Goal: Task Accomplishment & Management: Manage account settings

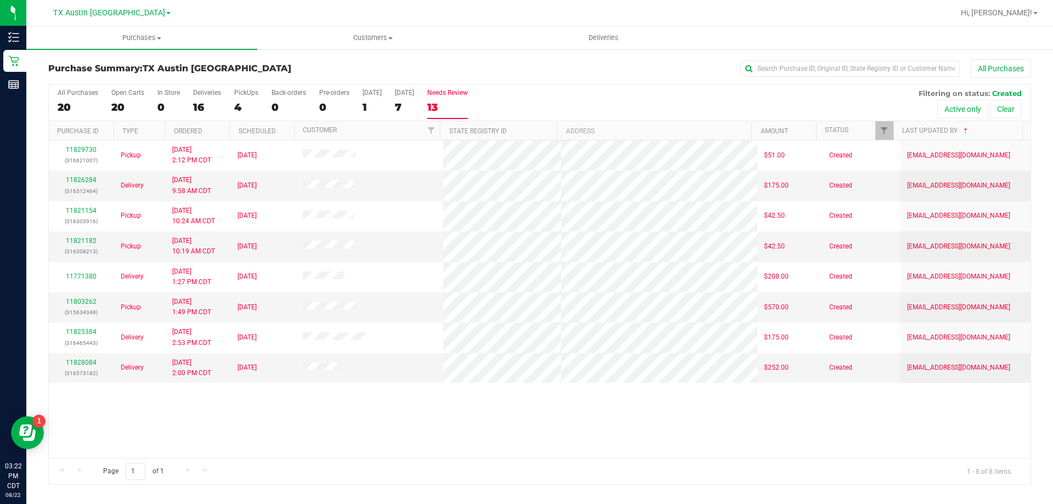
click at [468, 100] on label "Needs Review 13" at bounding box center [447, 104] width 41 height 30
click at [0, 0] on input "Needs Review 13" at bounding box center [0, 0] width 0 height 0
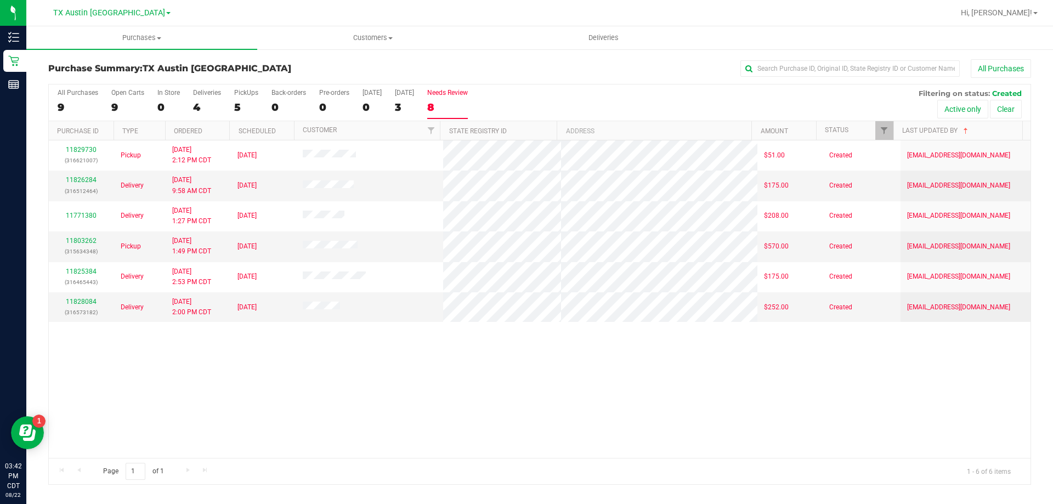
click at [458, 104] on div "8" at bounding box center [447, 107] width 41 height 13
click at [0, 0] on input "Needs Review 8" at bounding box center [0, 0] width 0 height 0
click at [461, 112] on div "6" at bounding box center [447, 107] width 41 height 13
click at [0, 0] on input "Needs Review 6" at bounding box center [0, 0] width 0 height 0
click at [446, 103] on div "6" at bounding box center [447, 107] width 41 height 13
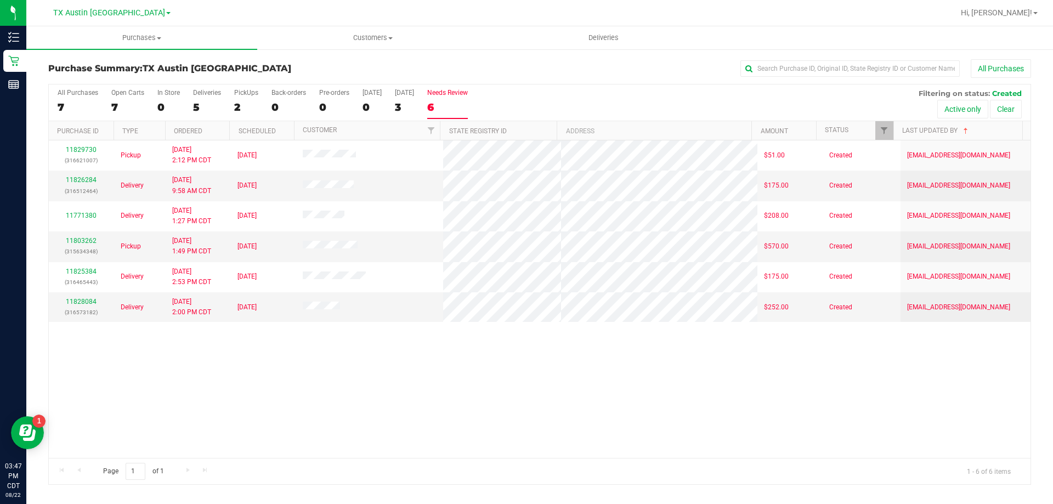
click at [0, 0] on input "Needs Review 6" at bounding box center [0, 0] width 0 height 0
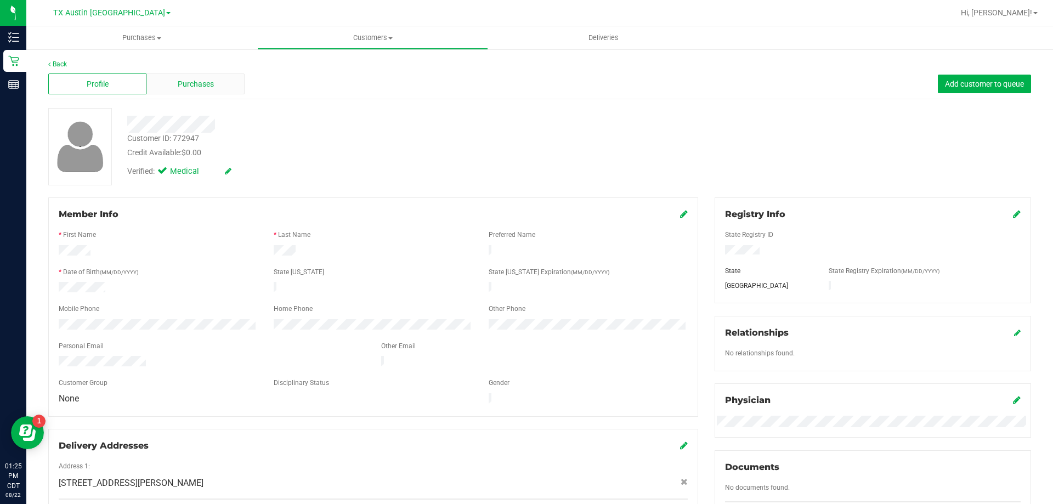
click at [202, 77] on div "Purchases" at bounding box center [195, 84] width 98 height 21
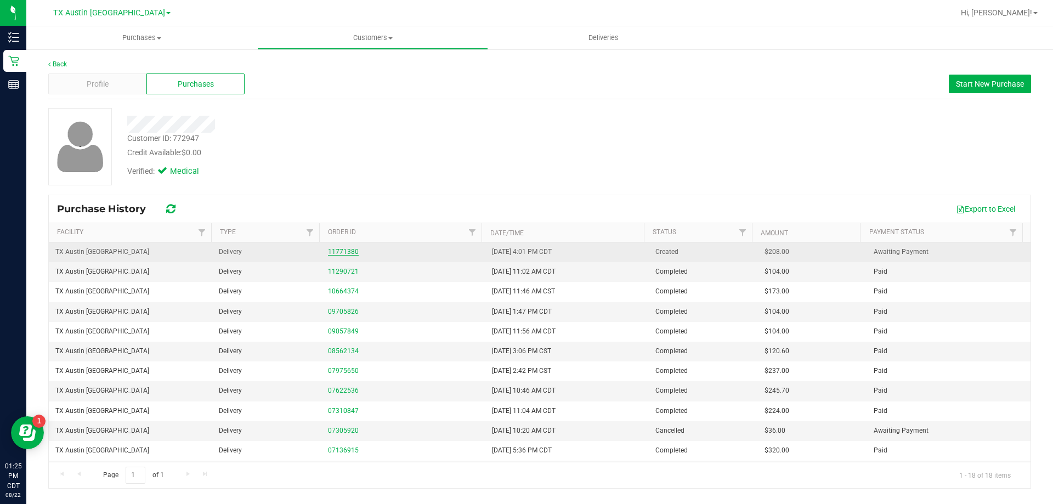
click at [345, 254] on link "11771380" at bounding box center [343, 252] width 31 height 8
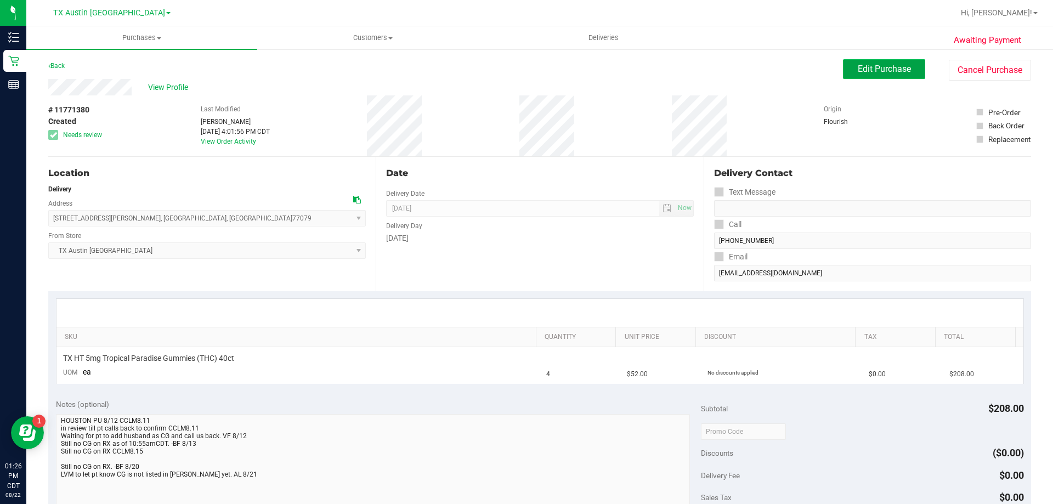
click at [863, 71] on span "Edit Purchase" at bounding box center [884, 69] width 53 height 10
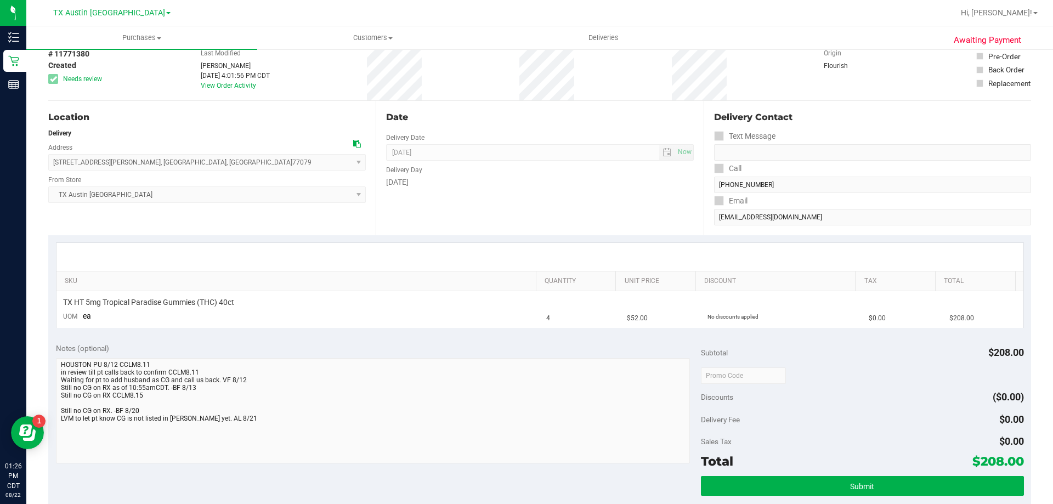
scroll to position [110, 0]
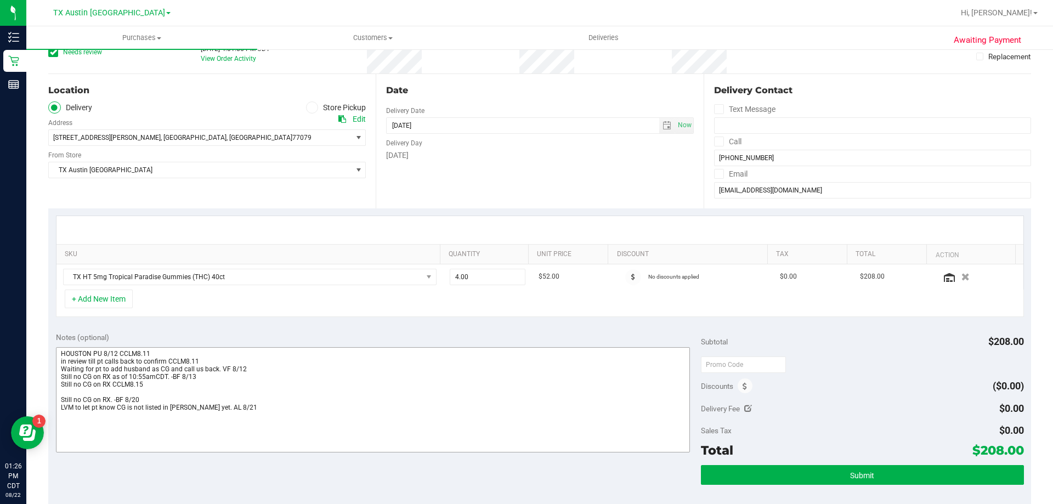
scroll to position [110, 0]
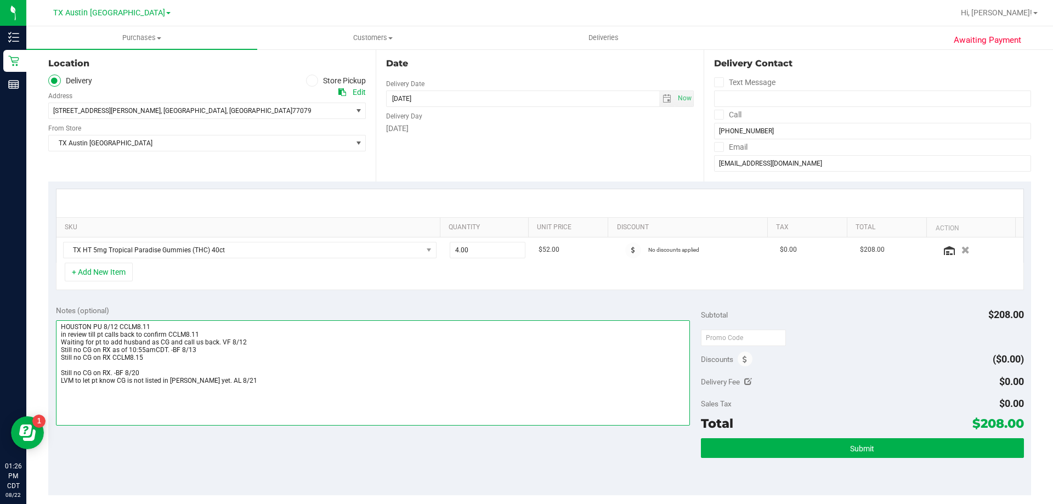
click at [240, 378] on textarea at bounding box center [373, 372] width 635 height 105
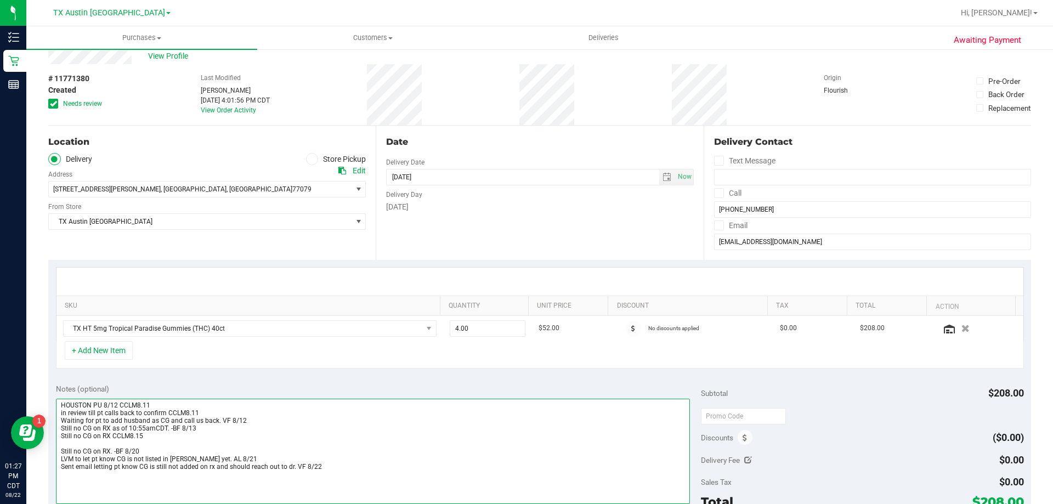
scroll to position [0, 0]
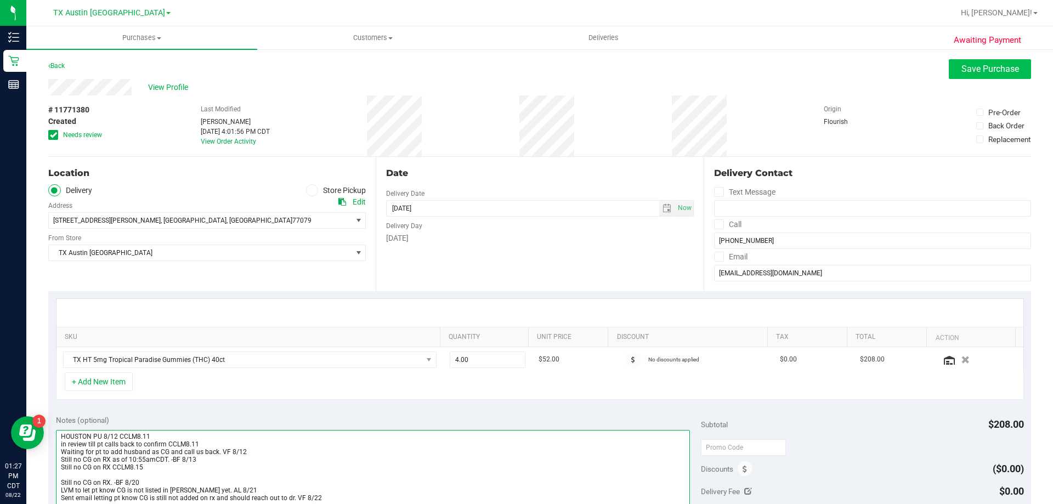
type textarea "HOUSTON PU 8/12 CCLM8.11 in review till pt calls back to confirm CCLM8.11 Waiti…"
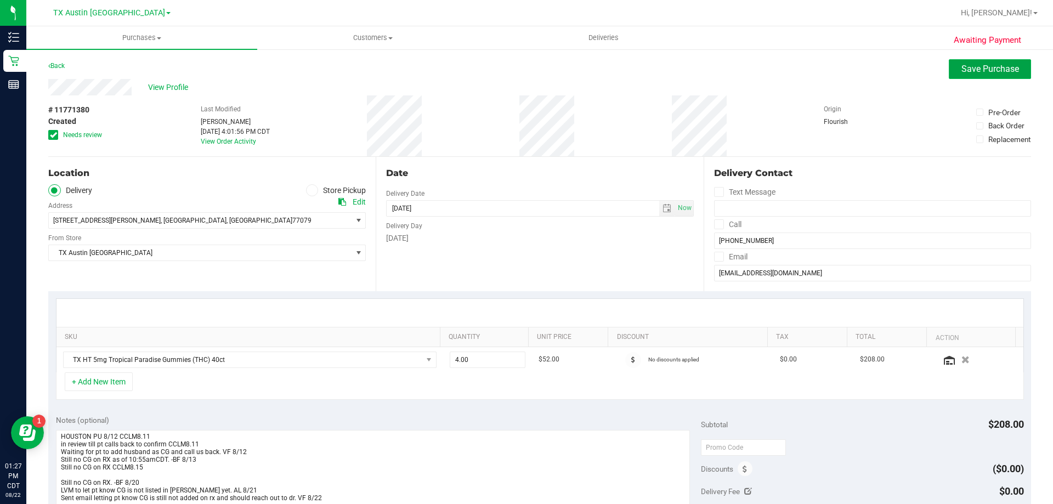
click at [972, 64] on span "Save Purchase" at bounding box center [991, 69] width 58 height 10
click at [663, 205] on span "select" at bounding box center [667, 208] width 9 height 9
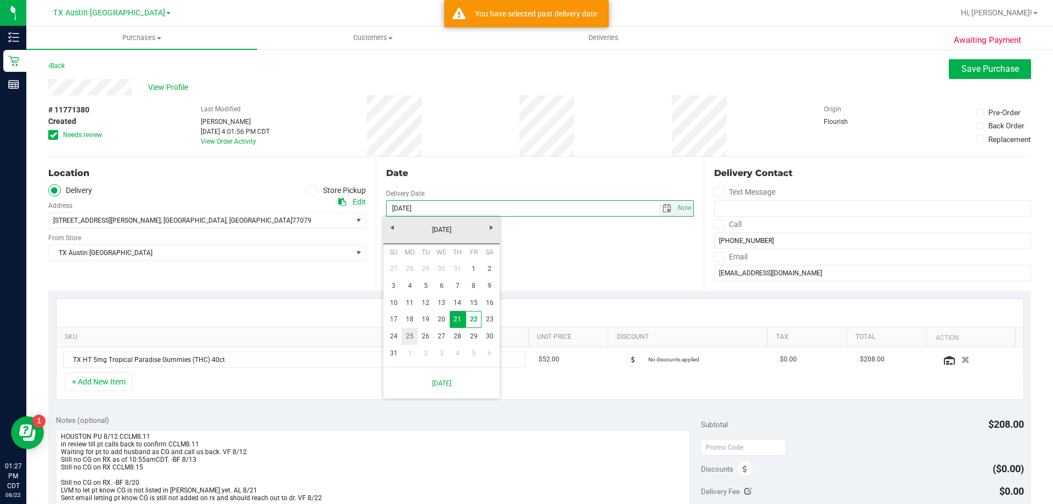
click at [410, 337] on link "25" at bounding box center [410, 336] width 16 height 17
type input "[DATE]"
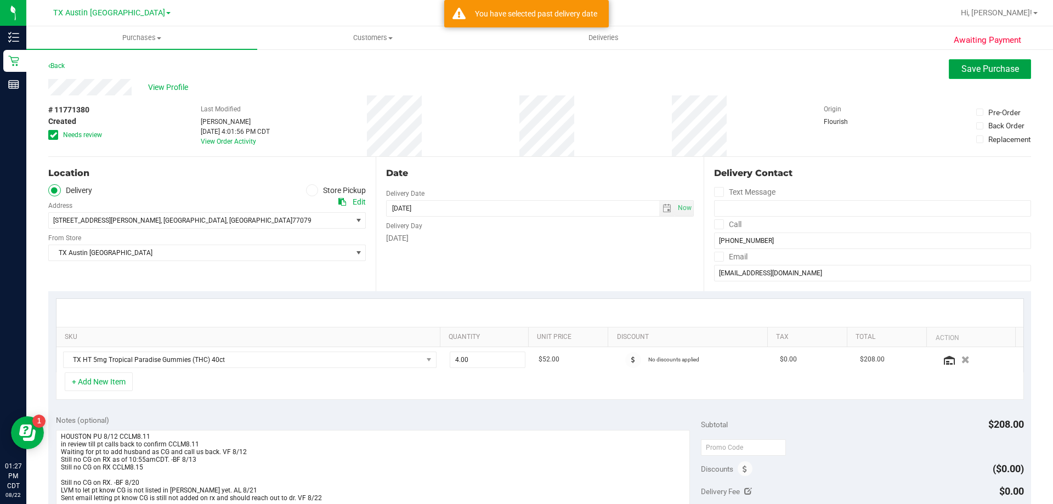
click at [962, 78] on button "Save Purchase" at bounding box center [990, 69] width 82 height 20
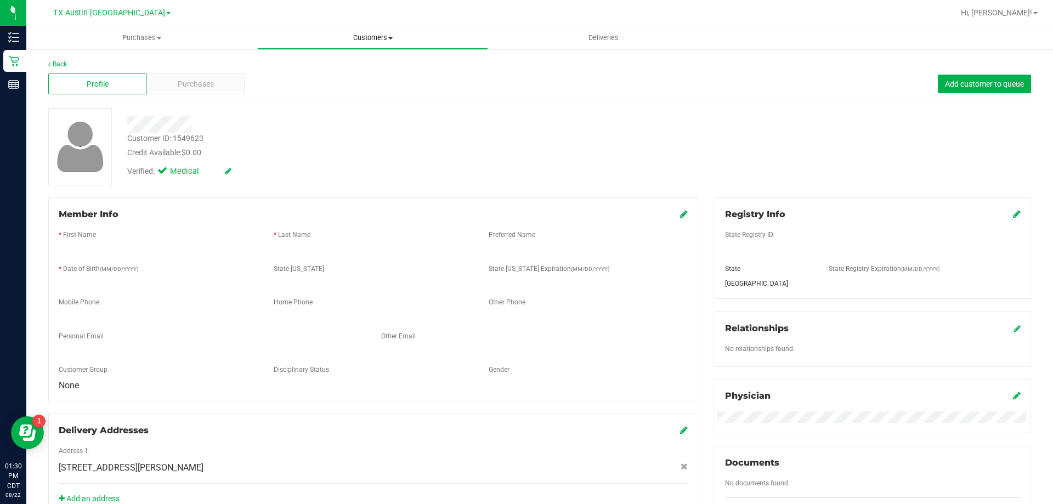
drag, startPoint x: 362, startPoint y: 21, endPoint x: 365, endPoint y: 37, distance: 16.1
click at [362, 22] on div at bounding box center [575, 12] width 758 height 21
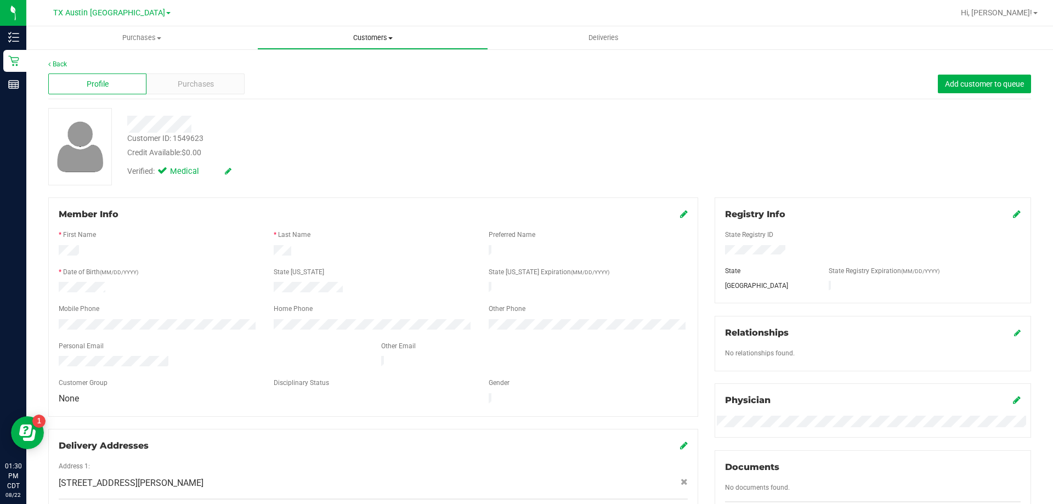
click at [367, 38] on span "Customers" at bounding box center [373, 38] width 230 height 10
click at [371, 69] on li "All customers" at bounding box center [372, 66] width 231 height 13
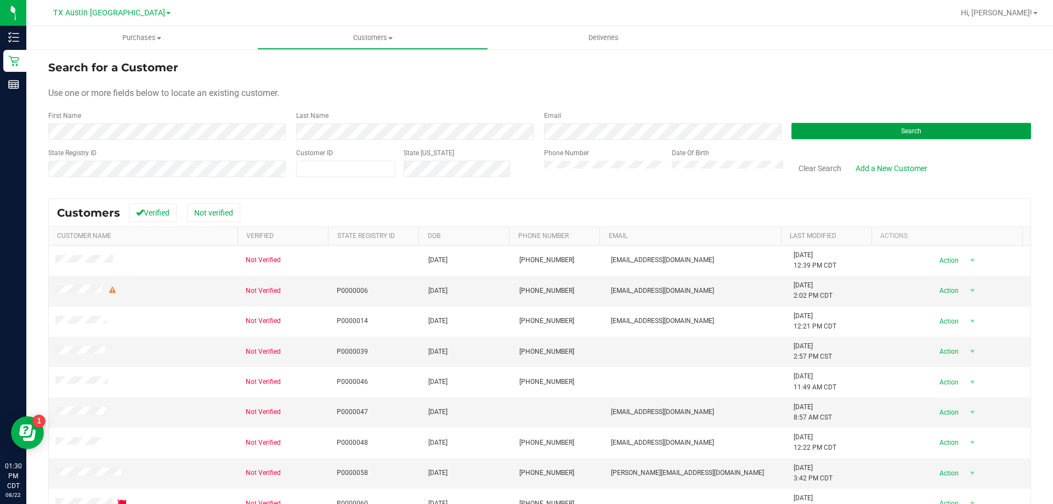
click at [837, 130] on button "Search" at bounding box center [912, 131] width 240 height 16
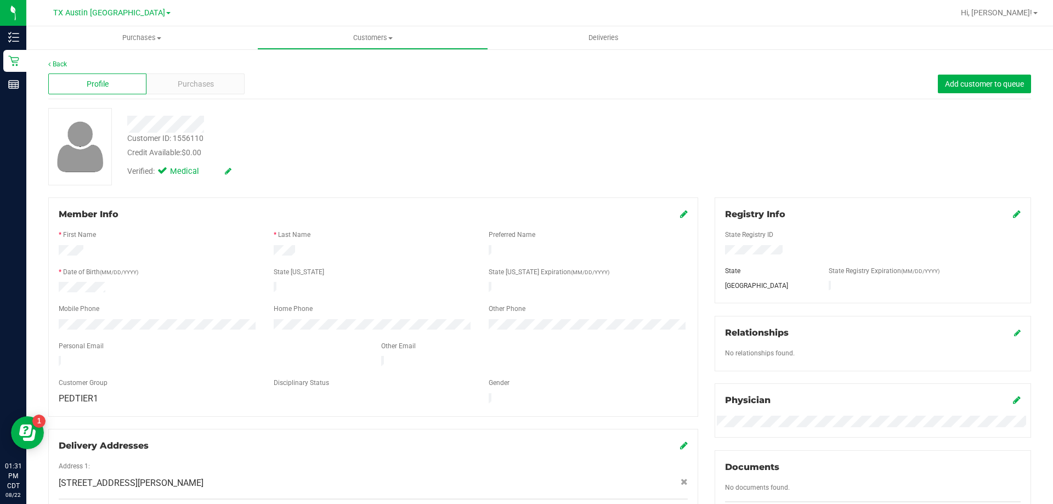
scroll to position [55, 0]
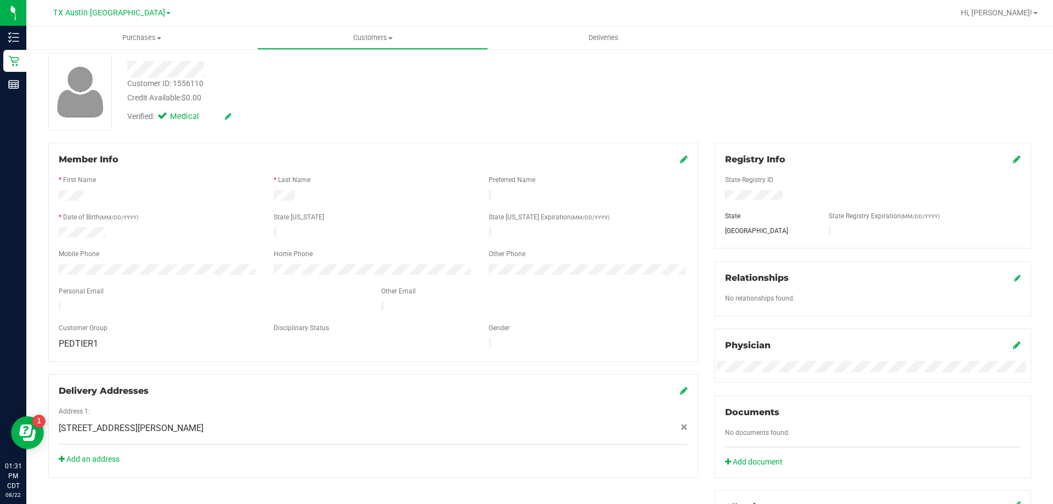
click at [1013, 346] on icon at bounding box center [1017, 345] width 8 height 9
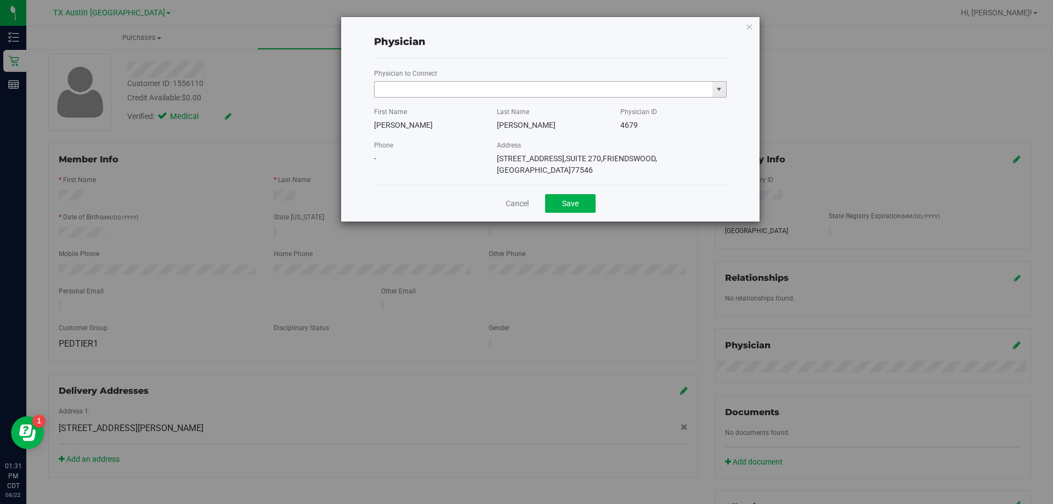
click at [445, 84] on input "text" at bounding box center [544, 89] width 338 height 15
click at [446, 103] on li "ASHLEA FEEZEL" at bounding box center [551, 108] width 352 height 16
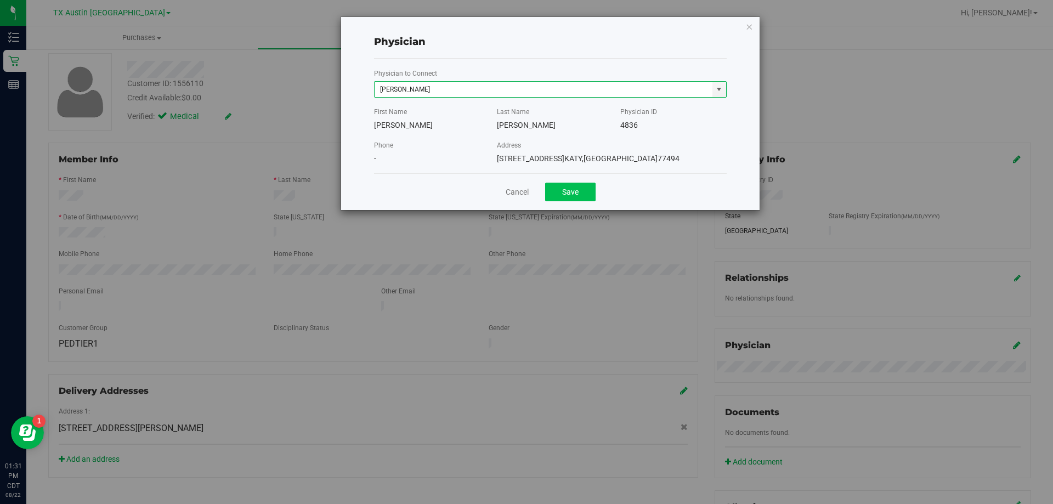
type input "ASHLEA FEEZEL"
click at [588, 194] on button "Save" at bounding box center [570, 192] width 50 height 19
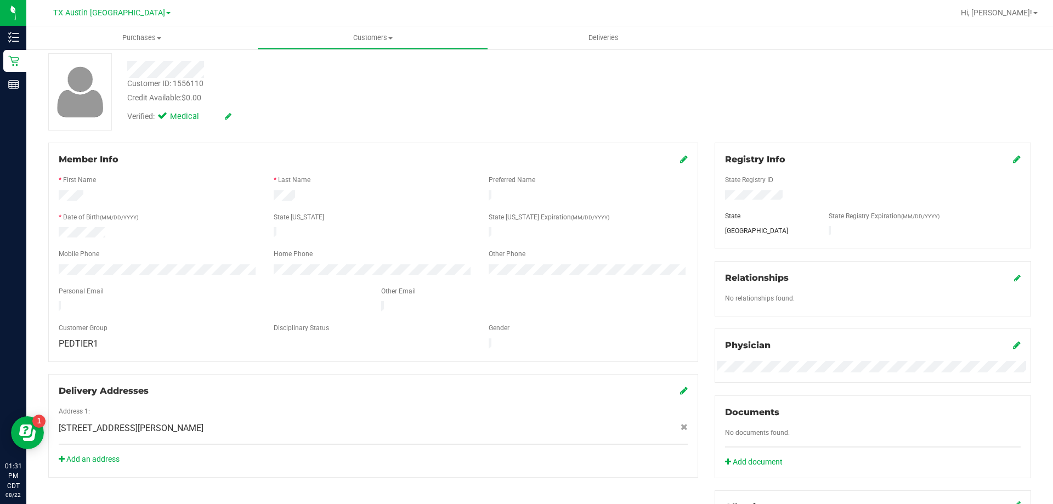
scroll to position [110, 0]
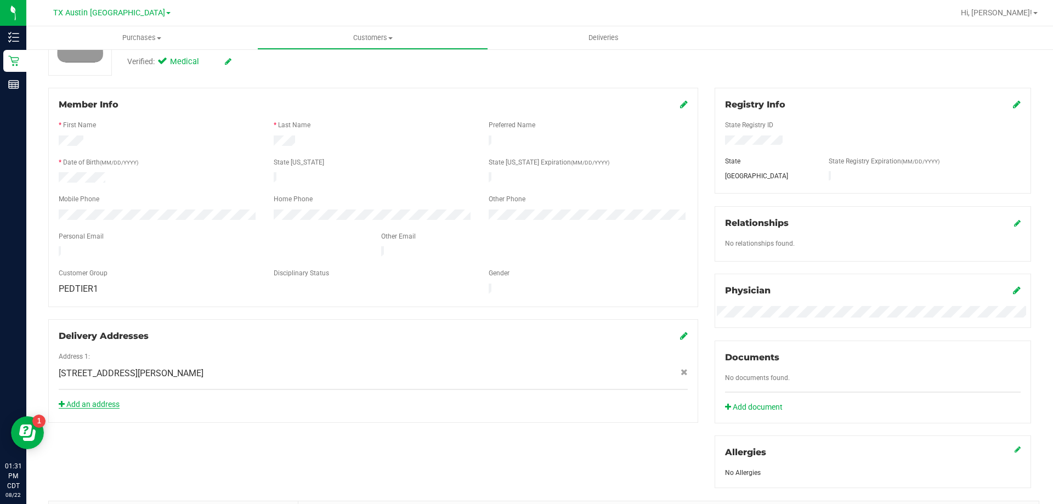
click at [82, 400] on link "Add an address" at bounding box center [89, 404] width 61 height 9
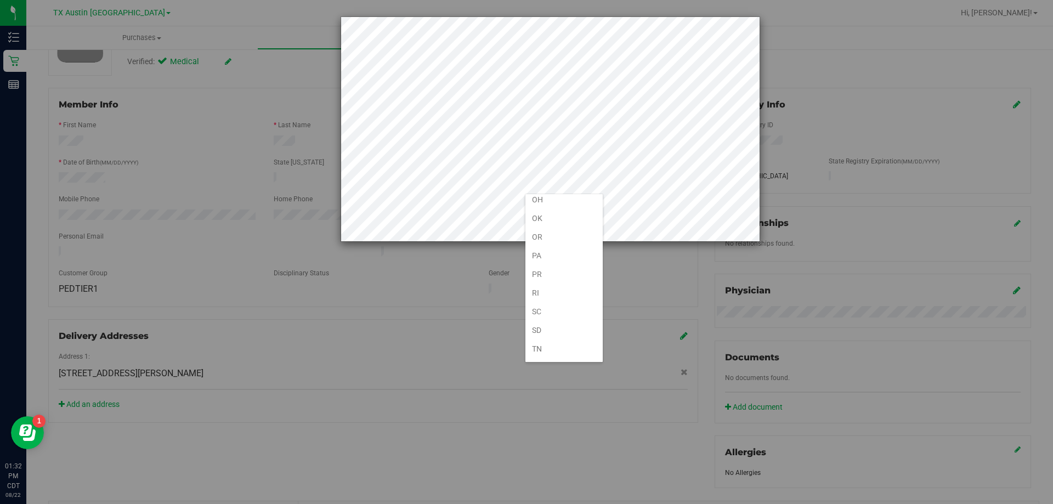
scroll to position [805, 0]
click at [553, 228] on li "TX" at bounding box center [564, 220] width 77 height 19
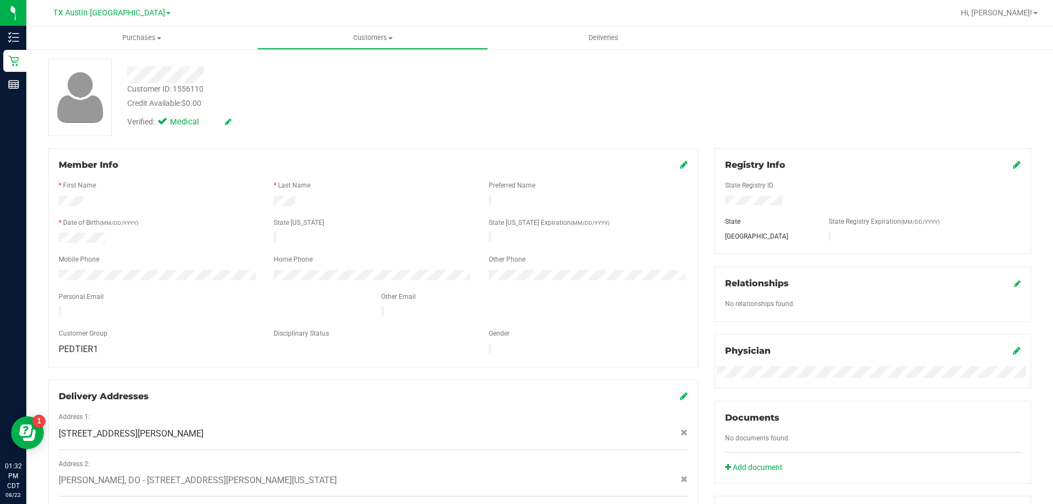
scroll to position [0, 0]
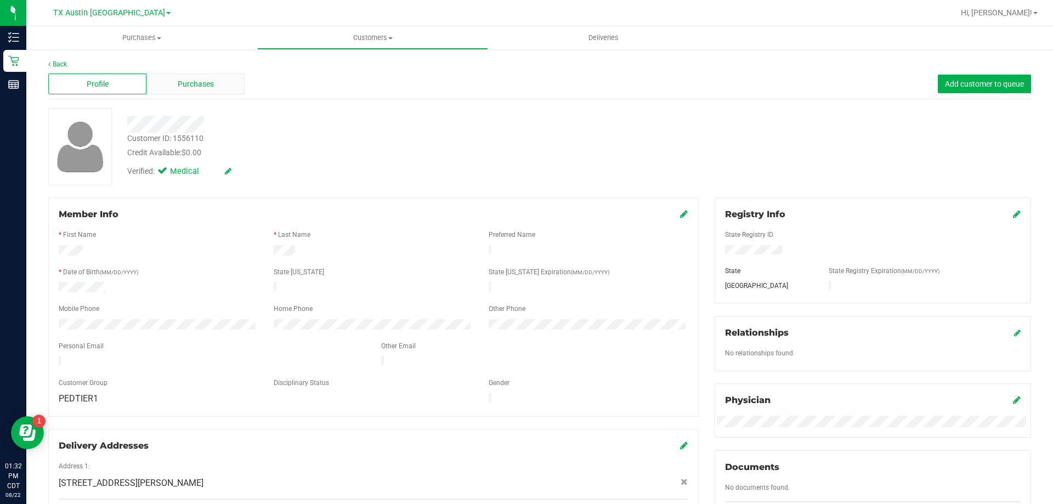
click at [209, 87] on span "Purchases" at bounding box center [196, 84] width 36 height 12
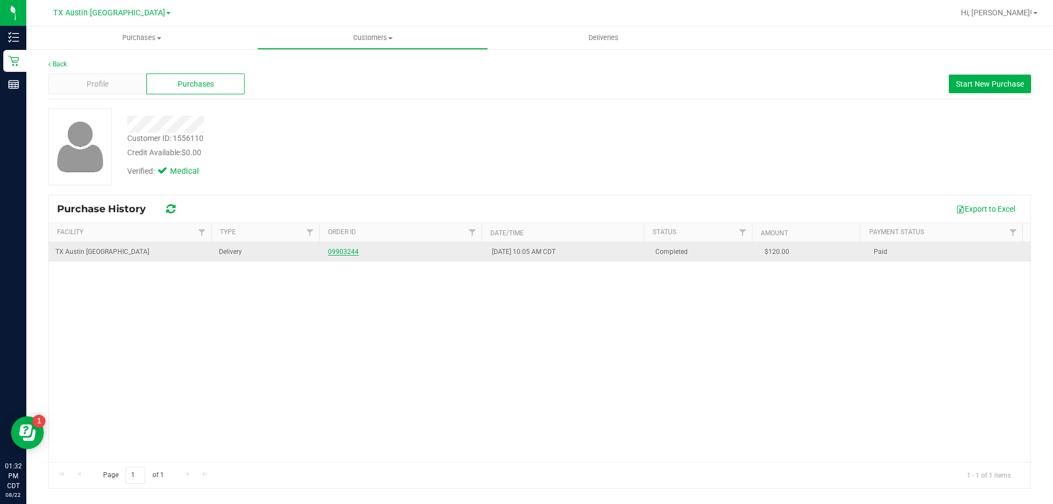
click at [337, 255] on link "09903244" at bounding box center [343, 252] width 31 height 8
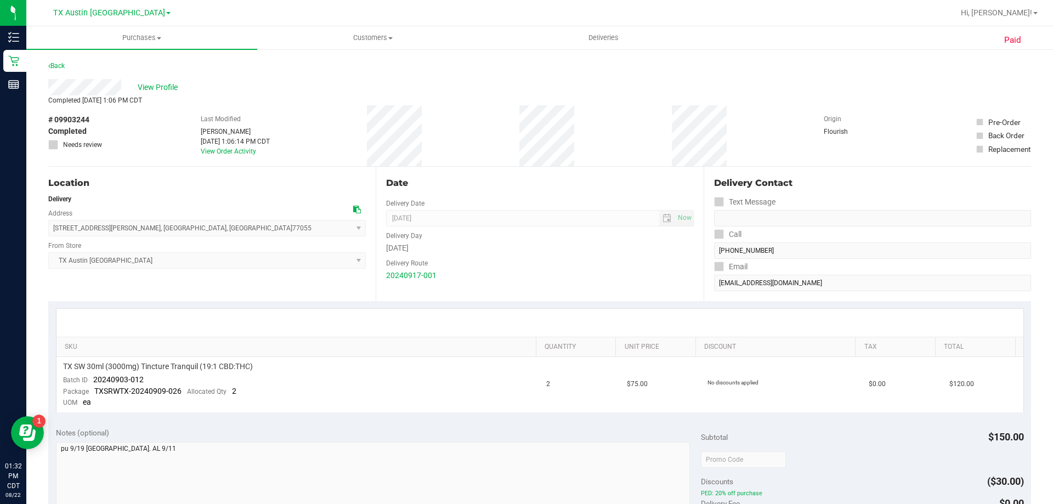
click at [59, 58] on div "Paid Back View Profile Completed Sep 19, 2024 1:06 PM CDT # 09903244 Completed …" at bounding box center [539, 460] width 1027 height 825
click at [59, 63] on link "Back" at bounding box center [56, 66] width 16 height 8
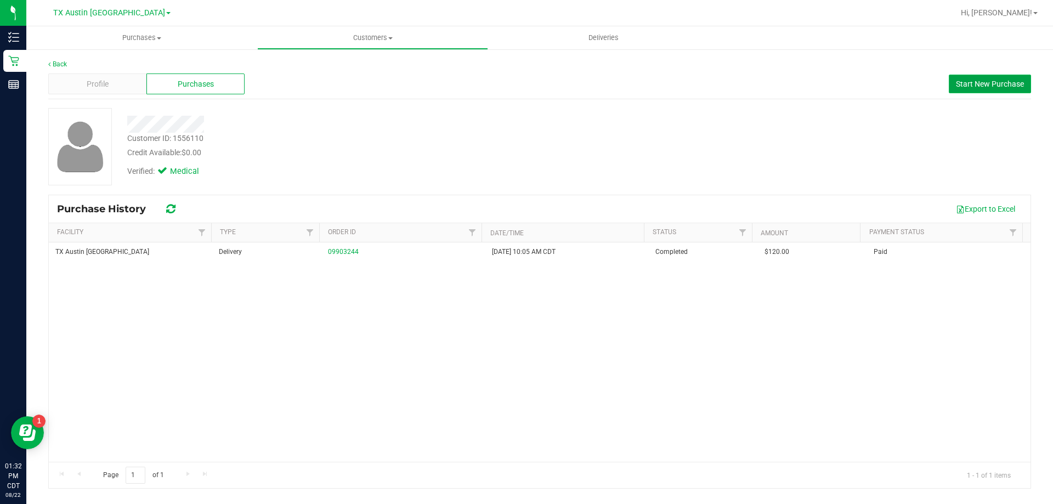
click at [984, 86] on span "Start New Purchase" at bounding box center [990, 84] width 68 height 9
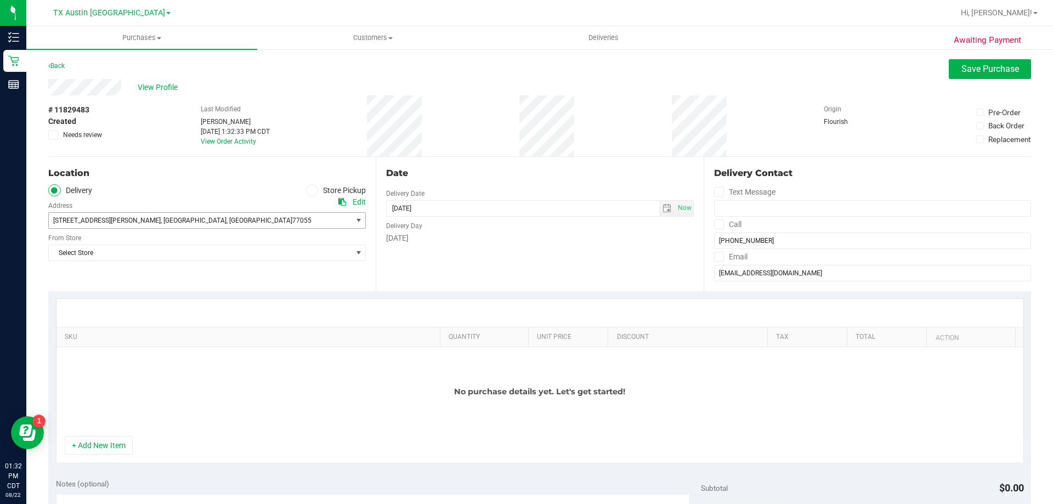
click at [191, 220] on span "9432 Katy Fwy , Houston , TX 77055" at bounding box center [193, 220] width 288 height 15
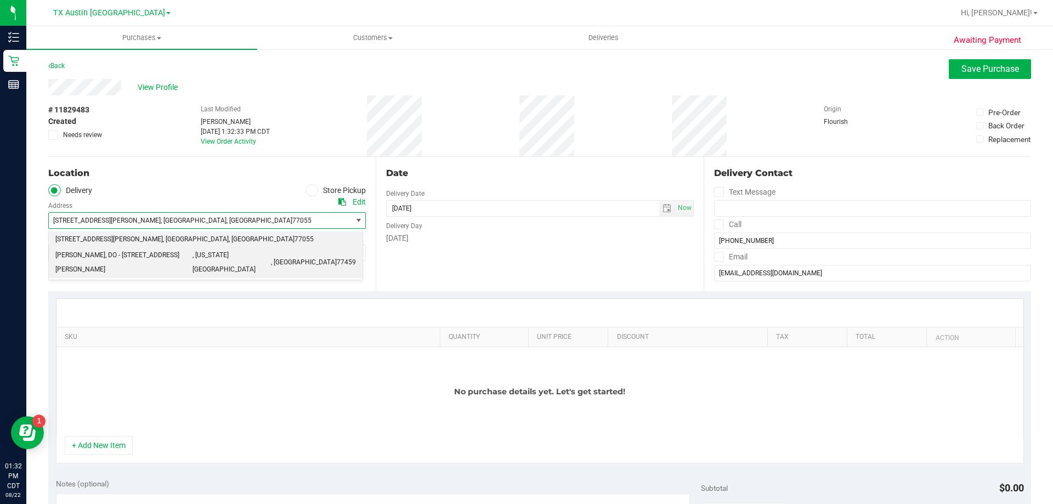
click at [183, 250] on span "Dr. Flavia L Thomas, DO - 4220 Cartwright Rd" at bounding box center [123, 263] width 137 height 28
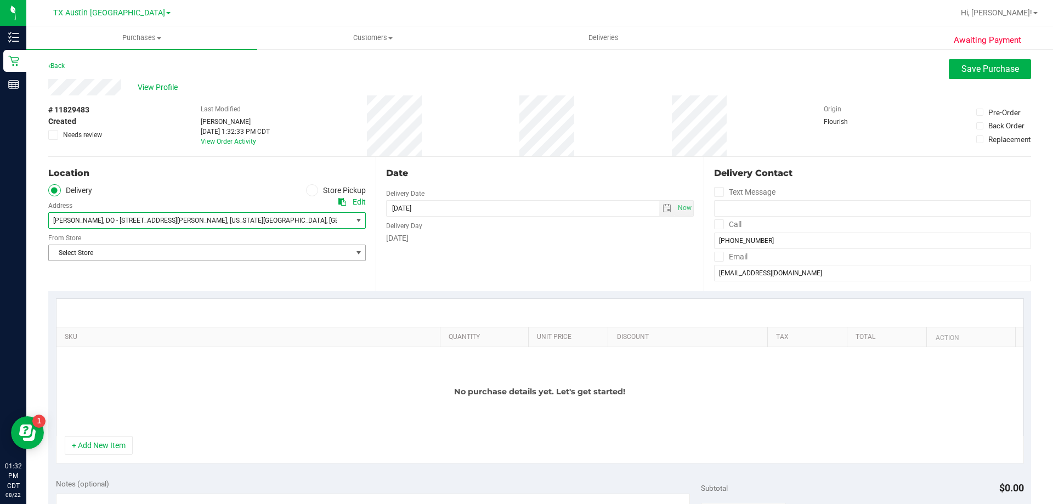
click at [187, 251] on span "Select Store" at bounding box center [200, 252] width 303 height 15
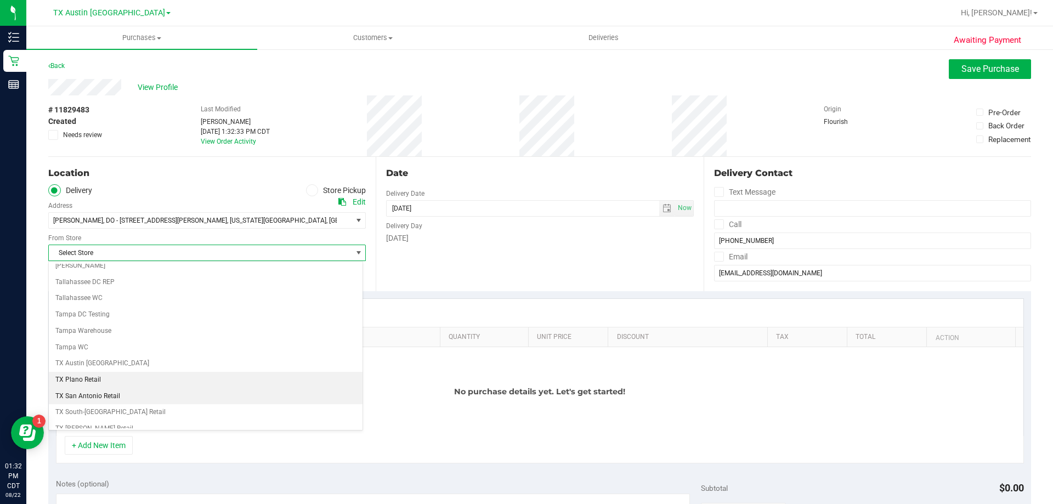
scroll to position [797, 0]
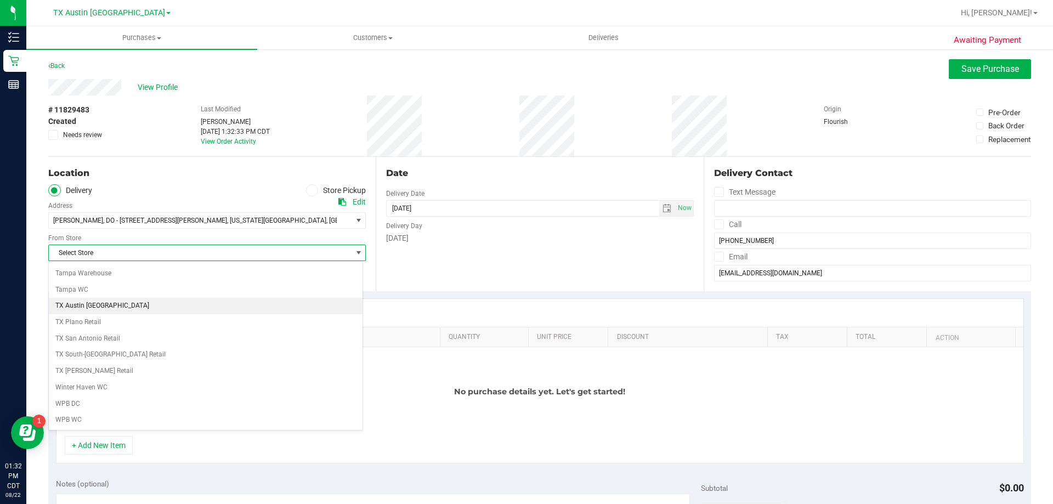
click at [105, 304] on li "TX Austin [GEOGRAPHIC_DATA]" at bounding box center [206, 306] width 314 height 16
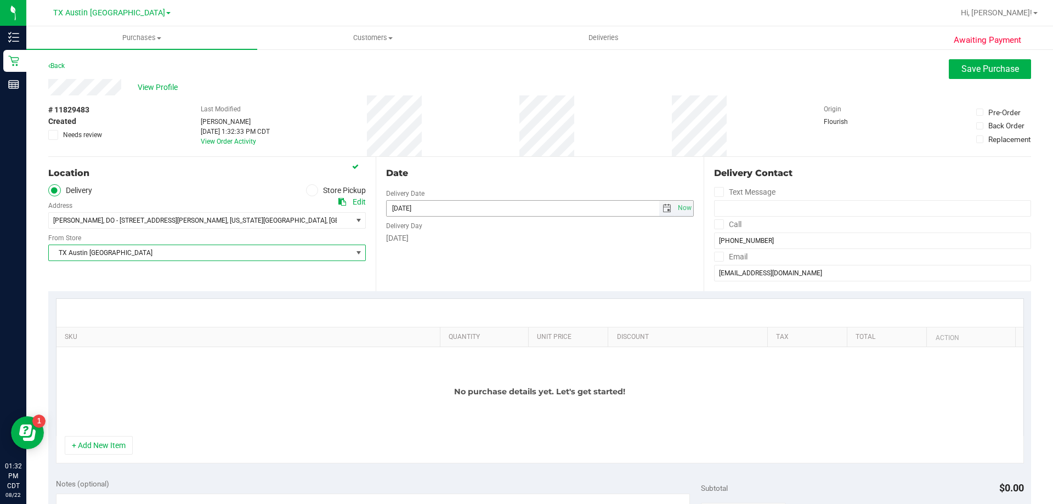
click at [663, 208] on span "select" at bounding box center [667, 208] width 9 height 9
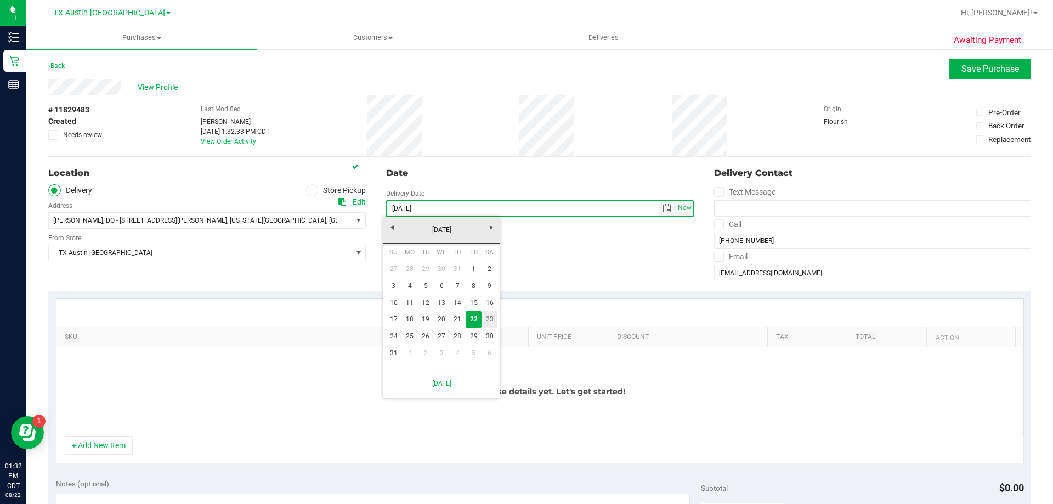
click at [492, 317] on link "23" at bounding box center [490, 319] width 16 height 17
type input "08/23/2025"
click at [714, 220] on span at bounding box center [719, 224] width 10 height 10
click at [0, 0] on input "Call" at bounding box center [0, 0] width 0 height 0
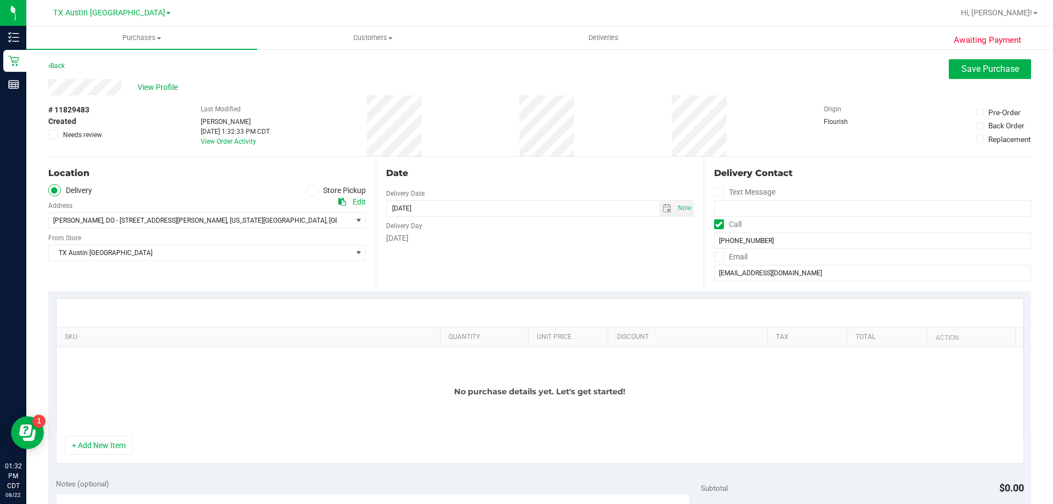
click at [718, 258] on span at bounding box center [719, 257] width 10 height 10
click at [0, 0] on input "Email" at bounding box center [0, 0] width 0 height 0
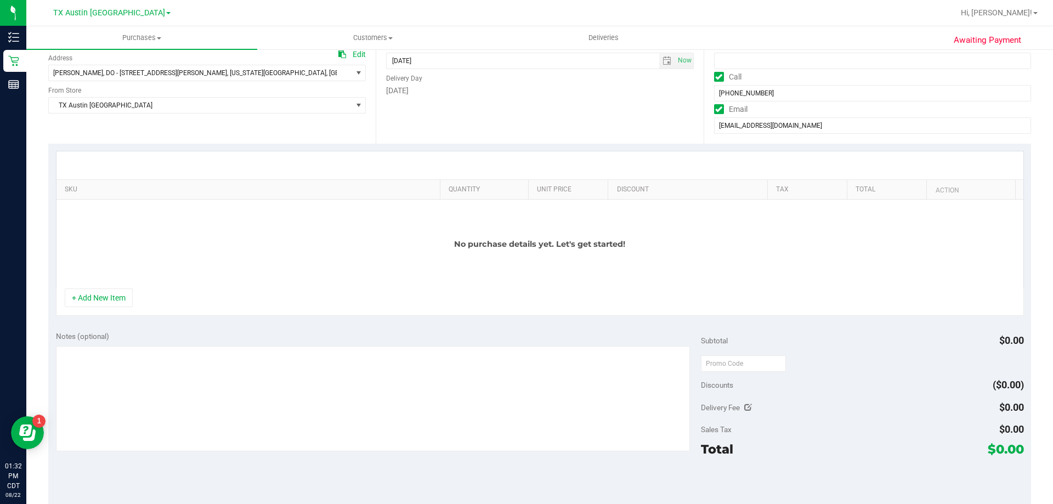
scroll to position [165, 0]
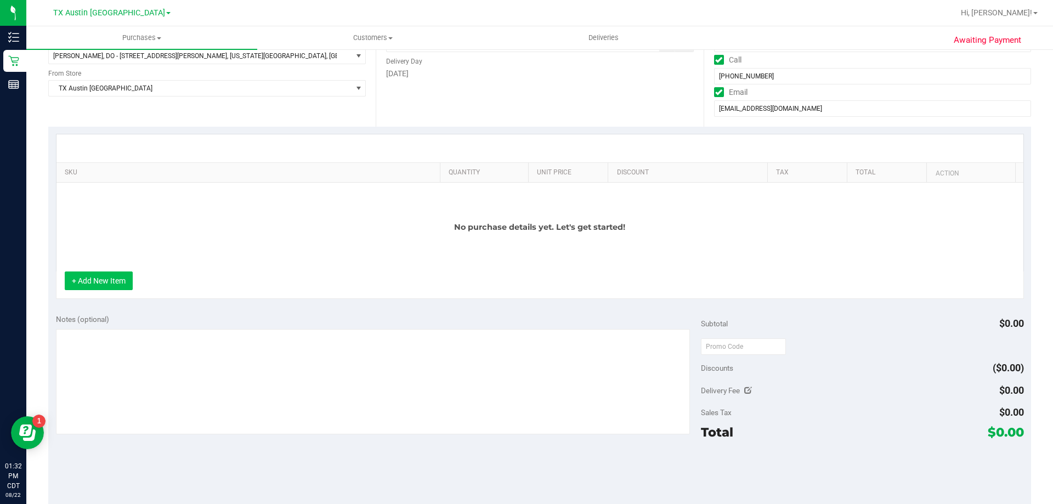
click at [133, 284] on button "+ Add New Item" at bounding box center [99, 281] width 68 height 19
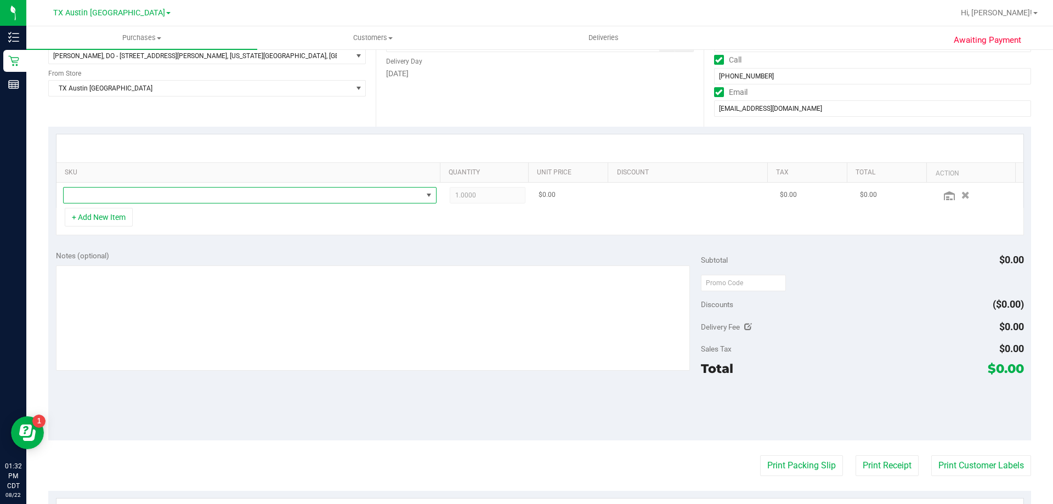
click at [164, 199] on span "NO DATA FOUND" at bounding box center [243, 195] width 359 height 15
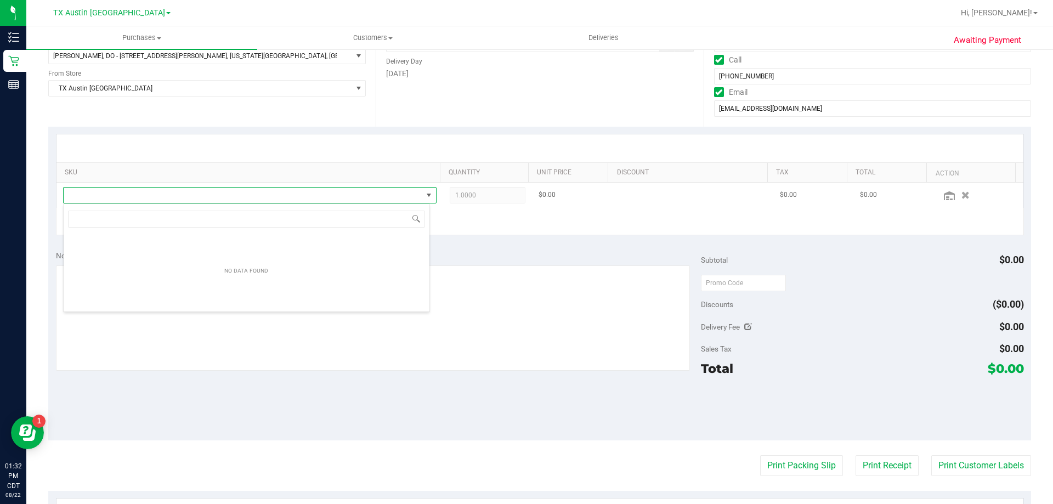
scroll to position [16, 367]
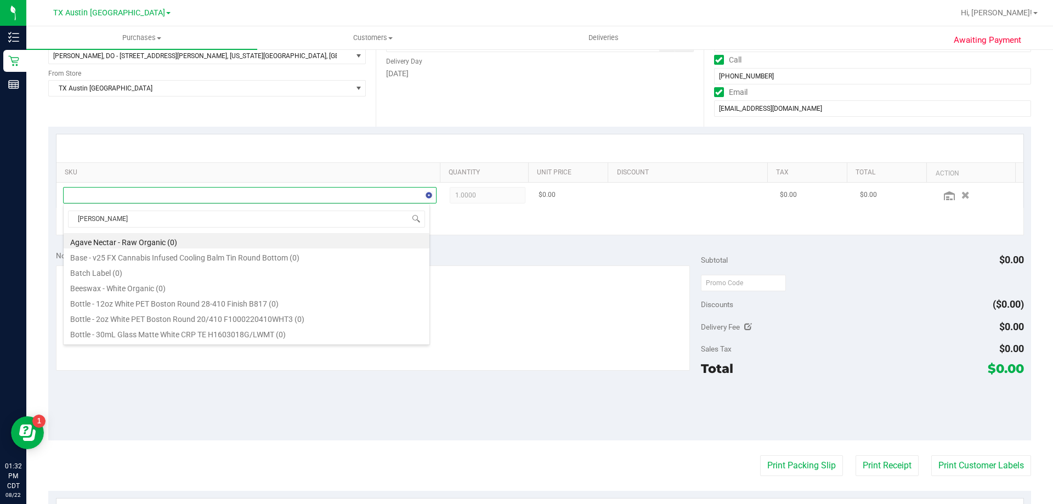
type input "tranq"
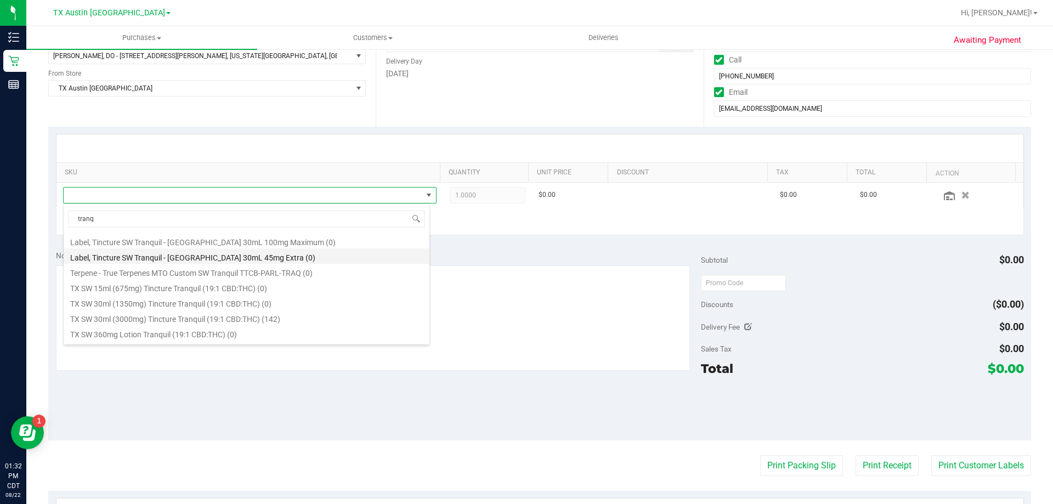
scroll to position [151, 0]
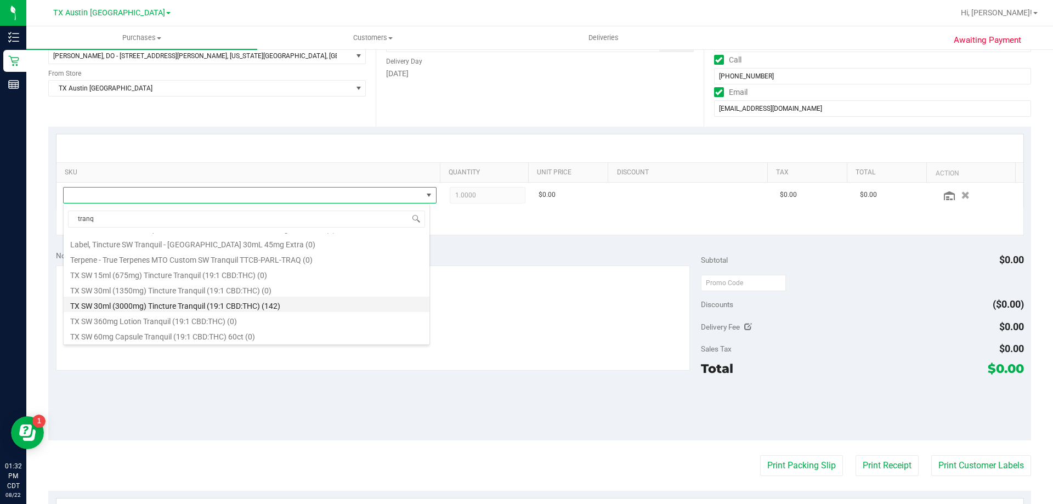
click at [180, 302] on li "TX SW 30ml (3000mg) Tincture Tranquil (19:1 CBD:THC) (142)" at bounding box center [247, 304] width 366 height 15
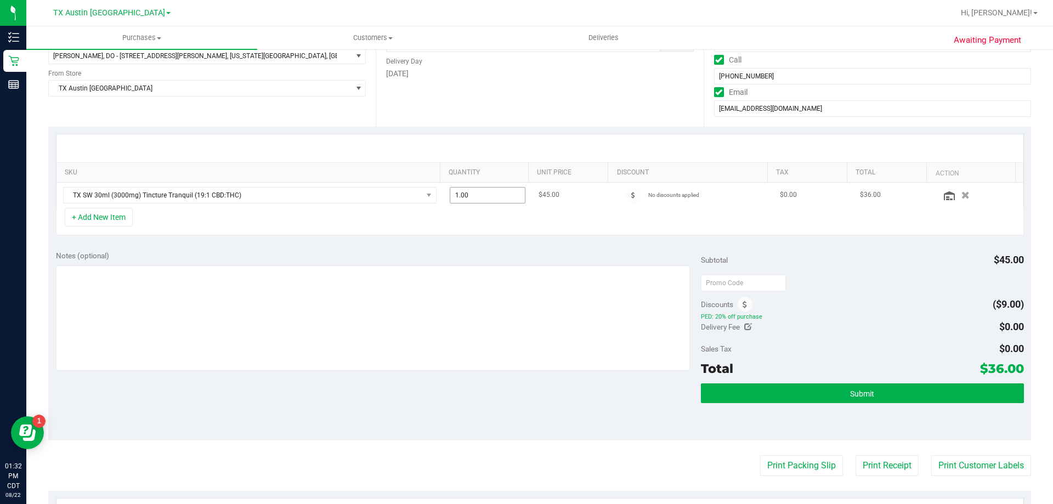
click at [476, 195] on span "1.00 1" at bounding box center [488, 195] width 76 height 16
type input "2"
type input "2.00"
click at [478, 151] on div at bounding box center [540, 148] width 967 height 28
click at [743, 307] on icon at bounding box center [745, 305] width 4 height 8
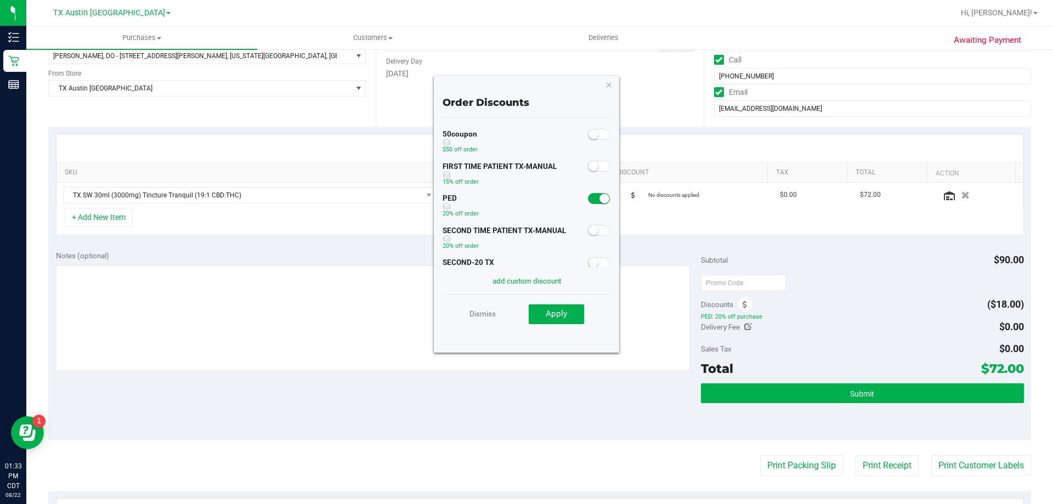
click at [589, 230] on small at bounding box center [594, 230] width 10 height 10
click at [567, 315] on button "Apply" at bounding box center [556, 314] width 55 height 20
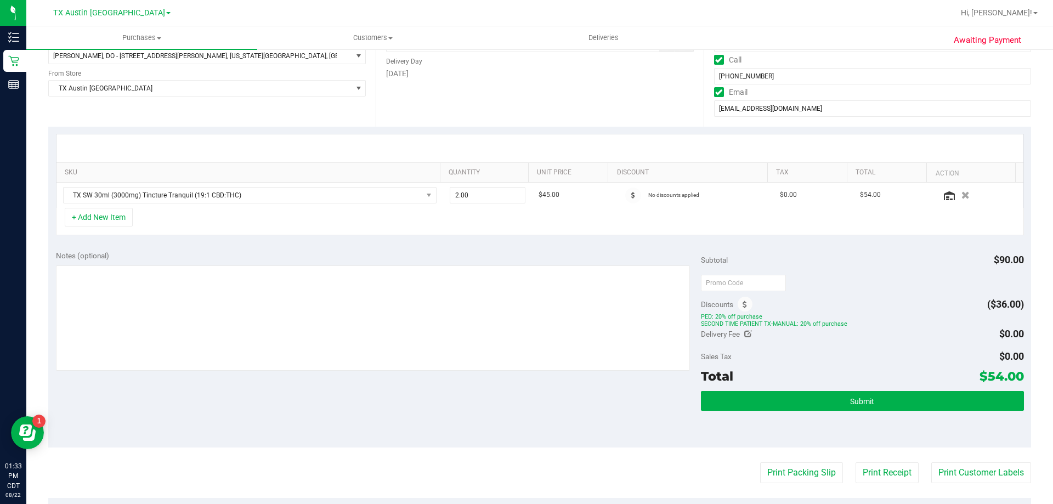
drag, startPoint x: 978, startPoint y: 378, endPoint x: 1004, endPoint y: 378, distance: 25.8
click at [1004, 378] on span "$54.00" at bounding box center [1002, 376] width 44 height 15
click at [908, 288] on div at bounding box center [862, 283] width 323 height 20
click at [233, 272] on textarea at bounding box center [373, 318] width 635 height 105
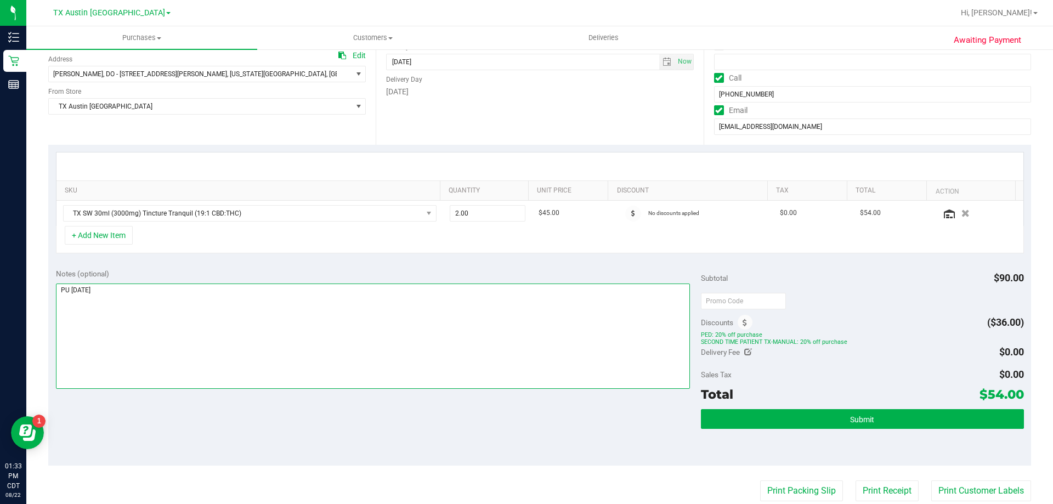
scroll to position [165, 0]
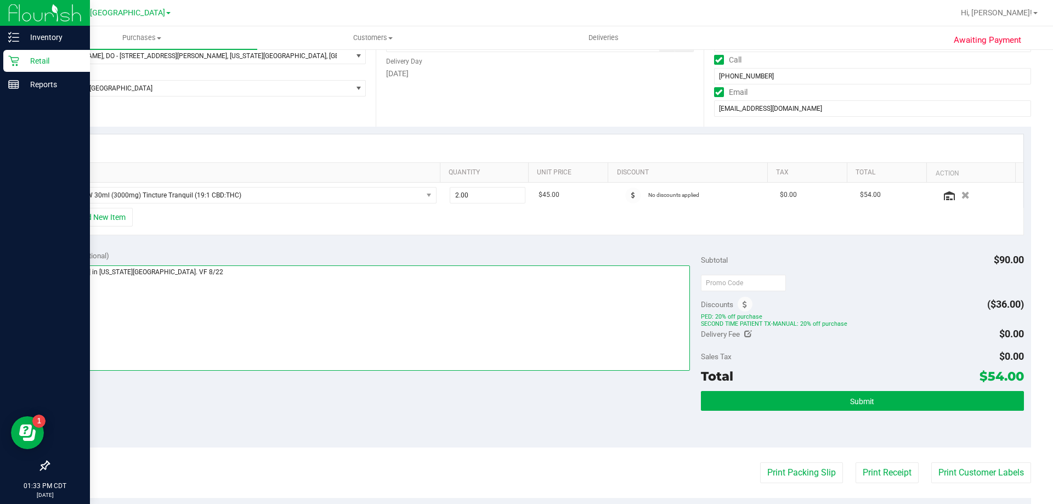
type textarea "PU Sat 8/23 in Missouri City. VF 8/22"
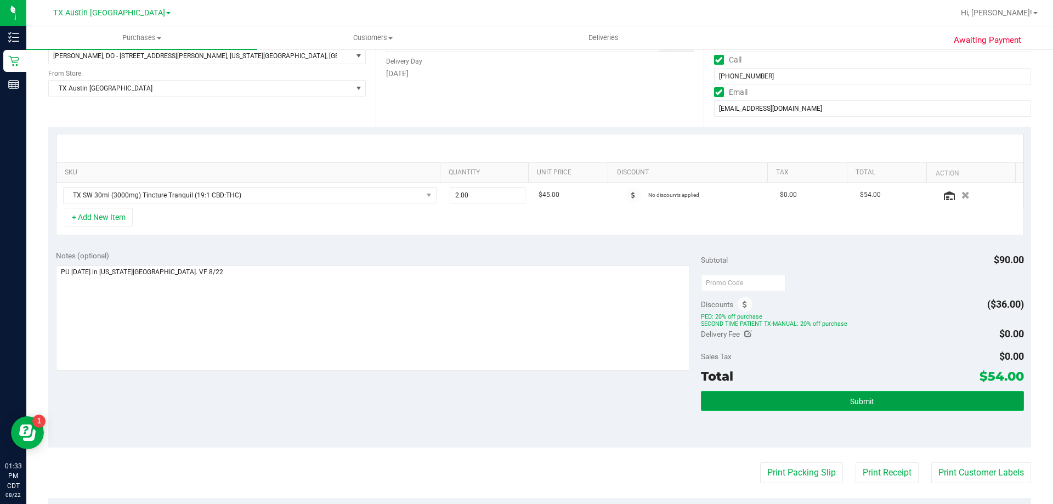
click at [842, 401] on button "Submit" at bounding box center [862, 401] width 323 height 20
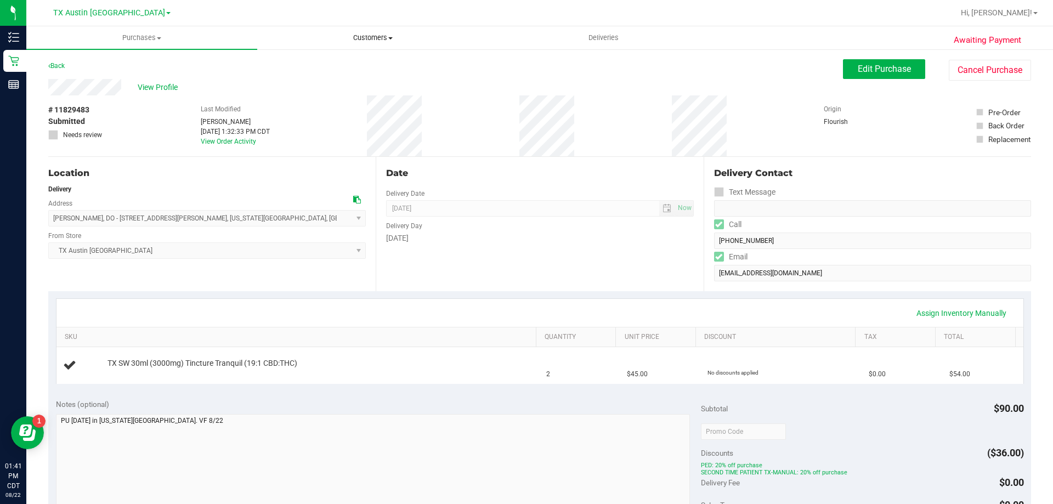
click at [365, 37] on span "Customers" at bounding box center [373, 38] width 230 height 10
click at [366, 63] on li "All customers" at bounding box center [372, 66] width 231 height 13
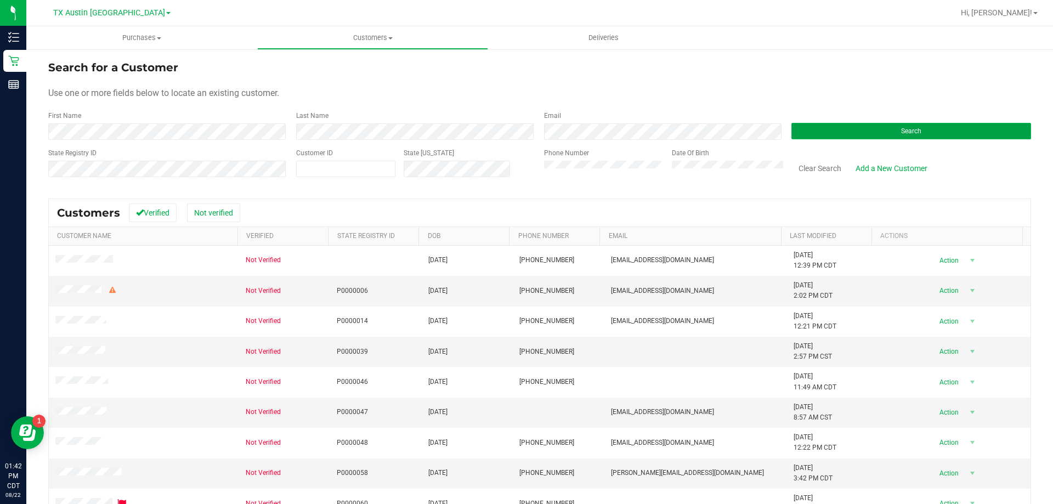
click at [843, 126] on button "Search" at bounding box center [912, 131] width 240 height 16
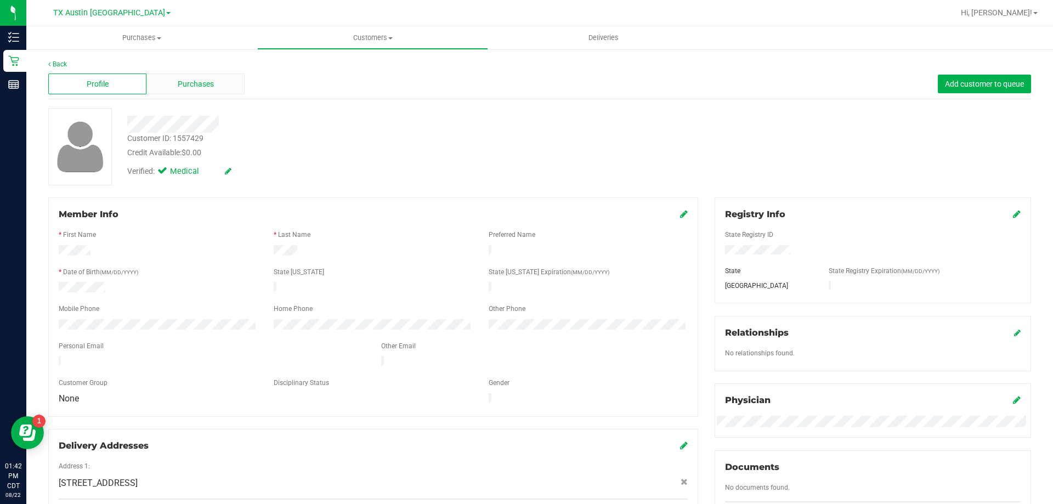
click at [204, 92] on div "Purchases" at bounding box center [195, 84] width 98 height 21
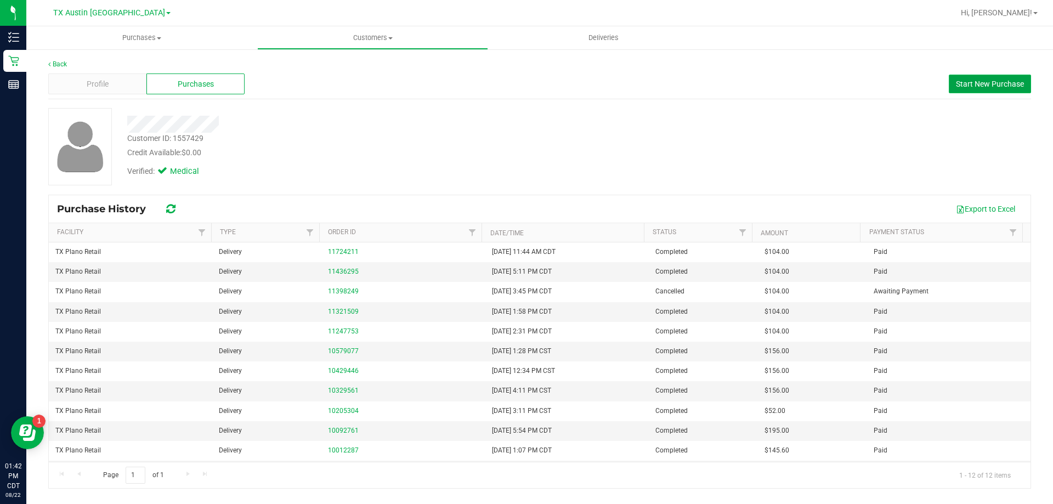
click at [991, 86] on span "Start New Purchase" at bounding box center [990, 84] width 68 height 9
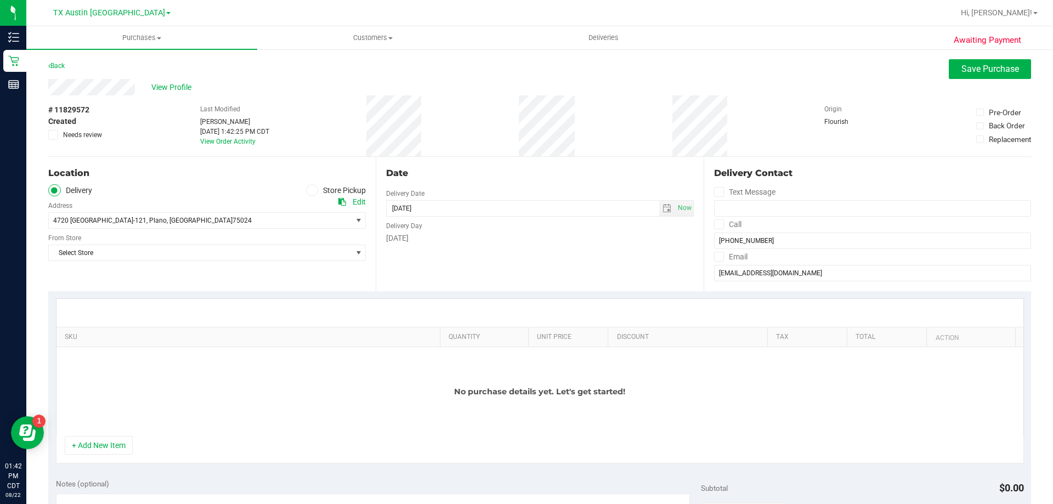
click at [715, 224] on icon at bounding box center [718, 224] width 7 height 0
click at [0, 0] on input "Call" at bounding box center [0, 0] width 0 height 0
click at [715, 257] on icon at bounding box center [718, 257] width 7 height 0
click at [0, 0] on input "Email" at bounding box center [0, 0] width 0 height 0
click at [659, 207] on span "select" at bounding box center [667, 208] width 16 height 15
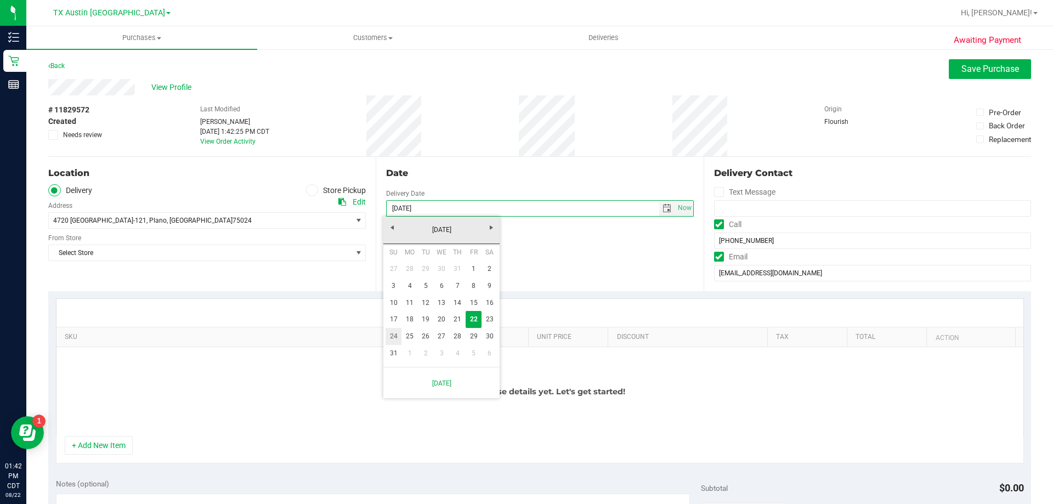
click at [391, 335] on link "24" at bounding box center [394, 336] width 16 height 17
type input "08/24/2025"
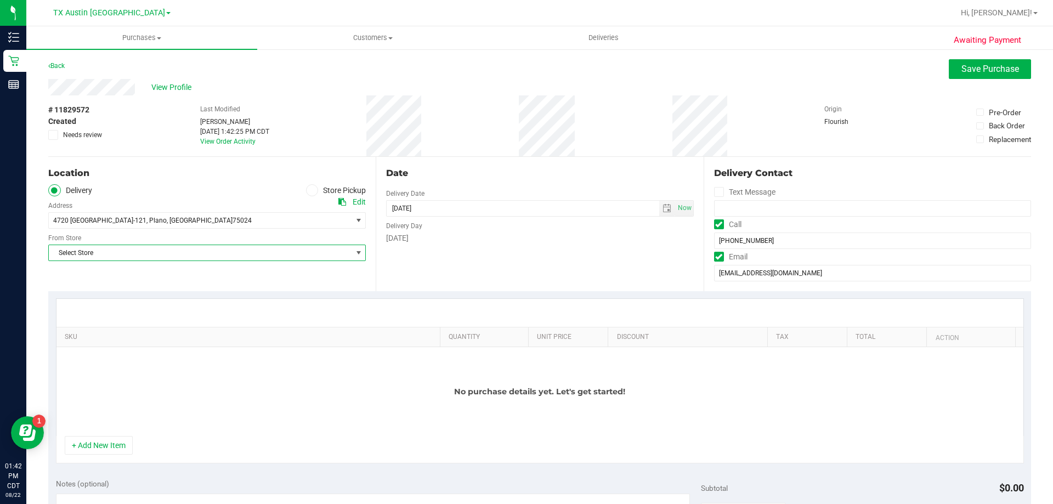
click at [222, 254] on span "Select Store" at bounding box center [200, 252] width 303 height 15
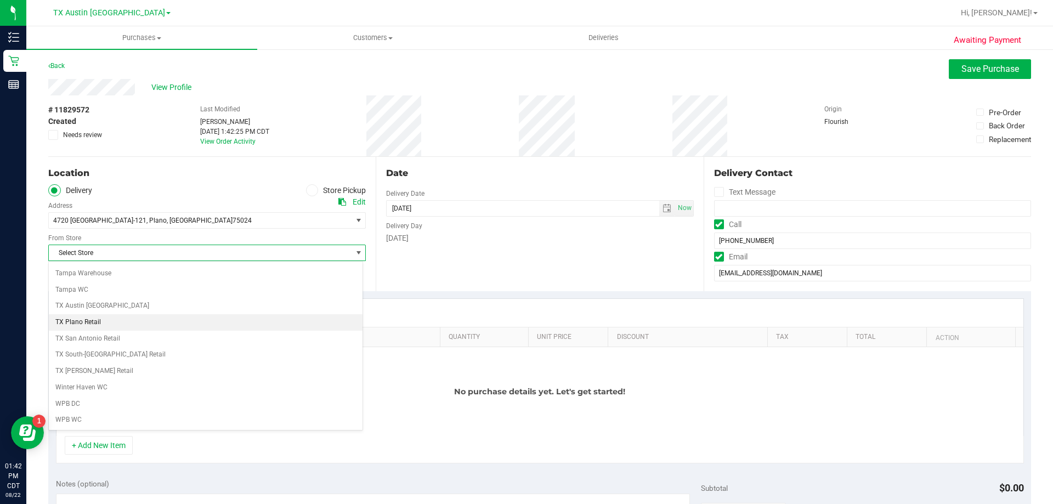
click at [95, 318] on li "TX Plano Retail" at bounding box center [206, 322] width 314 height 16
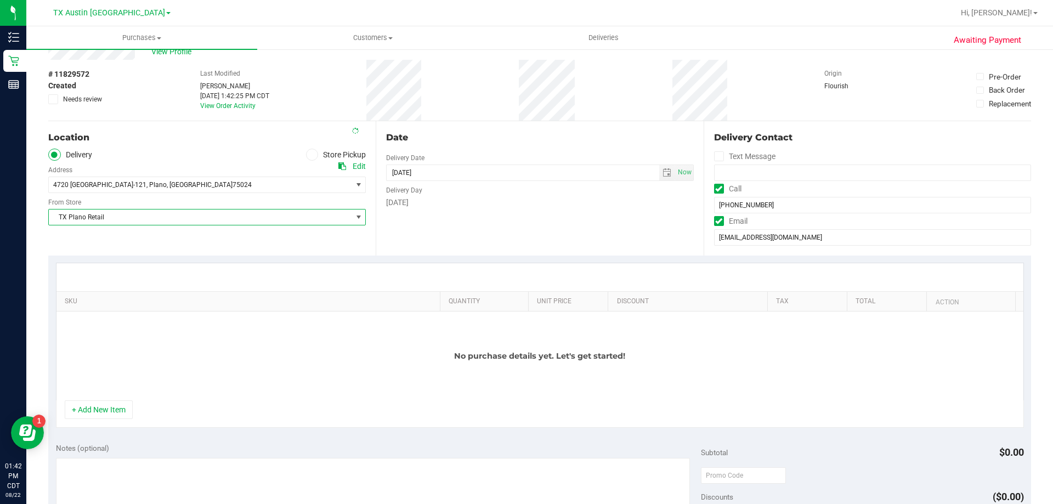
scroll to position [55, 0]
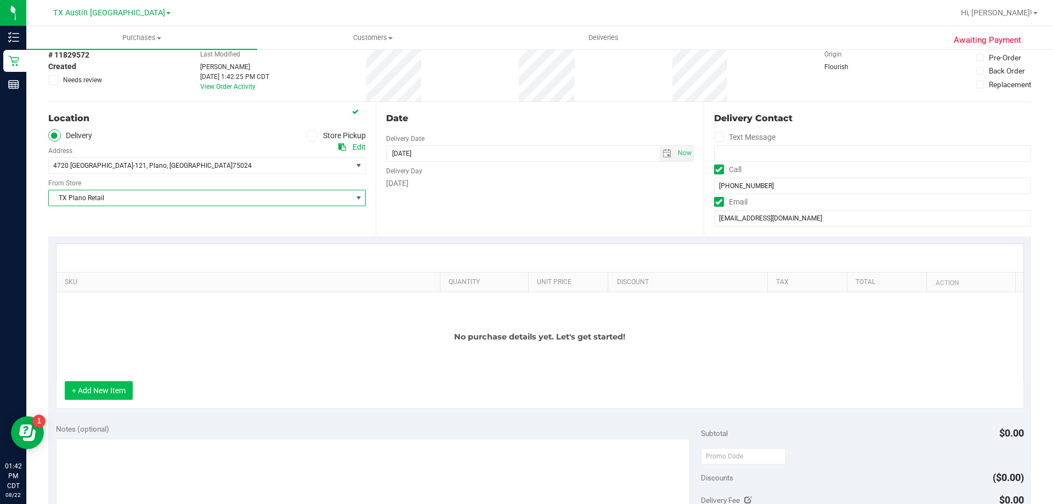
click at [101, 383] on button "+ Add New Item" at bounding box center [99, 390] width 68 height 19
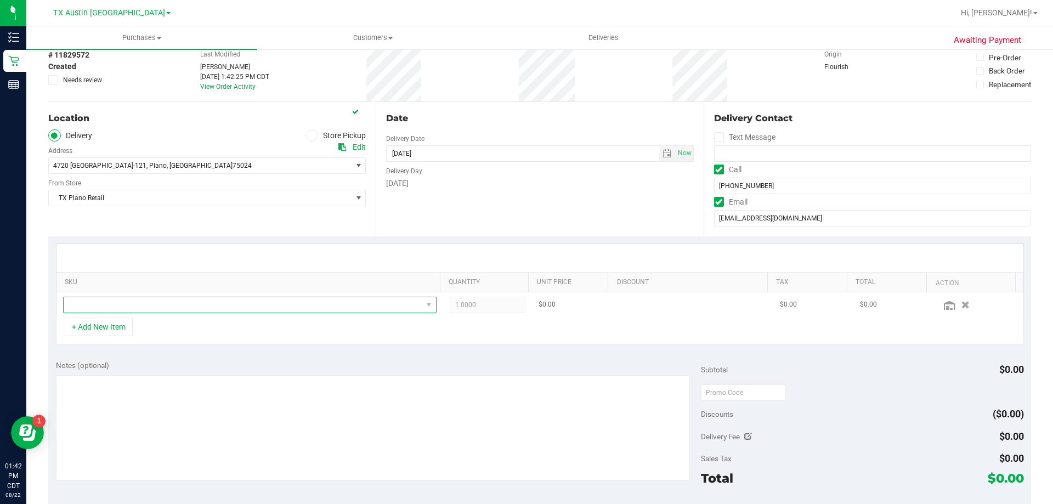
click at [166, 304] on span "NO DATA FOUND" at bounding box center [243, 304] width 359 height 15
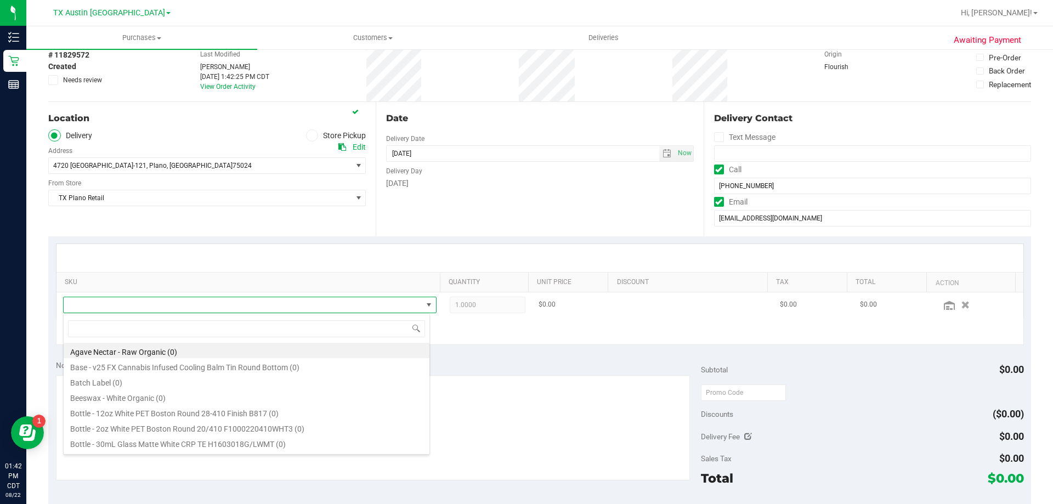
scroll to position [16, 364]
type input "texas orange"
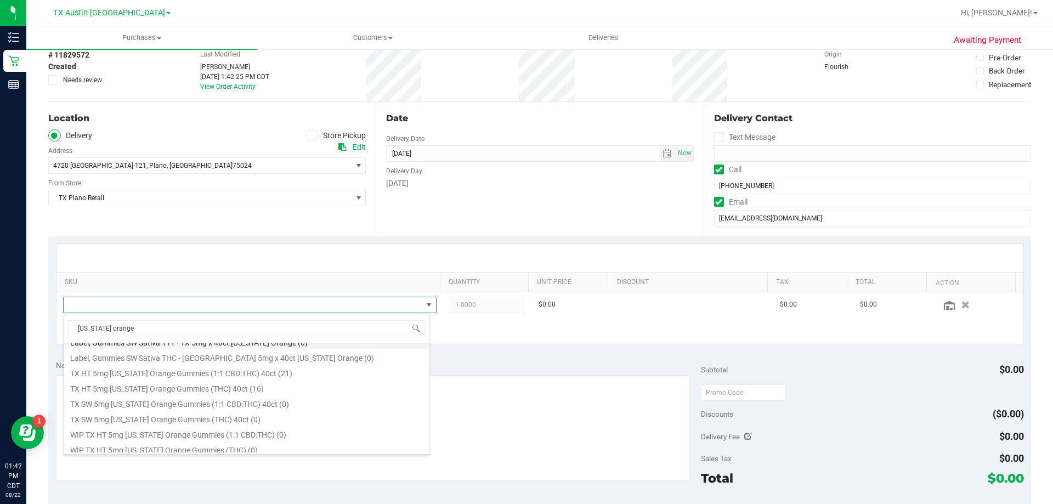
scroll to position [165, 0]
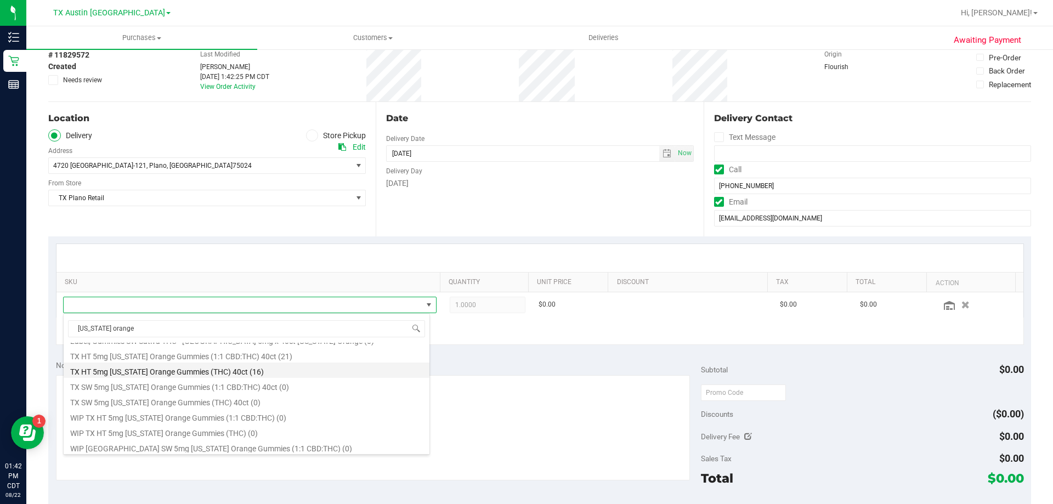
click at [176, 369] on li "TX HT 5mg Texas Orange Gummies (THC) 40ct (16)" at bounding box center [247, 370] width 366 height 15
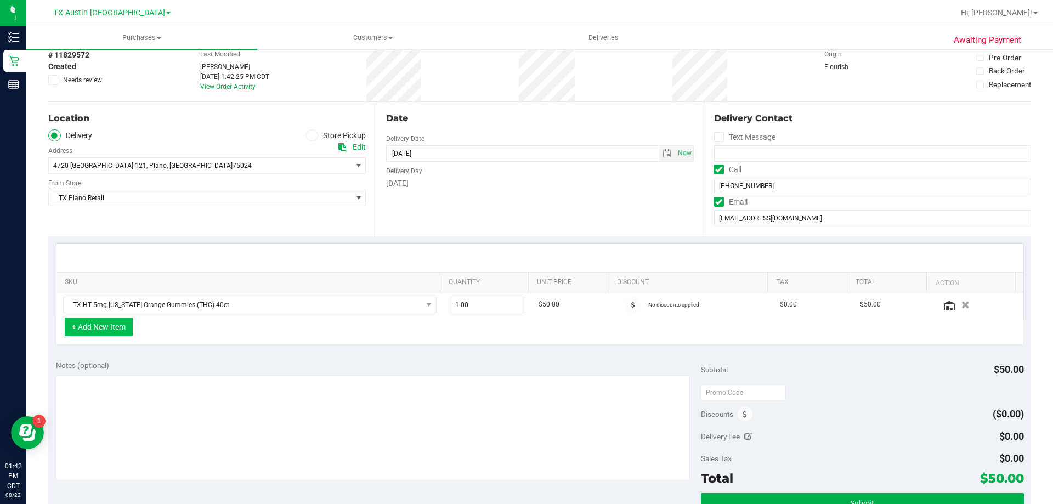
click at [121, 329] on button "+ Add New Item" at bounding box center [99, 327] width 68 height 19
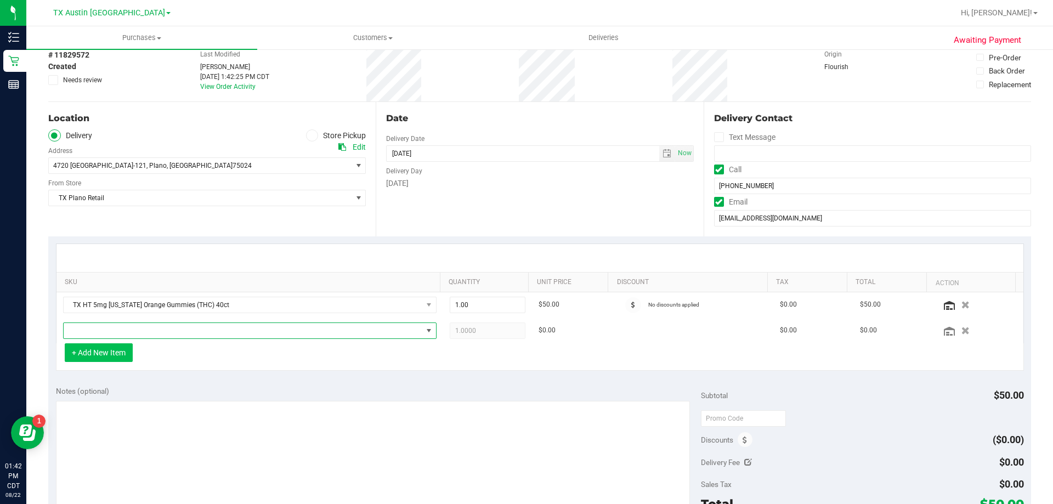
click at [121, 328] on span "NO DATA FOUND" at bounding box center [243, 330] width 359 height 15
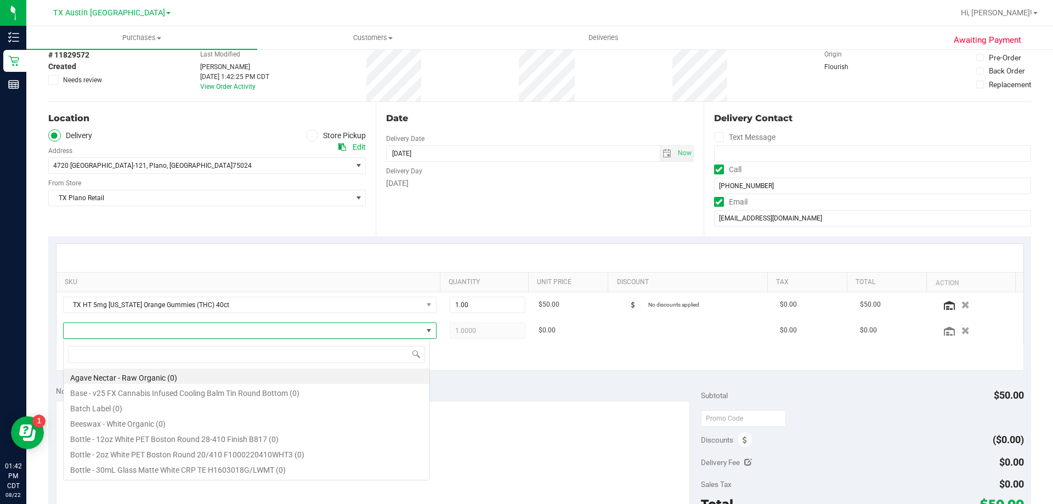
scroll to position [16, 364]
type input "tropical pa"
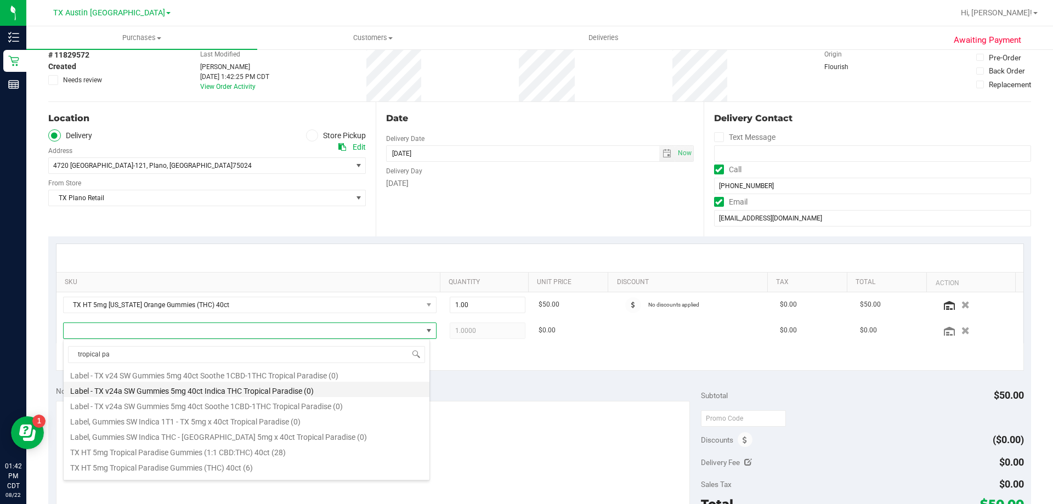
scroll to position [165, 0]
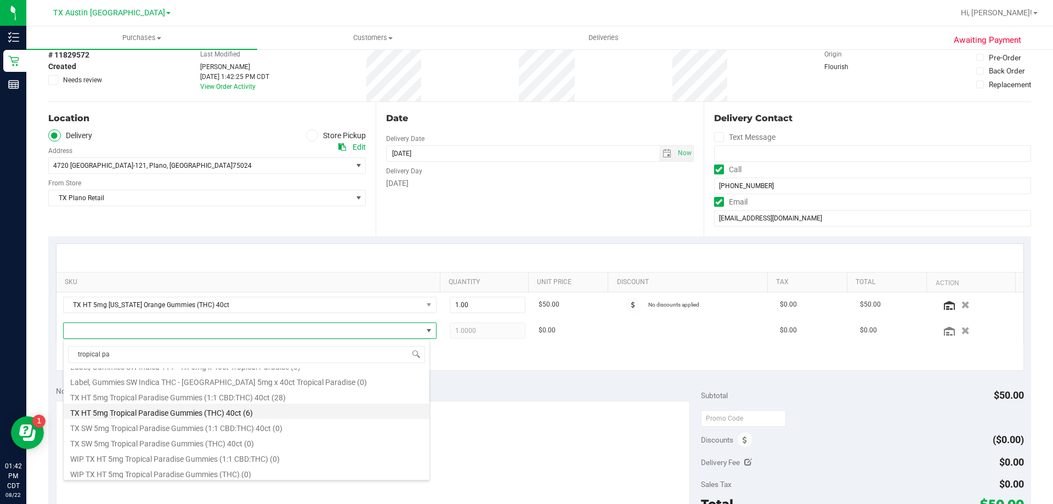
click at [152, 412] on li "TX HT 5mg Tropical Paradise Gummies (THC) 40ct (6)" at bounding box center [247, 411] width 366 height 15
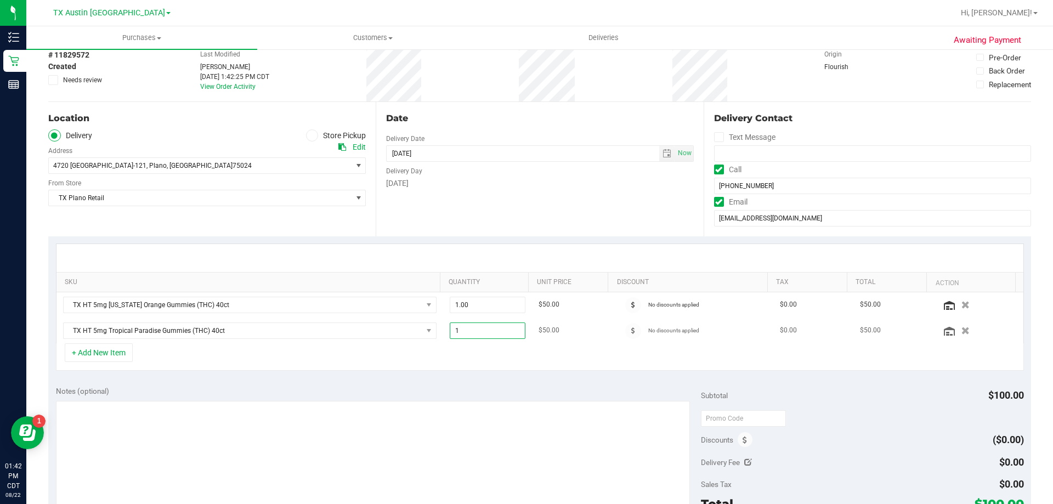
click at [478, 332] on span "1.00 1" at bounding box center [488, 331] width 76 height 16
type input "2"
type input "2.00"
click at [481, 138] on div "Date Delivery Date 08/24/2025 Now 08/24/2025 08:00 AM Now Delivery Day Sunday" at bounding box center [540, 169] width 328 height 134
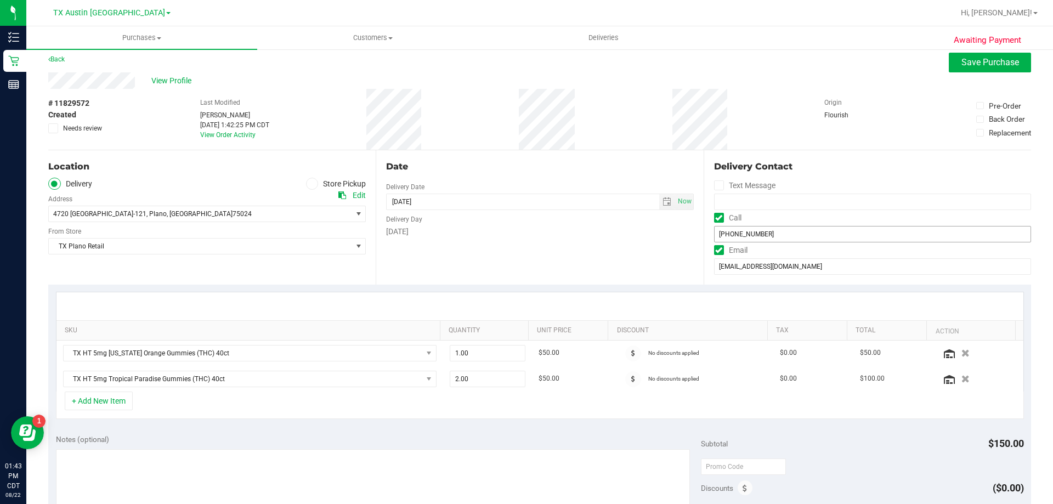
scroll to position [0, 0]
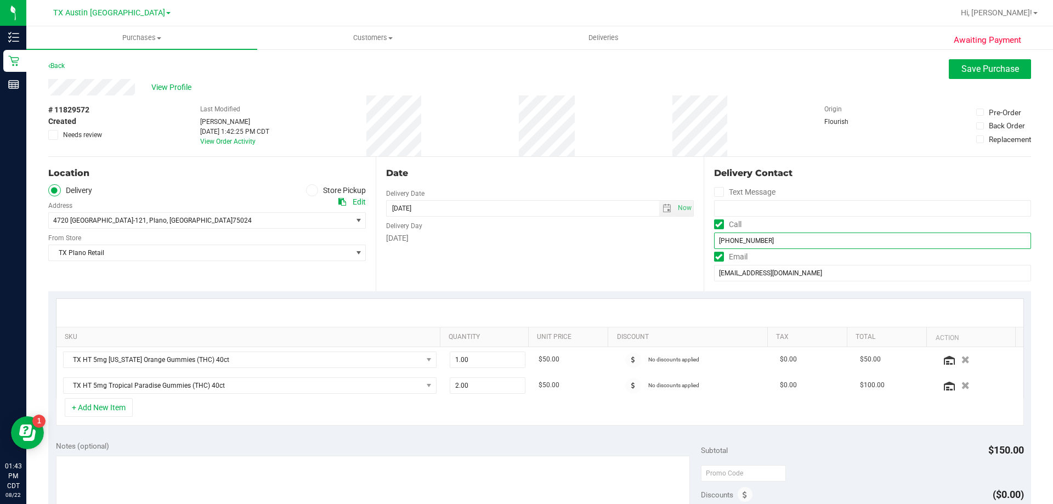
click at [736, 235] on input "(469) 766-7276" at bounding box center [872, 241] width 317 height 16
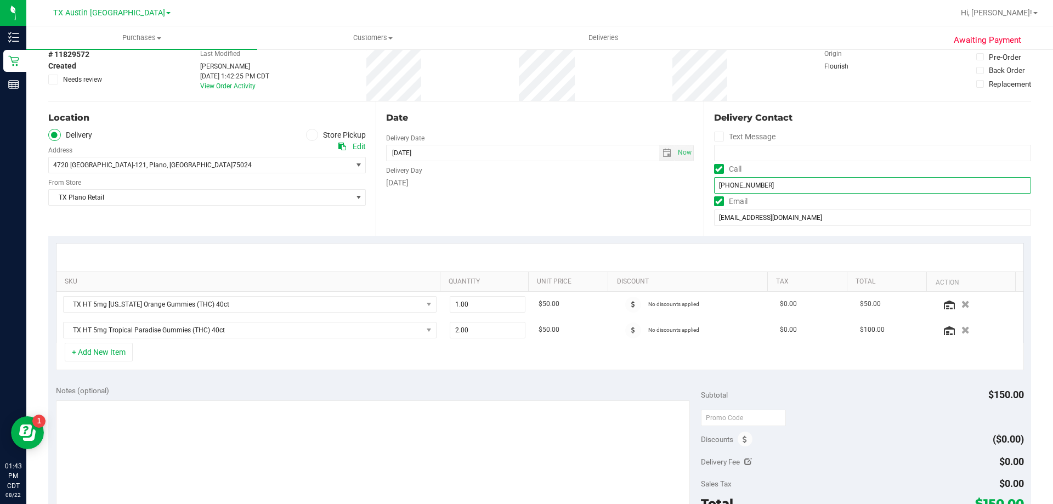
scroll to position [110, 0]
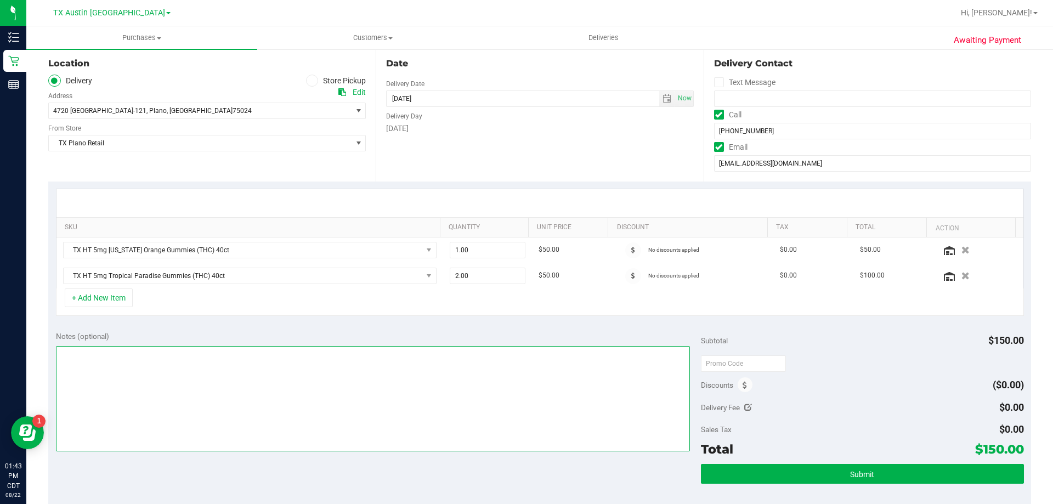
click at [244, 409] on textarea at bounding box center [373, 398] width 635 height 105
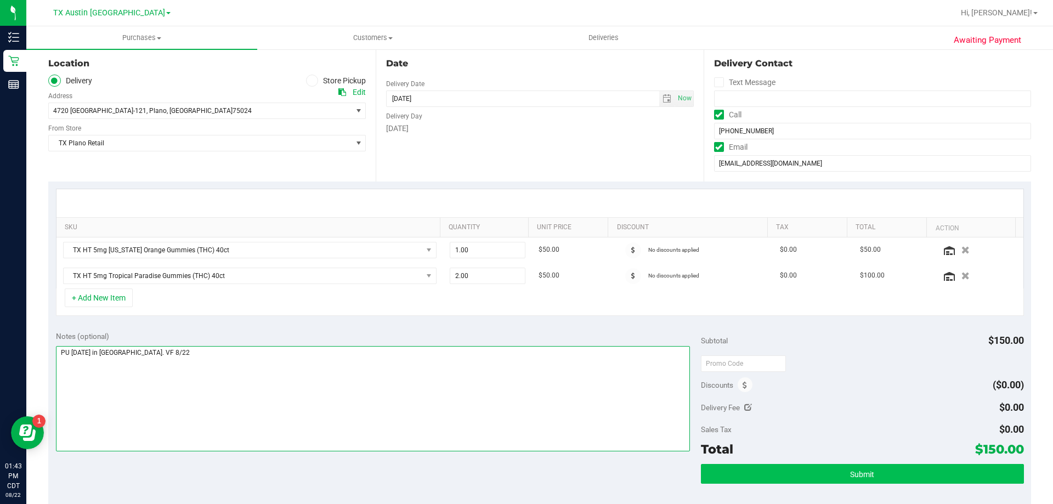
type textarea "PU Sun 8/24 in Plano. VF 8/22"
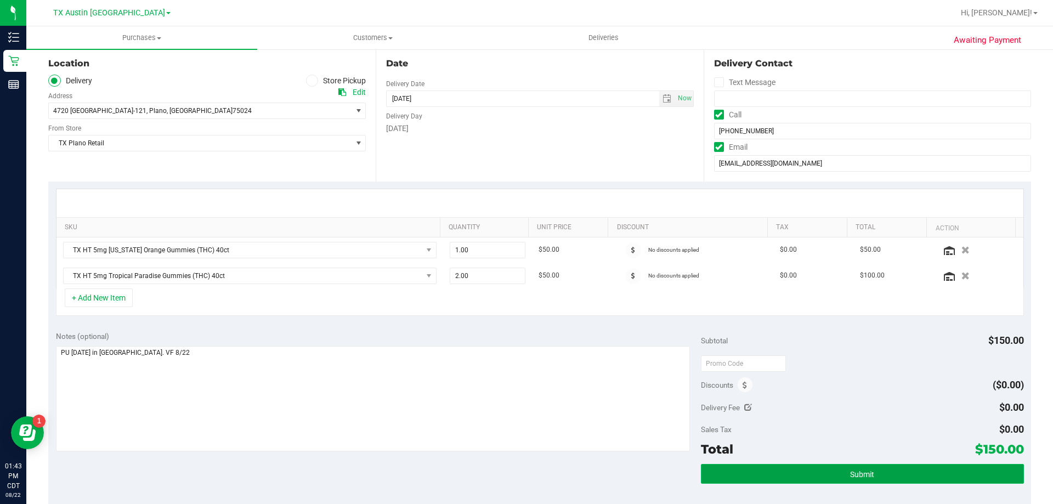
click at [797, 481] on button "Submit" at bounding box center [862, 474] width 323 height 20
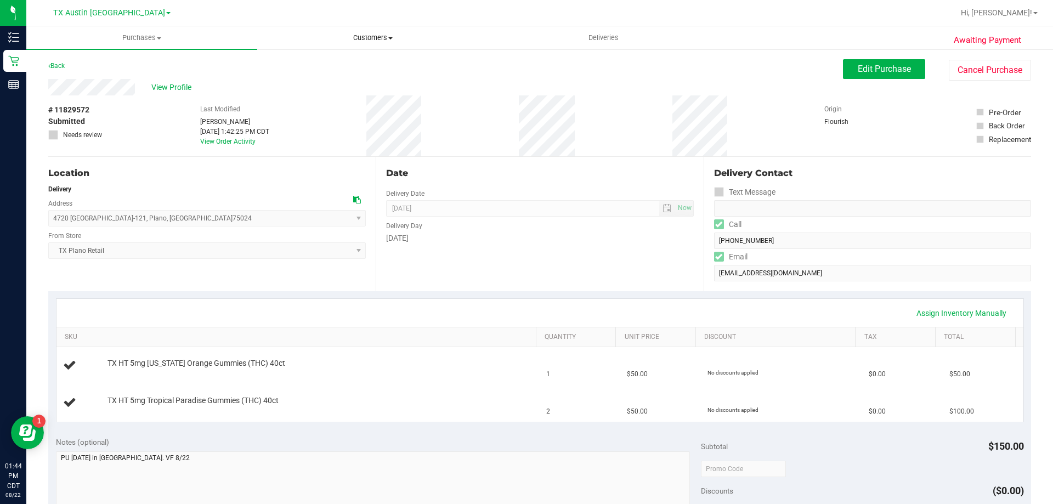
click at [377, 34] on span "Customers" at bounding box center [373, 38] width 230 height 10
click at [372, 65] on li "All customers" at bounding box center [372, 66] width 231 height 13
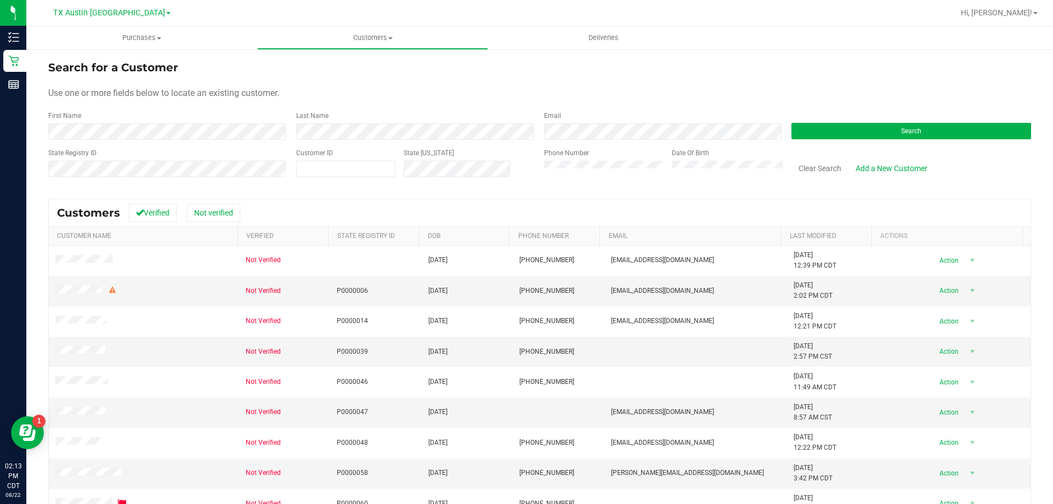
click at [896, 119] on div "Search" at bounding box center [907, 125] width 248 height 29
click at [885, 136] on button "Search" at bounding box center [912, 131] width 240 height 16
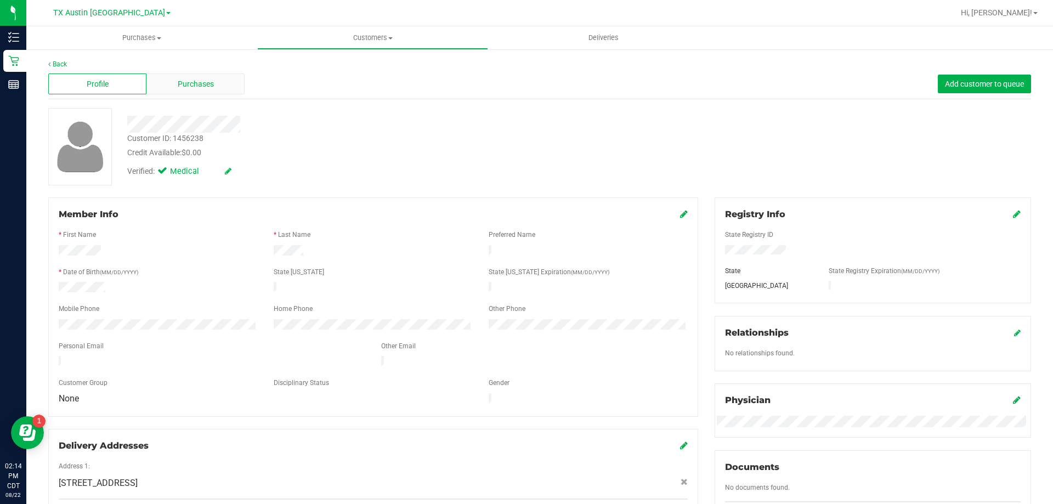
click at [219, 80] on div "Purchases" at bounding box center [195, 84] width 98 height 21
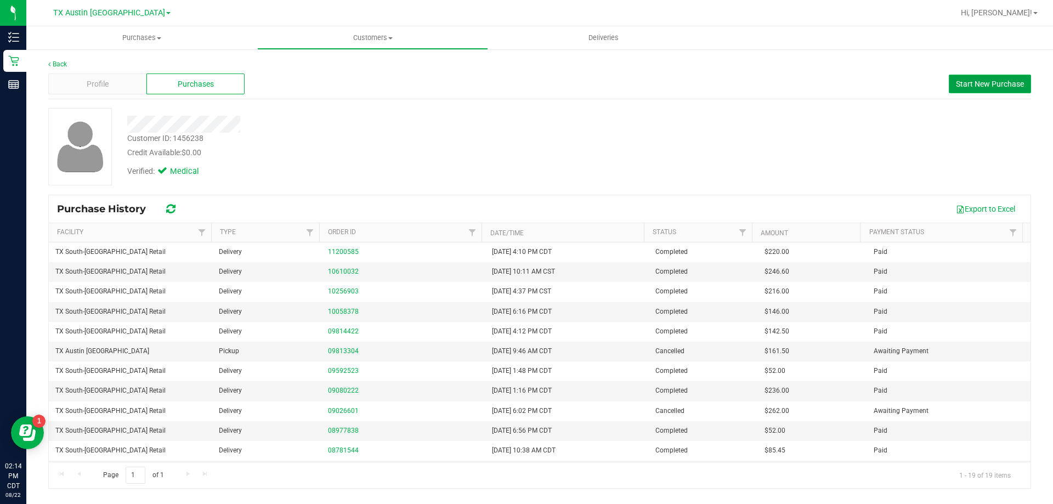
click at [1006, 82] on span "Start New Purchase" at bounding box center [990, 84] width 68 height 9
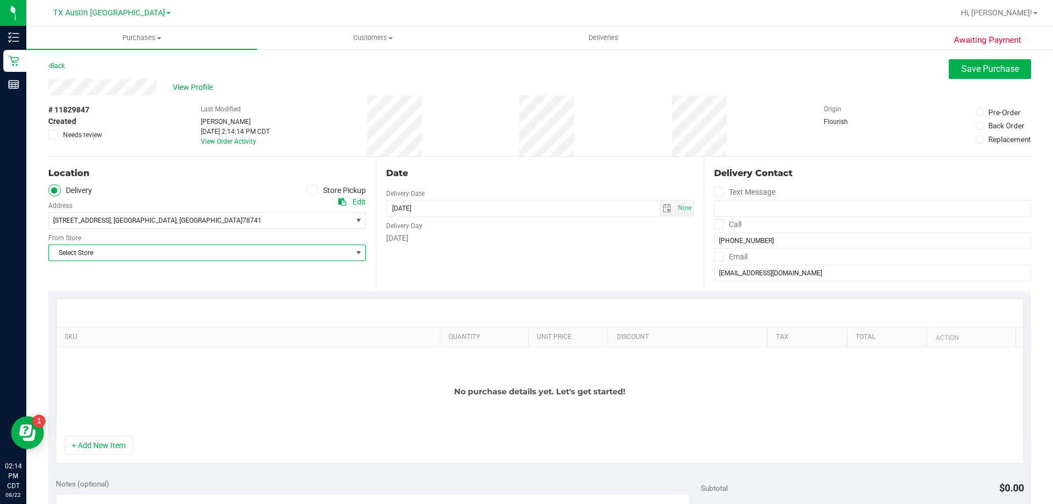
click at [179, 246] on span "Select Store" at bounding box center [200, 252] width 303 height 15
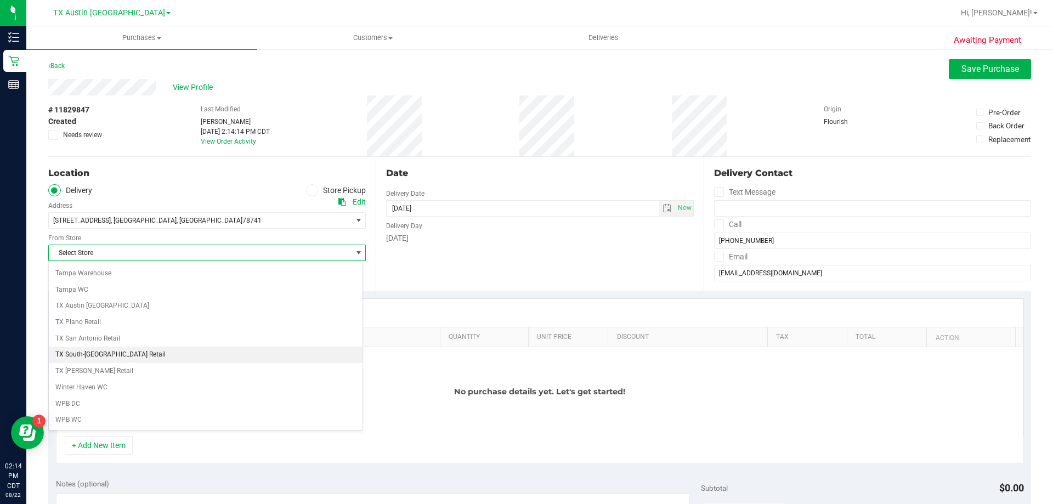
click at [120, 352] on li "TX South-[GEOGRAPHIC_DATA] Retail" at bounding box center [206, 355] width 314 height 16
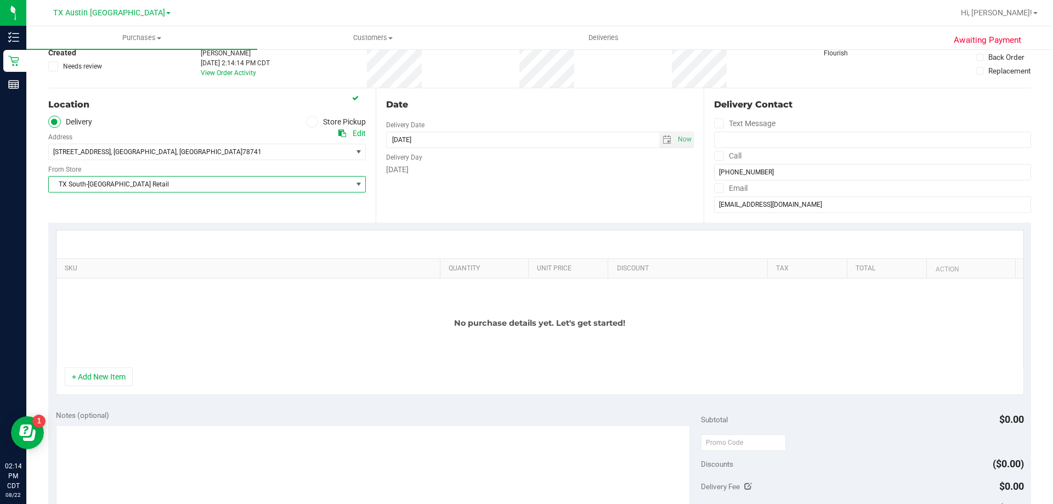
scroll to position [110, 0]
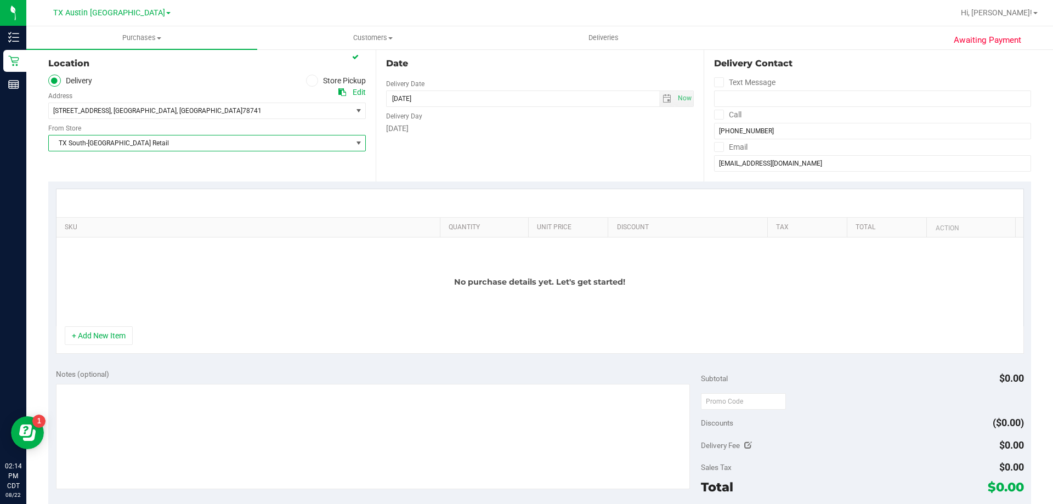
click at [126, 346] on div "+ Add New Item" at bounding box center [540, 339] width 968 height 27
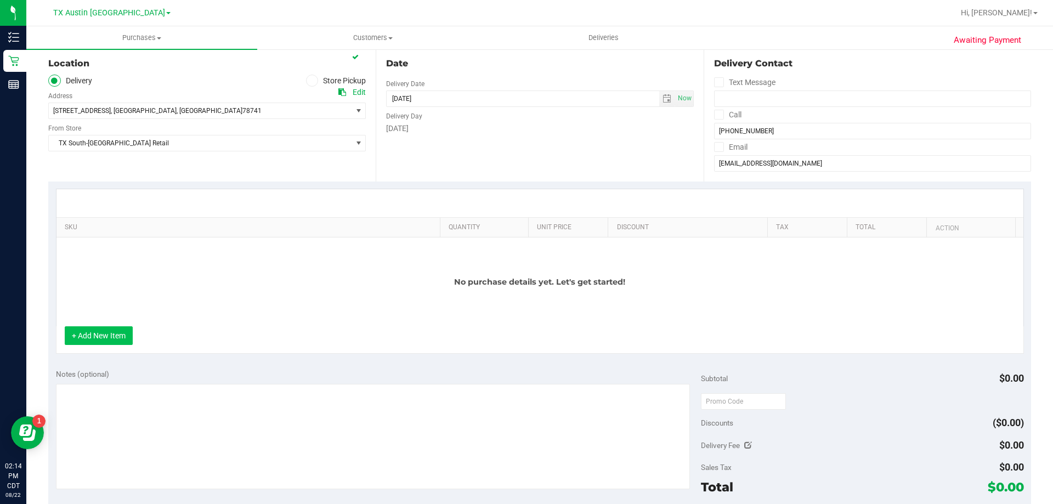
click at [123, 337] on button "+ Add New Item" at bounding box center [99, 335] width 68 height 19
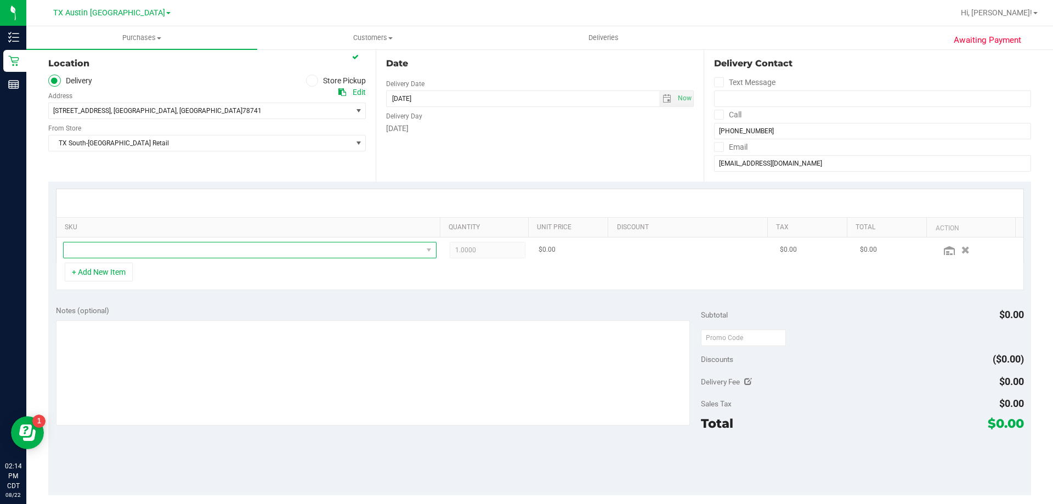
click at [206, 251] on span "NO DATA FOUND" at bounding box center [243, 249] width 359 height 15
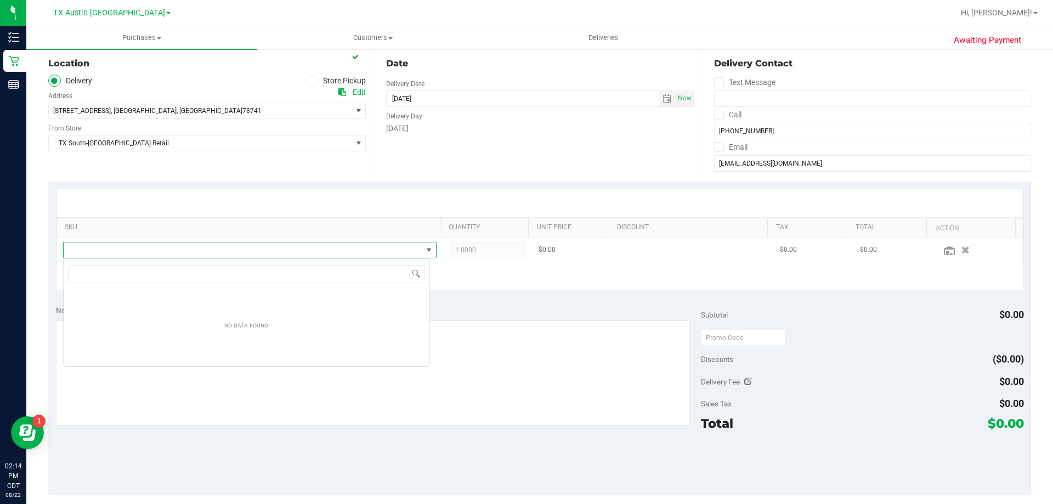
scroll to position [16, 367]
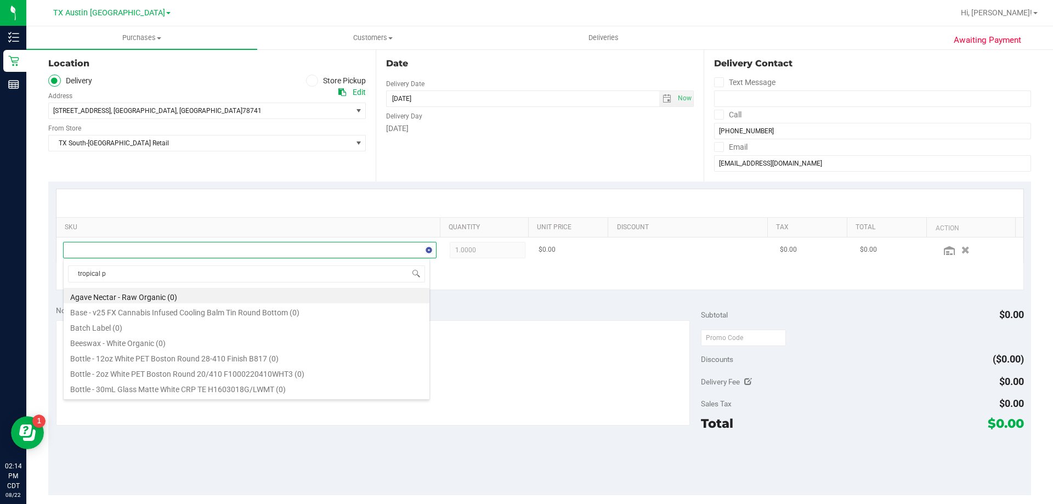
type input "tropical pa"
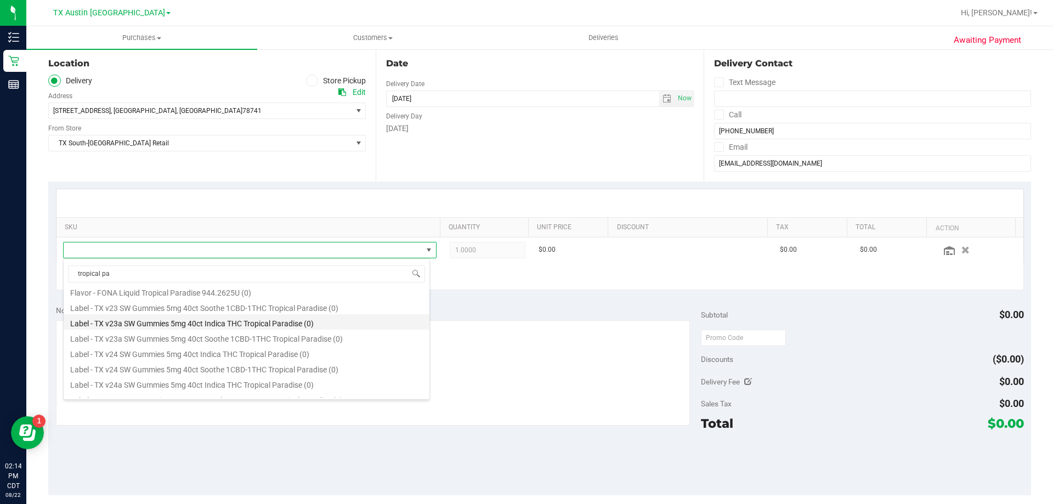
scroll to position [165, 0]
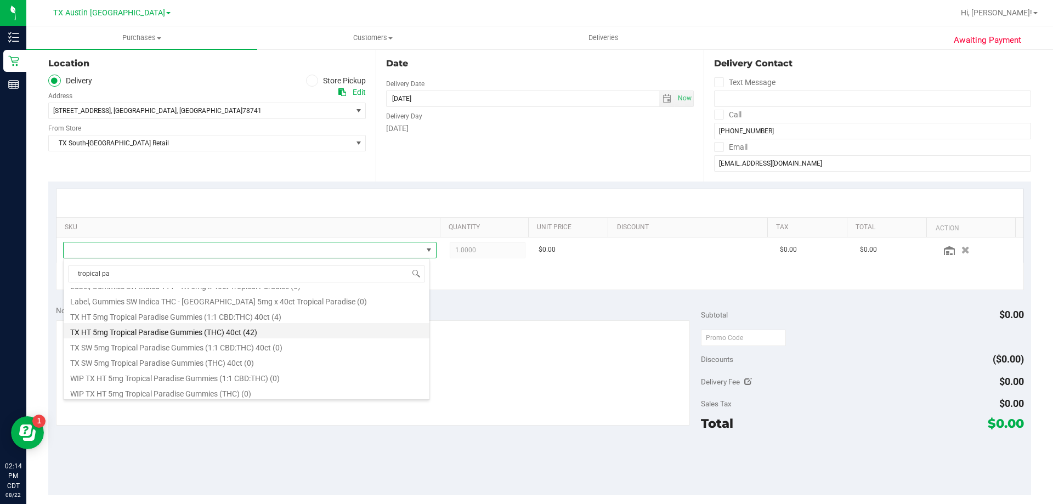
click at [185, 335] on li "TX HT 5mg Tropical Paradise Gummies (THC) 40ct (42)" at bounding box center [247, 330] width 366 height 15
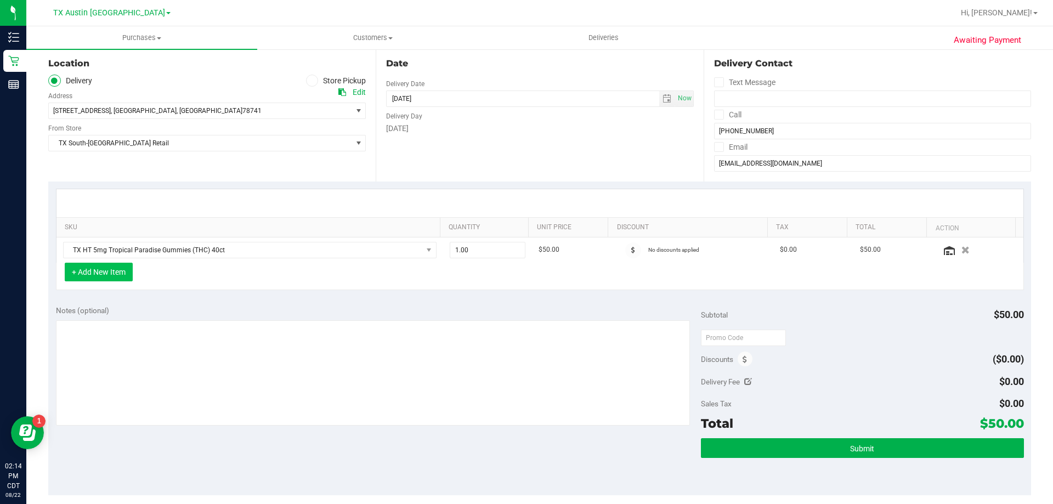
click at [108, 272] on button "+ Add New Item" at bounding box center [99, 272] width 68 height 19
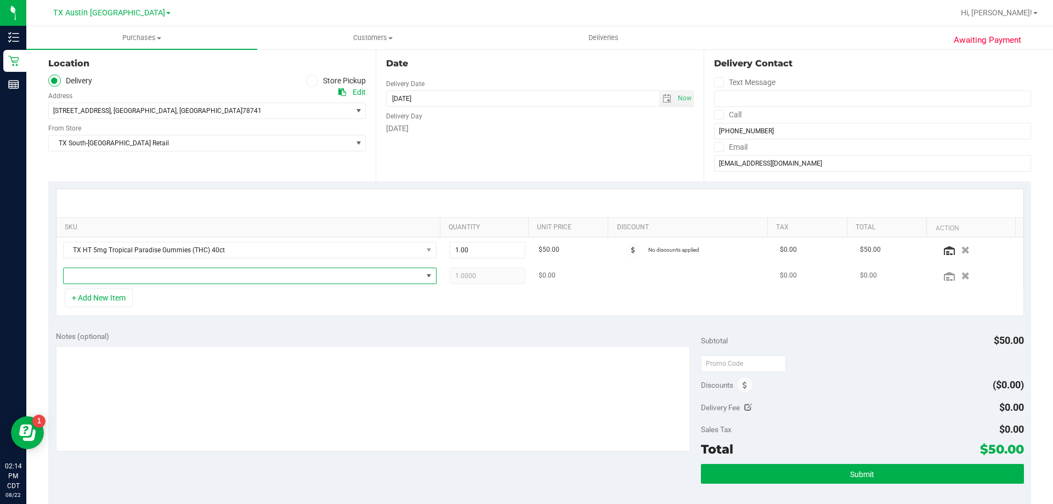
click at [120, 275] on span "NO DATA FOUND" at bounding box center [243, 275] width 359 height 15
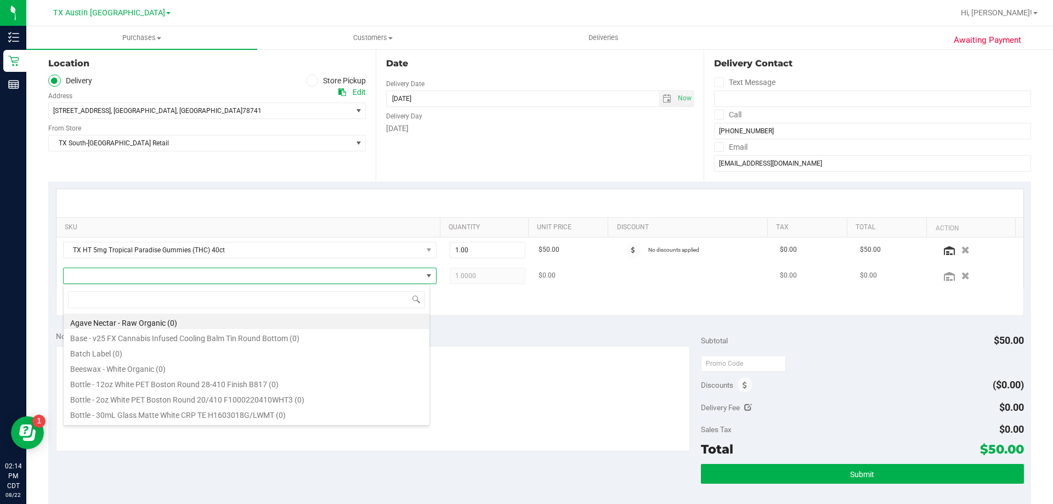
scroll to position [16, 367]
type input "dark choco"
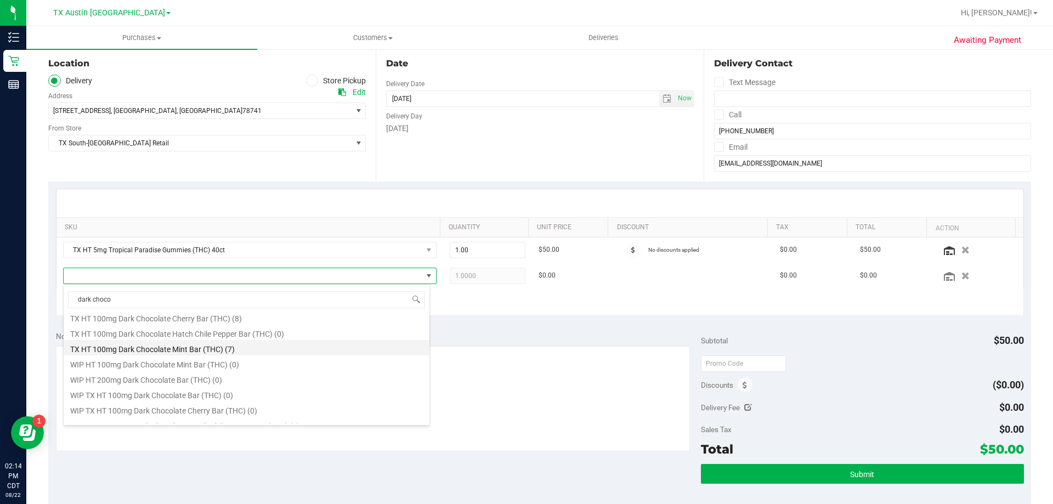
scroll to position [165, 0]
click at [157, 354] on li "TX HT 100mg Dark Chocolate Bar (THC) (12)" at bounding box center [247, 356] width 366 height 15
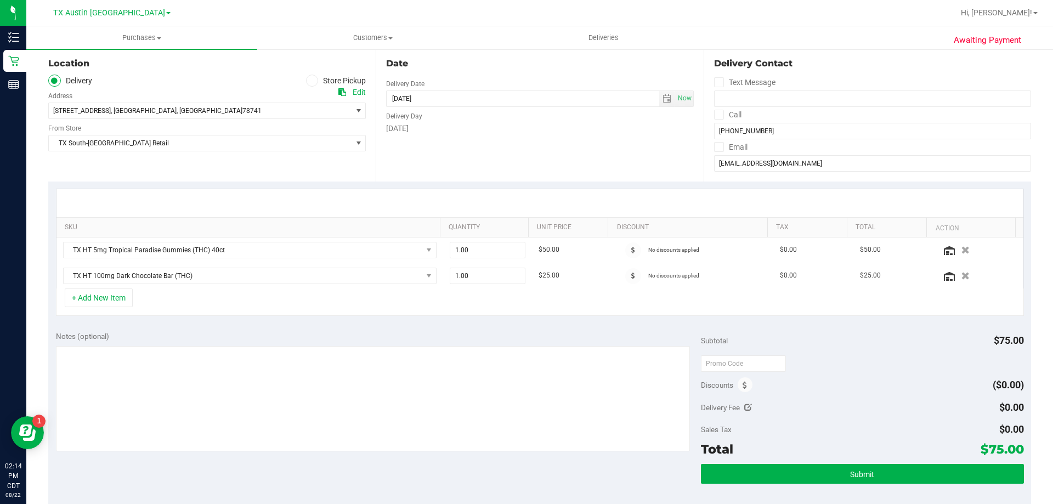
click at [715, 115] on icon at bounding box center [718, 115] width 7 height 0
click at [0, 0] on input "Call" at bounding box center [0, 0] width 0 height 0
click at [715, 147] on icon at bounding box center [718, 147] width 7 height 0
click at [0, 0] on input "Email" at bounding box center [0, 0] width 0 height 0
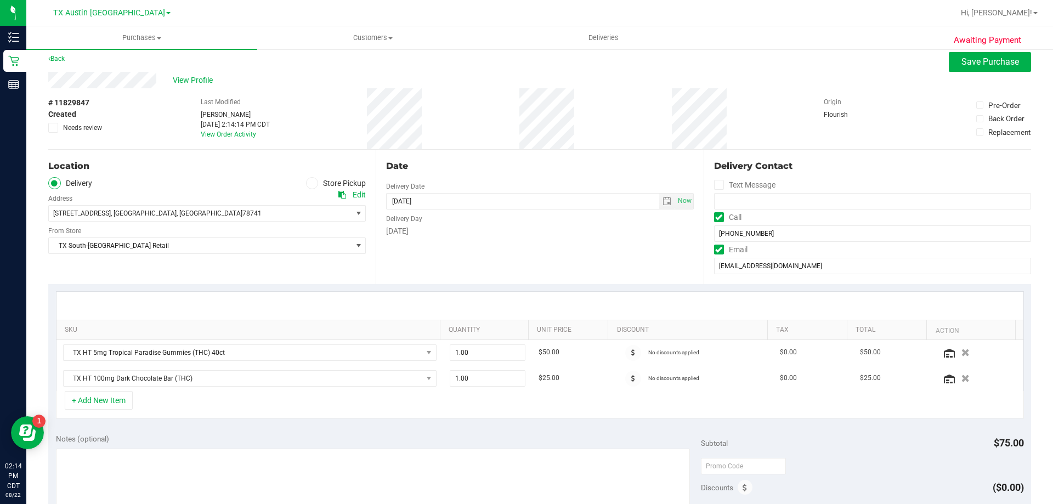
scroll to position [0, 0]
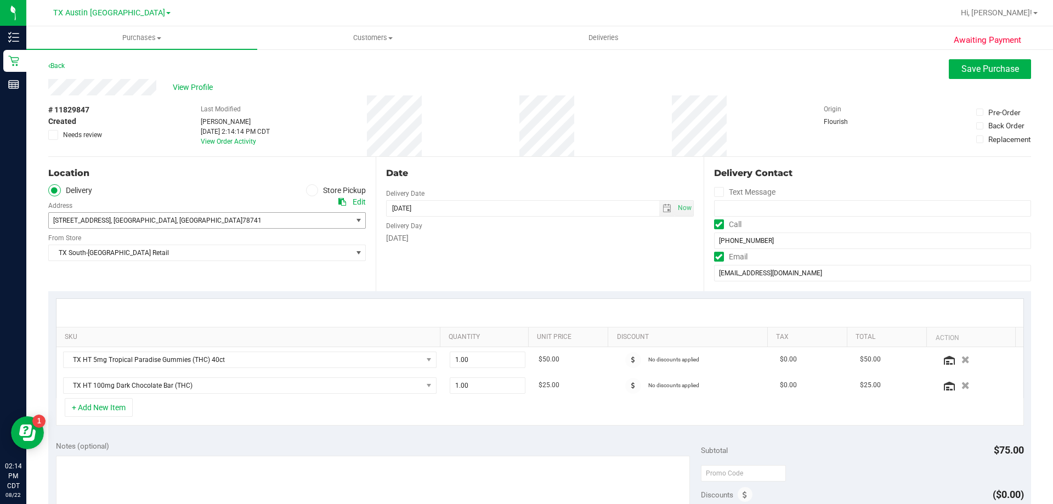
click at [123, 214] on span "7105 E Riverside Dr , Austin , TX 78741" at bounding box center [193, 220] width 288 height 15
click at [663, 209] on span "select" at bounding box center [667, 208] width 9 height 9
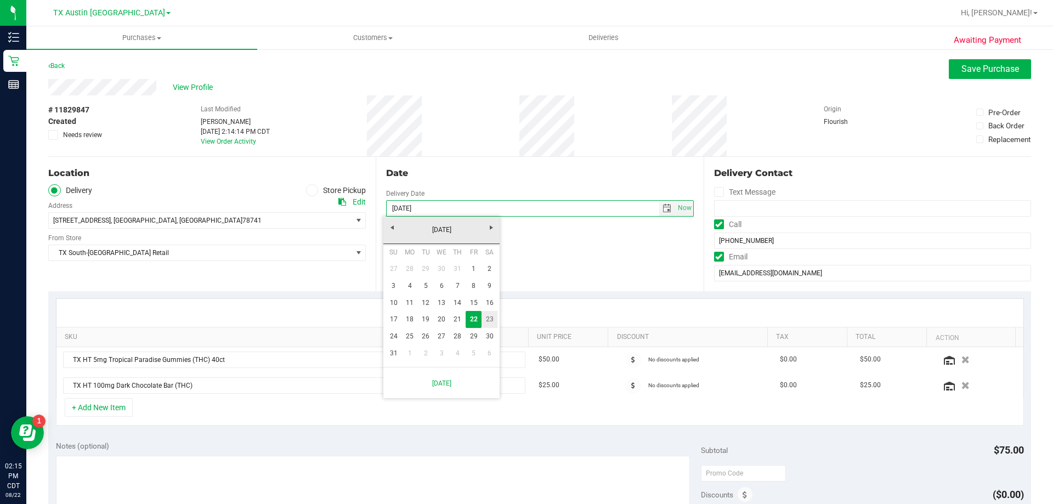
click at [486, 320] on link "23" at bounding box center [490, 319] width 16 height 17
type input "[DATE]"
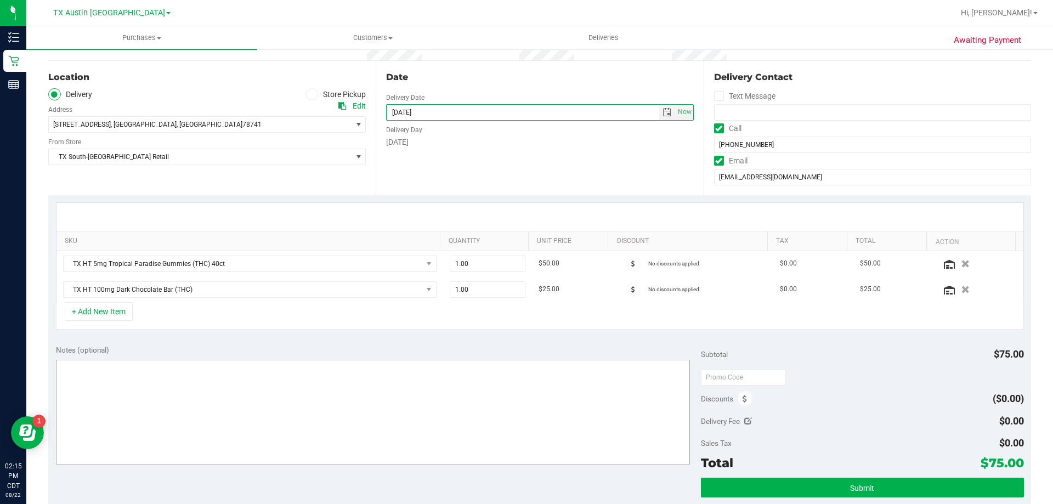
scroll to position [110, 0]
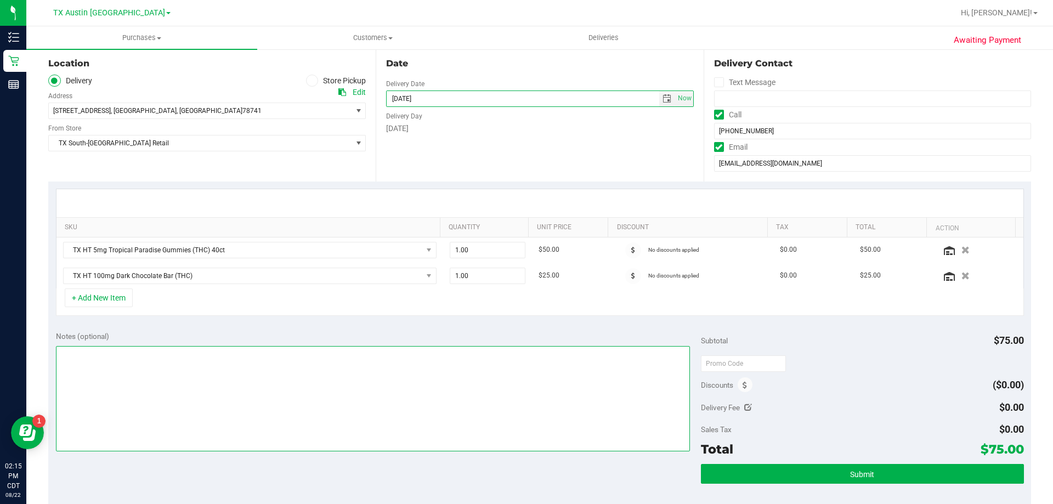
click at [324, 356] on textarea at bounding box center [373, 398] width 635 height 105
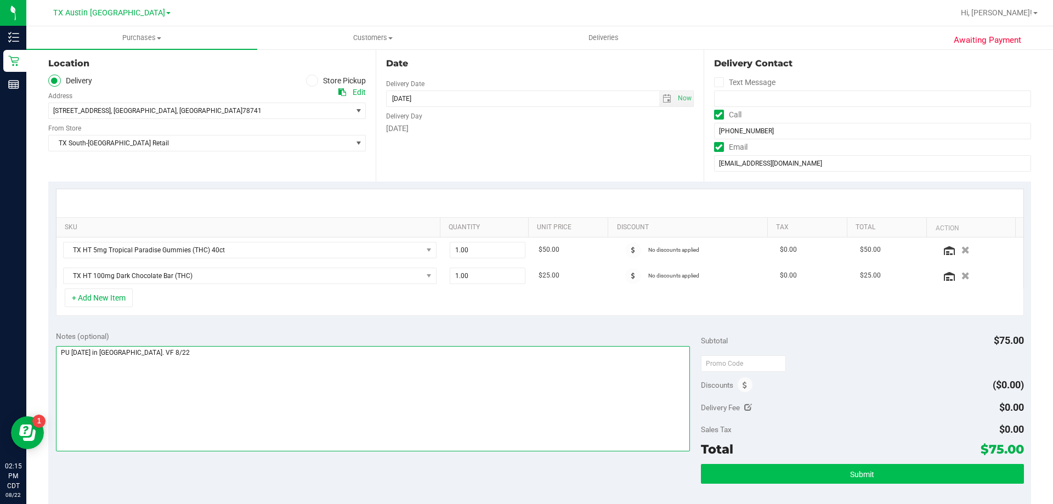
type textarea "PU Sat 8/23 in South Austin. VF 8/22"
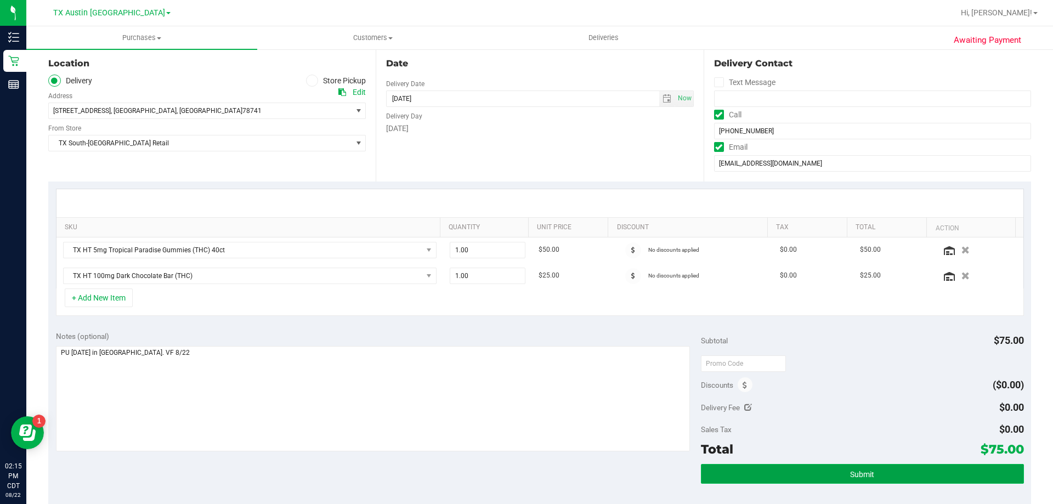
click at [789, 472] on button "Submit" at bounding box center [862, 474] width 323 height 20
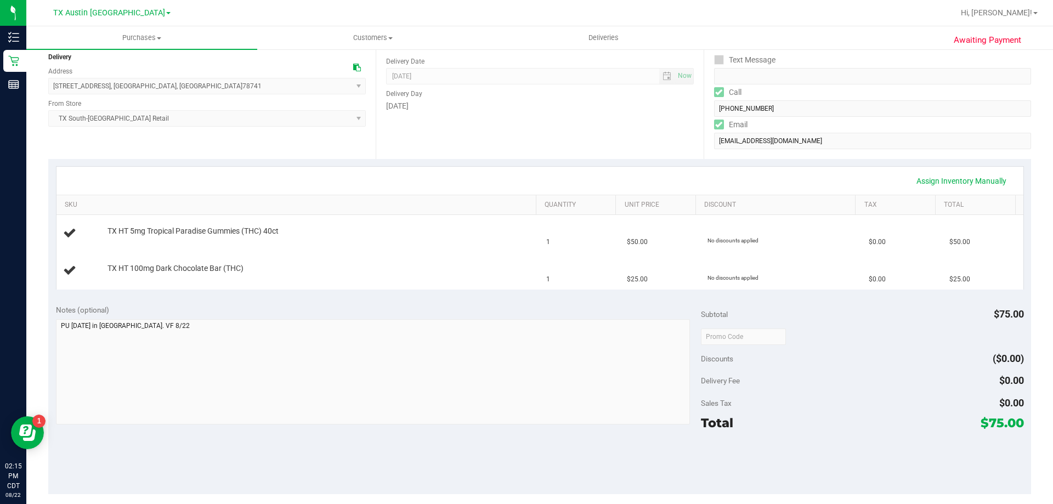
scroll to position [165, 0]
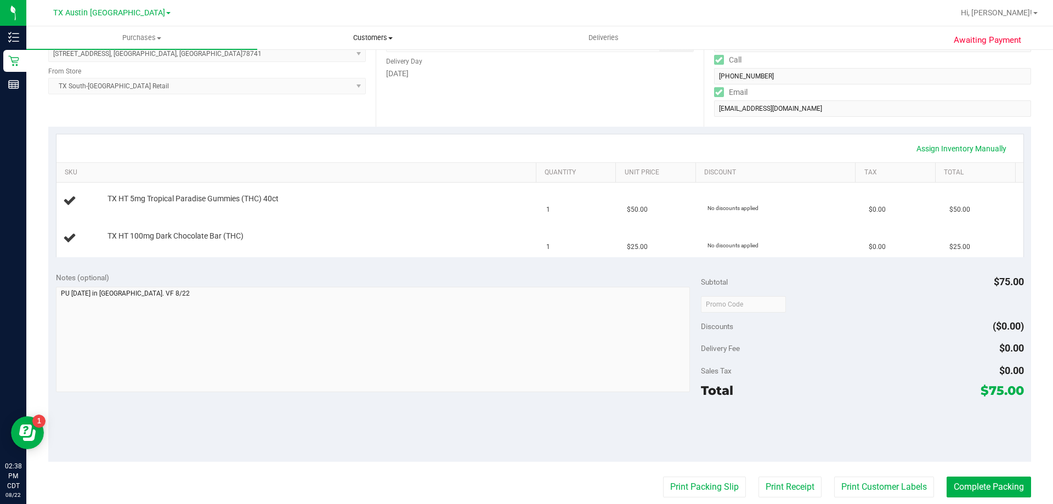
click at [368, 38] on span "Customers" at bounding box center [373, 38] width 230 height 10
click at [366, 65] on li "All customers" at bounding box center [372, 66] width 231 height 13
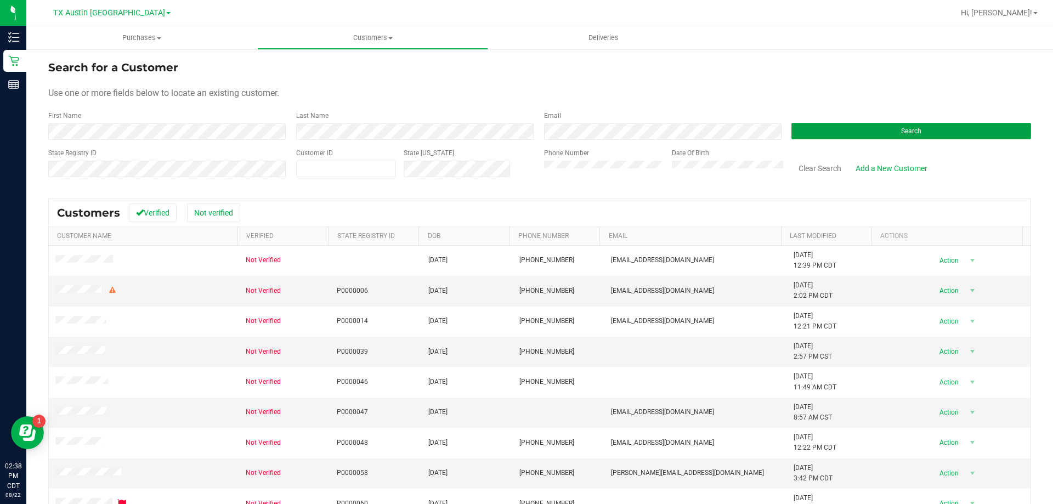
click at [862, 133] on button "Search" at bounding box center [912, 131] width 240 height 16
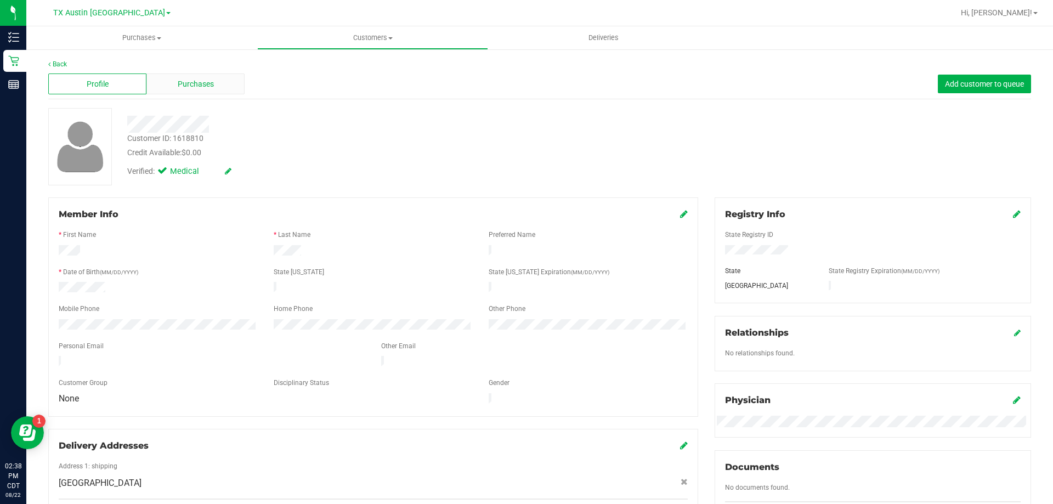
click at [217, 87] on div "Purchases" at bounding box center [195, 84] width 98 height 21
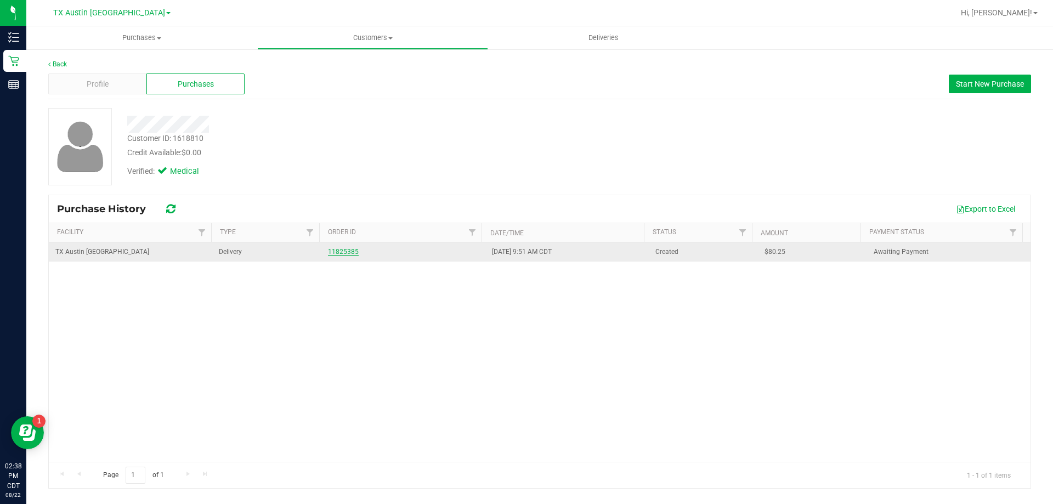
click at [339, 251] on link "11825385" at bounding box center [343, 252] width 31 height 8
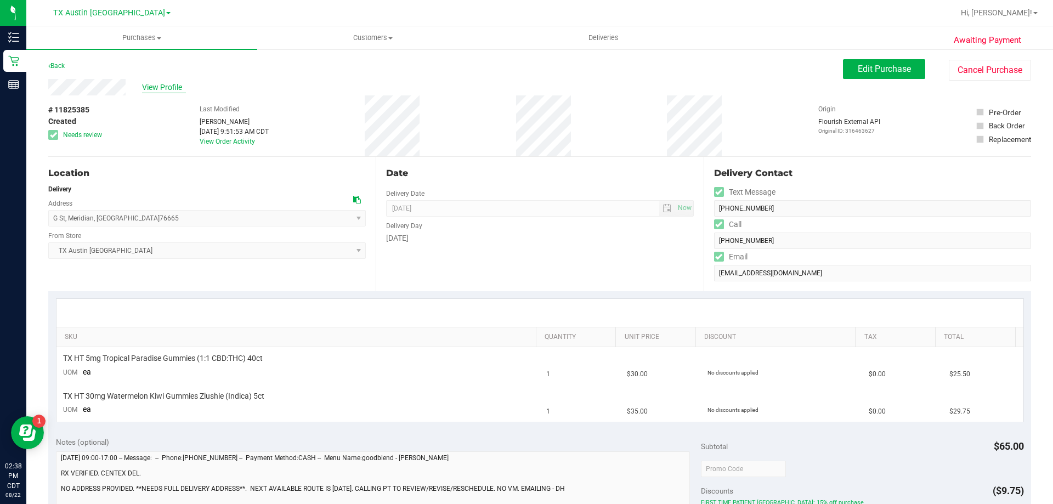
click at [158, 89] on span "View Profile" at bounding box center [164, 88] width 44 height 12
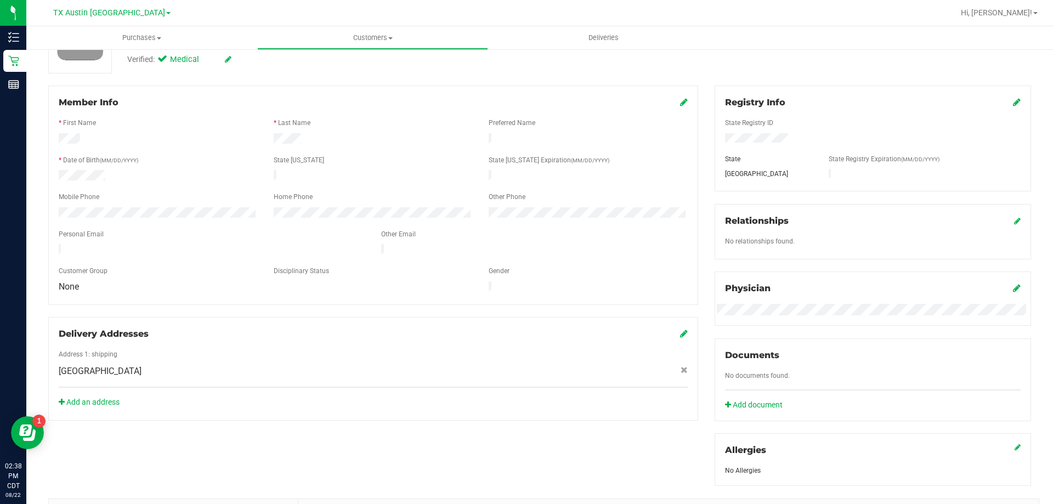
scroll to position [110, 0]
click at [682, 331] on icon at bounding box center [684, 335] width 8 height 9
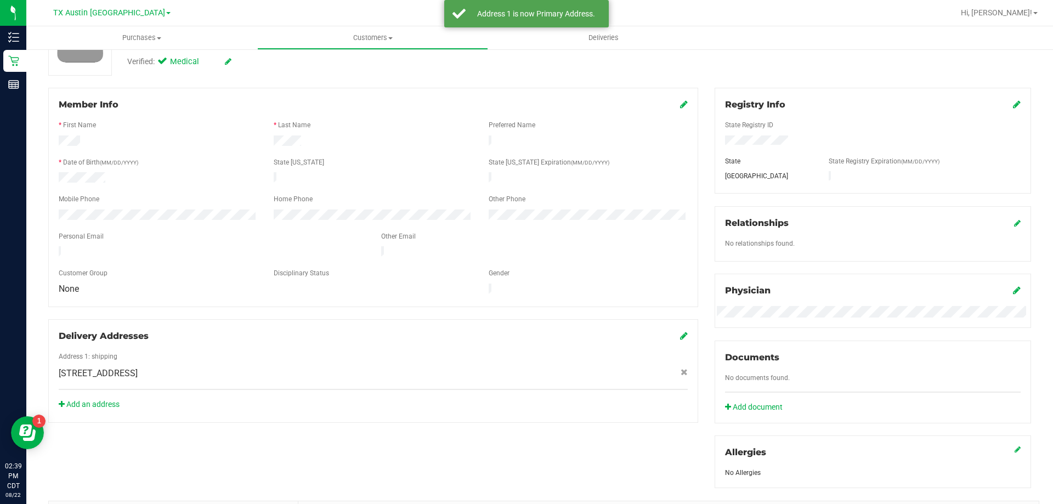
click at [95, 367] on span "512 E G St , Meridian , TX 76665" at bounding box center [98, 373] width 79 height 13
copy div "512 E G St , Meridian , TX 76665"
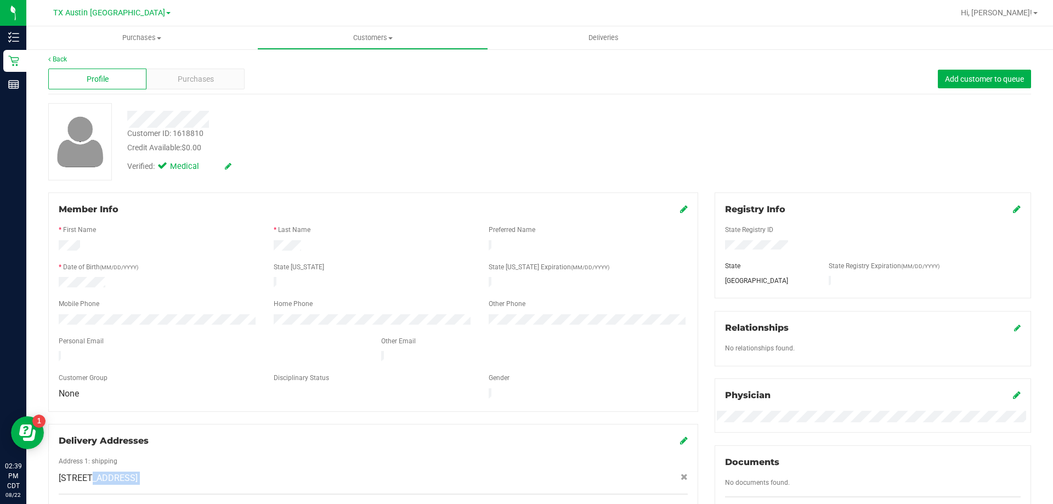
scroll to position [0, 0]
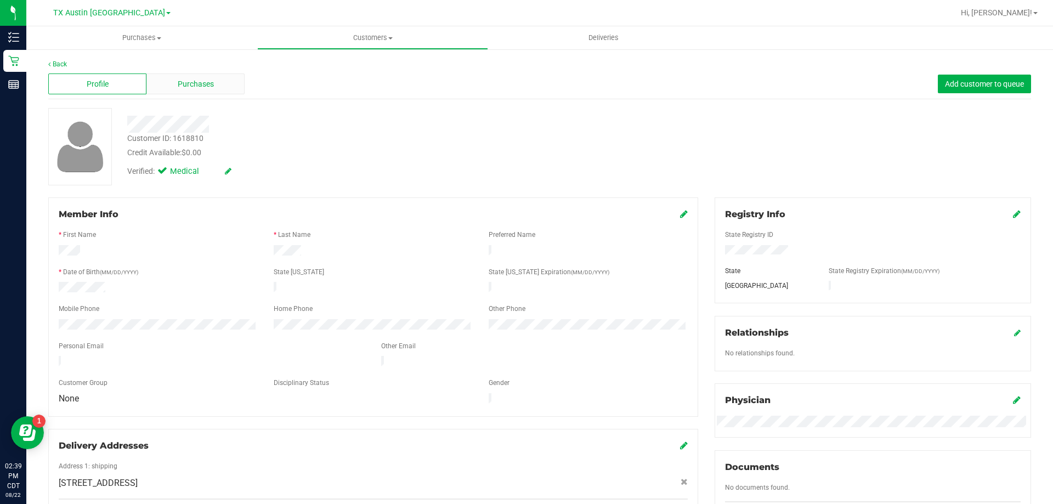
click at [222, 87] on div "Purchases" at bounding box center [195, 84] width 98 height 21
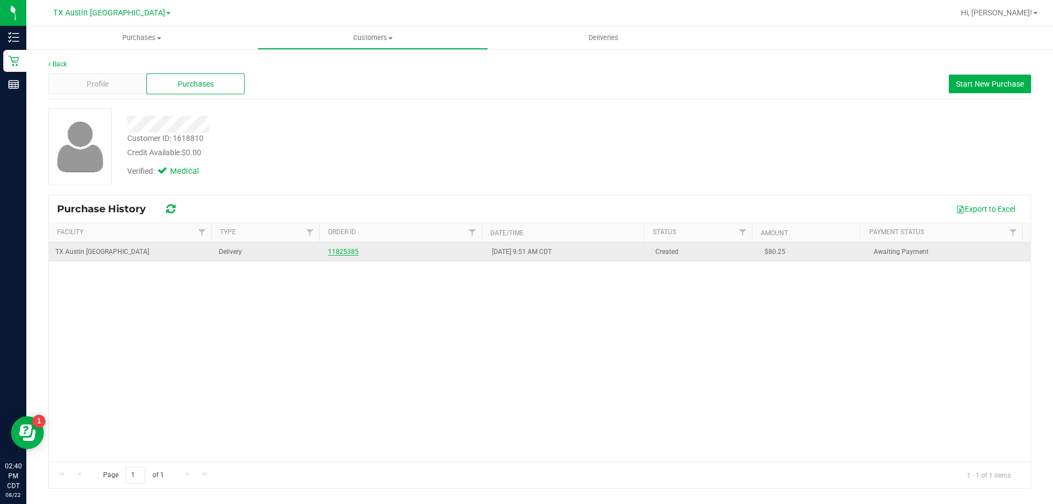
click at [334, 251] on link "11825385" at bounding box center [343, 252] width 31 height 8
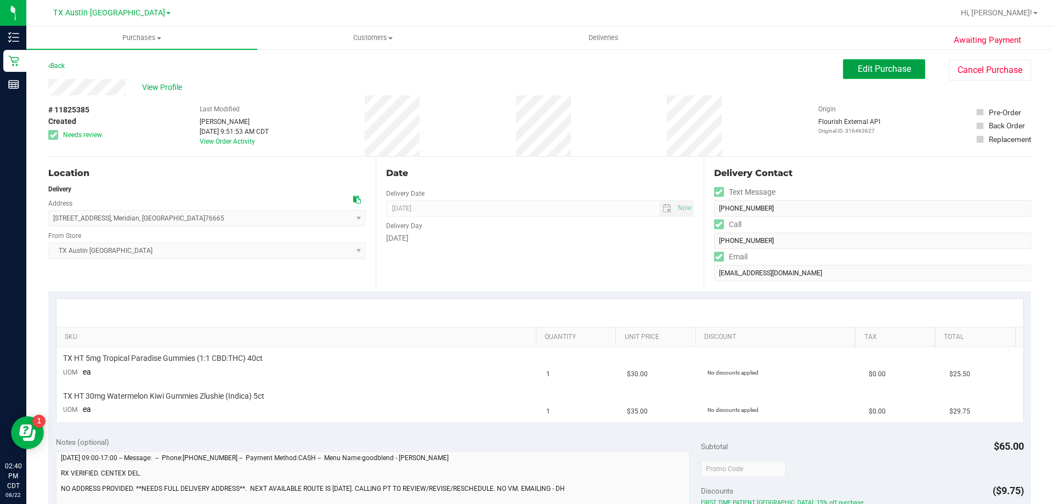
click at [885, 68] on span "Edit Purchase" at bounding box center [884, 69] width 53 height 10
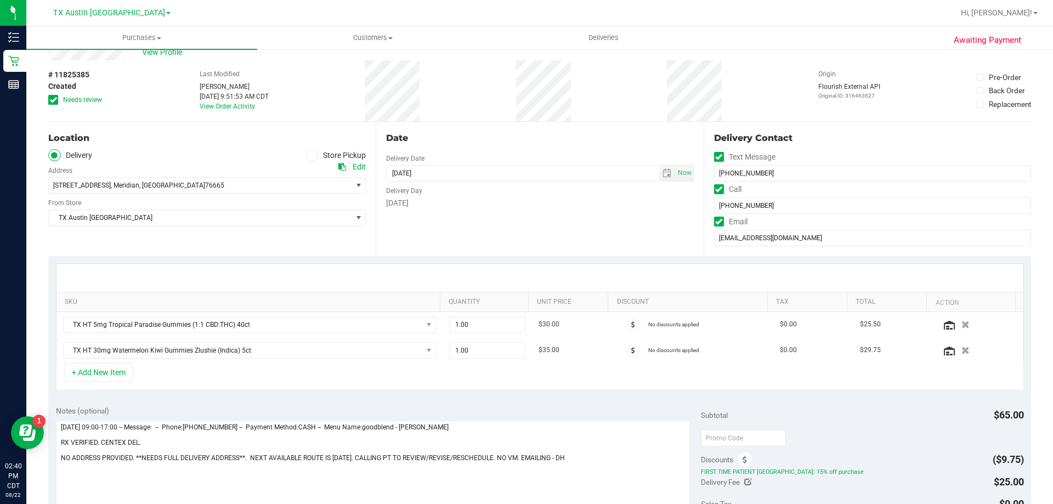
scroll to position [55, 0]
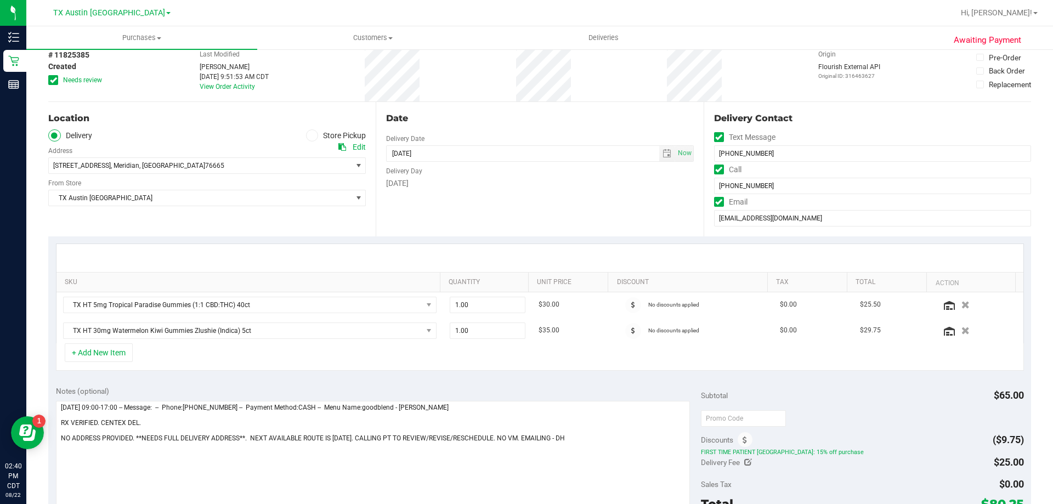
click at [51, 80] on icon at bounding box center [53, 80] width 7 height 0
click at [0, 0] on input "Needs review" at bounding box center [0, 0] width 0 height 0
click at [51, 80] on icon at bounding box center [53, 80] width 7 height 0
click at [0, 0] on input "Needs review" at bounding box center [0, 0] width 0 height 0
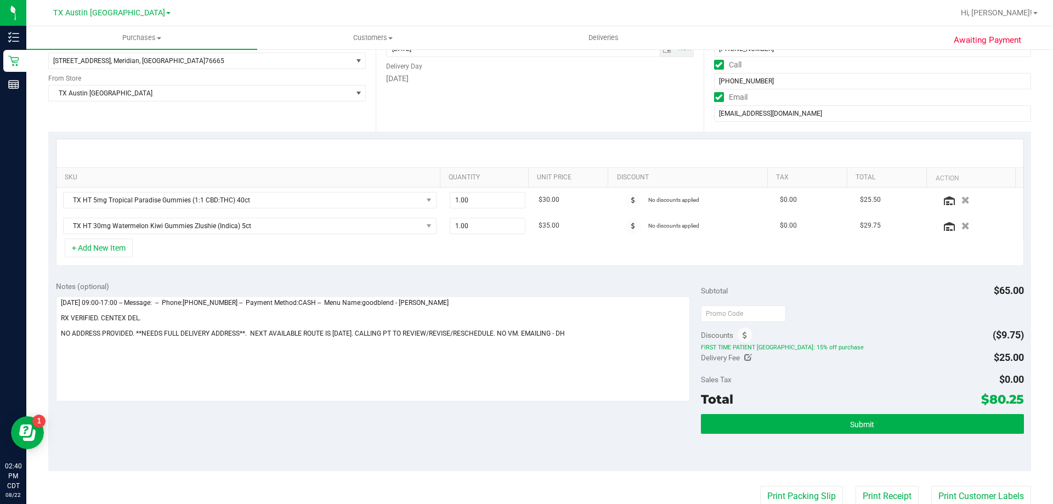
scroll to position [165, 0]
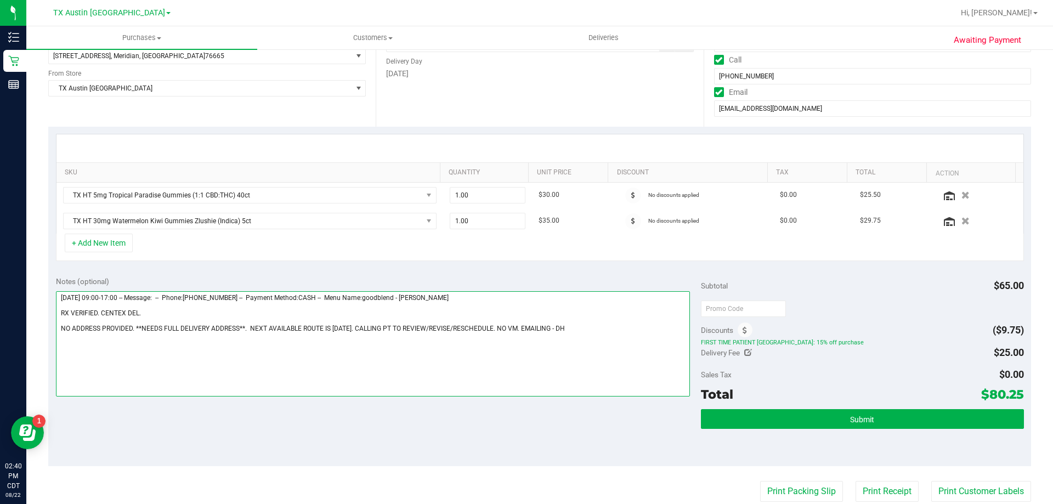
click at [59, 326] on textarea at bounding box center [373, 343] width 635 height 105
click at [59, 310] on textarea at bounding box center [373, 343] width 635 height 105
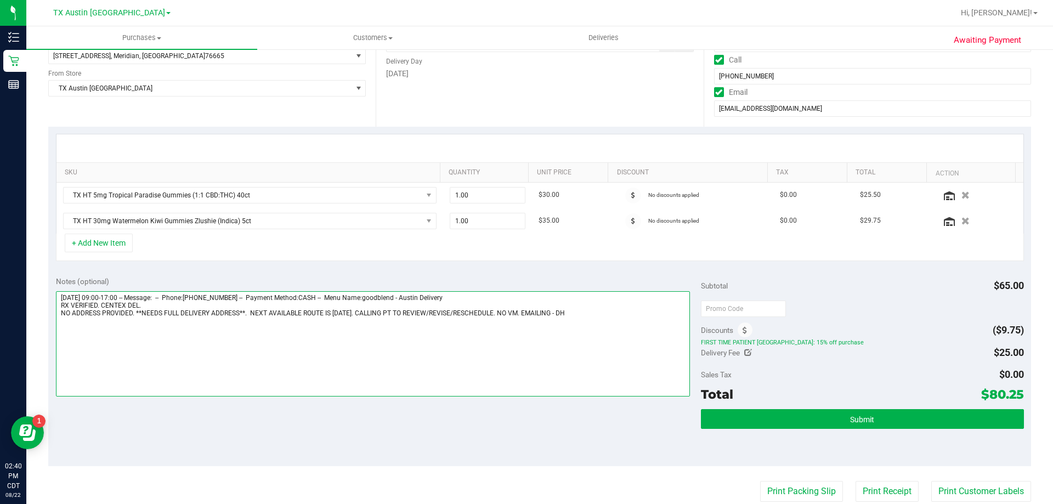
click at [586, 311] on textarea at bounding box center [373, 343] width 635 height 105
click at [59, 328] on textarea at bounding box center [373, 343] width 635 height 105
click at [260, 330] on textarea at bounding box center [373, 343] width 635 height 105
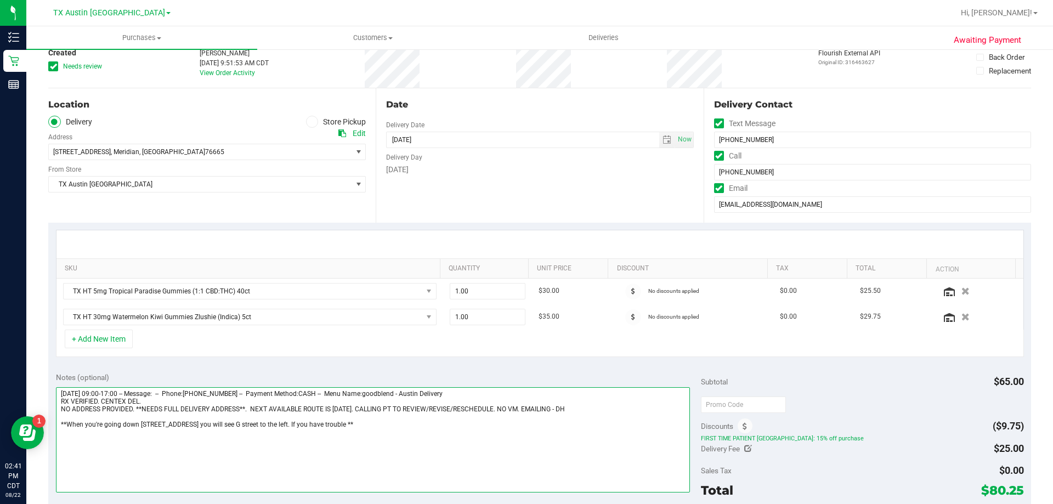
scroll to position [0, 0]
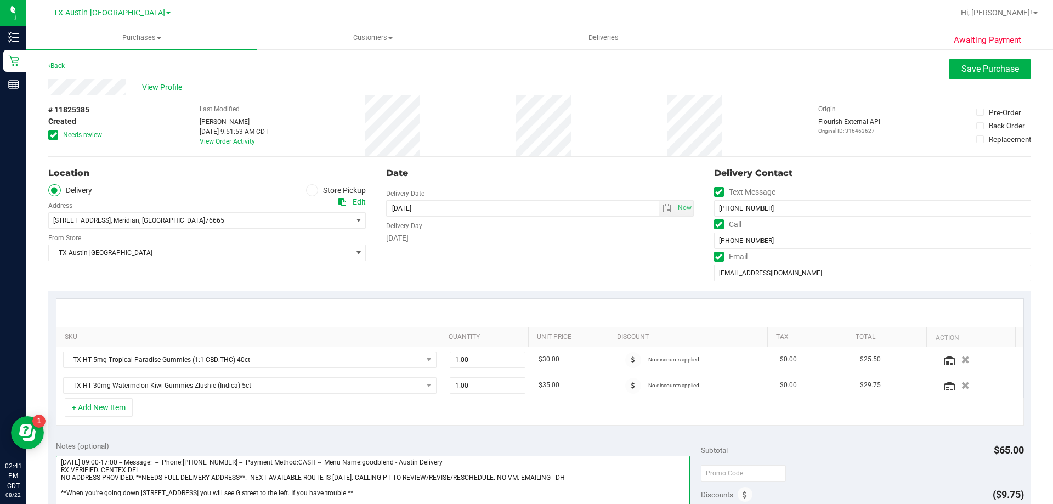
type textarea "Saturday 08/23/2025 09:00-17:00 -- Message: -- Phone:2545889282 -- Payment Meth…"
click at [663, 208] on span "select" at bounding box center [667, 208] width 9 height 9
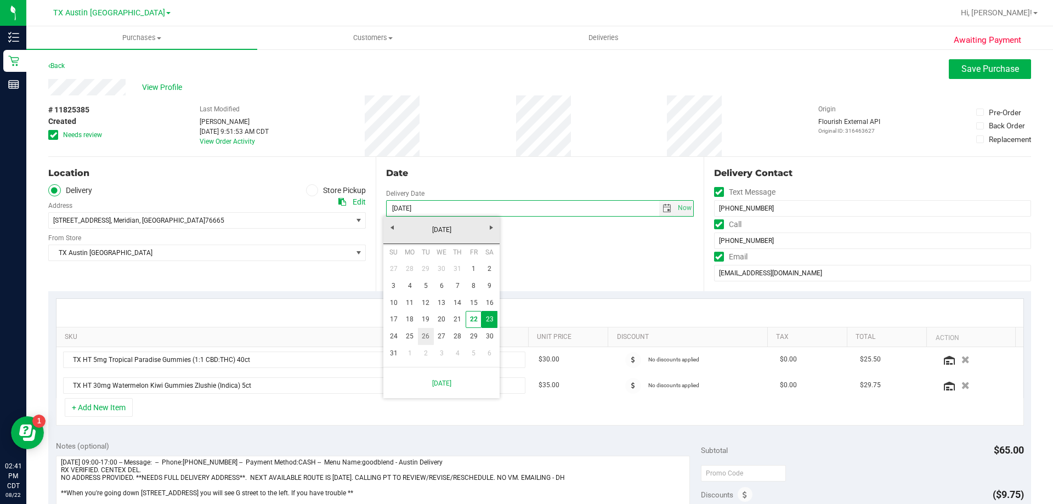
click at [424, 337] on link "26" at bounding box center [426, 336] width 16 height 17
type input "08/26/2025"
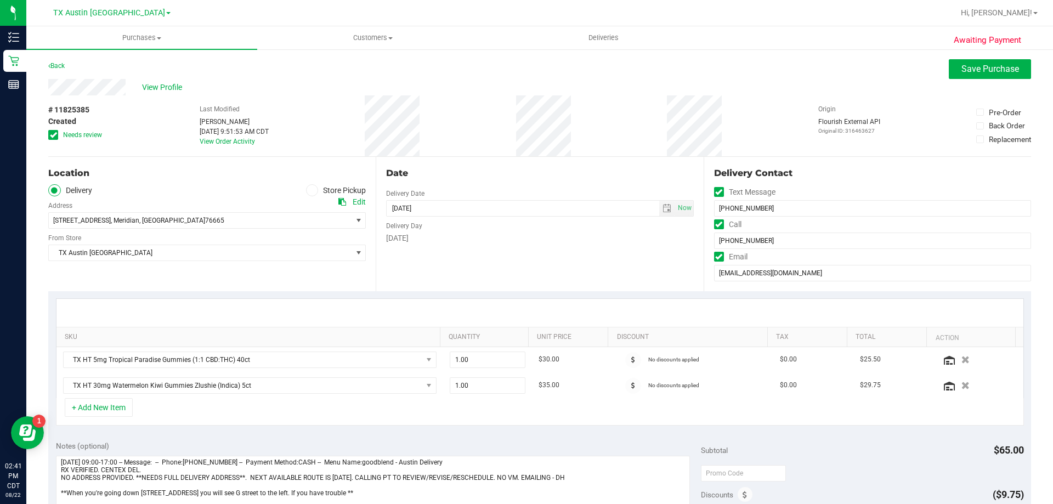
click at [53, 135] on icon at bounding box center [53, 135] width 7 height 0
click at [0, 0] on input "Needs review" at bounding box center [0, 0] width 0 height 0
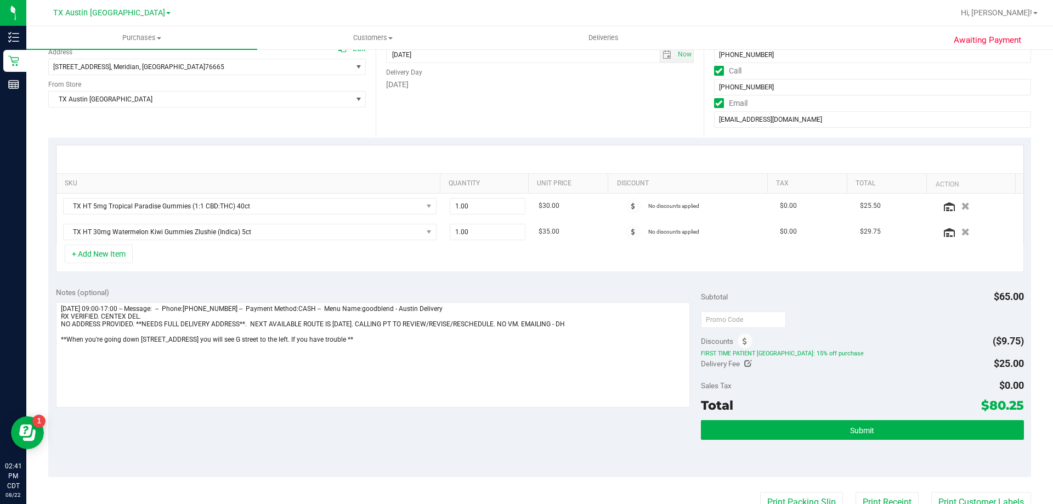
scroll to position [165, 0]
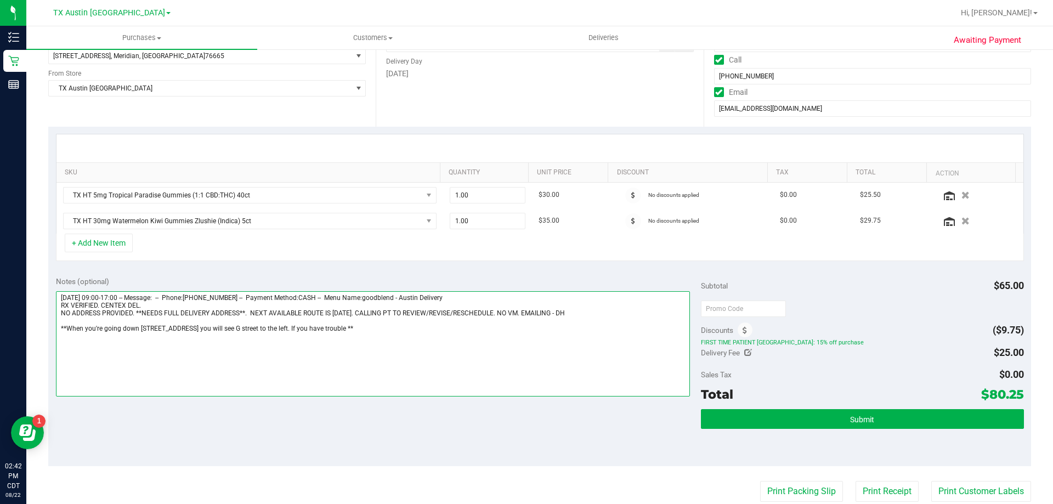
click at [329, 331] on textarea at bounding box center [373, 343] width 635 height 105
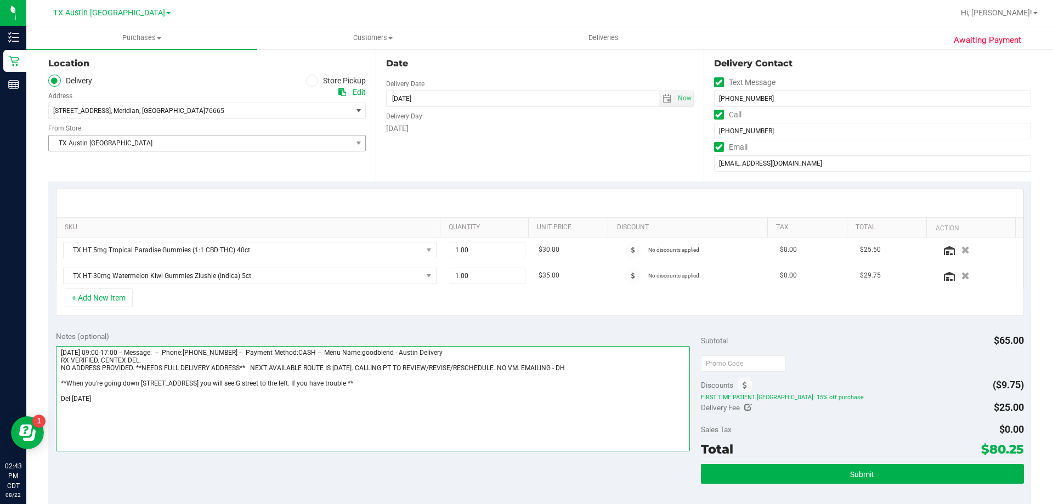
scroll to position [0, 0]
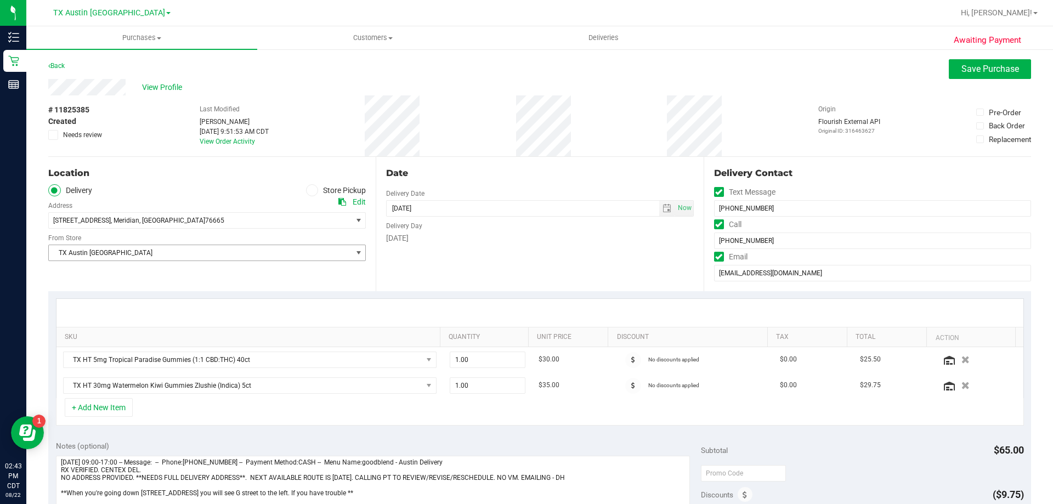
click at [295, 250] on span "TX Austin [GEOGRAPHIC_DATA]" at bounding box center [200, 252] width 303 height 15
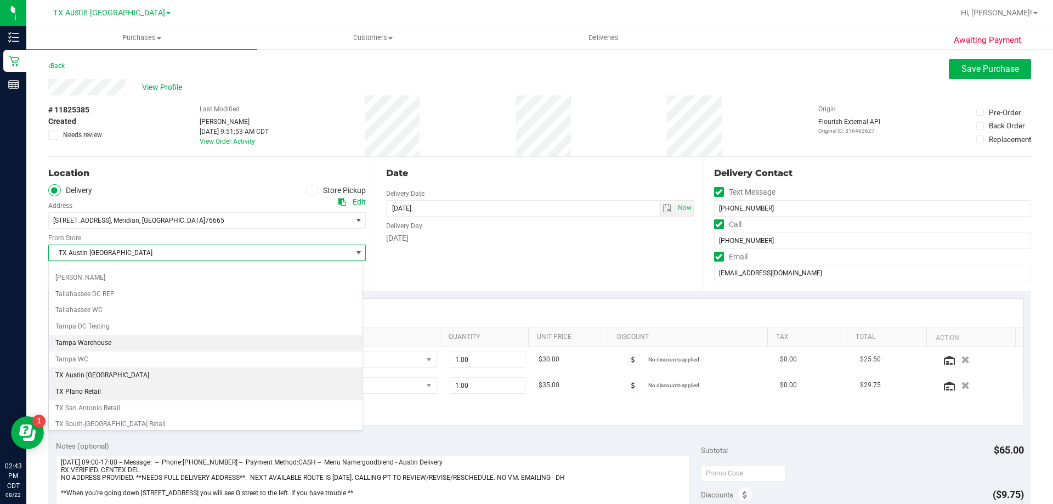
scroll to position [738, 0]
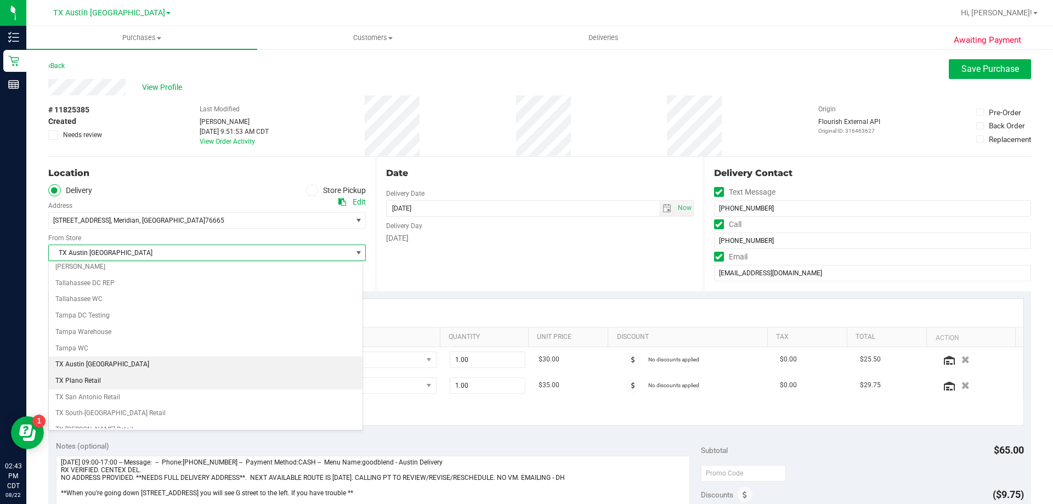
click at [123, 380] on li "TX Plano Retail" at bounding box center [206, 381] width 314 height 16
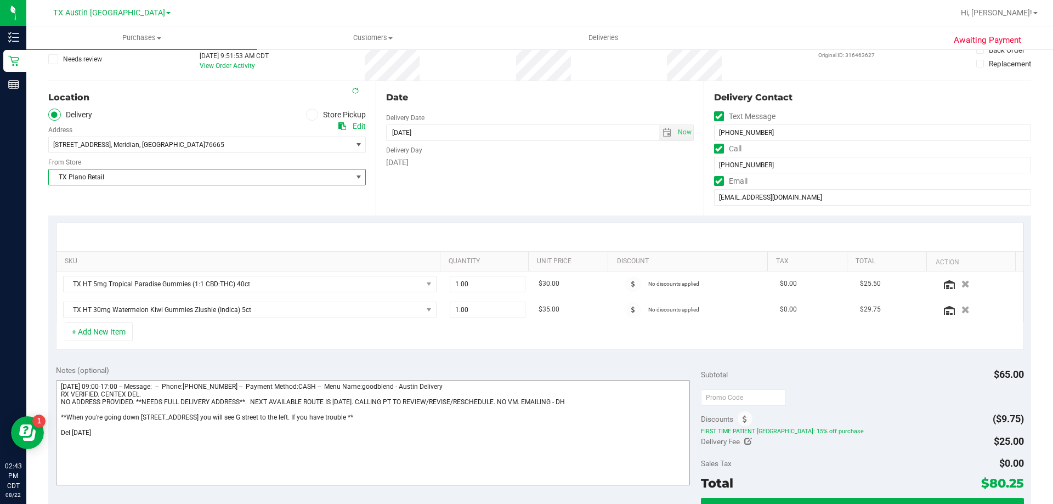
scroll to position [165, 0]
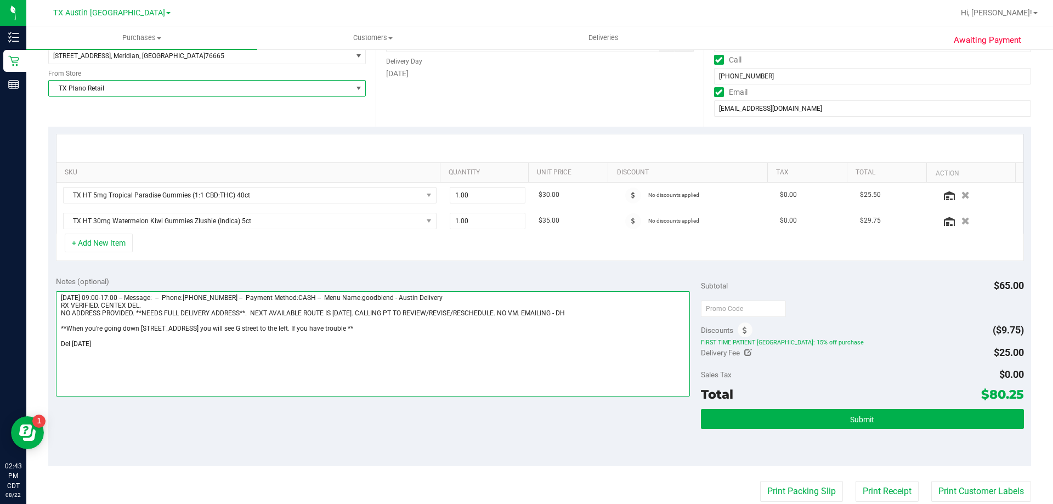
click at [132, 346] on textarea at bounding box center [373, 343] width 635 height 105
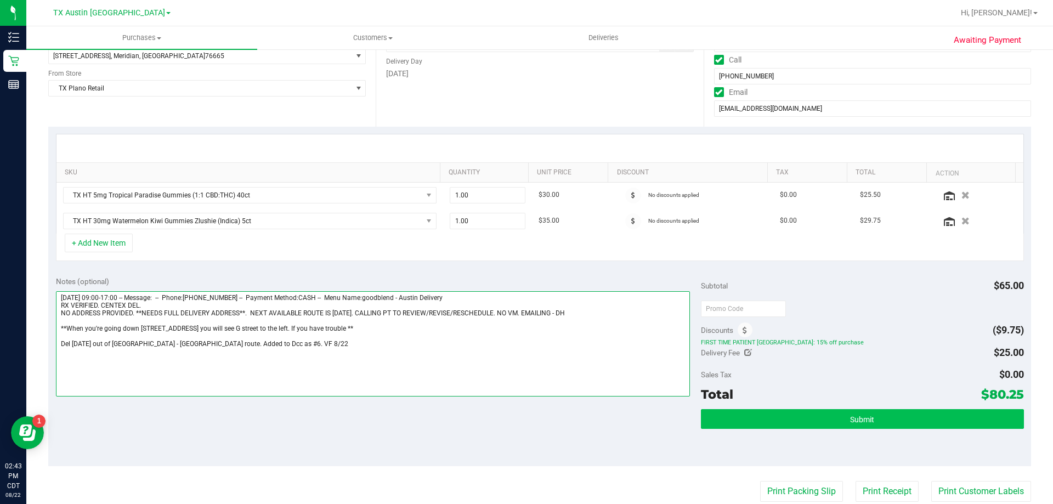
type textarea "Saturday 08/23/2025 09:00-17:00 -- Message: -- Phone:2545889282 -- Payment Meth…"
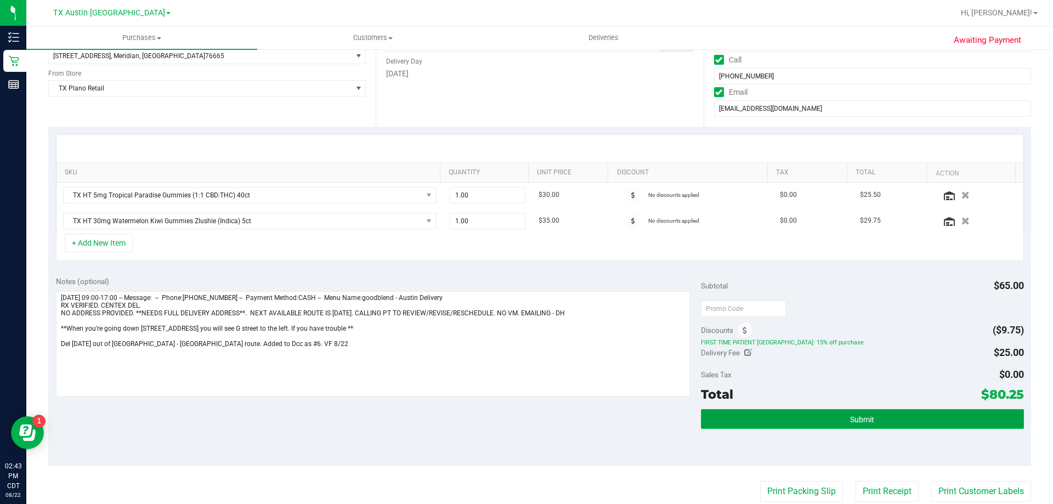
click at [749, 420] on button "Submit" at bounding box center [862, 419] width 323 height 20
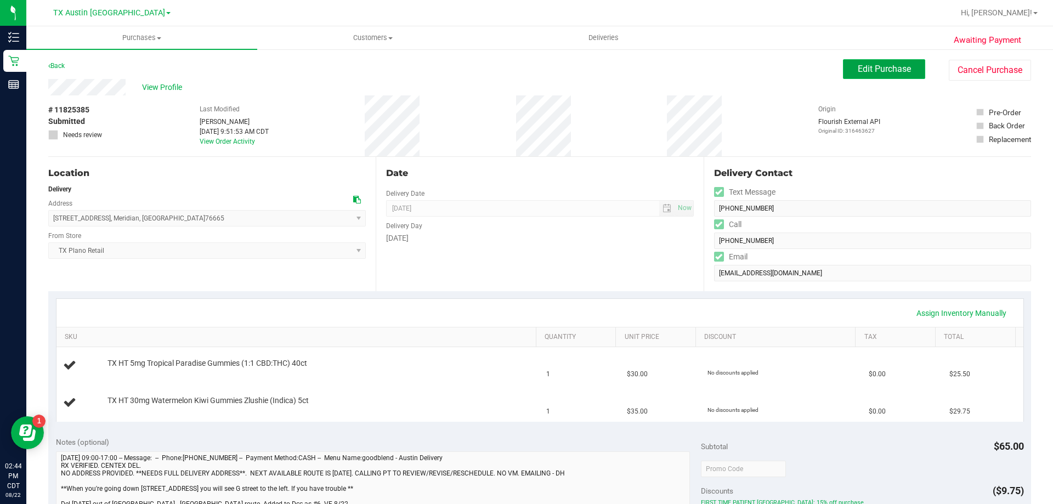
click at [890, 71] on span "Edit Purchase" at bounding box center [884, 69] width 53 height 10
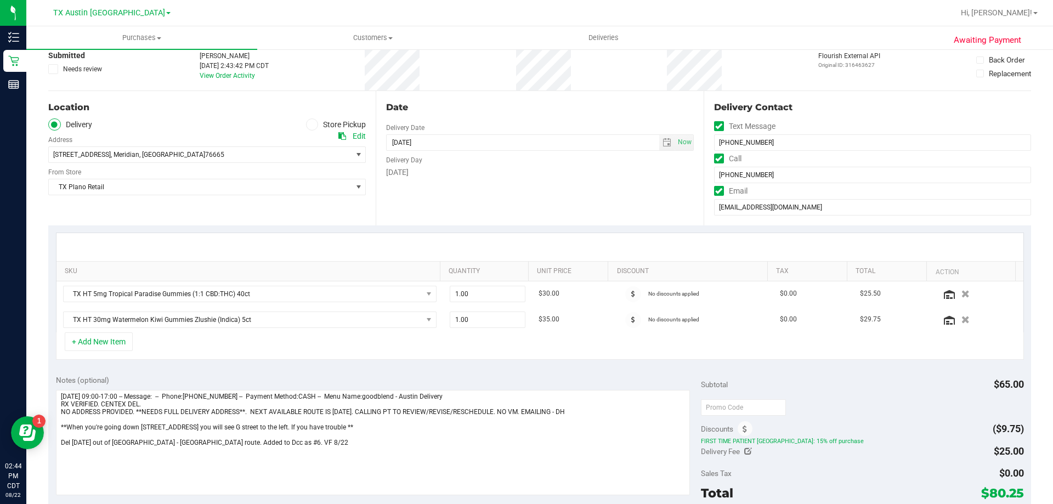
scroll to position [219, 0]
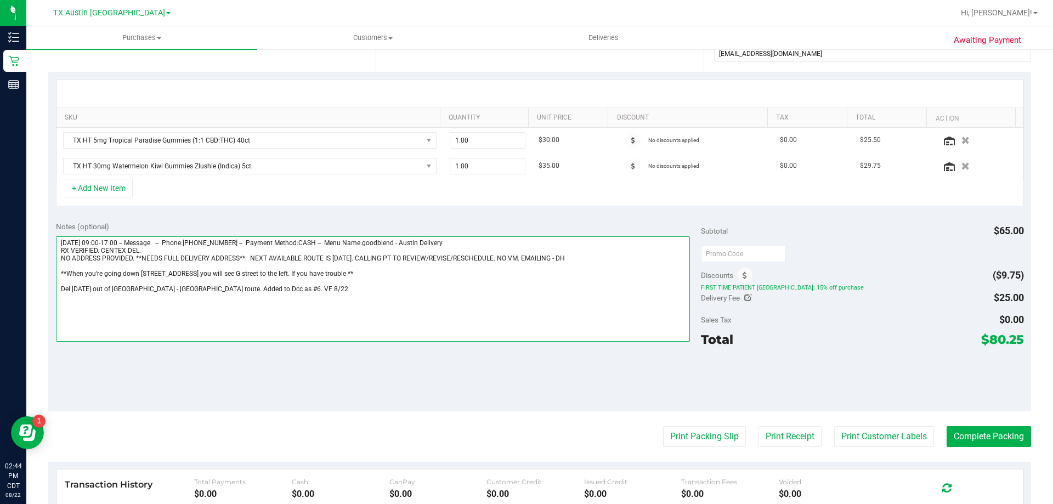
click at [316, 274] on textarea at bounding box center [373, 288] width 635 height 105
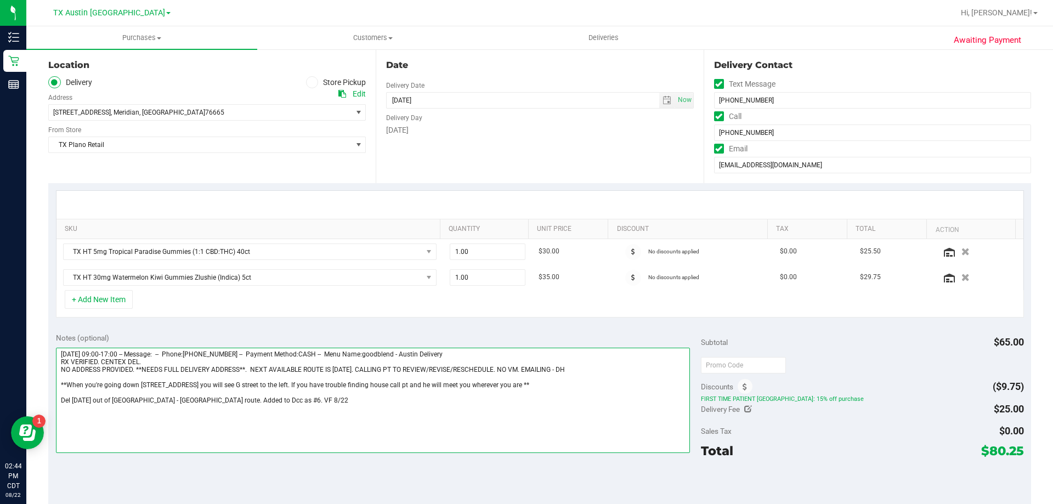
scroll to position [0, 0]
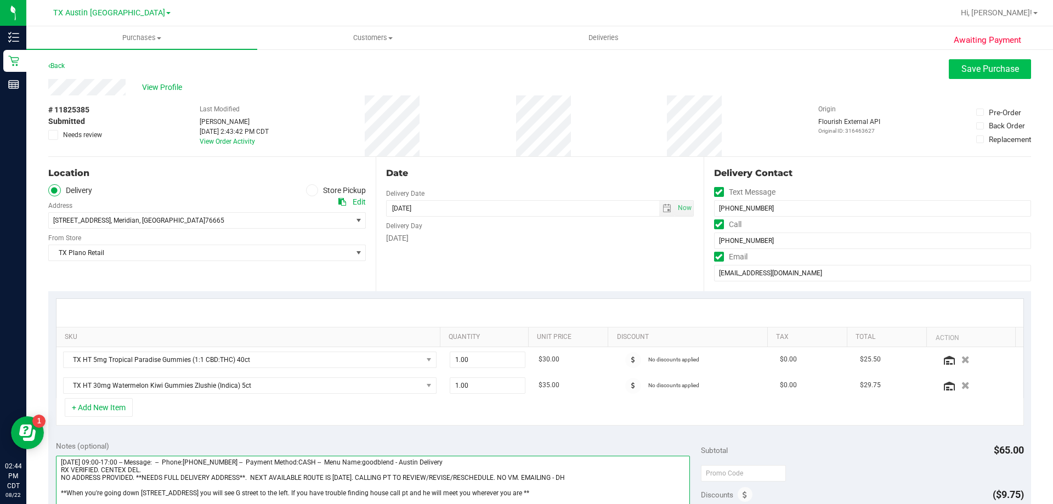
type textarea "Saturday 08/23/2025 09:00-17:00 -- Message: -- Phone:2545889282 -- Payment Meth…"
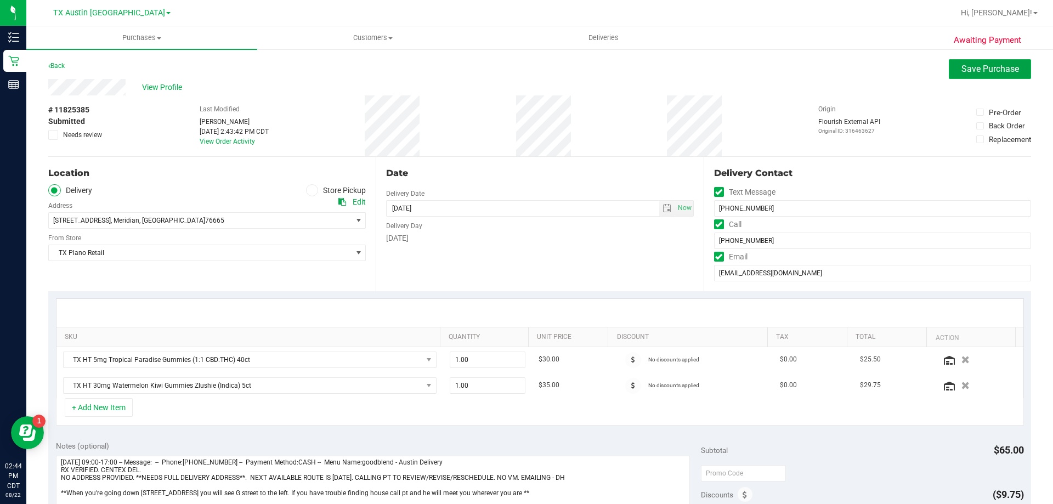
click at [979, 67] on span "Save Purchase" at bounding box center [991, 69] width 58 height 10
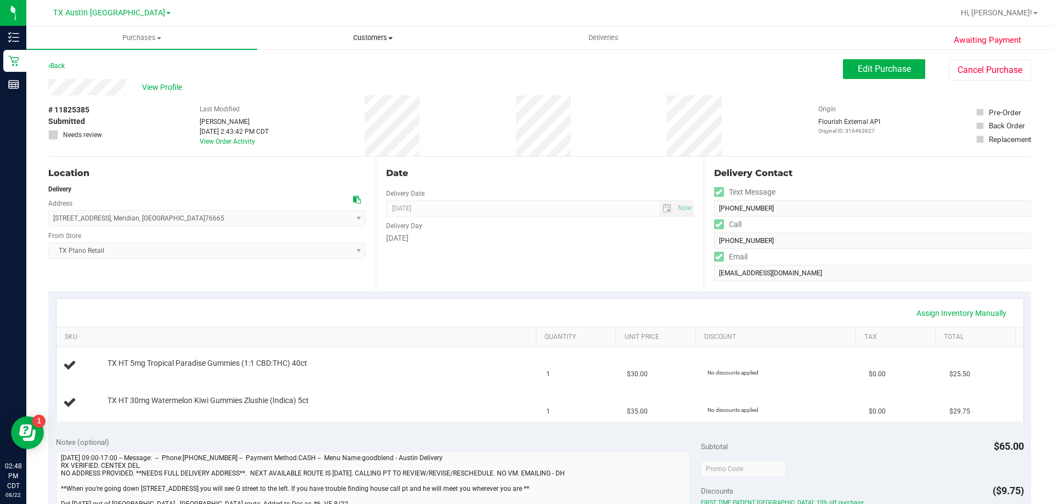
click at [380, 38] on span "Customers" at bounding box center [373, 38] width 230 height 10
click at [379, 61] on li "All customers" at bounding box center [372, 66] width 231 height 13
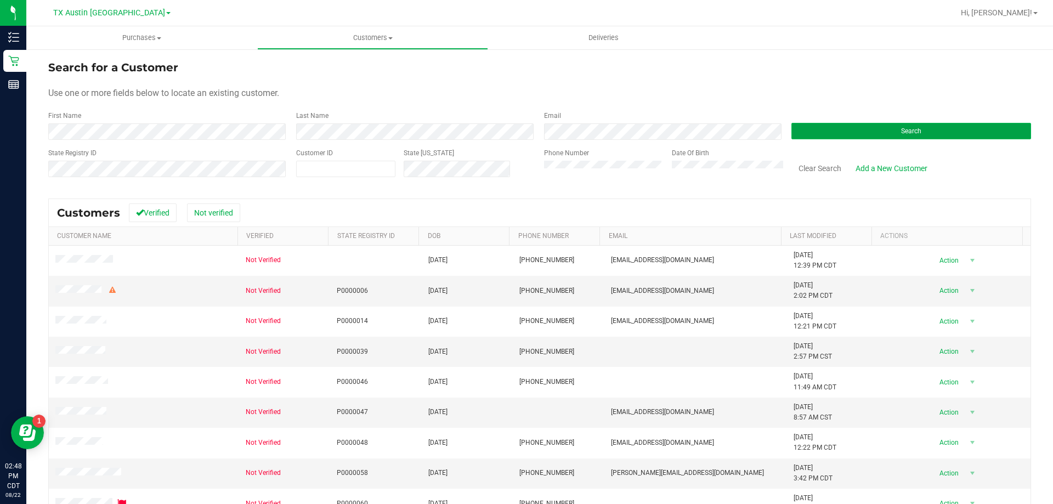
click at [828, 131] on button "Search" at bounding box center [912, 131] width 240 height 16
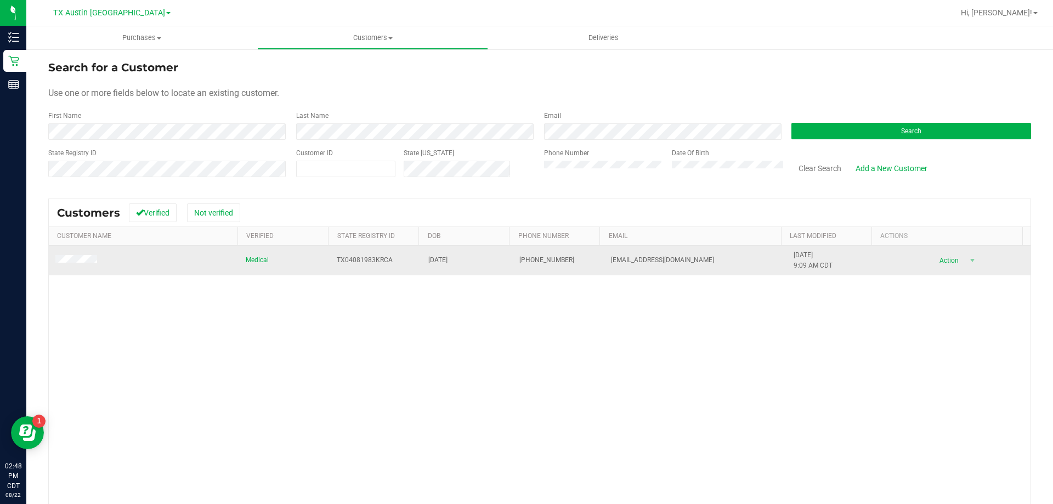
click at [77, 249] on td at bounding box center [144, 261] width 190 height 30
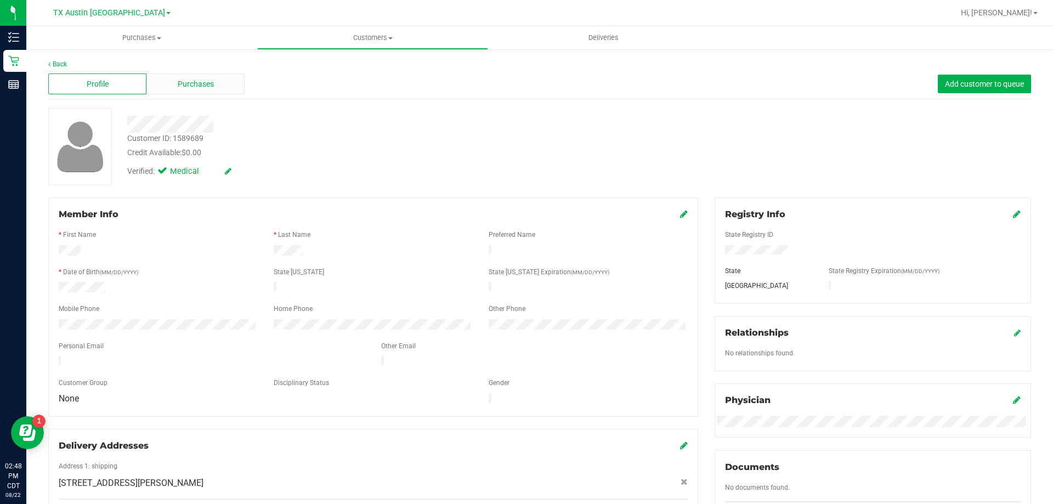
click at [200, 83] on span "Purchases" at bounding box center [196, 84] width 36 height 12
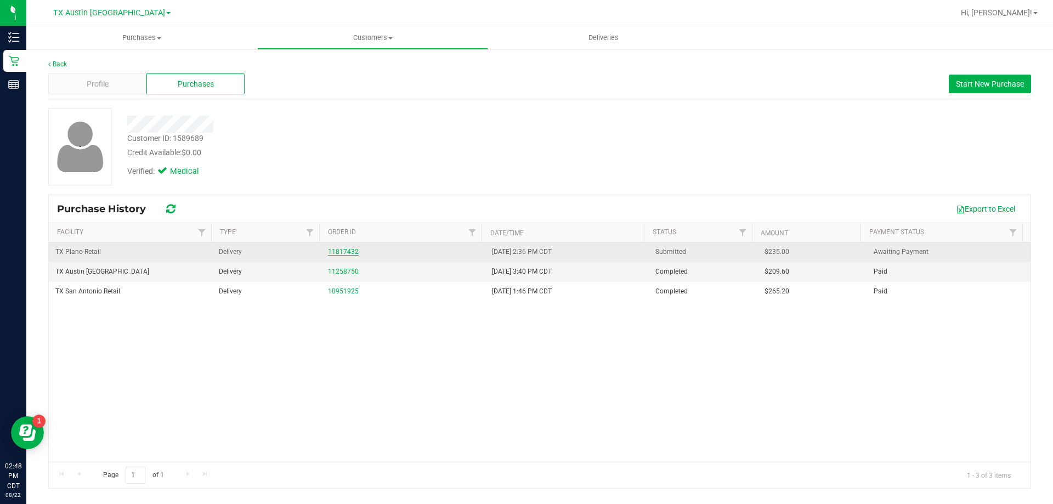
click at [342, 250] on link "11817432" at bounding box center [343, 252] width 31 height 8
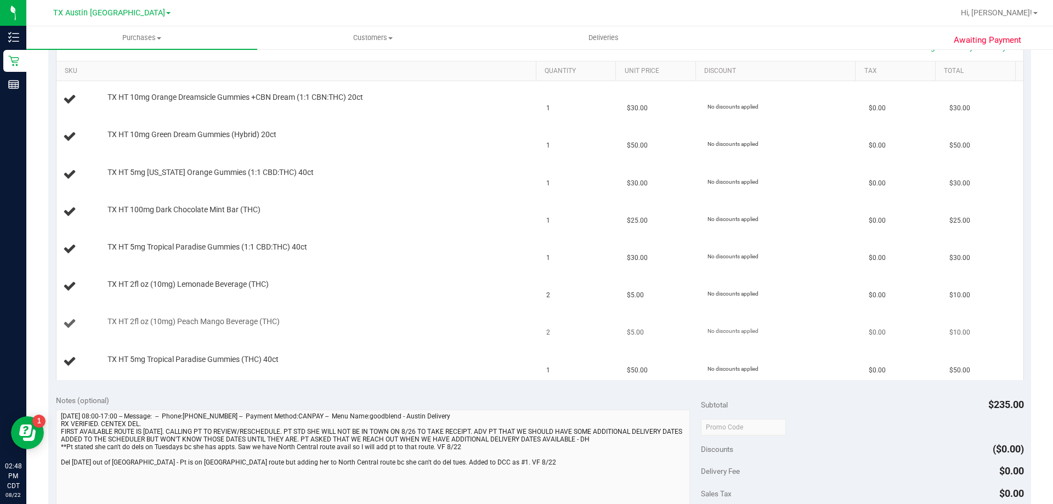
scroll to position [384, 0]
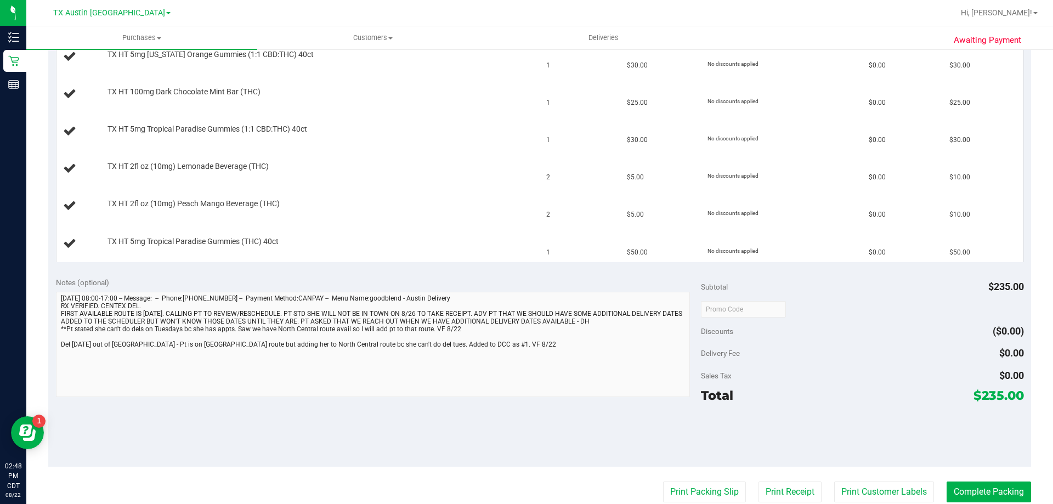
drag, startPoint x: 348, startPoint y: 342, endPoint x: 464, endPoint y: 281, distance: 130.8
click at [464, 281] on div "Notes (optional)" at bounding box center [379, 282] width 646 height 11
click at [370, 41] on span "Customers" at bounding box center [373, 38] width 230 height 10
click at [366, 69] on li "All customers" at bounding box center [372, 66] width 231 height 13
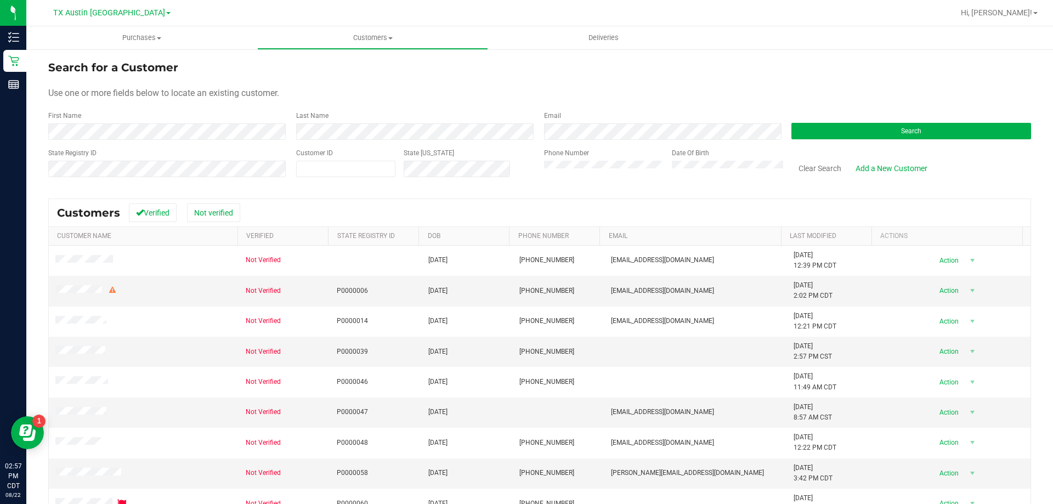
click at [875, 122] on div "Search" at bounding box center [907, 125] width 248 height 29
click at [873, 126] on button "Search" at bounding box center [912, 131] width 240 height 16
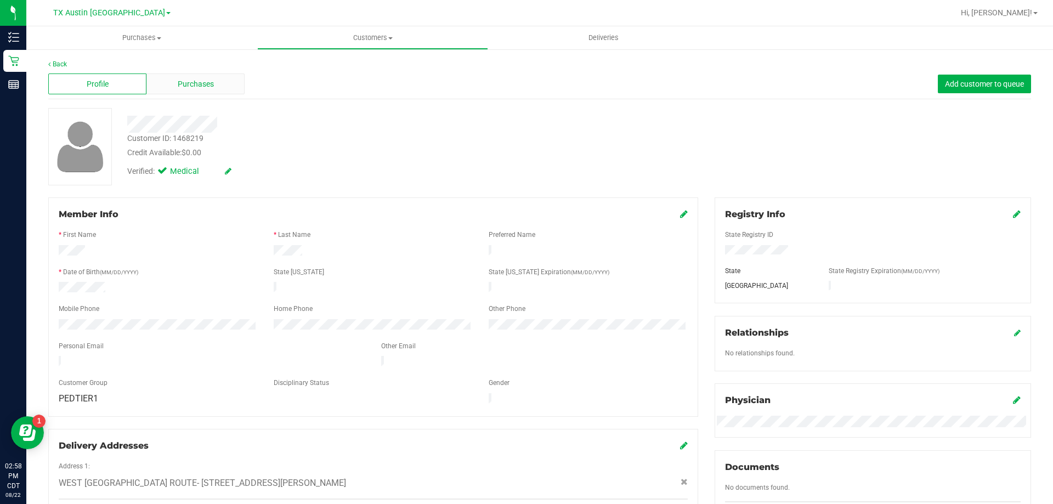
click at [181, 86] on span "Purchases" at bounding box center [196, 84] width 36 height 12
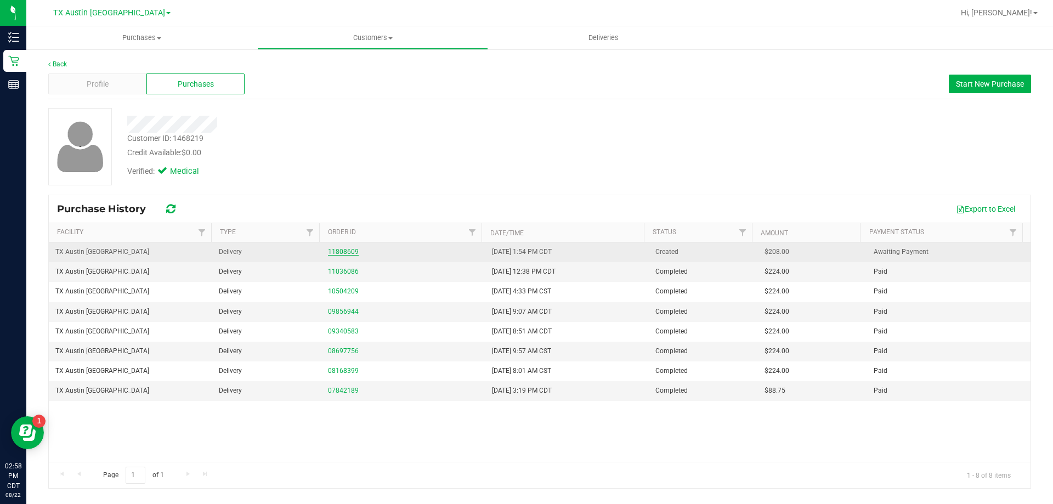
click at [337, 251] on link "11808609" at bounding box center [343, 252] width 31 height 8
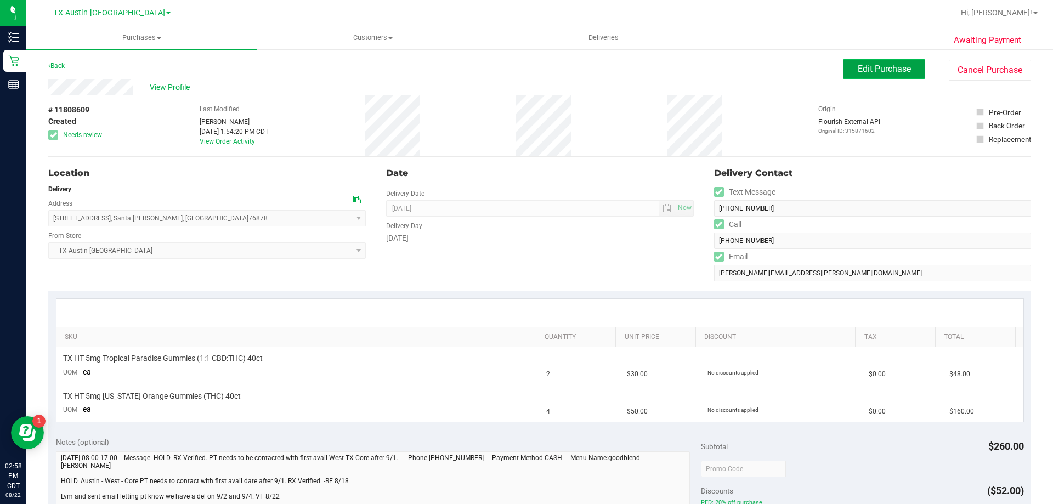
click at [866, 70] on span "Edit Purchase" at bounding box center [884, 69] width 53 height 10
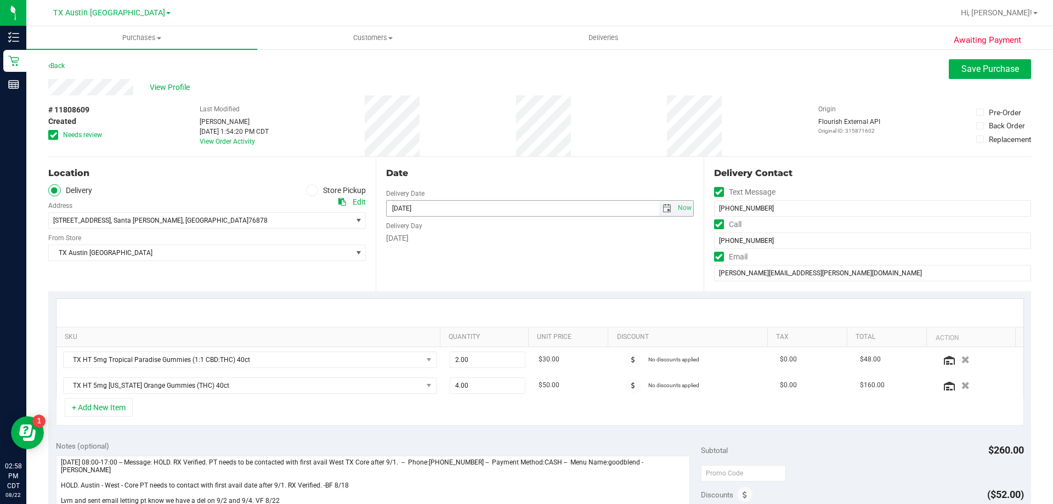
click at [664, 207] on span "select" at bounding box center [667, 208] width 9 height 9
click at [429, 352] on link "2" at bounding box center [426, 353] width 16 height 17
type input "[DATE]"
click at [52, 135] on icon at bounding box center [53, 135] width 7 height 0
click at [0, 0] on input "Needs review" at bounding box center [0, 0] width 0 height 0
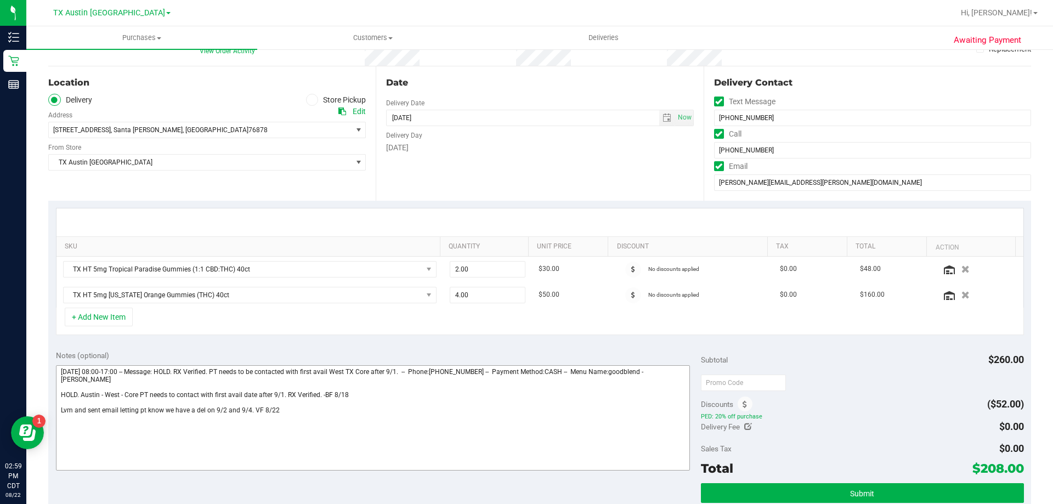
scroll to position [110, 0]
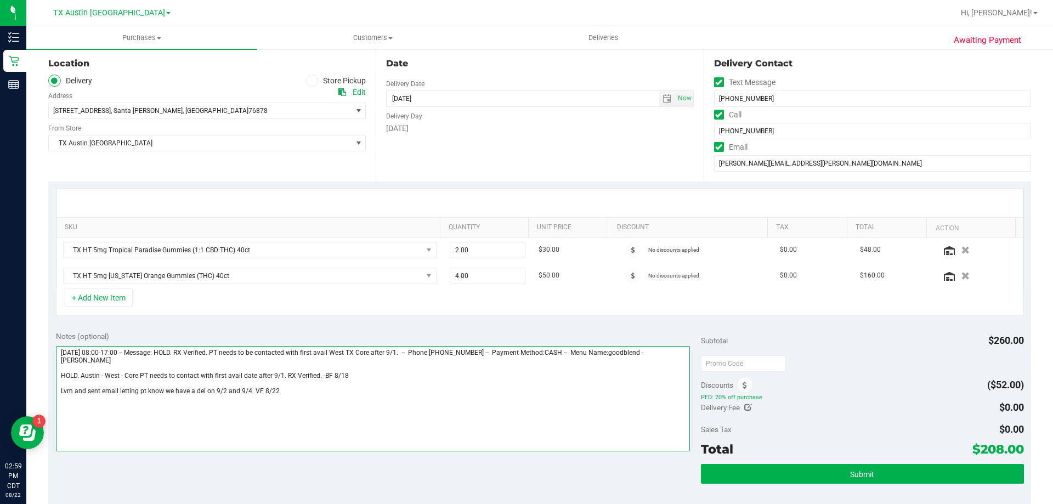
click at [290, 391] on textarea at bounding box center [373, 398] width 635 height 105
click at [100, 382] on textarea at bounding box center [373, 398] width 635 height 105
click at [78, 365] on textarea at bounding box center [373, 398] width 635 height 105
click at [290, 381] on textarea at bounding box center [373, 398] width 635 height 105
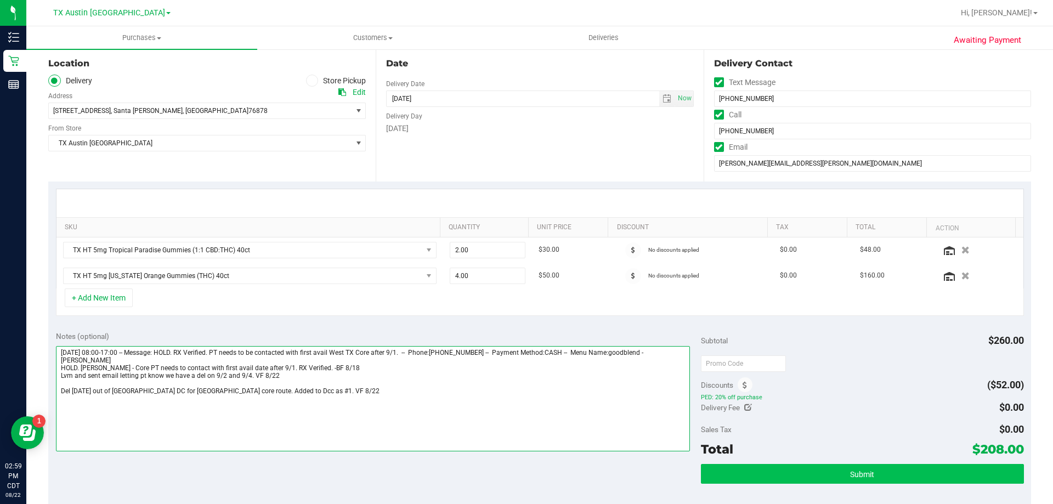
type textarea "Monday 08/25/2025 08:00-17:00 -- Message: HOLD. RX Verified. PT needs to be con…"
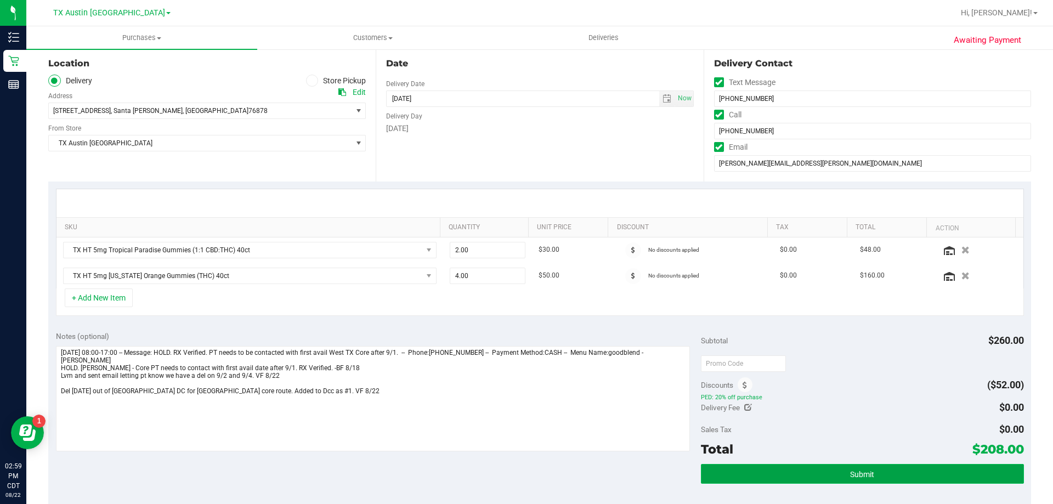
click at [762, 472] on button "Submit" at bounding box center [862, 474] width 323 height 20
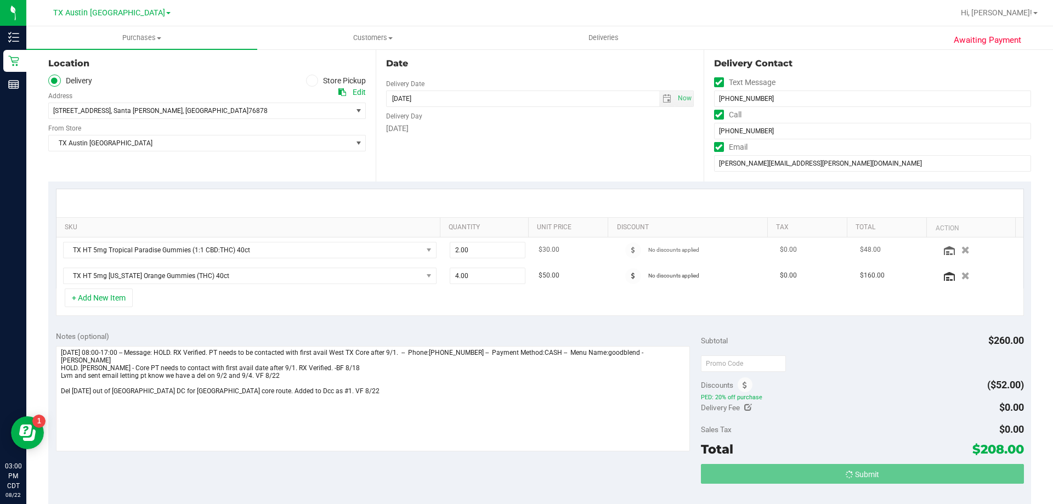
scroll to position [0, 0]
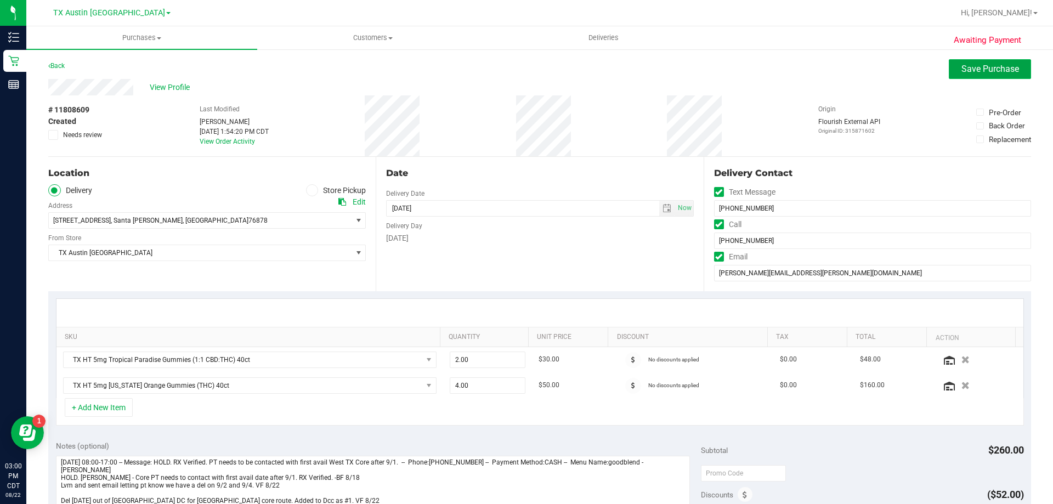
click at [989, 60] on button "Save Purchase" at bounding box center [990, 69] width 82 height 20
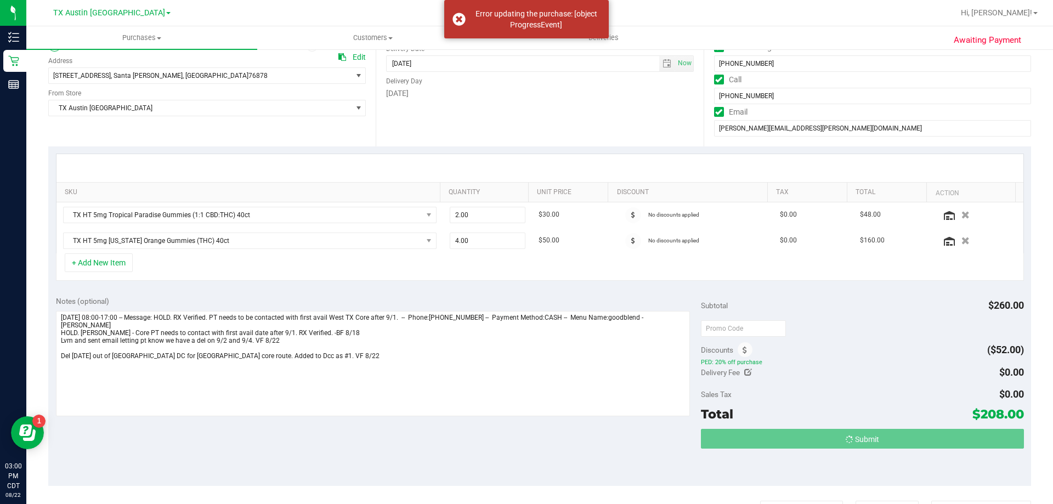
scroll to position [165, 0]
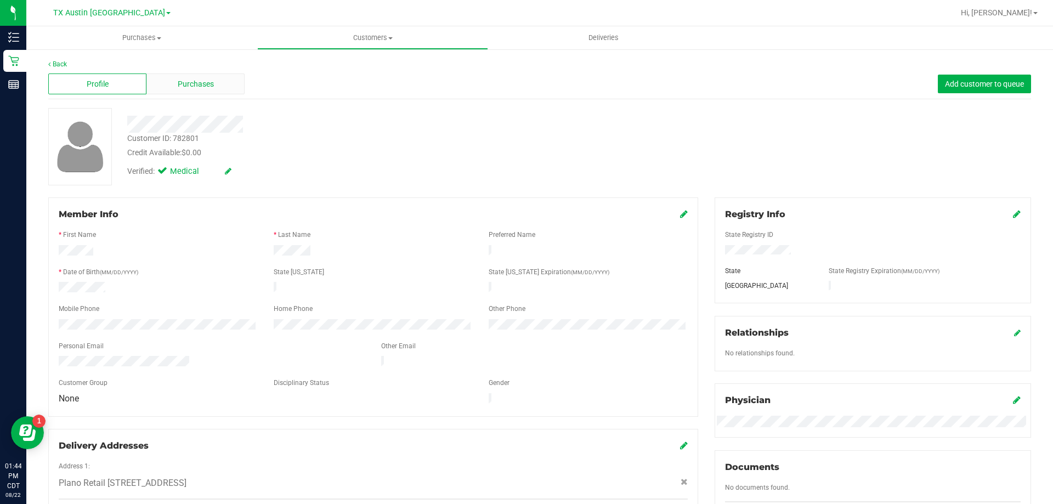
click at [219, 89] on div "Purchases" at bounding box center [195, 84] width 98 height 21
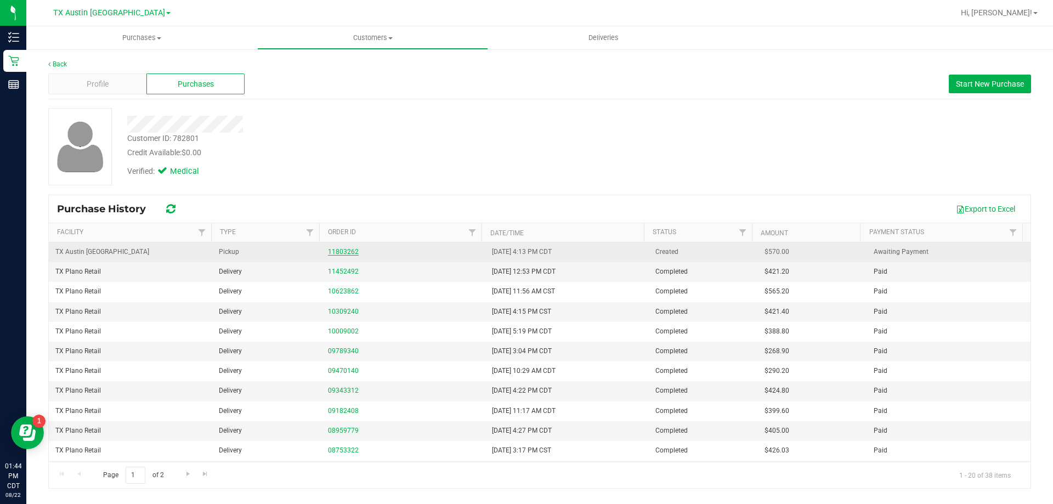
click at [340, 250] on link "11803262" at bounding box center [343, 252] width 31 height 8
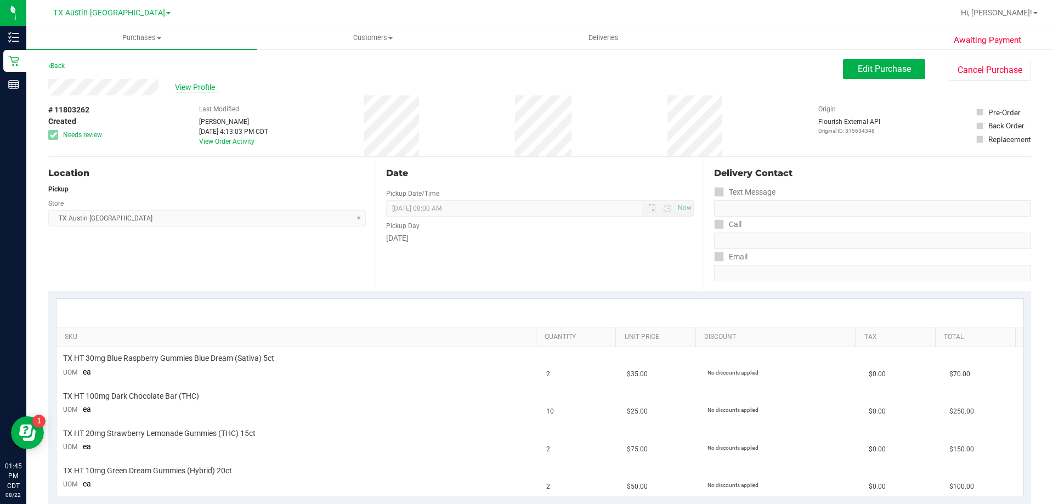
click at [198, 89] on span "View Profile" at bounding box center [197, 88] width 44 height 12
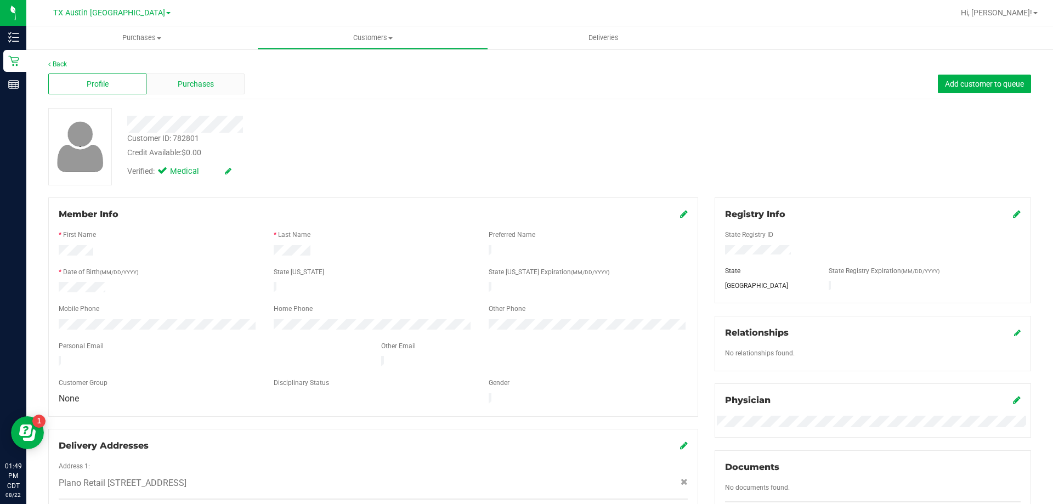
click at [206, 91] on div "Purchases" at bounding box center [195, 84] width 98 height 21
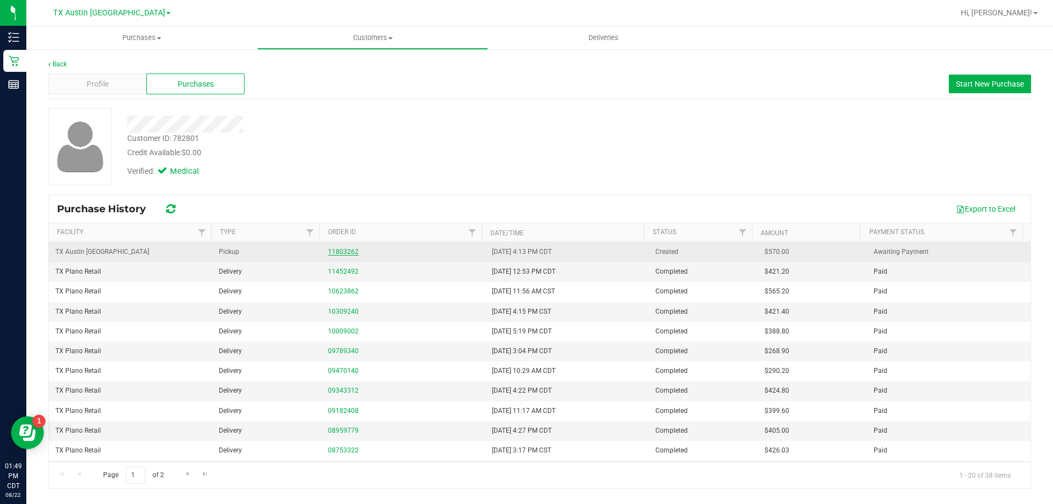
click at [345, 248] on link "11803262" at bounding box center [343, 252] width 31 height 8
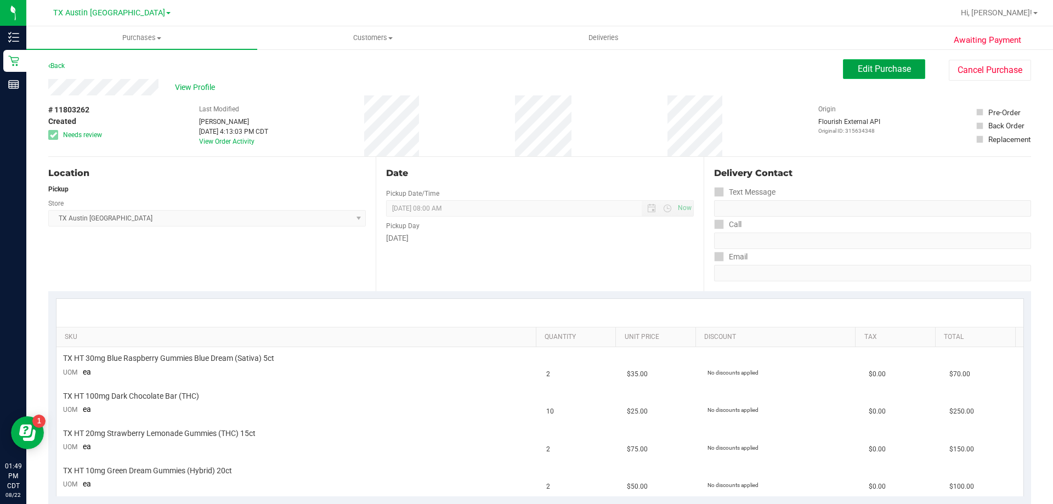
click at [849, 76] on button "Edit Purchase" at bounding box center [884, 69] width 82 height 20
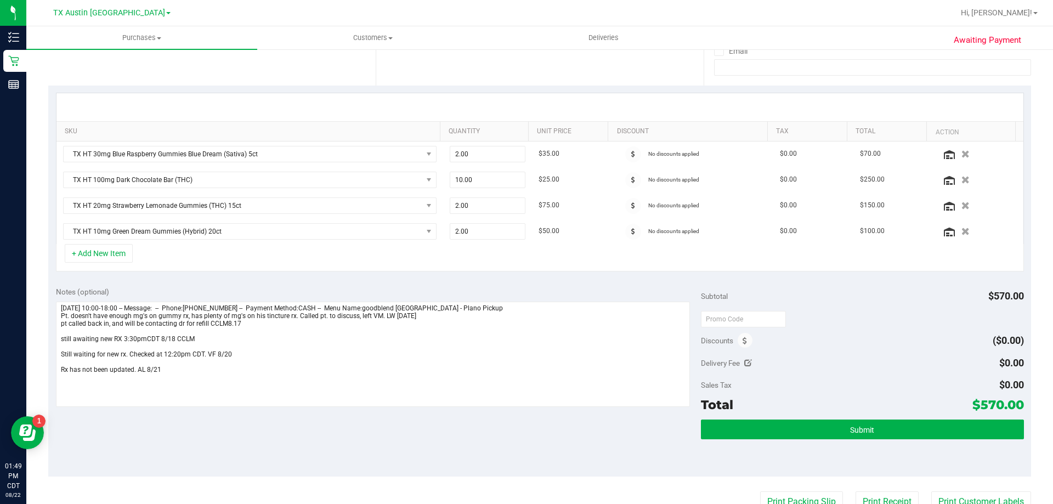
scroll to position [219, 0]
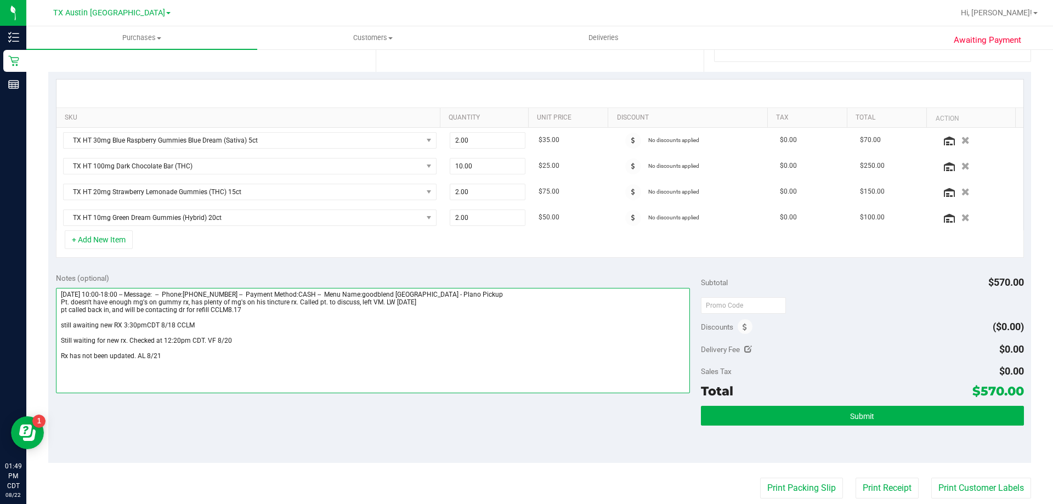
click at [171, 358] on textarea at bounding box center [373, 340] width 635 height 105
paste textarea "Sending pt email letting him know rx is still not in and he may want to reach o…"
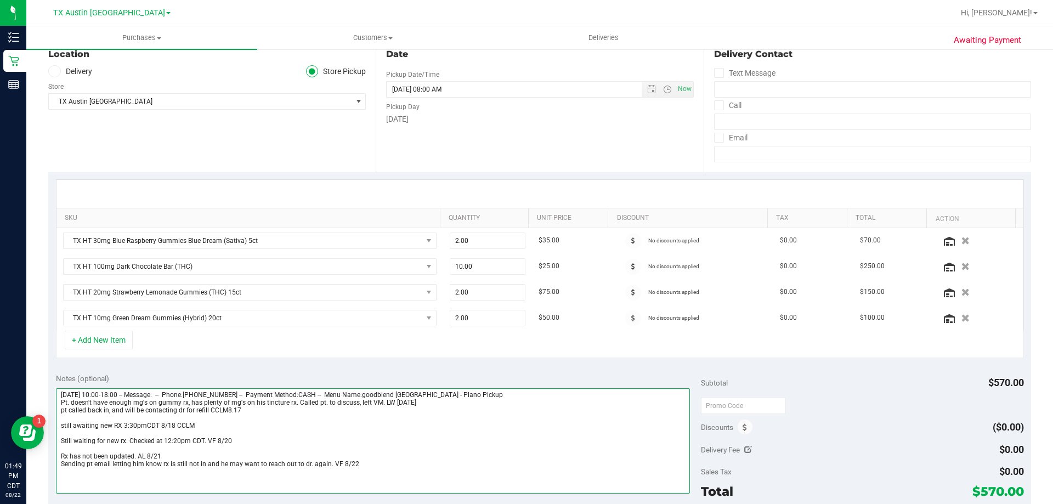
scroll to position [0, 0]
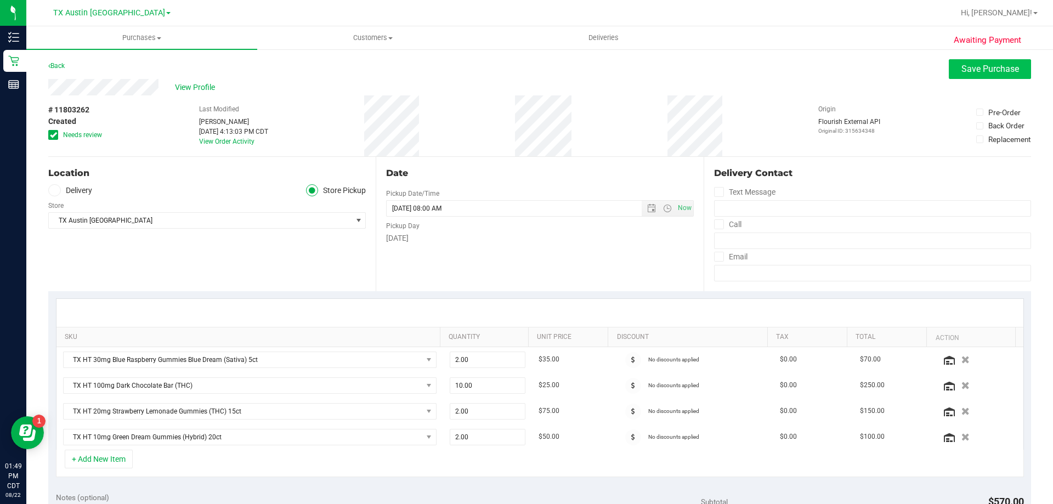
type textarea "Monday 08/18/2025 10:00-18:00 -- Message: -- Phone:9724000967 -- Payment Method…"
click at [992, 69] on span "Save Purchase" at bounding box center [991, 69] width 58 height 10
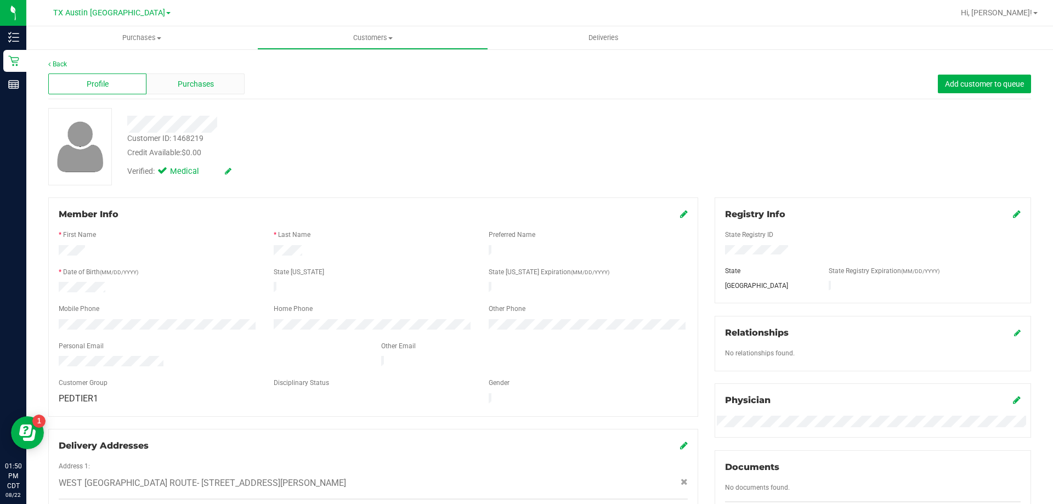
click at [208, 83] on span "Purchases" at bounding box center [196, 84] width 36 height 12
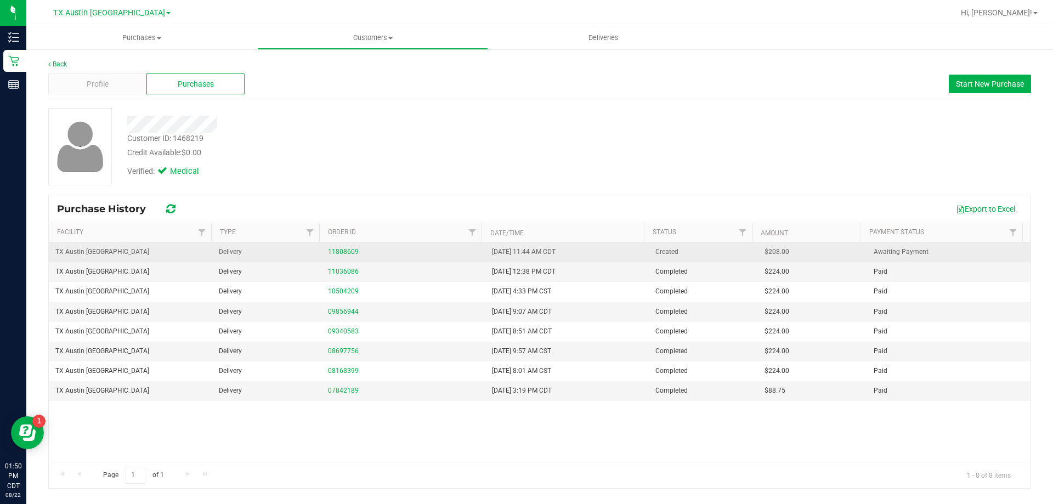
click at [346, 256] on div "11808609" at bounding box center [403, 252] width 150 height 10
click at [348, 251] on link "11808609" at bounding box center [343, 252] width 31 height 8
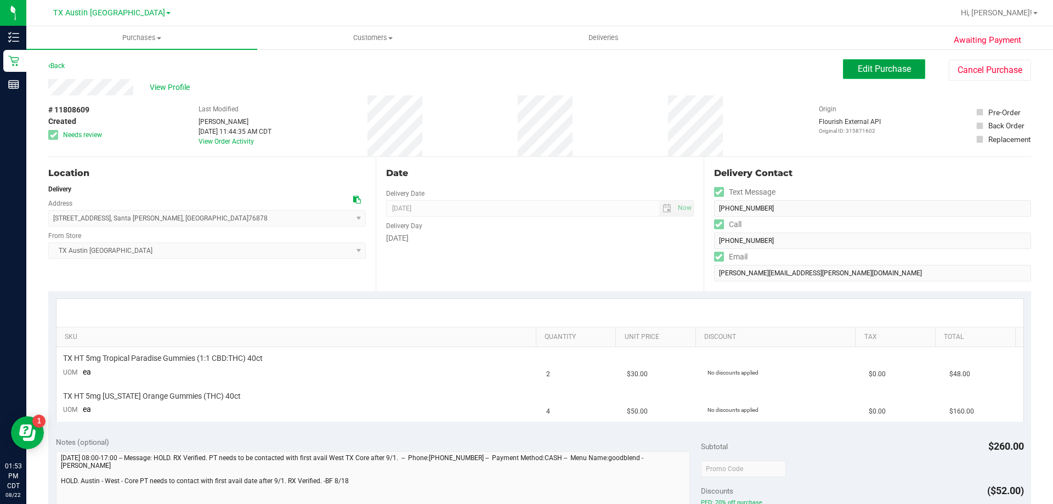
click at [864, 69] on span "Edit Purchase" at bounding box center [884, 69] width 53 height 10
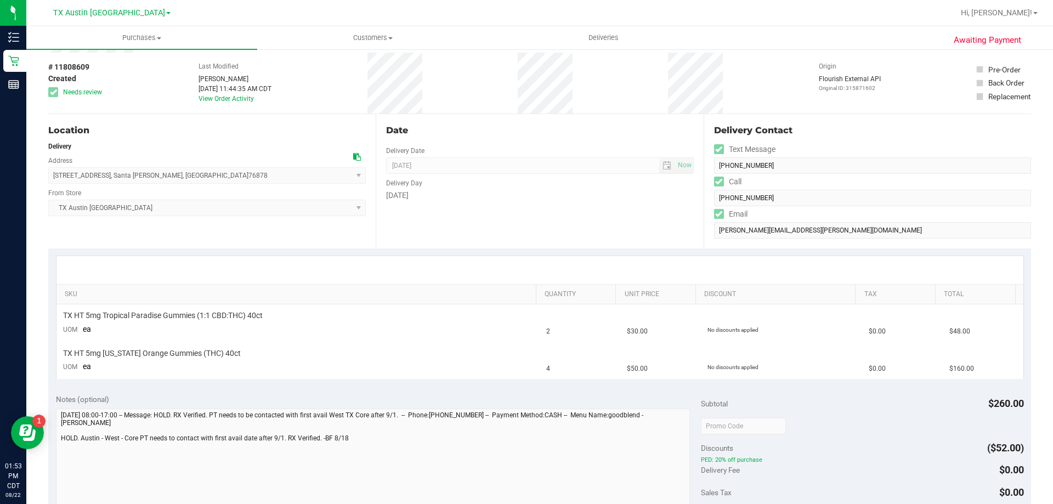
scroll to position [110, 0]
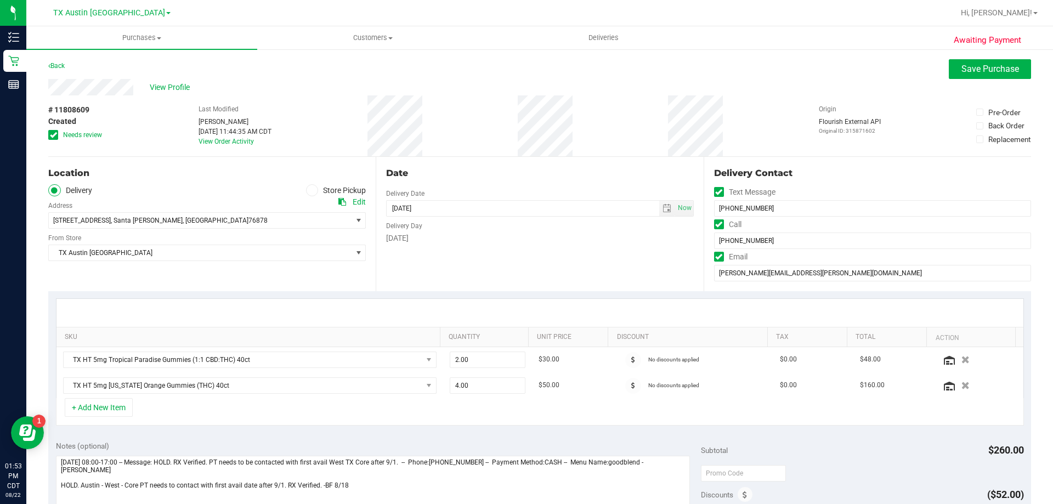
scroll to position [110, 0]
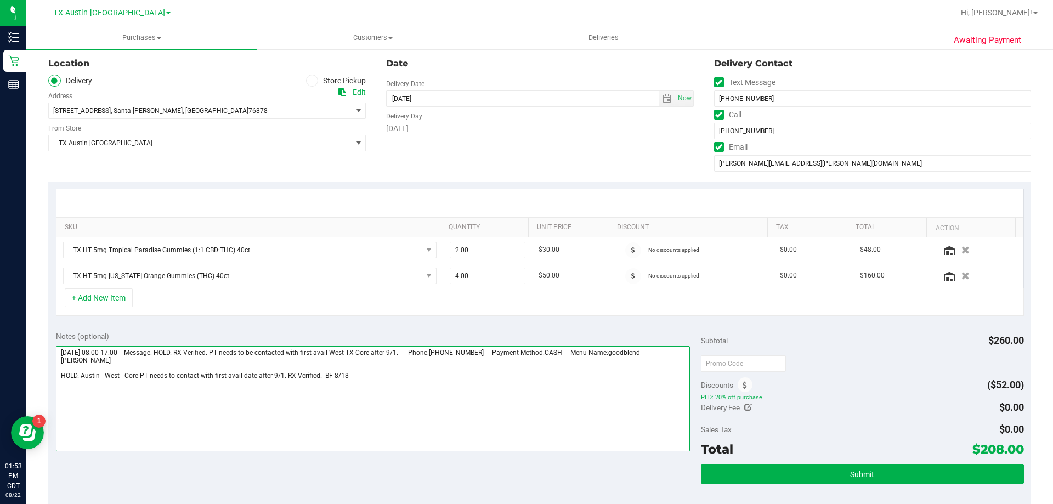
click at [360, 373] on textarea at bounding box center [373, 398] width 635 height 105
click at [255, 391] on textarea at bounding box center [373, 398] width 635 height 105
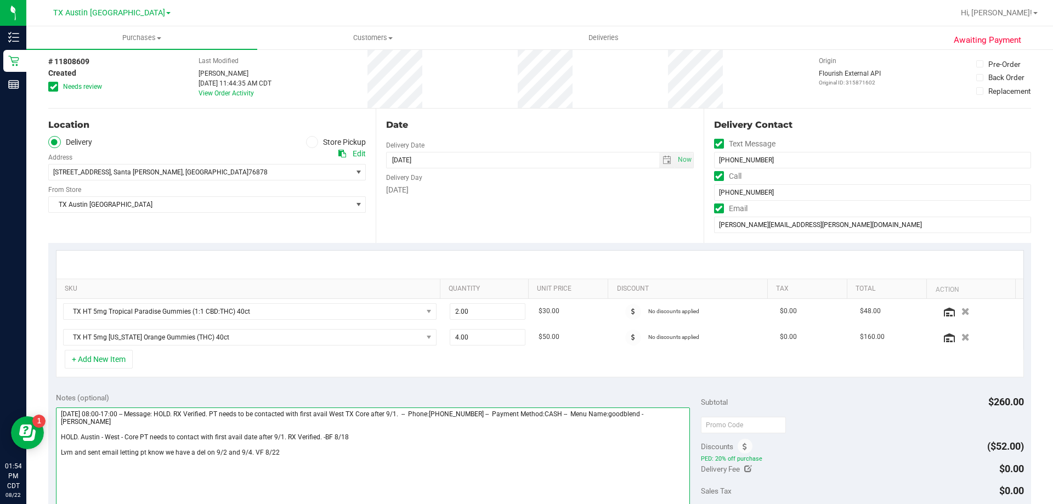
scroll to position [0, 0]
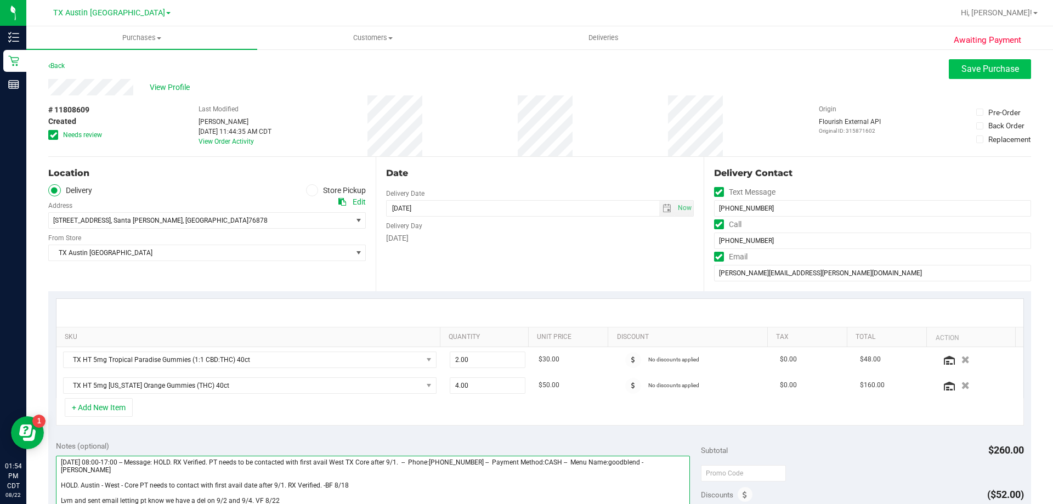
type textarea "Monday 08/25/2025 08:00-17:00 -- Message: HOLD. RX Verified. PT needs to be con…"
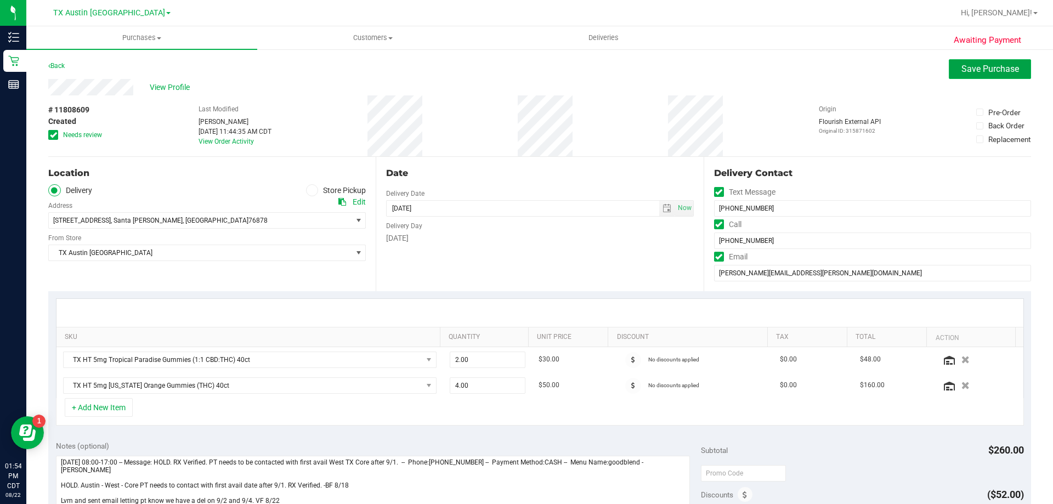
click at [994, 65] on span "Save Purchase" at bounding box center [991, 69] width 58 height 10
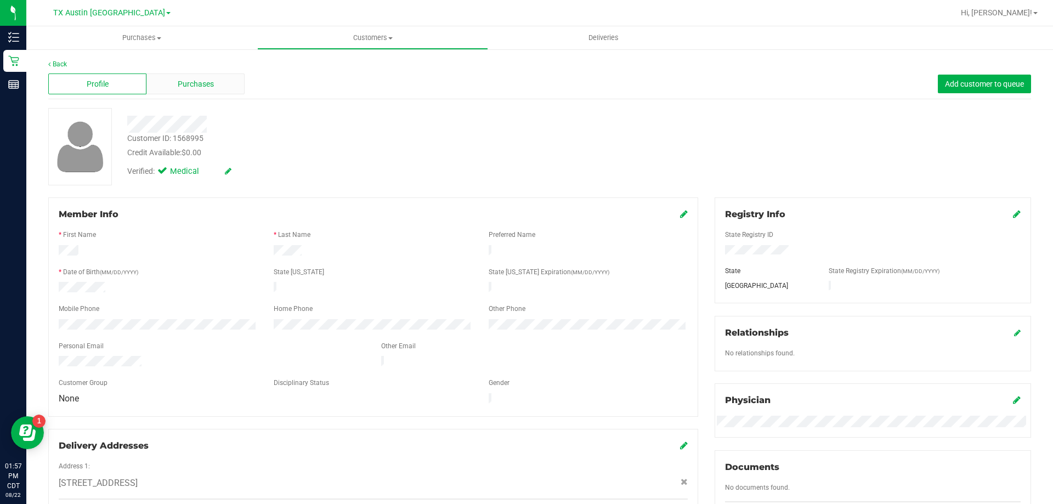
drag, startPoint x: 209, startPoint y: 59, endPoint x: 202, endPoint y: 74, distance: 16.4
click at [208, 62] on div "Back" at bounding box center [539, 64] width 983 height 10
click at [199, 93] on div "Purchases" at bounding box center [195, 84] width 98 height 21
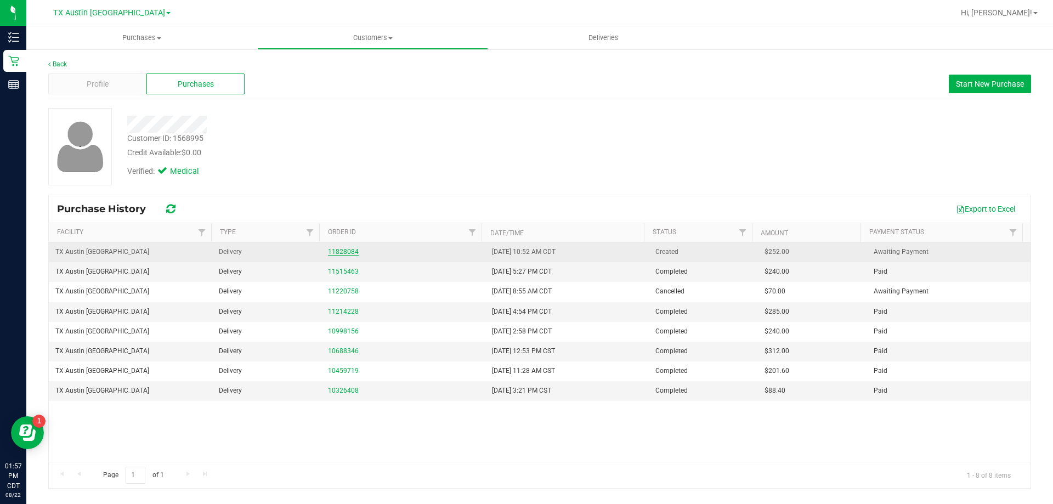
click at [350, 251] on link "11828084" at bounding box center [343, 252] width 31 height 8
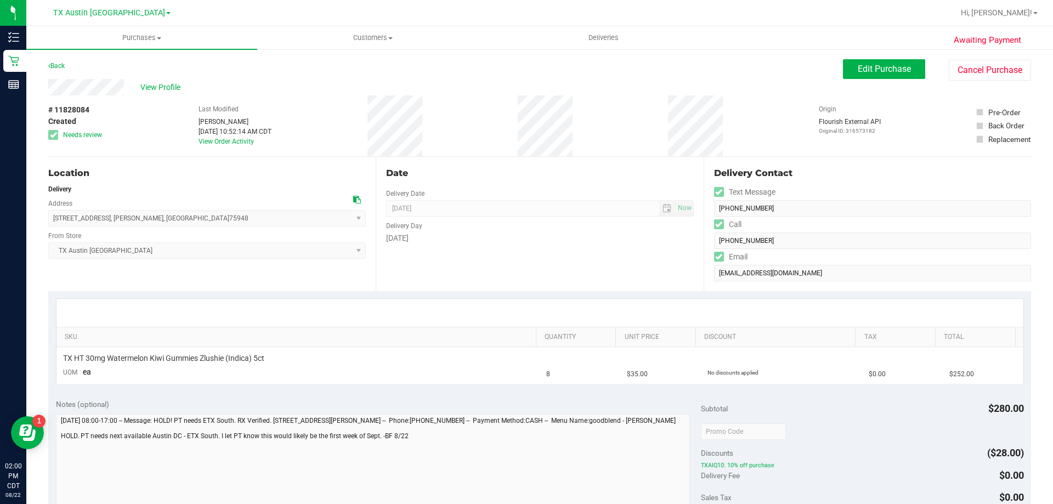
click at [877, 50] on div "Awaiting Payment Back Edit Purchase Cancel Purchase View Profile # 11828084 Cre…" at bounding box center [539, 457] width 1027 height 819
click at [867, 70] on span "Edit Purchase" at bounding box center [884, 69] width 53 height 10
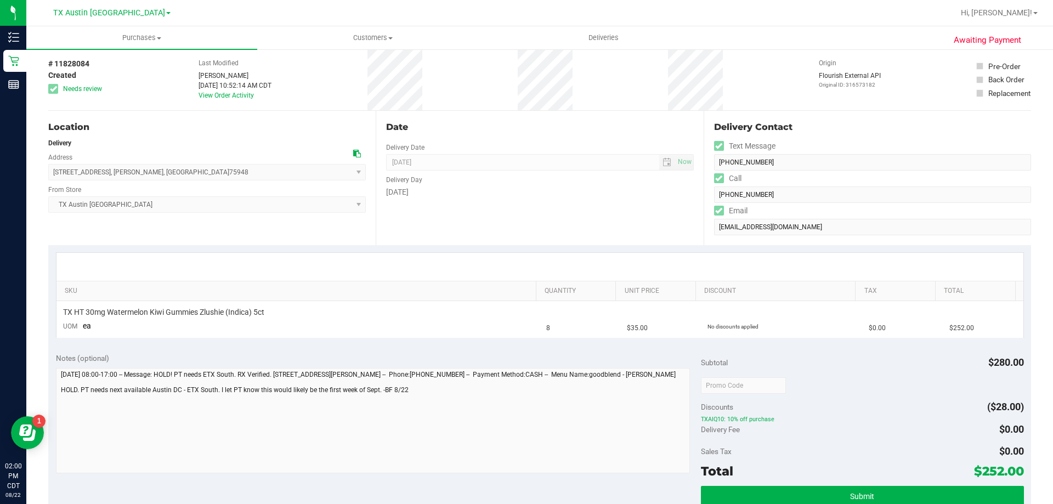
scroll to position [110, 0]
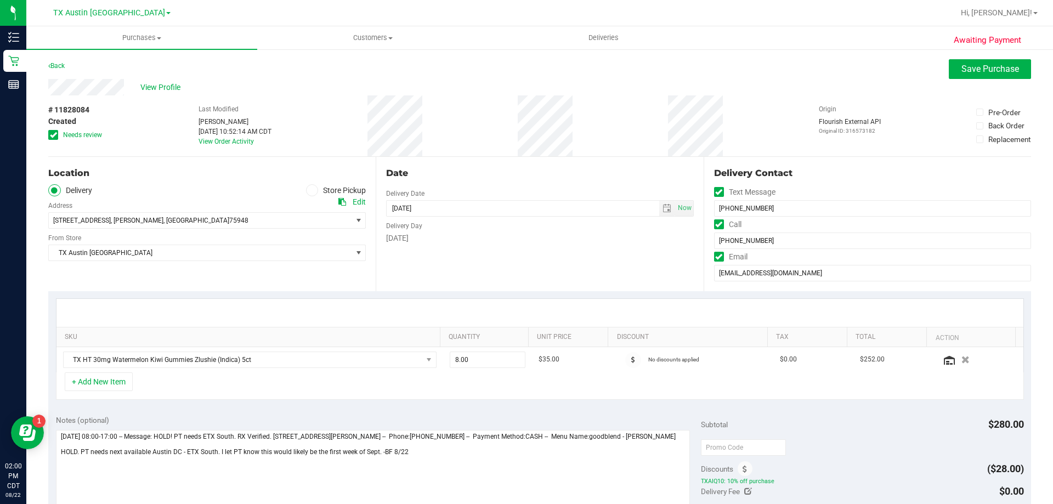
scroll to position [110, 0]
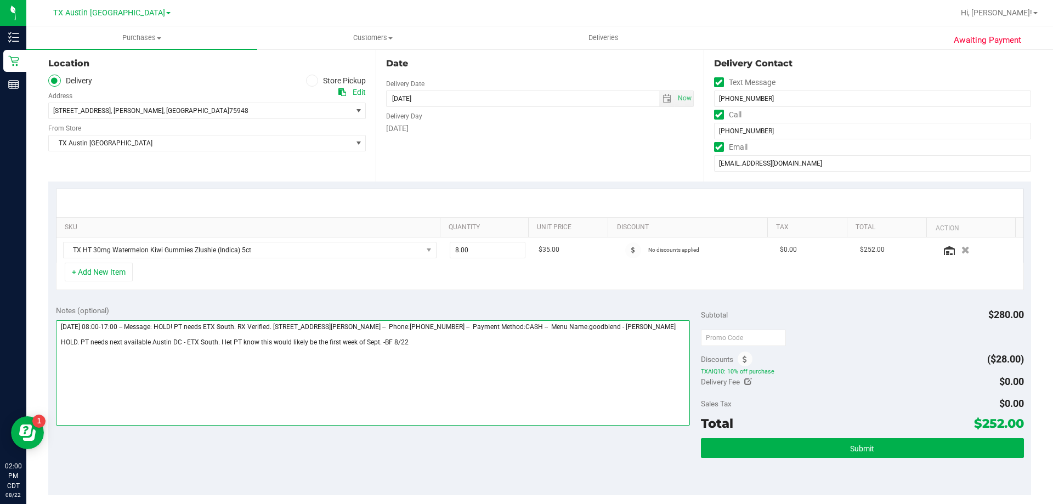
click at [423, 357] on textarea at bounding box center [373, 372] width 635 height 105
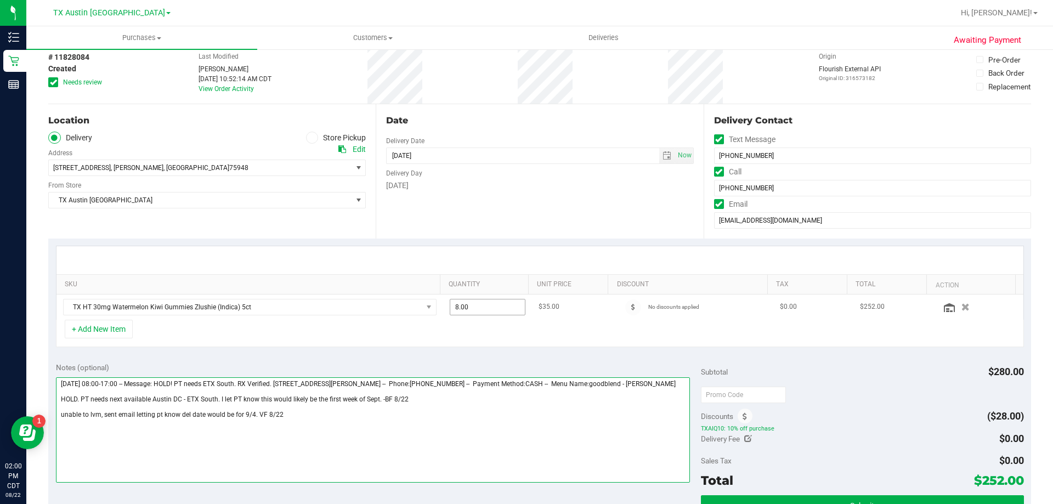
scroll to position [0, 0]
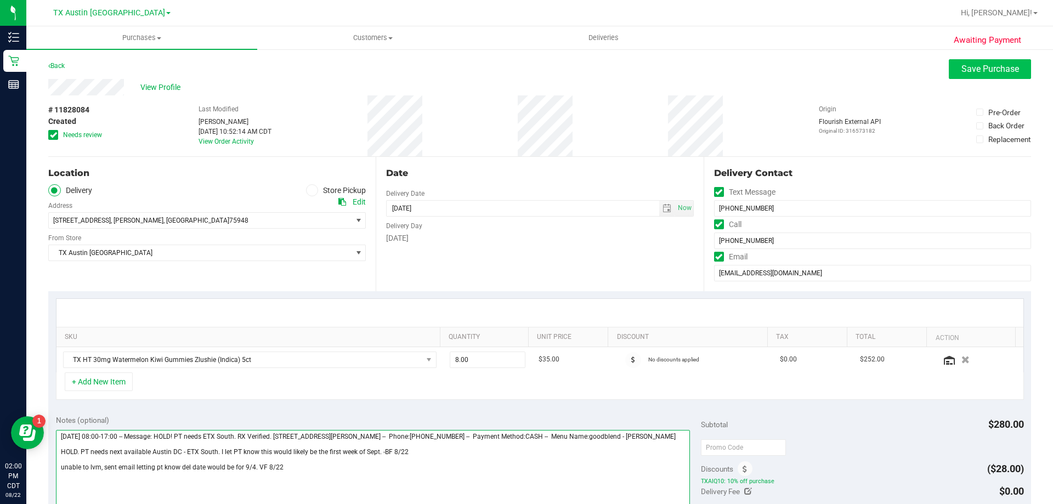
type textarea "[DATE] 08:00-17:00 -- Message: HOLD! PT needs ETX South. RX Verified. [STREET_A…"
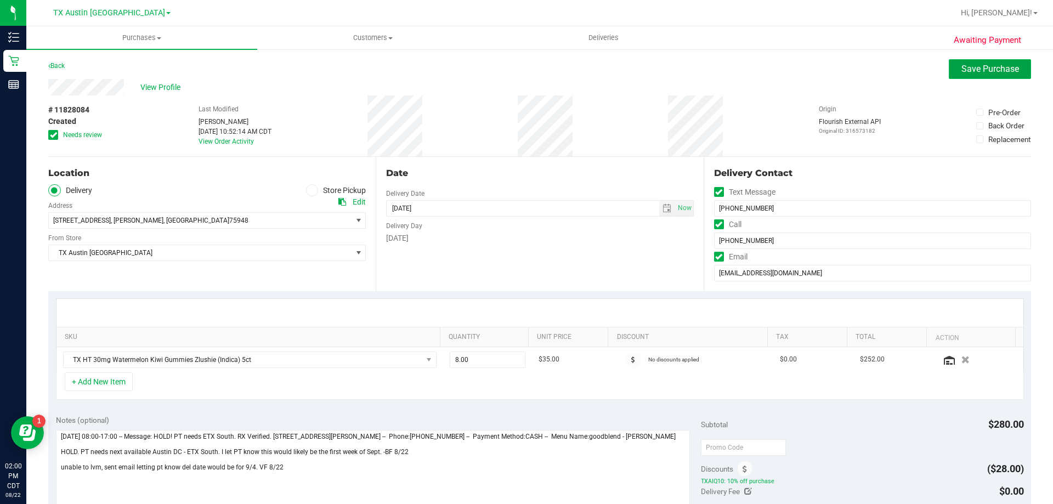
click at [952, 75] on button "Save Purchase" at bounding box center [990, 69] width 82 height 20
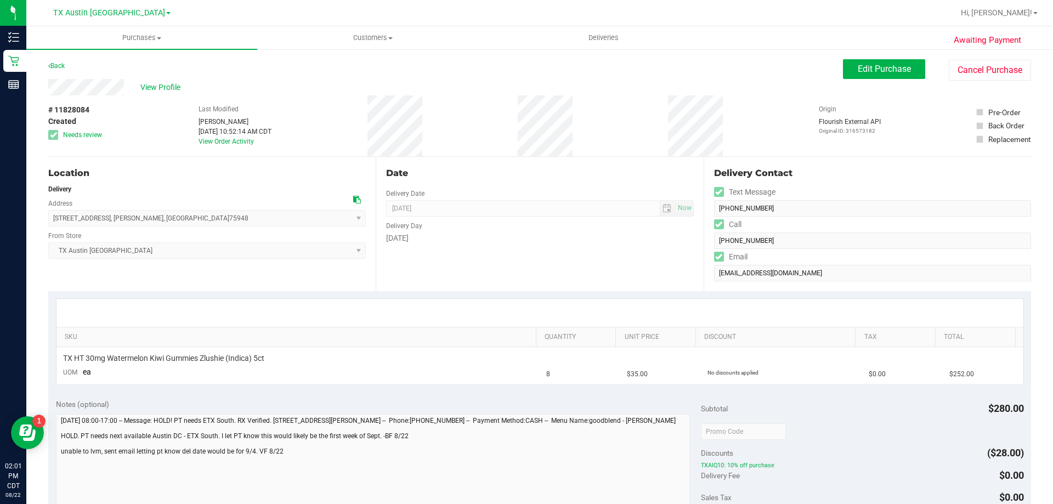
scroll to position [55, 0]
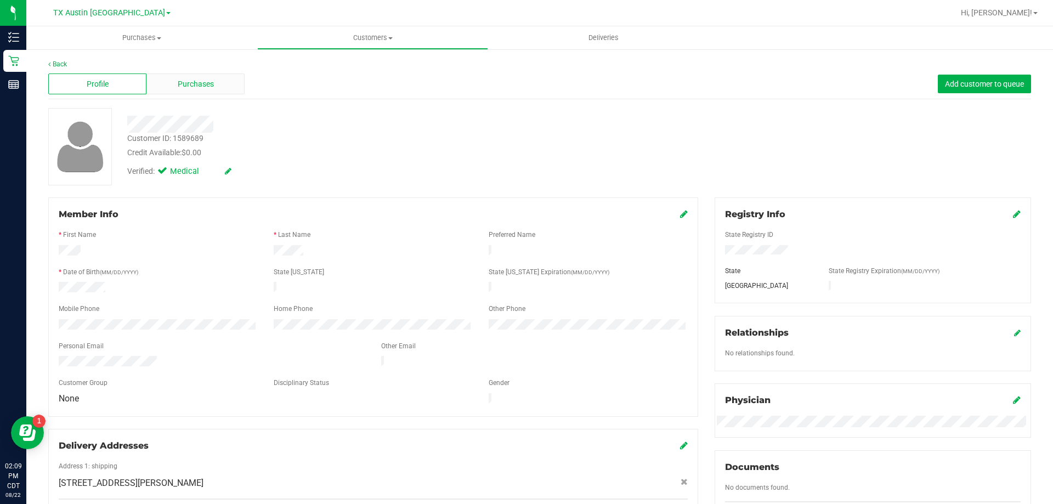
click at [196, 86] on span "Purchases" at bounding box center [196, 84] width 36 height 12
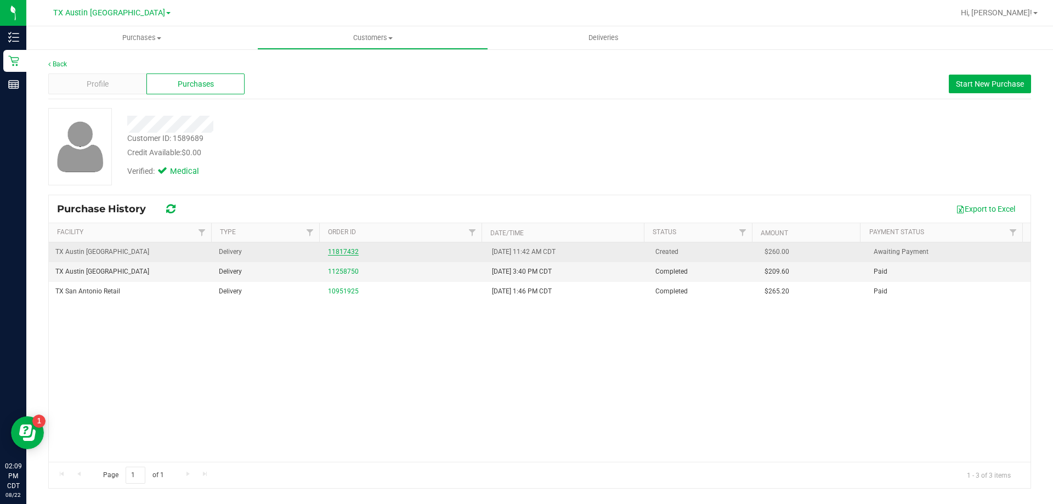
click at [347, 251] on link "11817432" at bounding box center [343, 252] width 31 height 8
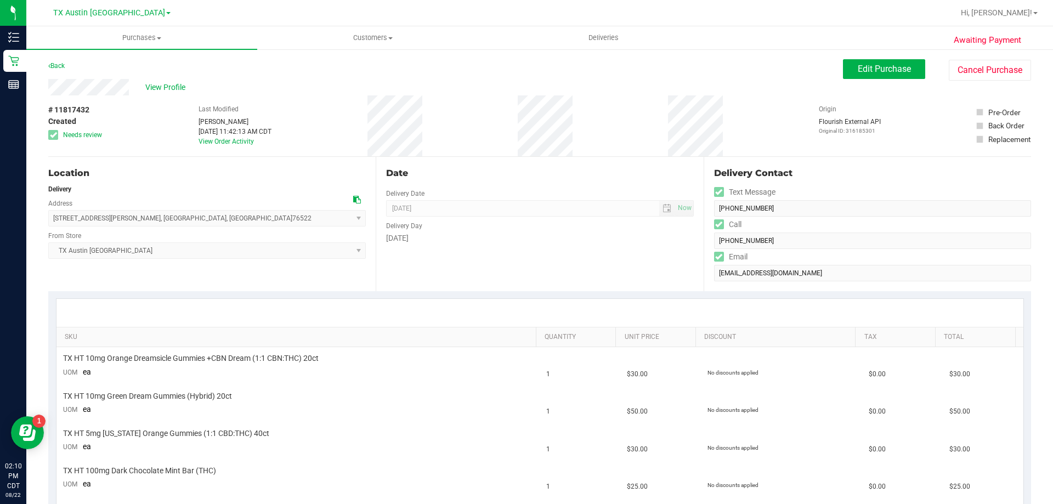
click at [357, 198] on icon at bounding box center [357, 200] width 8 height 8
click at [869, 71] on span "Edit Purchase" at bounding box center [884, 69] width 53 height 10
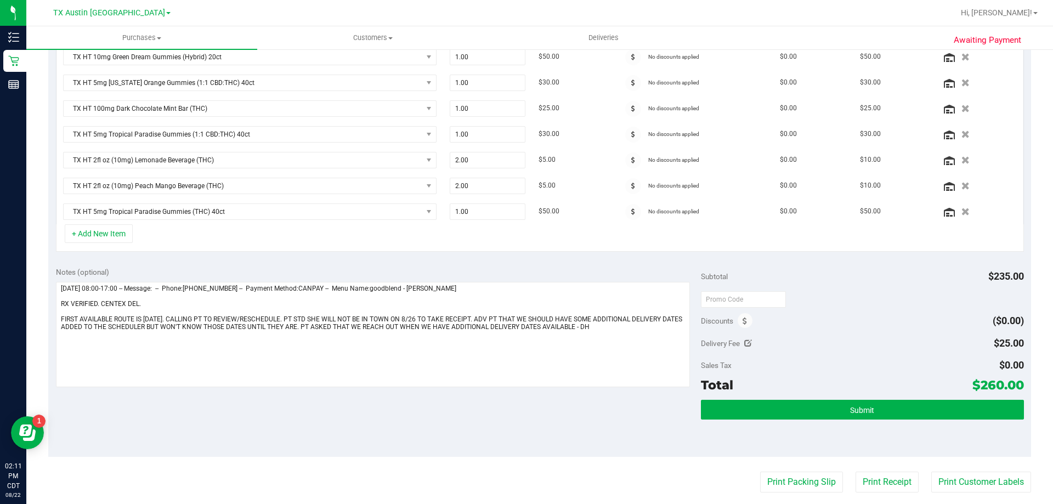
scroll to position [329, 0]
click at [744, 342] on icon at bounding box center [748, 343] width 8 height 8
type input "$25.00"
type input "25"
click at [992, 347] on span "$25.00 25" at bounding box center [984, 344] width 82 height 19
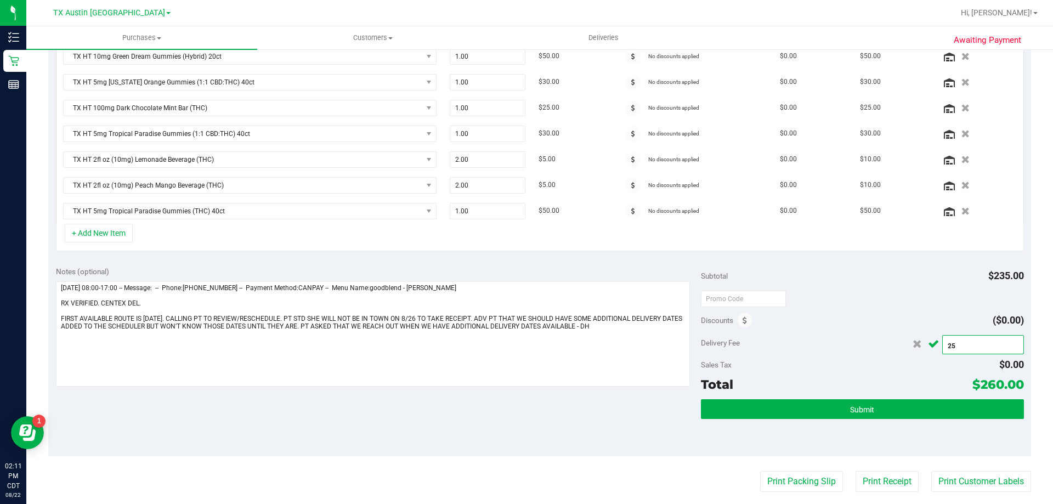
click at [992, 347] on input "25" at bounding box center [983, 346] width 81 height 15
type input "0"
type input "$0.00"
click at [928, 343] on icon "Cancel button" at bounding box center [933, 344] width 11 height 8
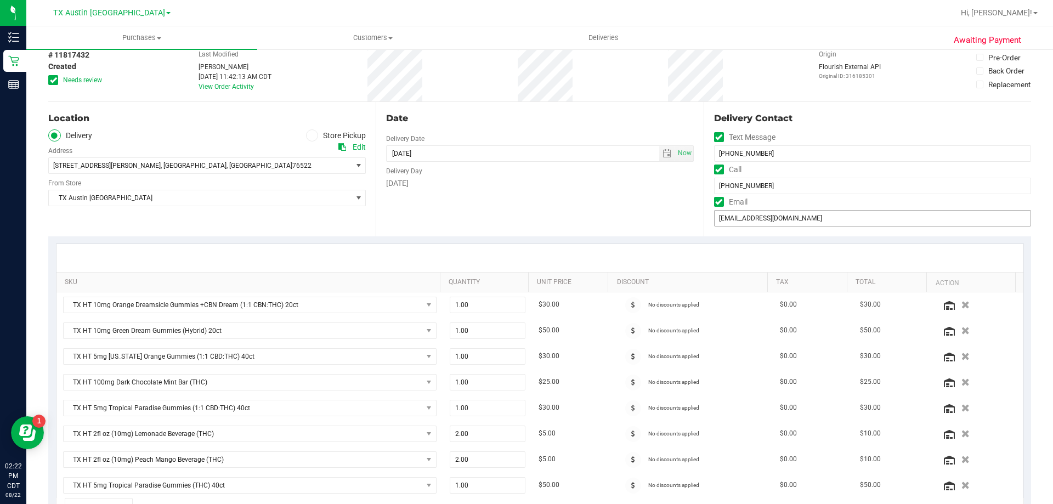
scroll to position [0, 0]
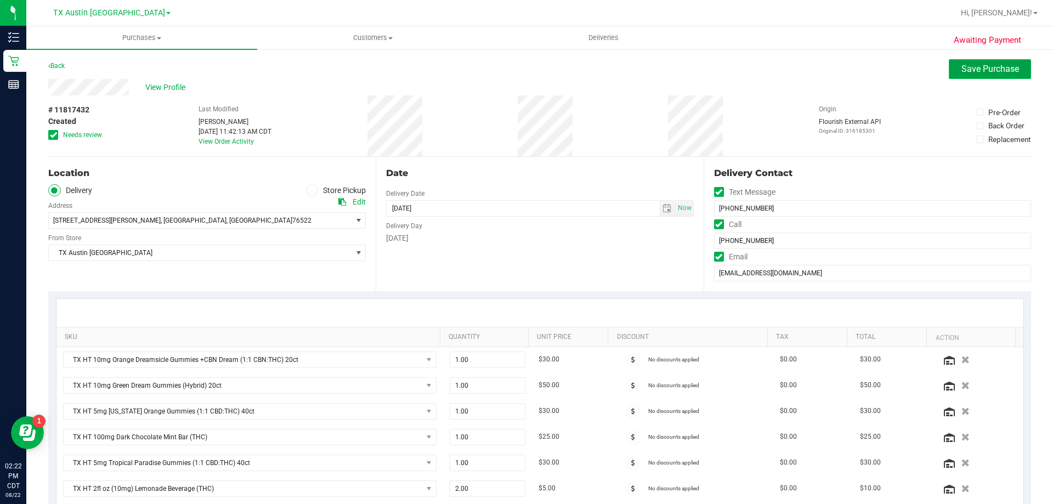
click at [963, 71] on span "Save Purchase" at bounding box center [991, 69] width 58 height 10
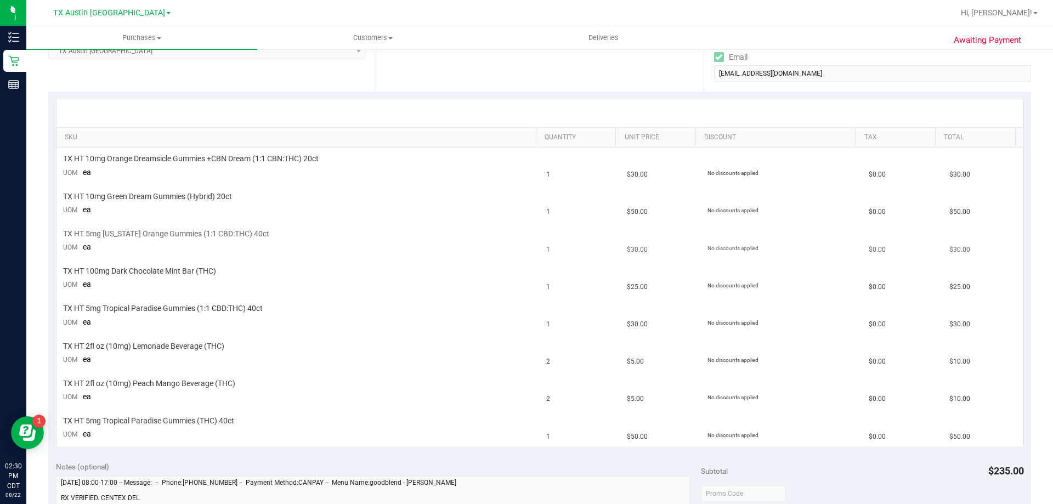
scroll to position [329, 0]
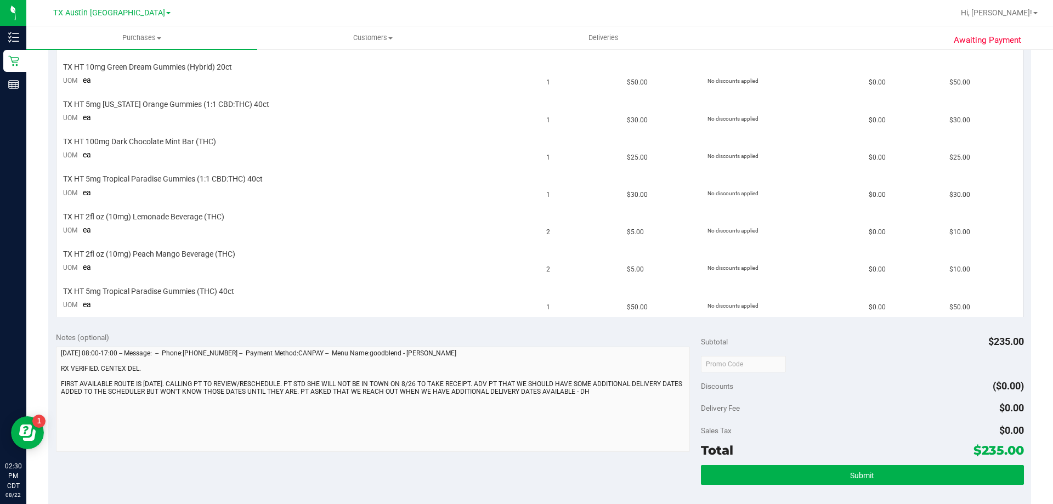
drag, startPoint x: 973, startPoint y: 449, endPoint x: 997, endPoint y: 451, distance: 24.2
click at [997, 451] on span "$235.00" at bounding box center [999, 450] width 50 height 15
click at [911, 422] on div "Sales Tax $0.00" at bounding box center [862, 431] width 323 height 20
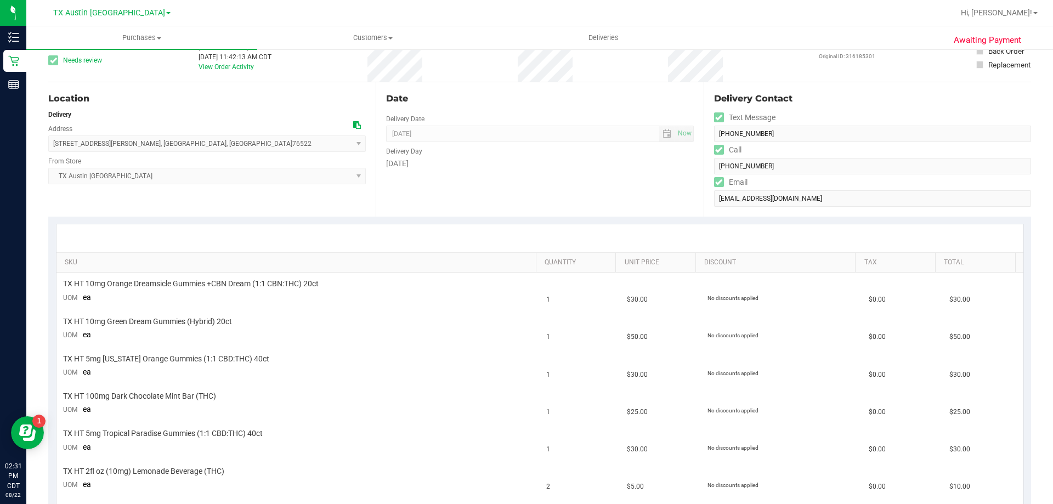
scroll to position [0, 0]
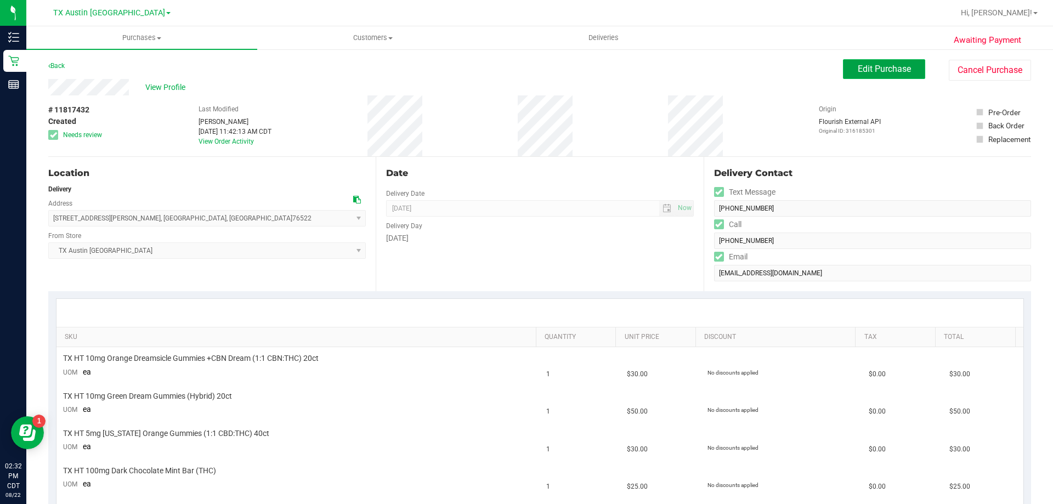
click at [883, 69] on span "Edit Purchase" at bounding box center [884, 69] width 53 height 10
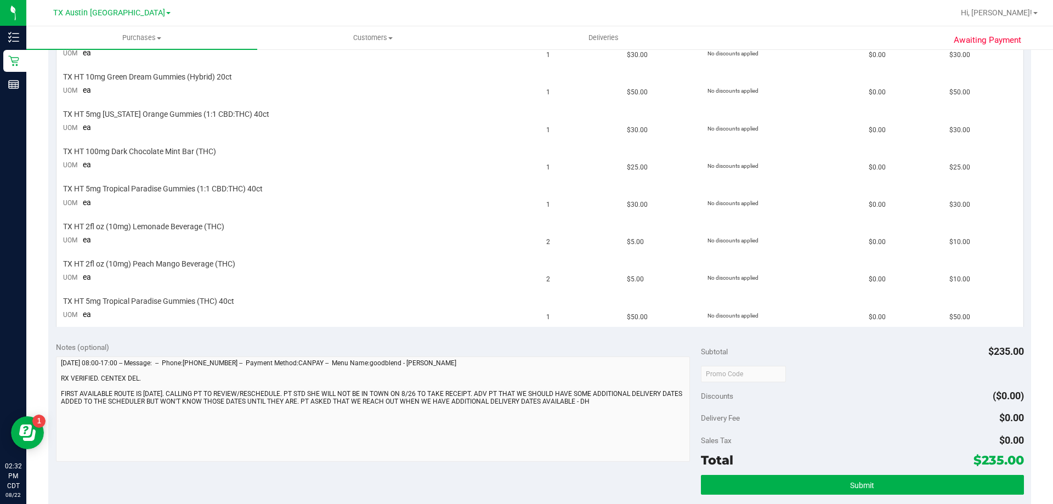
scroll to position [329, 0]
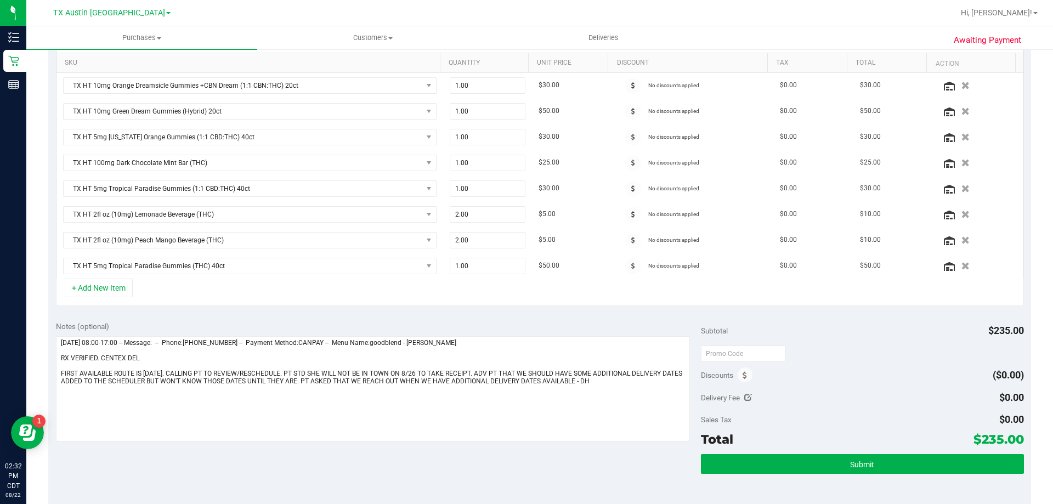
scroll to position [55, 0]
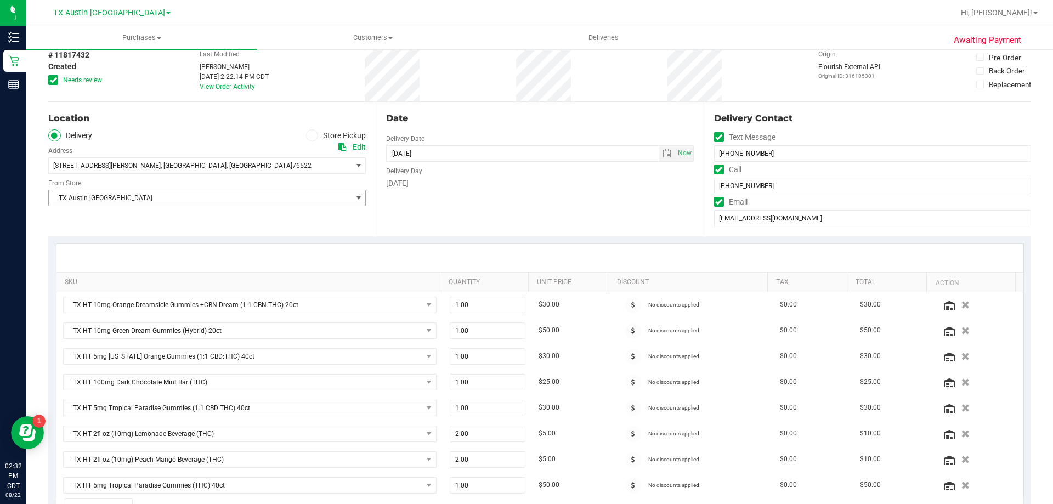
click at [177, 193] on span "TX Austin [GEOGRAPHIC_DATA]" at bounding box center [200, 197] width 303 height 15
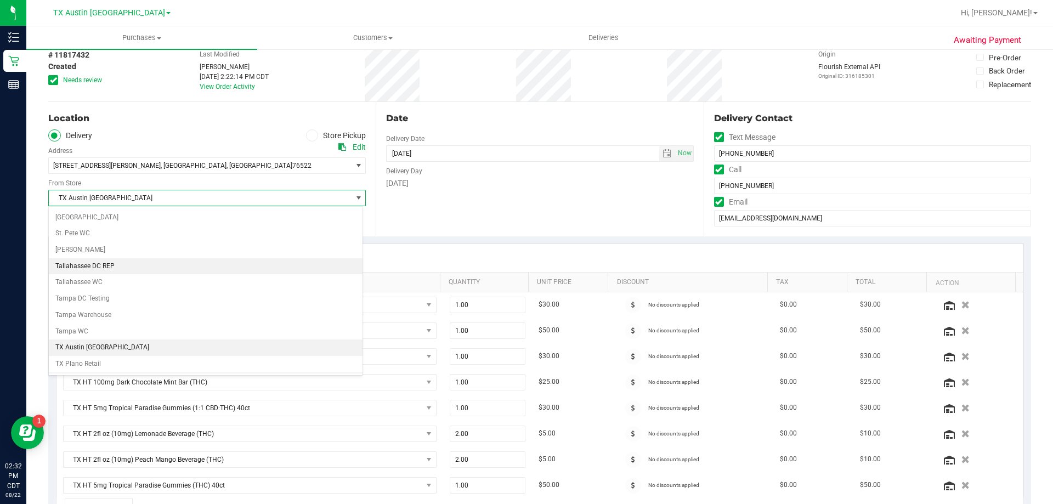
scroll to position [738, 0]
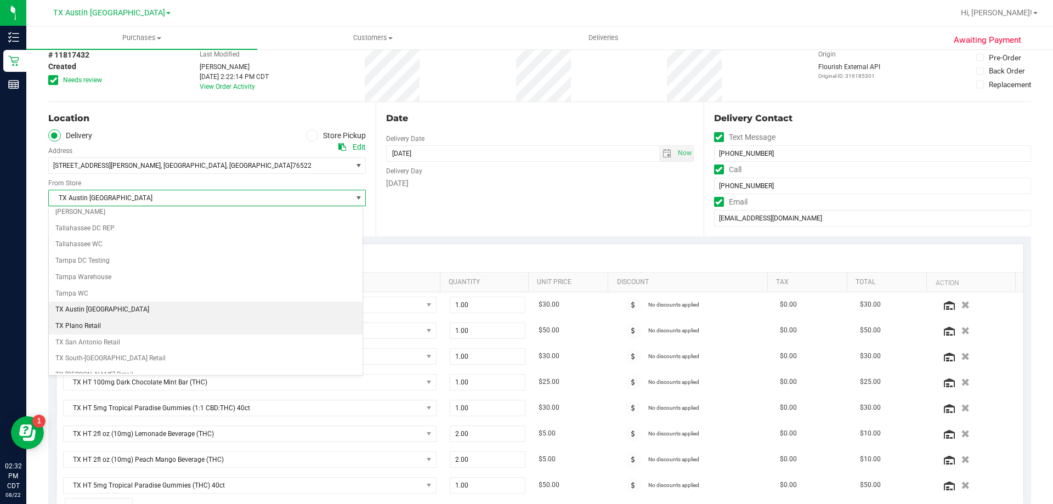
click at [86, 324] on li "TX Plano Retail" at bounding box center [206, 326] width 314 height 16
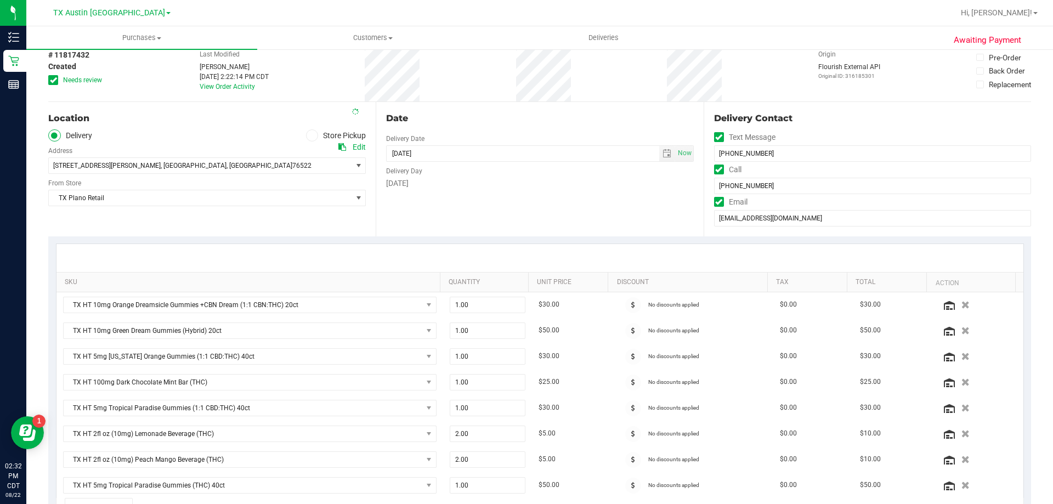
click at [52, 80] on icon at bounding box center [53, 80] width 7 height 0
click at [0, 0] on input "Needs review" at bounding box center [0, 0] width 0 height 0
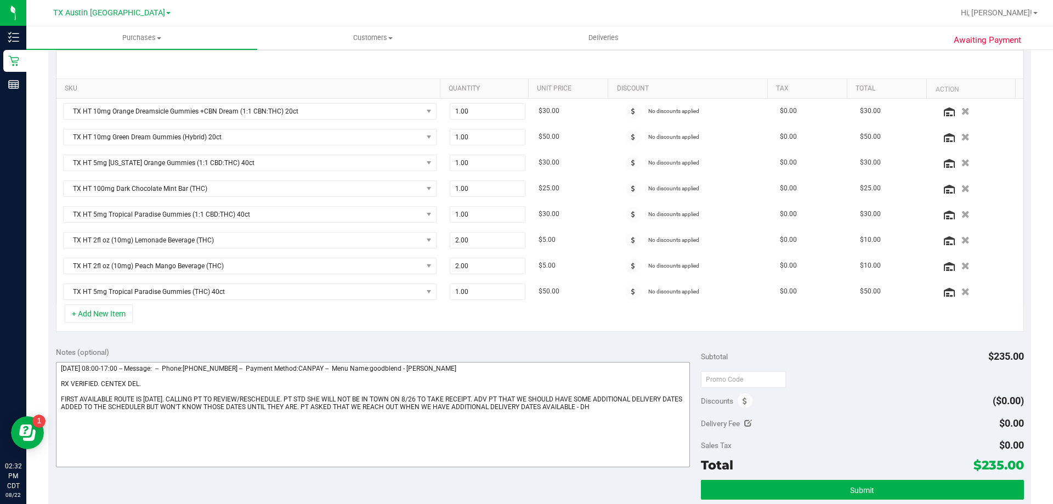
scroll to position [329, 0]
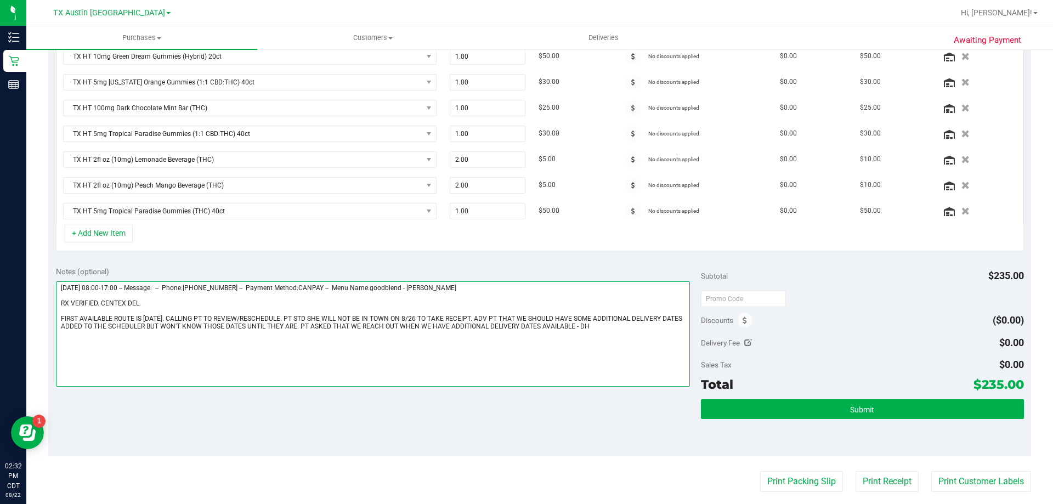
click at [59, 295] on textarea at bounding box center [373, 333] width 635 height 105
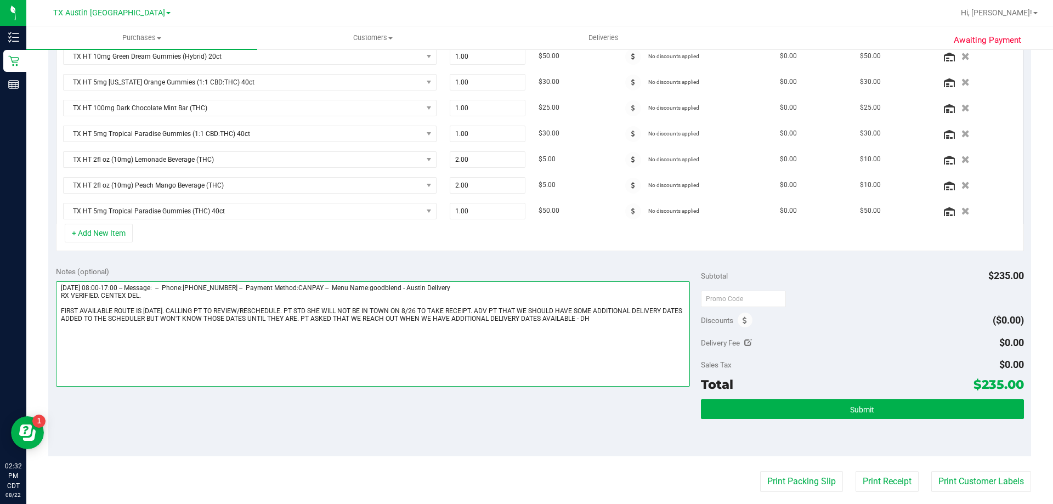
click at [101, 302] on textarea at bounding box center [373, 333] width 635 height 105
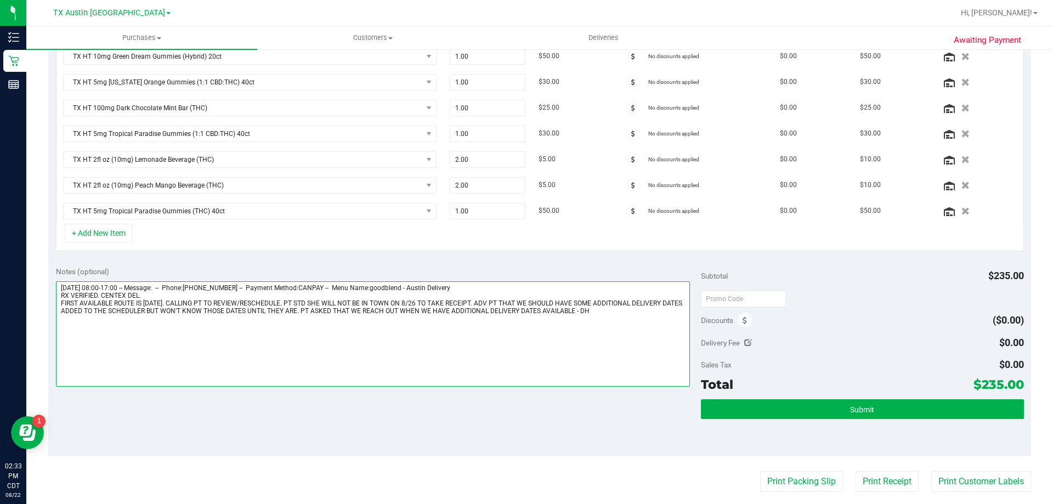
click at [613, 313] on textarea at bounding box center [373, 333] width 635 height 105
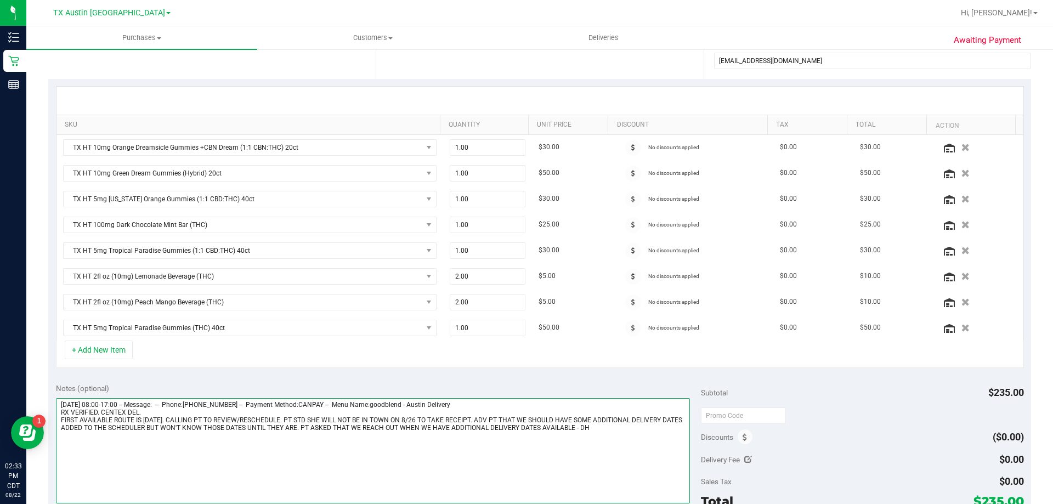
scroll to position [219, 0]
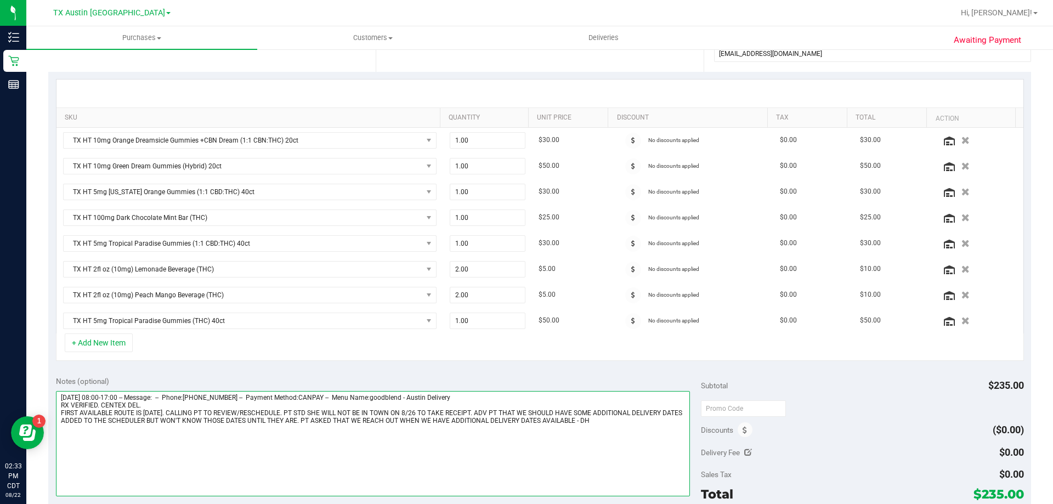
click at [58, 428] on textarea at bounding box center [373, 443] width 635 height 105
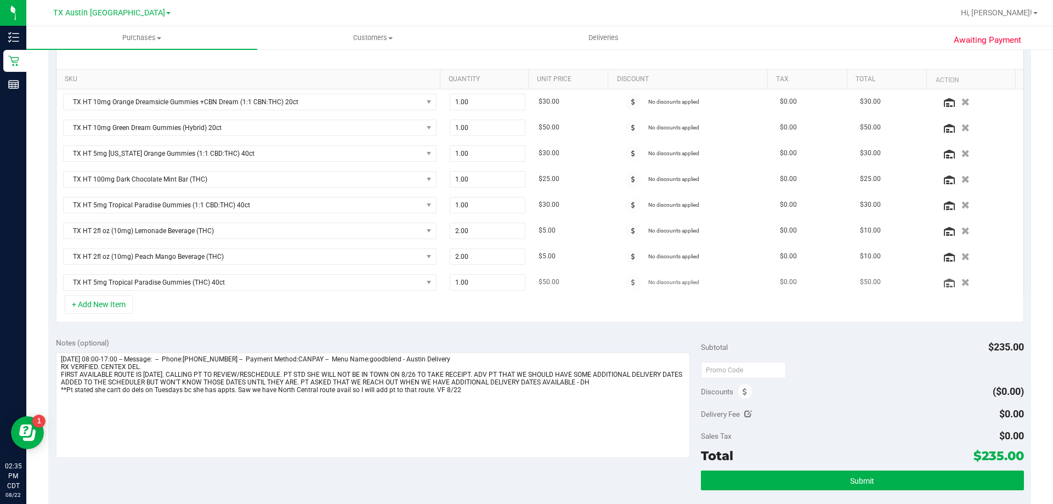
scroll to position [274, 0]
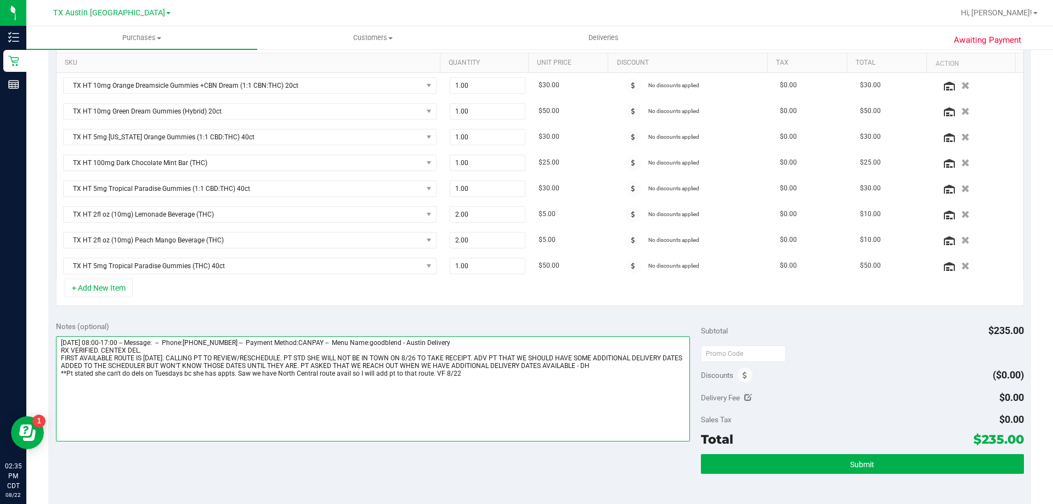
click at [481, 370] on textarea at bounding box center [373, 388] width 635 height 105
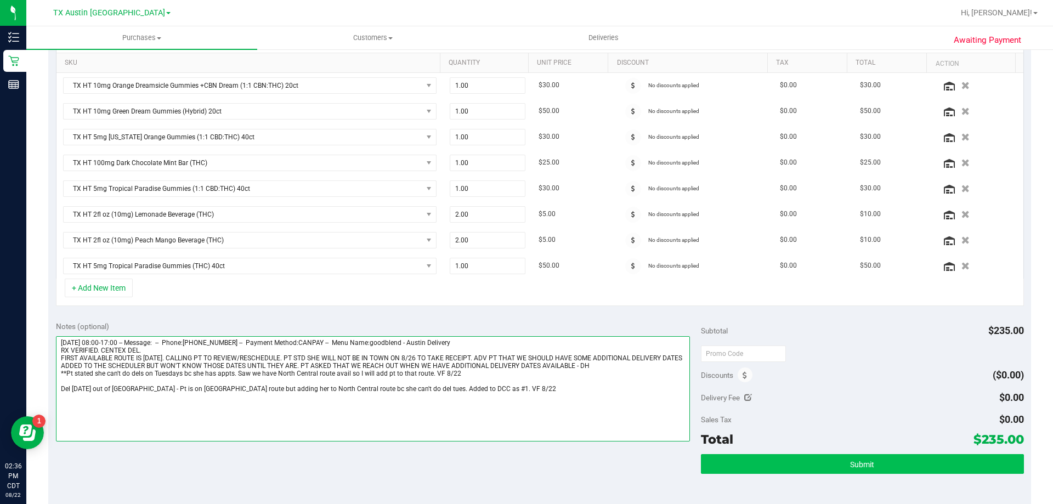
type textarea "Thursday 08/21/2025 08:00-17:00 -- Message: -- Phone:5124371116 -- Payment Meth…"
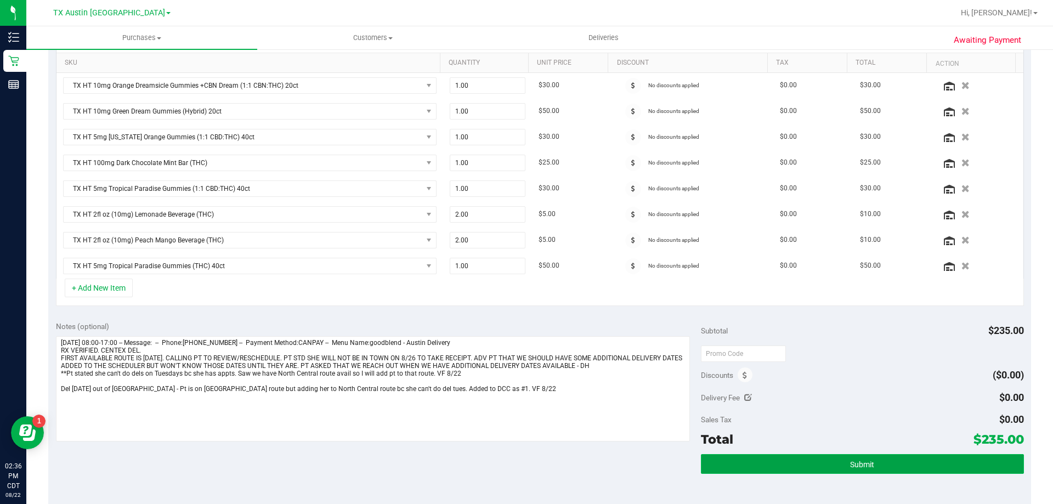
click at [867, 469] on span "Submit" at bounding box center [862, 464] width 24 height 9
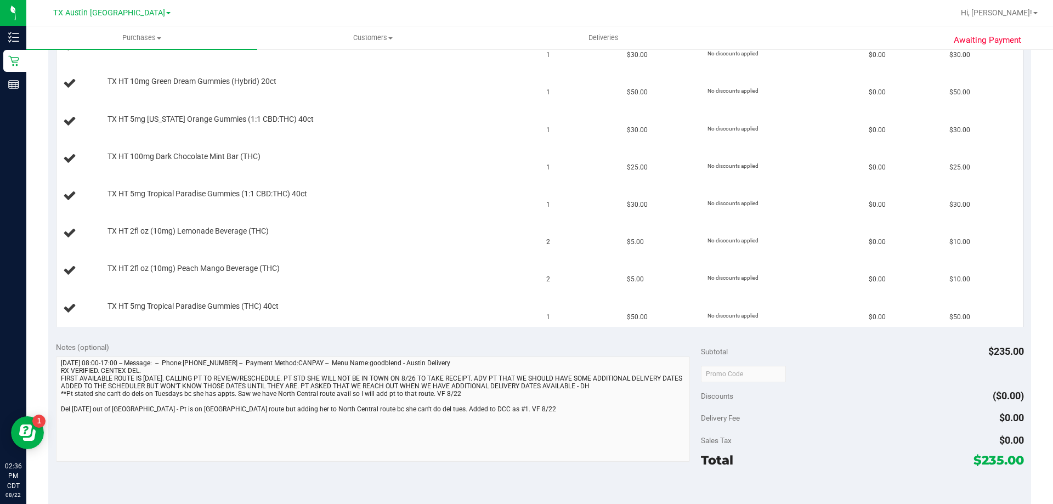
scroll to position [384, 0]
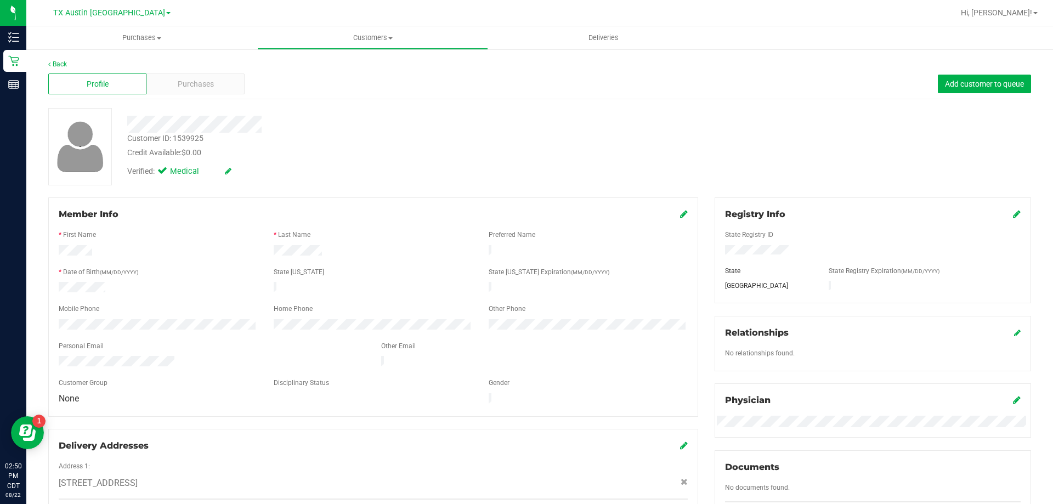
click at [222, 95] on div "Profile Purchases Add customer to queue" at bounding box center [539, 84] width 983 height 30
click at [220, 88] on div "Purchases" at bounding box center [195, 84] width 98 height 21
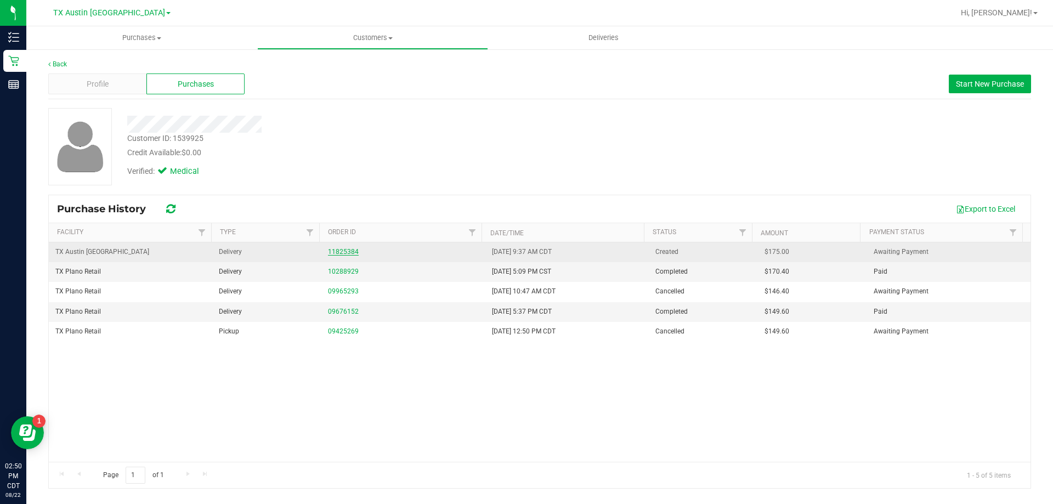
click at [349, 252] on link "11825384" at bounding box center [343, 252] width 31 height 8
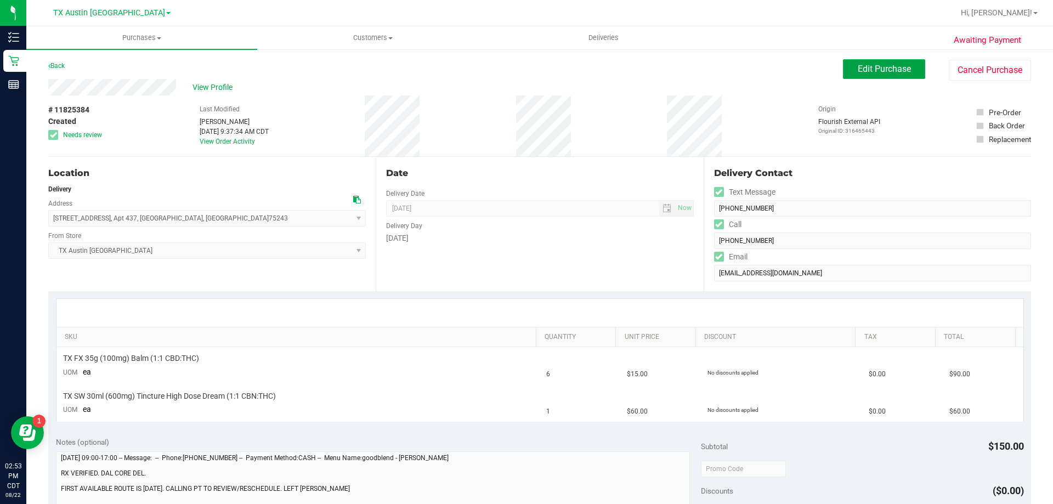
click at [844, 69] on button "Edit Purchase" at bounding box center [884, 69] width 82 height 20
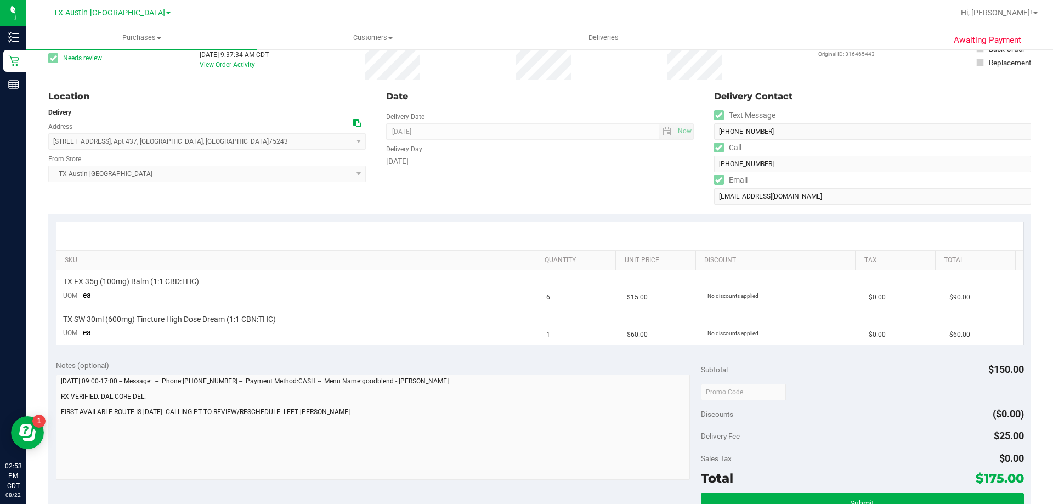
scroll to position [165, 0]
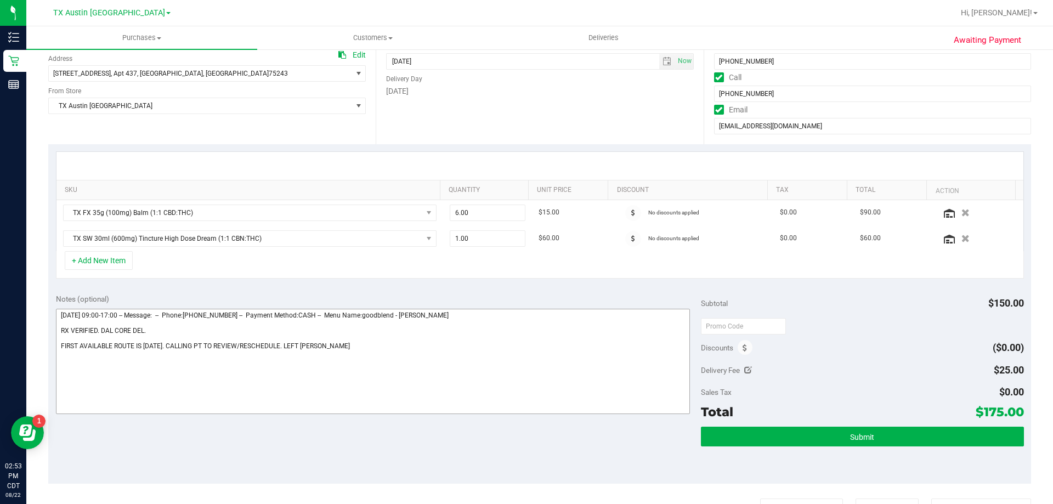
scroll to position [165, 0]
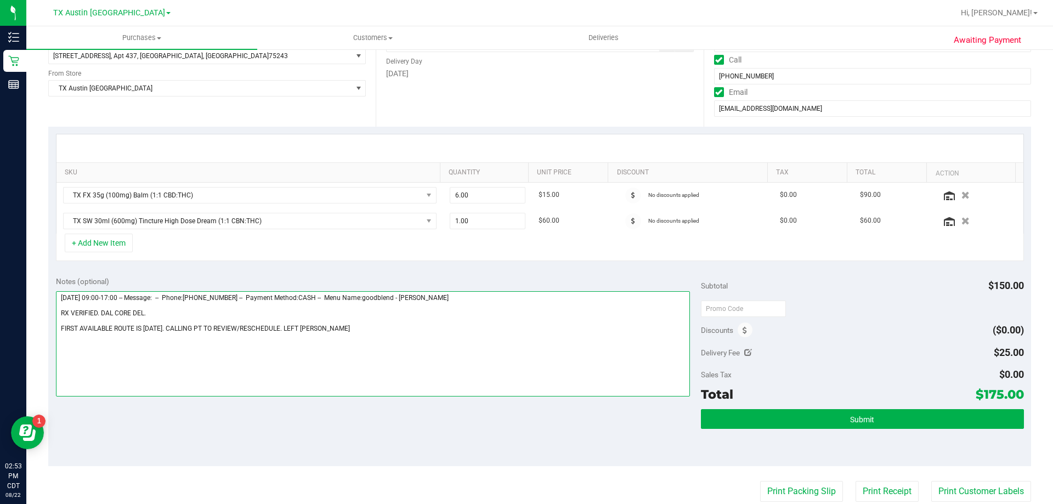
click at [404, 325] on textarea at bounding box center [373, 343] width 635 height 105
paste textarea "Sent email to pt letting them know we have a del route for 8/24. VF 8/22"
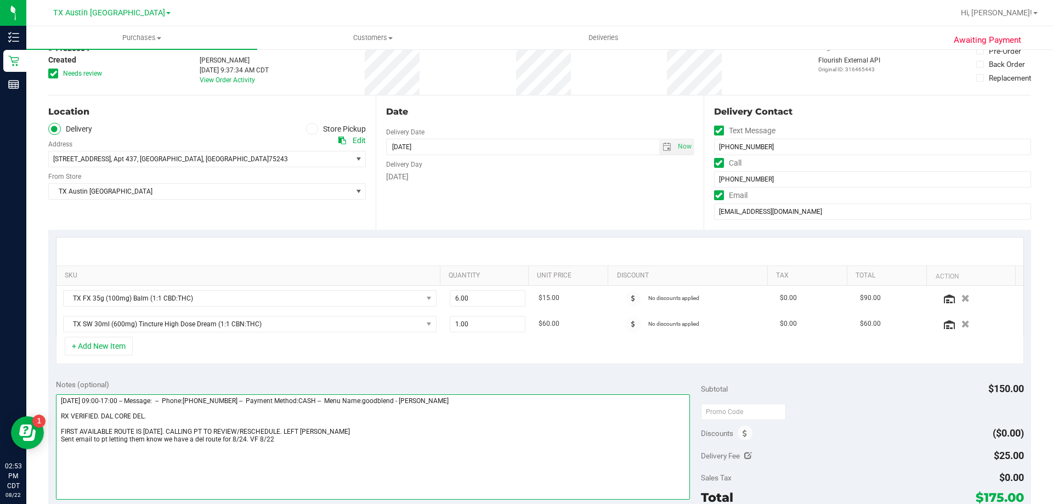
scroll to position [0, 0]
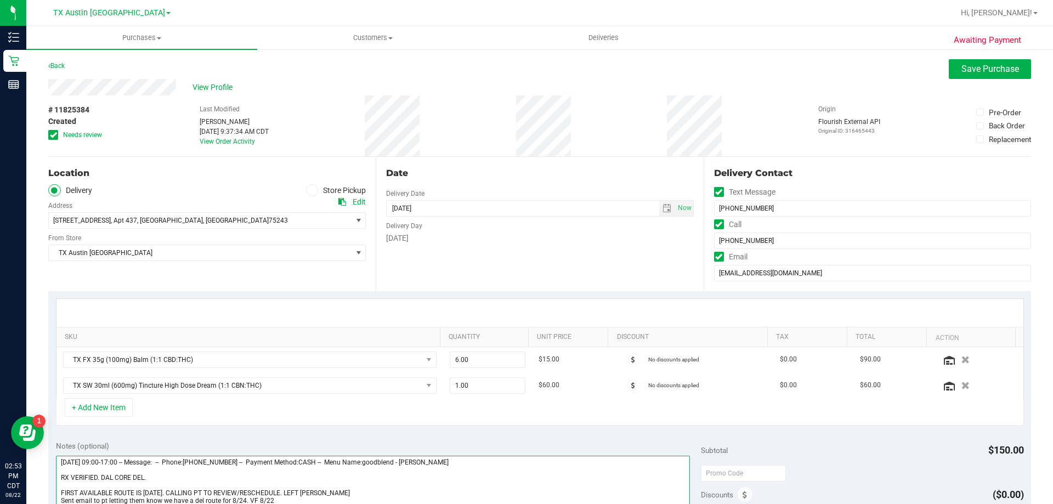
type textarea "Saturday 08/23/2025 09:00-17:00 -- Message: -- Phone:4697231502 -- Payment Meth…"
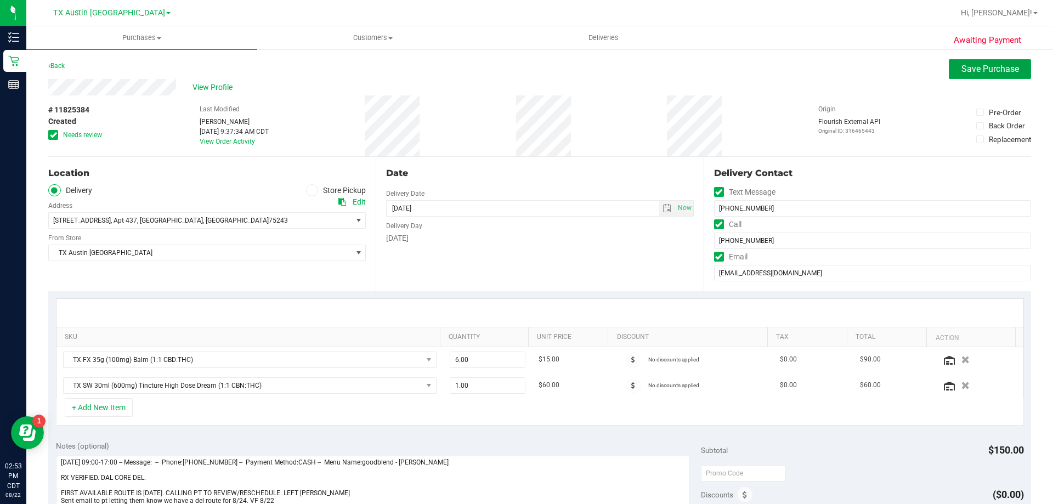
click at [958, 76] on button "Save Purchase" at bounding box center [990, 69] width 82 height 20
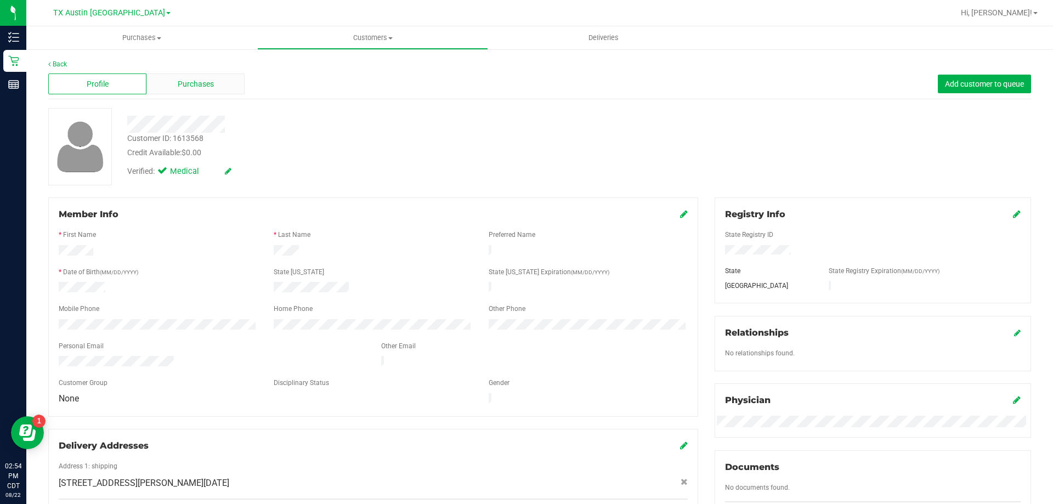
click at [171, 88] on div "Purchases" at bounding box center [195, 84] width 98 height 21
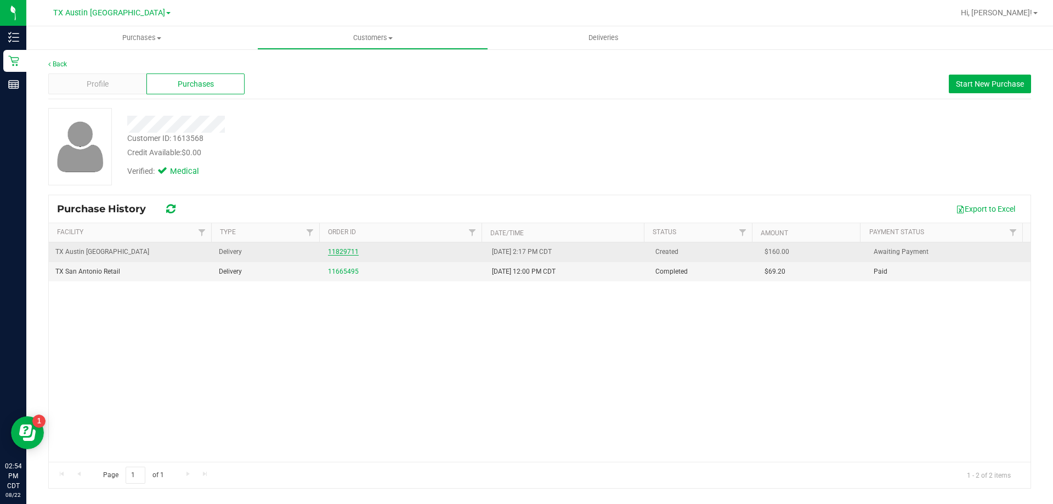
click at [345, 250] on link "11829711" at bounding box center [343, 252] width 31 height 8
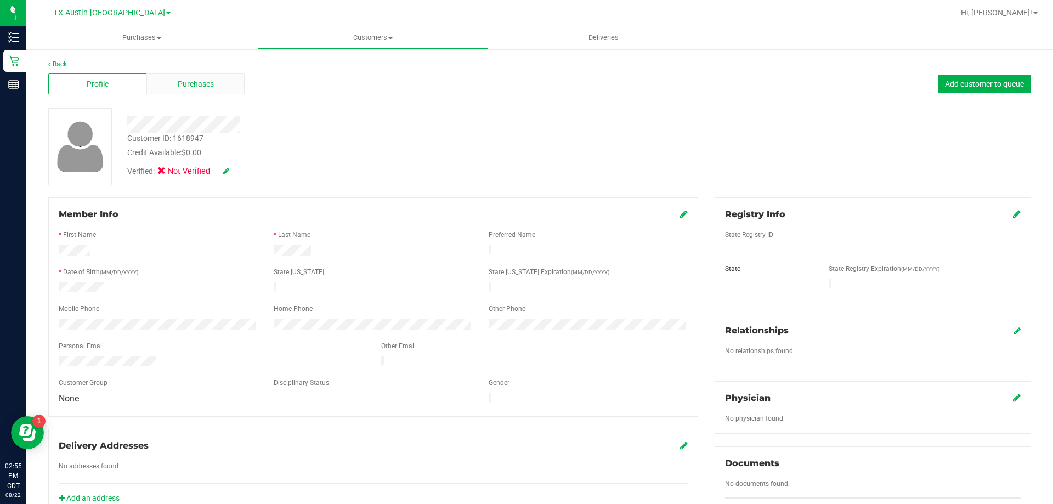
click at [214, 77] on div "Purchases" at bounding box center [195, 84] width 98 height 21
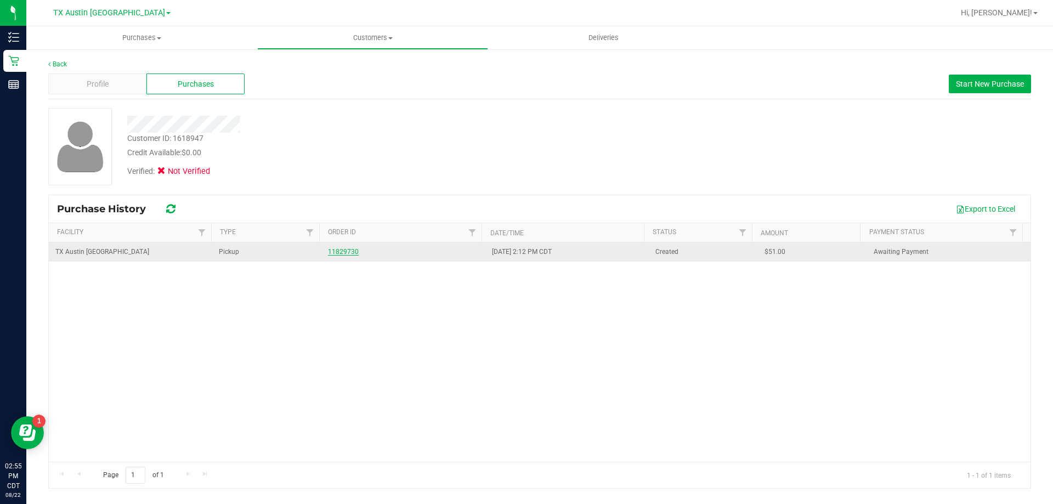
click at [350, 250] on link "11829730" at bounding box center [343, 252] width 31 height 8
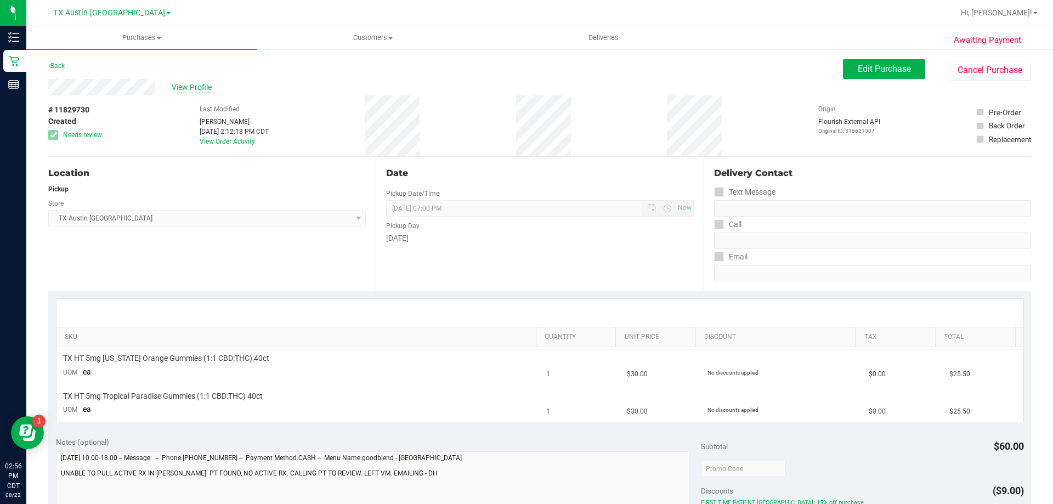
click at [187, 84] on span "View Profile" at bounding box center [194, 88] width 44 height 12
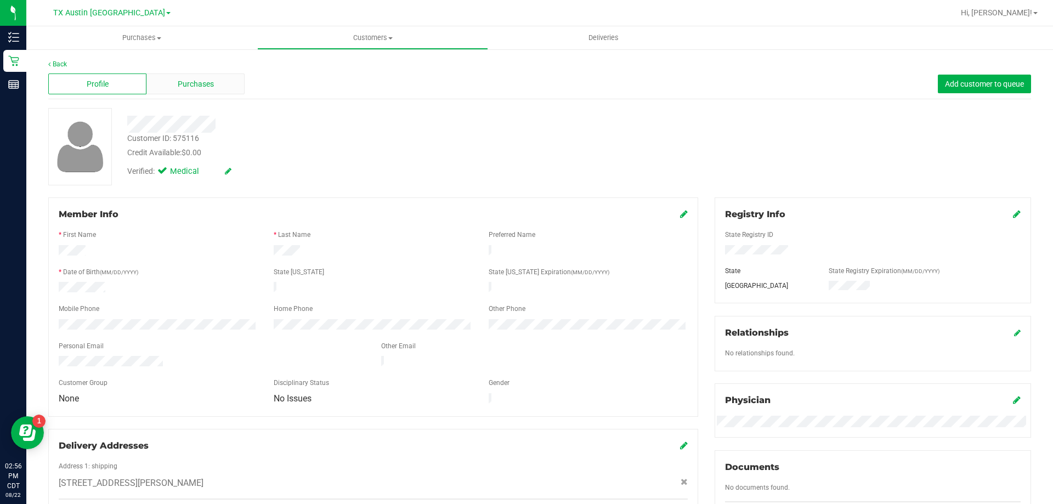
click at [200, 86] on span "Purchases" at bounding box center [196, 84] width 36 height 12
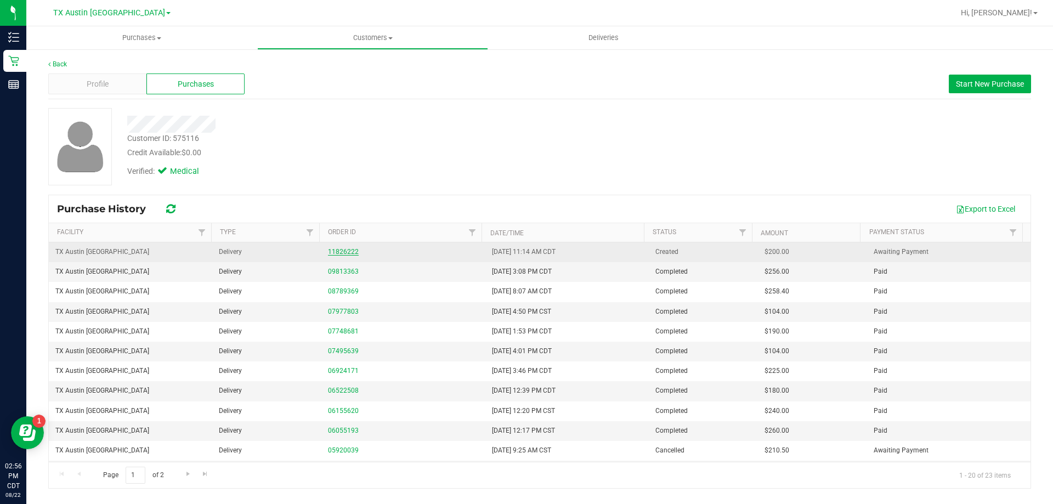
click at [345, 250] on link "11826222" at bounding box center [343, 252] width 31 height 8
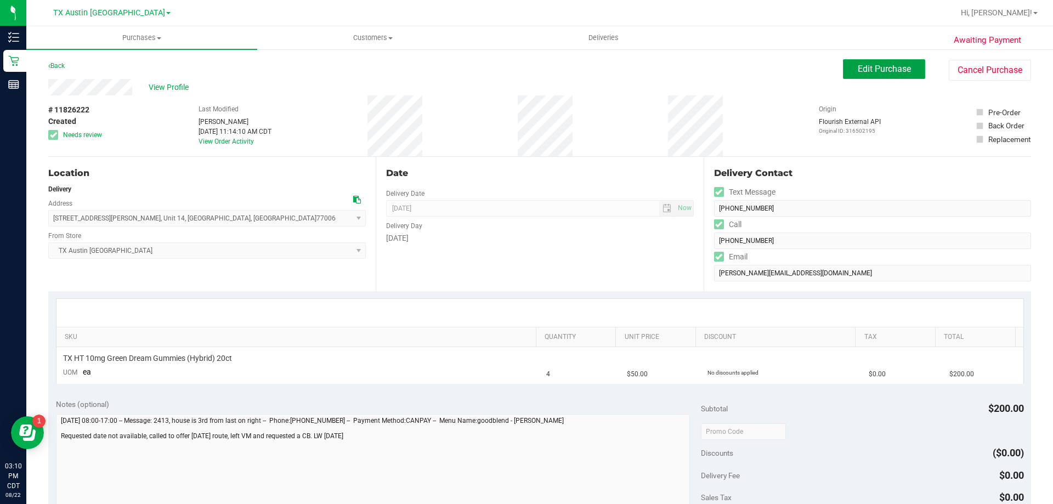
click at [866, 71] on span "Edit Purchase" at bounding box center [884, 69] width 53 height 10
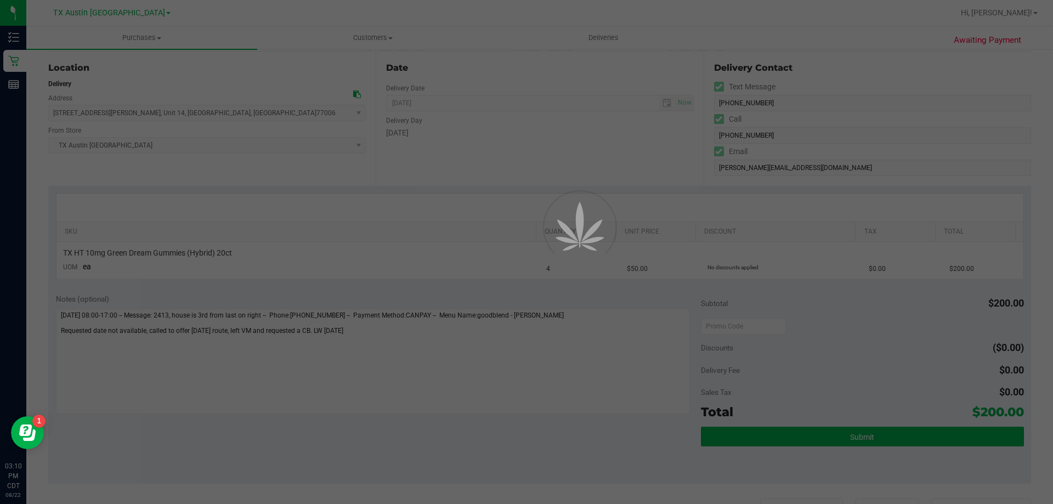
scroll to position [110, 0]
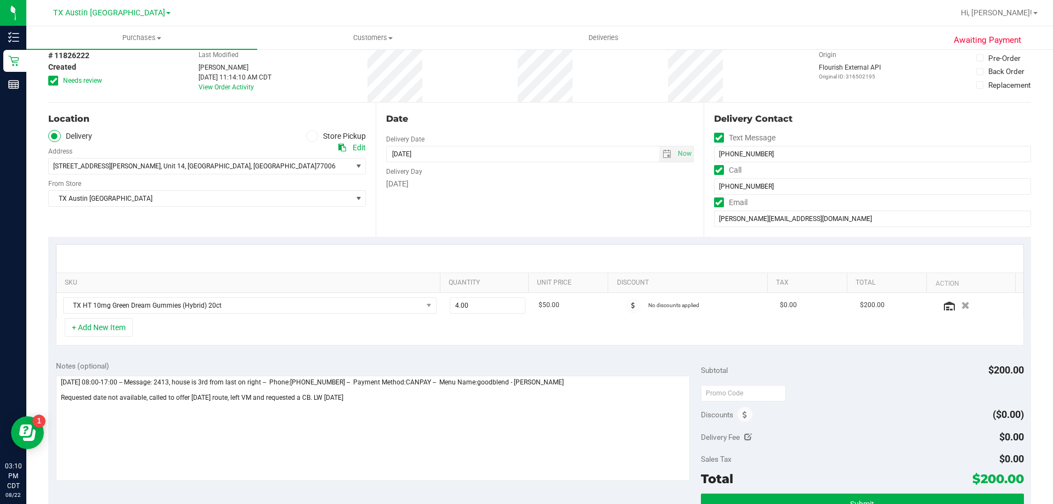
scroll to position [55, 0]
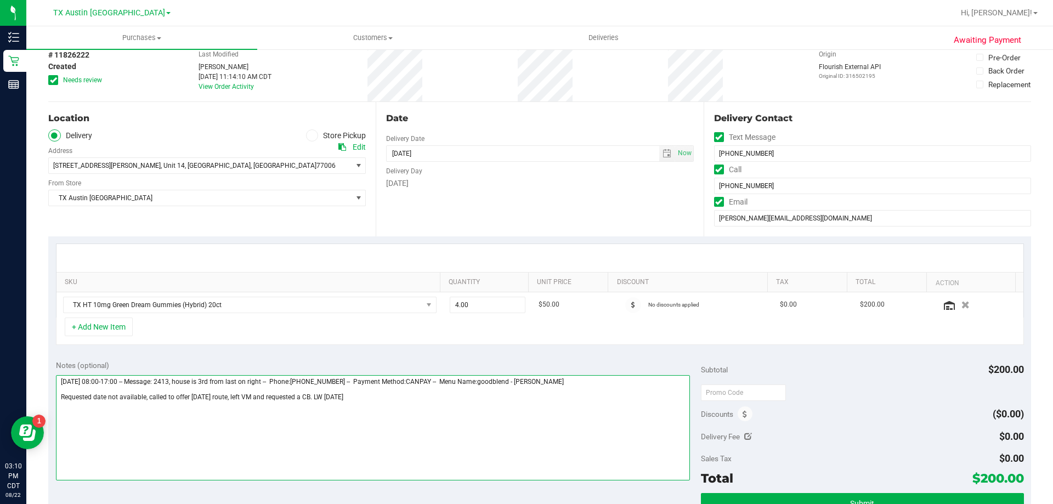
click at [396, 394] on textarea at bounding box center [373, 427] width 635 height 105
paste textarea "Sent email to pt letting them know next avail del. VF 8/22"
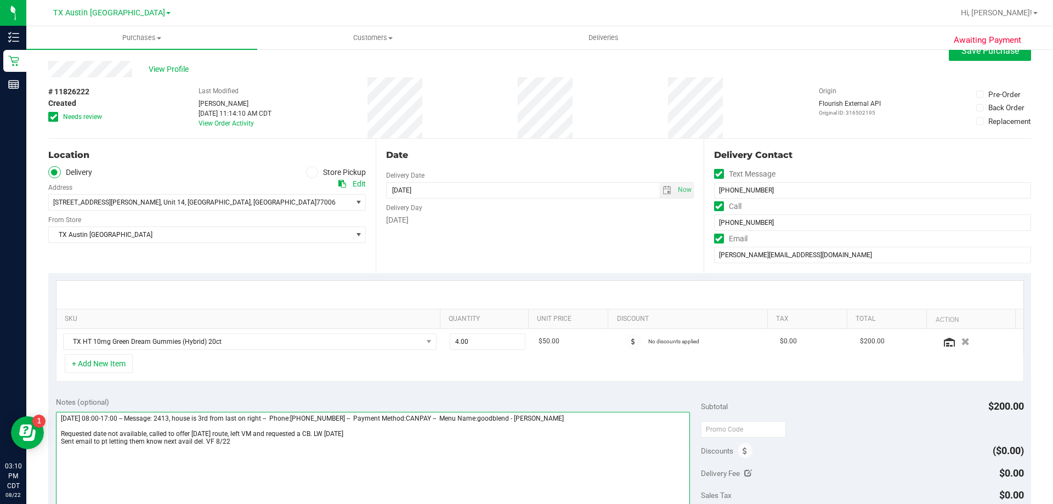
scroll to position [0, 0]
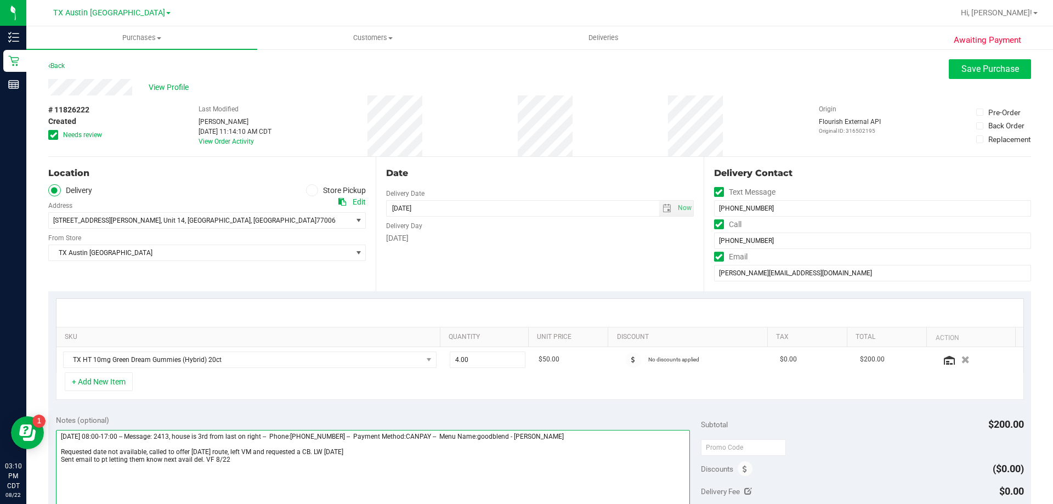
type textarea "Monday 08/25/2025 08:00-17:00 -- Message: 2413, house is 3rd from last on right…"
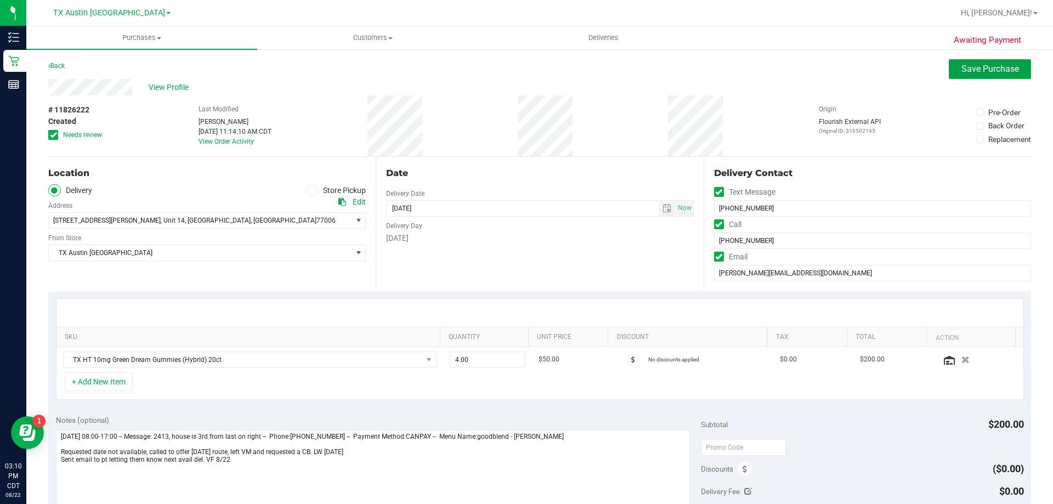
click at [962, 66] on span "Save Purchase" at bounding box center [991, 69] width 58 height 10
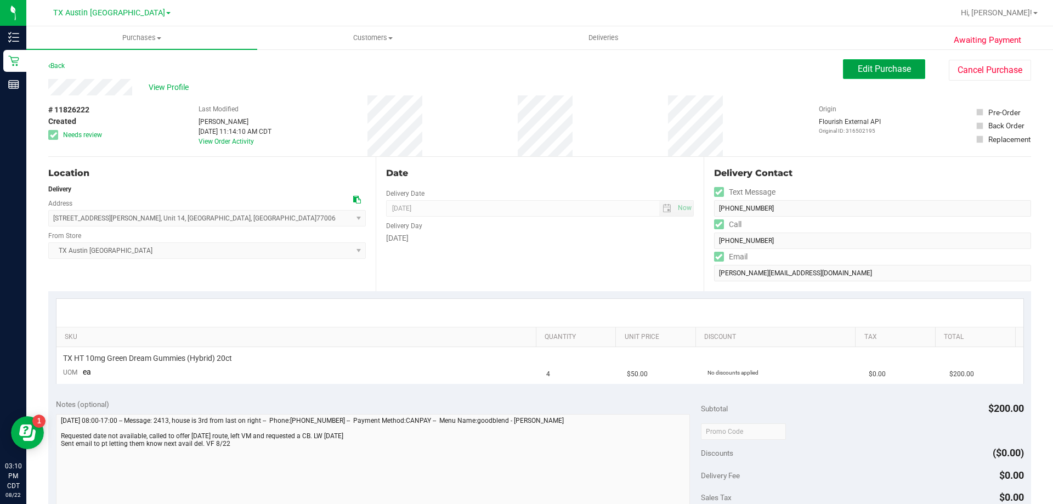
click at [870, 64] on span "Edit Purchase" at bounding box center [884, 69] width 53 height 10
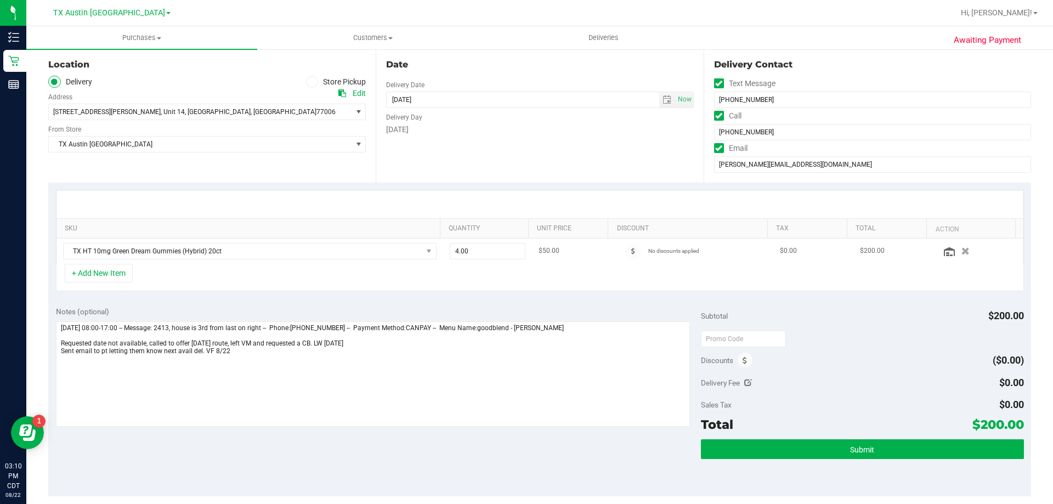
scroll to position [110, 0]
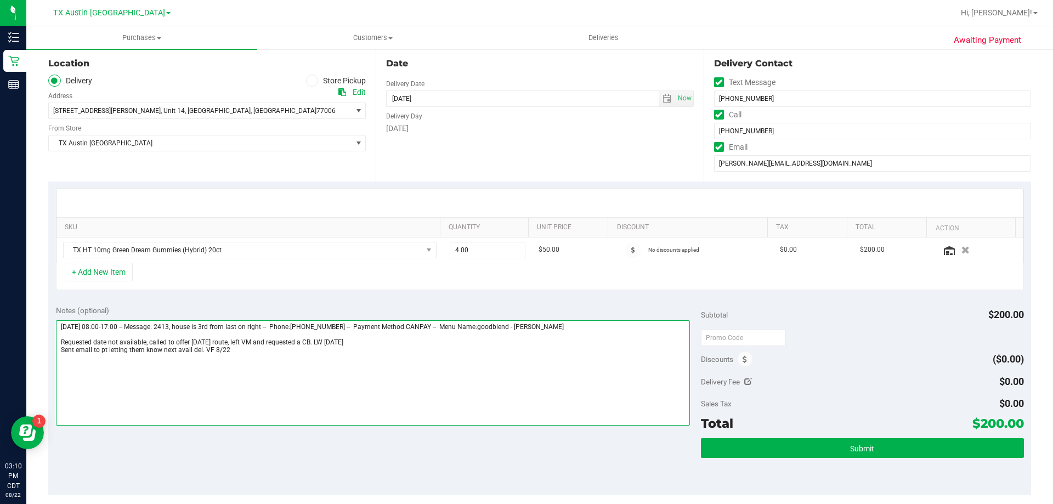
click at [202, 351] on textarea at bounding box center [373, 372] width 635 height 105
click at [307, 348] on textarea at bounding box center [373, 372] width 635 height 105
click at [354, 347] on textarea at bounding box center [373, 372] width 635 height 105
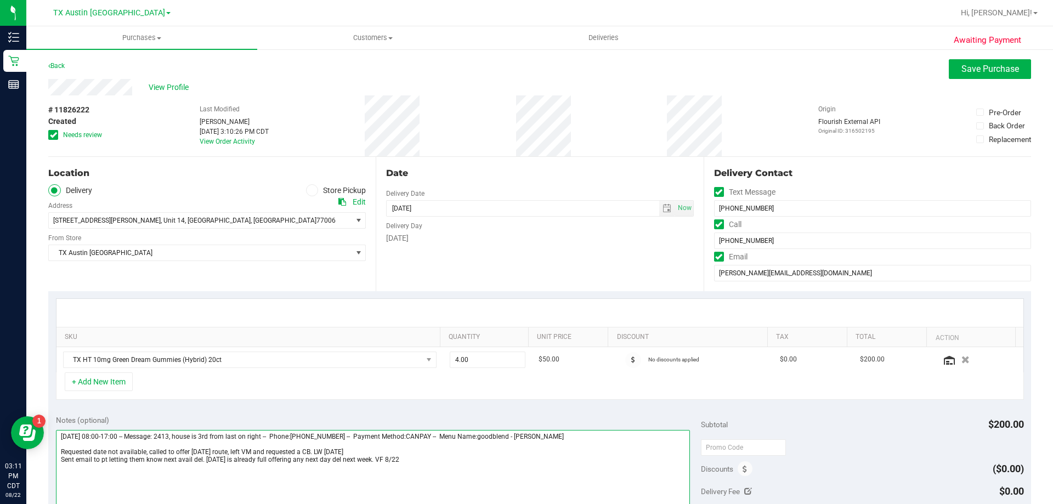
type textarea "Monday 08/25/2025 08:00-17:00 -- Message: 2413, house is 3rd from last on right…"
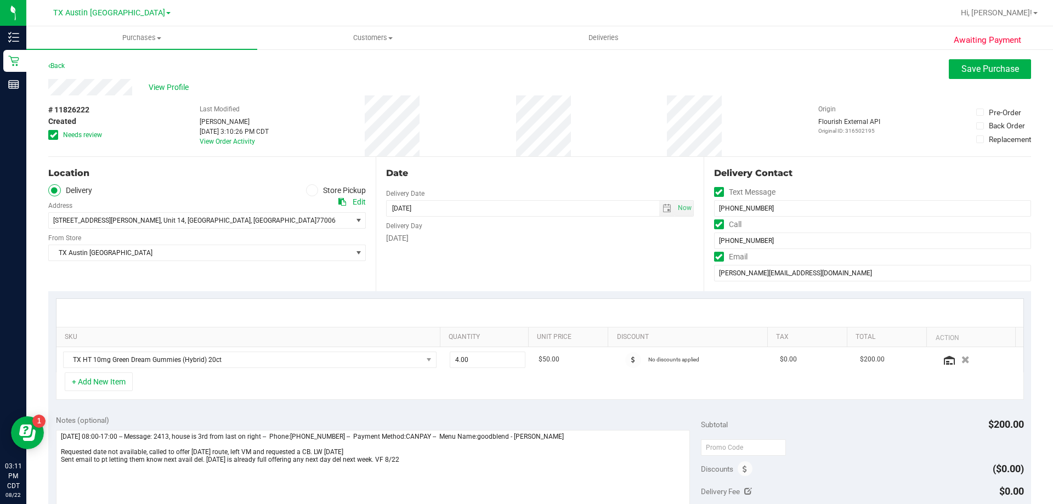
click at [972, 57] on div "Awaiting Payment Back Save Purchase View Profile # 11826222 Created Needs revie…" at bounding box center [539, 465] width 1027 height 834
click at [972, 66] on span "Save Purchase" at bounding box center [991, 69] width 58 height 10
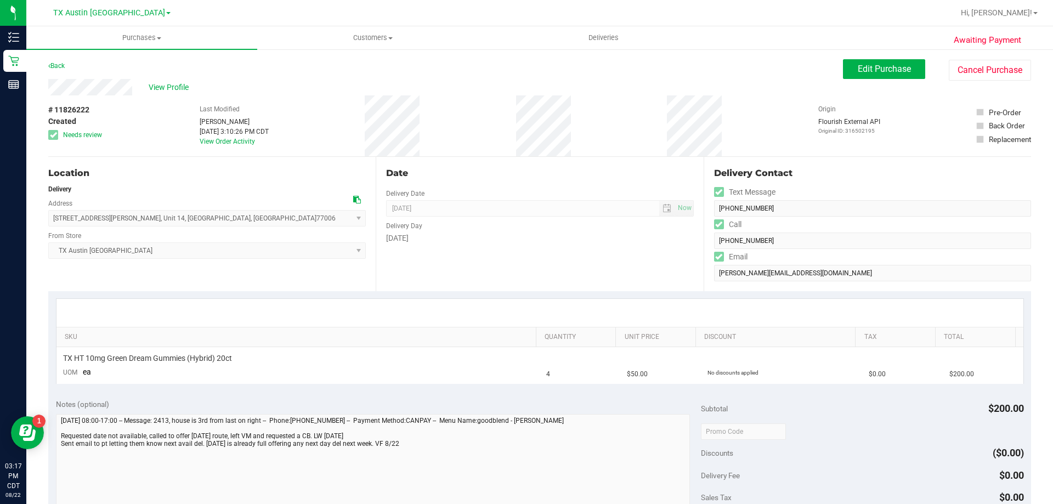
click at [353, 197] on icon at bounding box center [357, 200] width 8 height 8
click at [354, 199] on icon at bounding box center [357, 200] width 8 height 8
click at [875, 67] on span "Edit Purchase" at bounding box center [884, 69] width 53 height 10
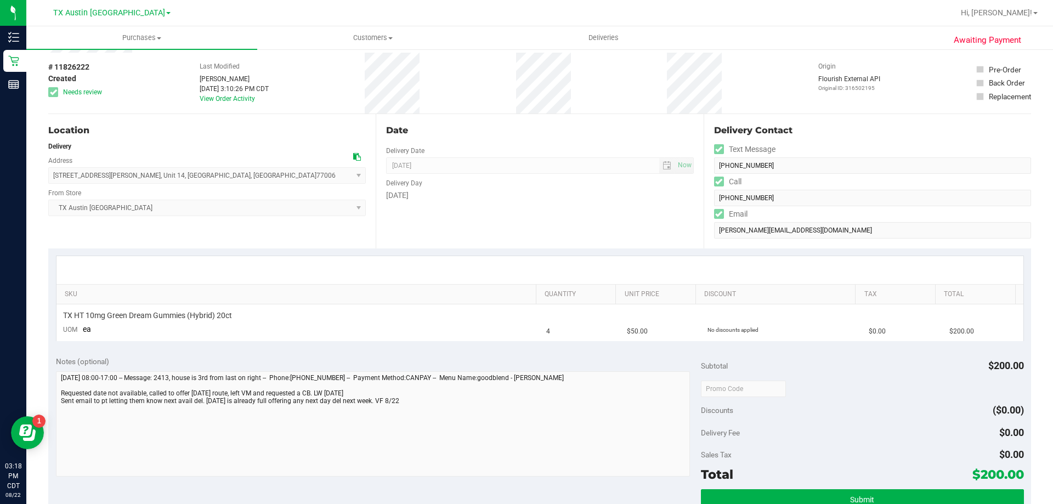
scroll to position [165, 0]
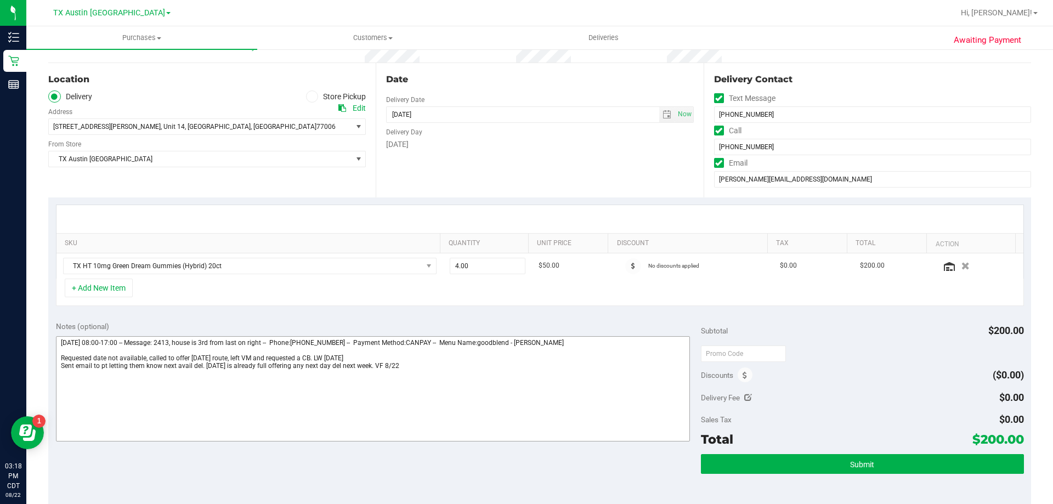
scroll to position [110, 0]
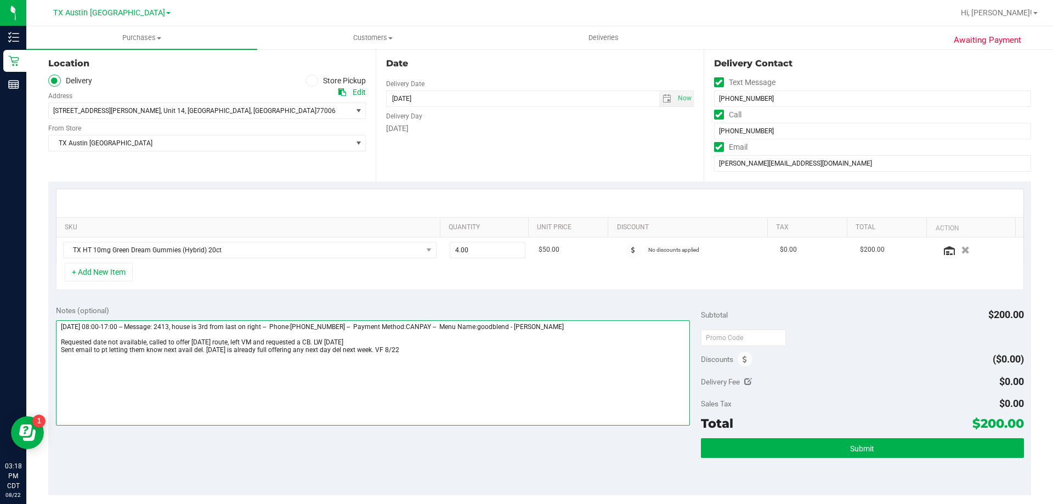
drag, startPoint x: 404, startPoint y: 347, endPoint x: 54, endPoint y: 351, distance: 350.0
click at [54, 351] on div "Notes (optional) Subtotal $200.00 Discounts ($0.00) Delivery Fee $0.00 Sales Ta…" at bounding box center [539, 397] width 983 height 198
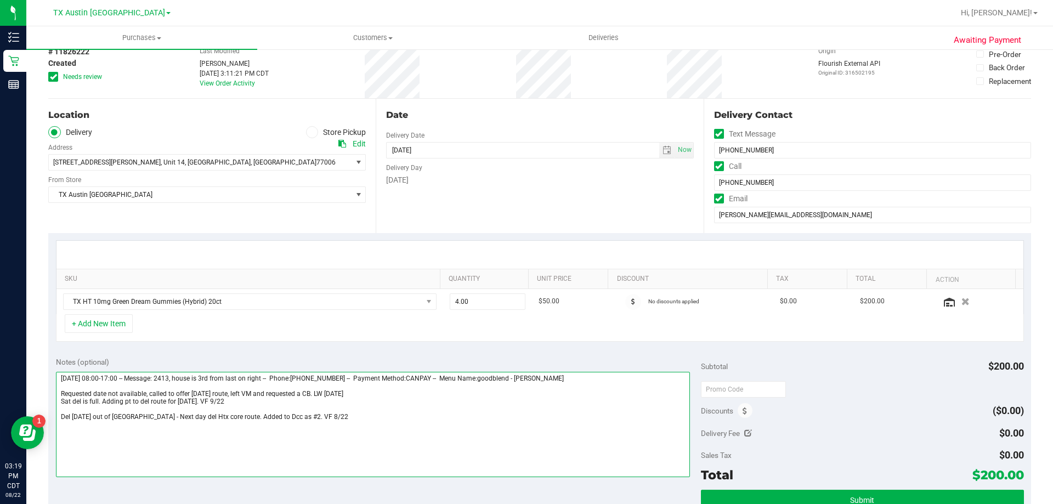
scroll to position [0, 0]
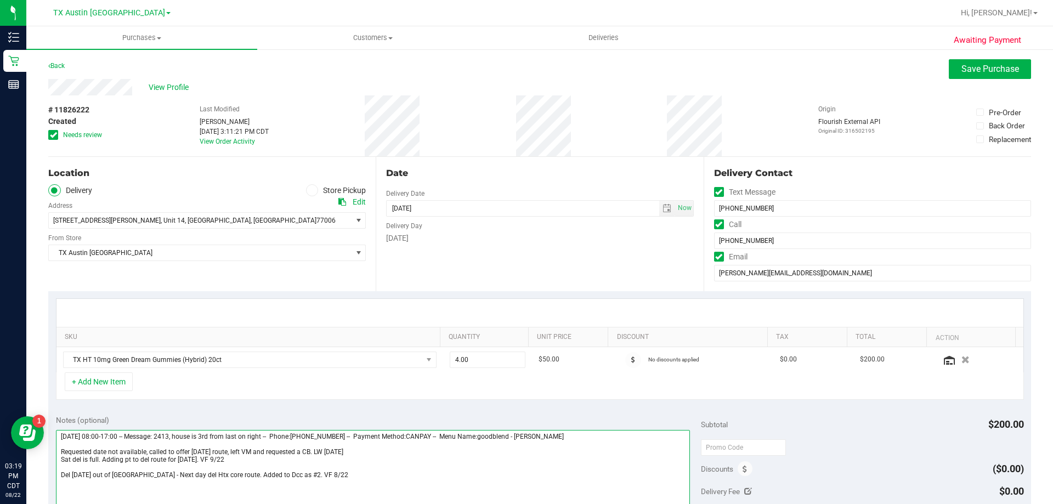
type textarea "Monday 08/25/2025 08:00-17:00 -- Message: 2413, house is 3rd from last on right…"
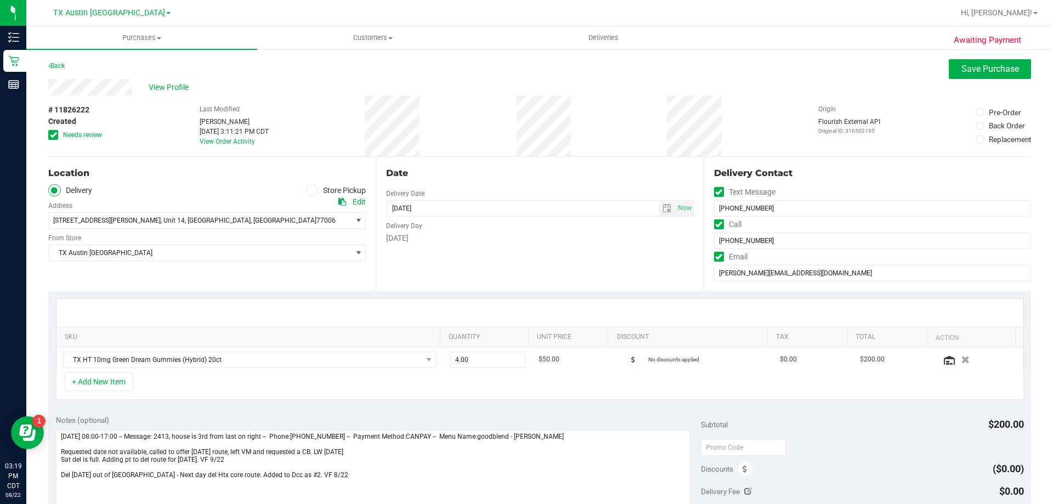
click at [53, 135] on icon at bounding box center [53, 135] width 7 height 0
click at [0, 0] on input "Needs review" at bounding box center [0, 0] width 0 height 0
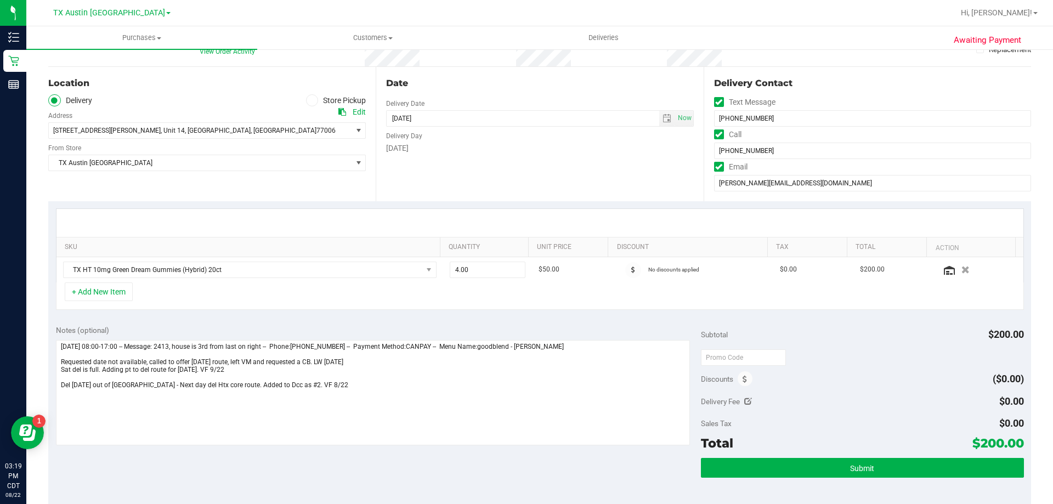
scroll to position [110, 0]
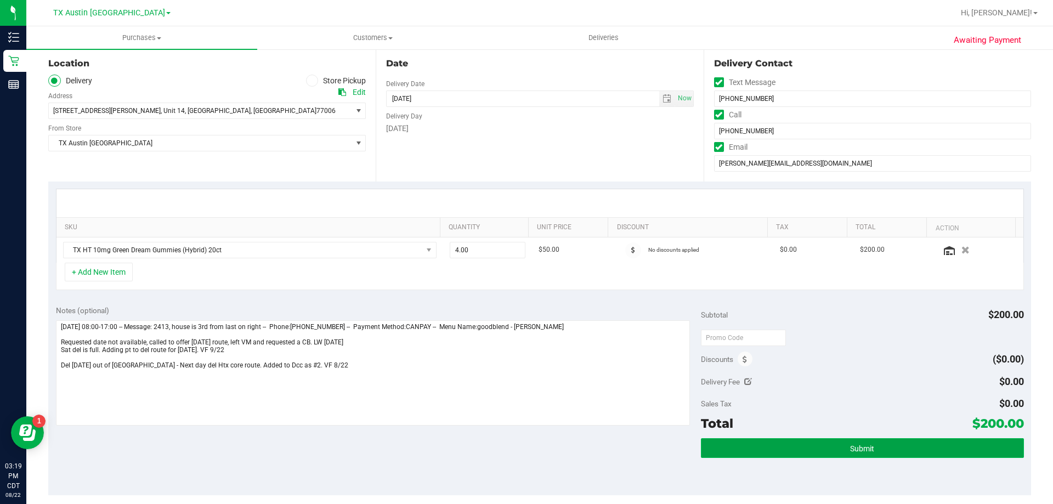
click at [850, 449] on span "Submit" at bounding box center [862, 448] width 24 height 9
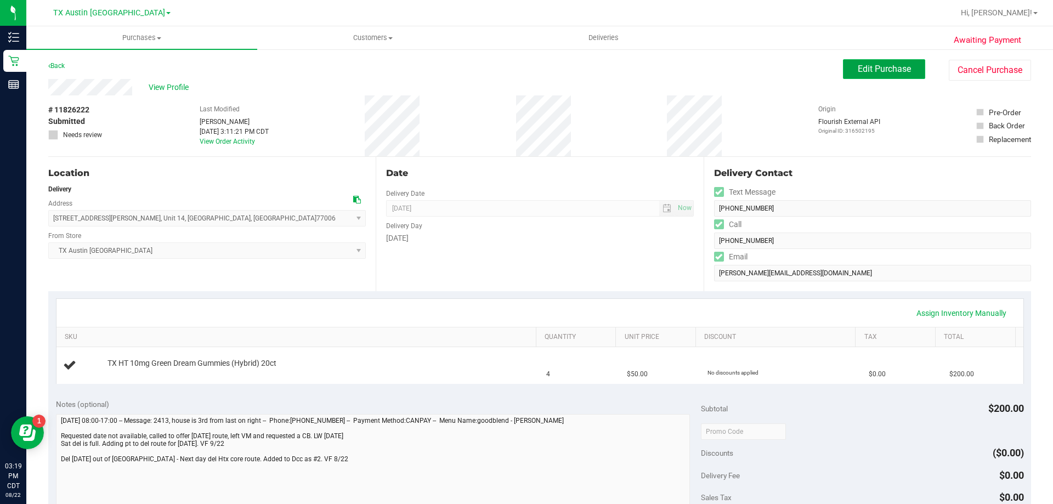
click at [896, 74] on button "Edit Purchase" at bounding box center [884, 69] width 82 height 20
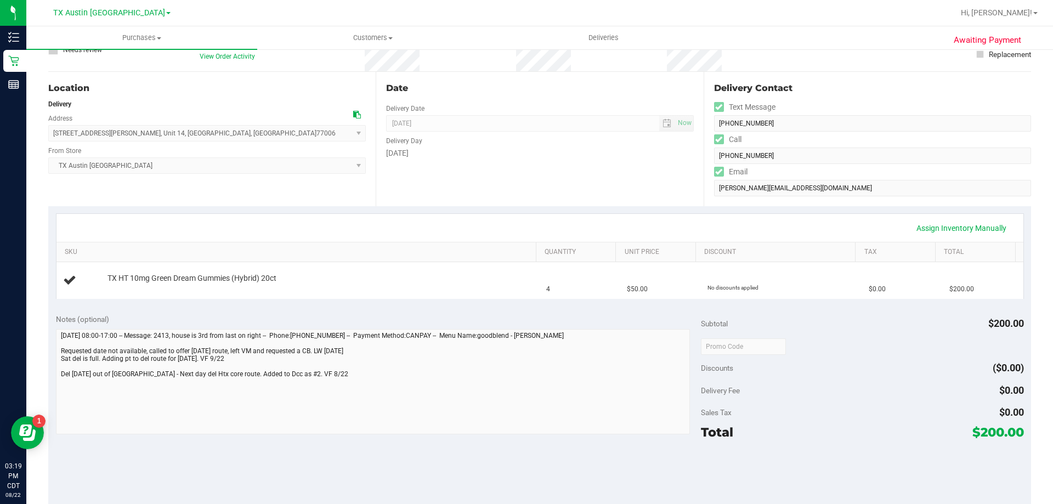
scroll to position [219, 0]
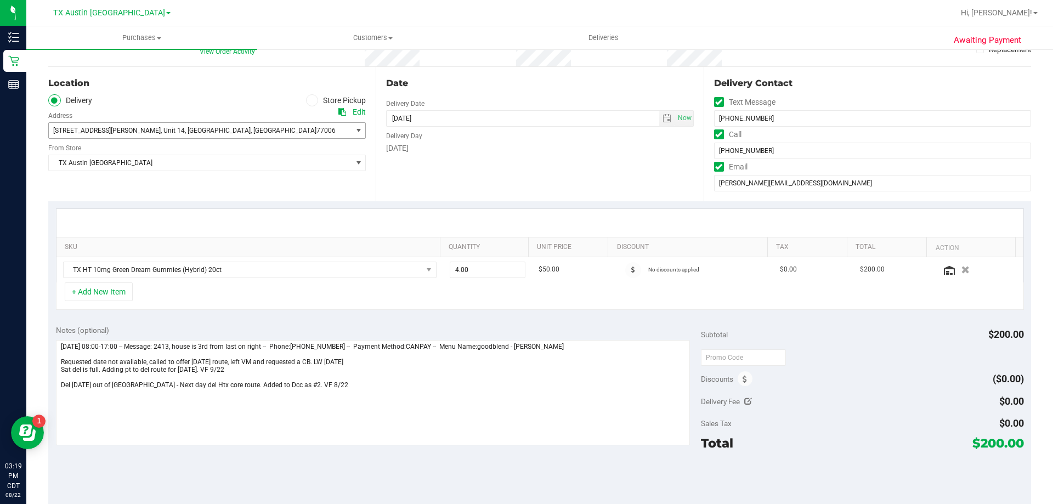
scroll to position [110, 0]
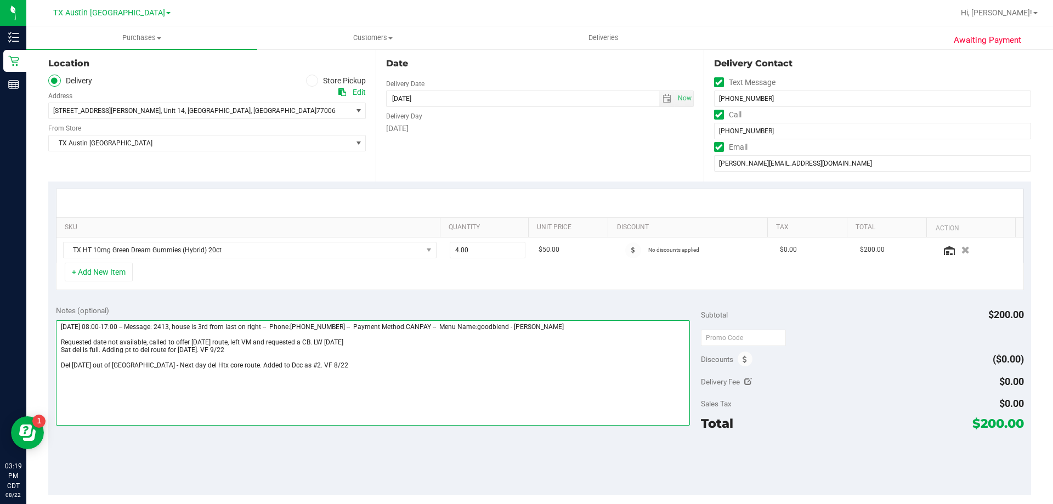
click at [215, 350] on textarea at bounding box center [373, 372] width 635 height 105
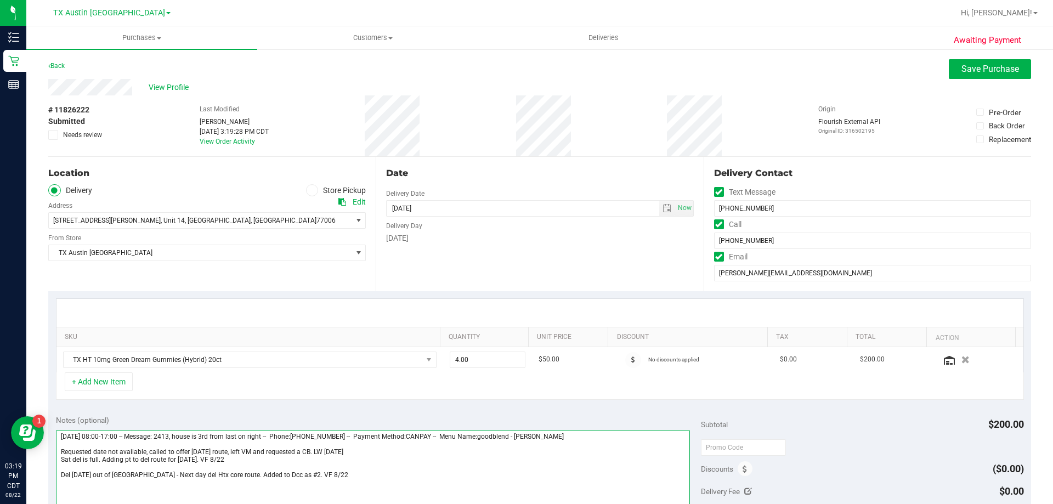
type textarea "Monday 08/25/2025 08:00-17:00 -- Message: 2413, house is 3rd from last on right…"
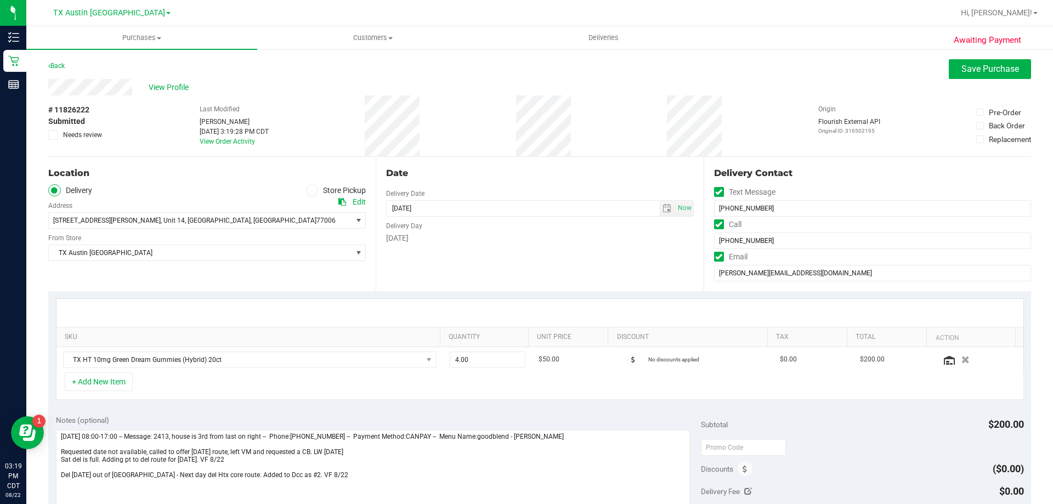
click at [1008, 57] on div "Awaiting Payment Back Save Purchase View Profile # 11826222 Submitted Needs rev…" at bounding box center [539, 465] width 1027 height 834
drag, startPoint x: 999, startPoint y: 66, endPoint x: 991, endPoint y: 75, distance: 11.6
click at [999, 66] on span "Save Purchase" at bounding box center [991, 69] width 58 height 10
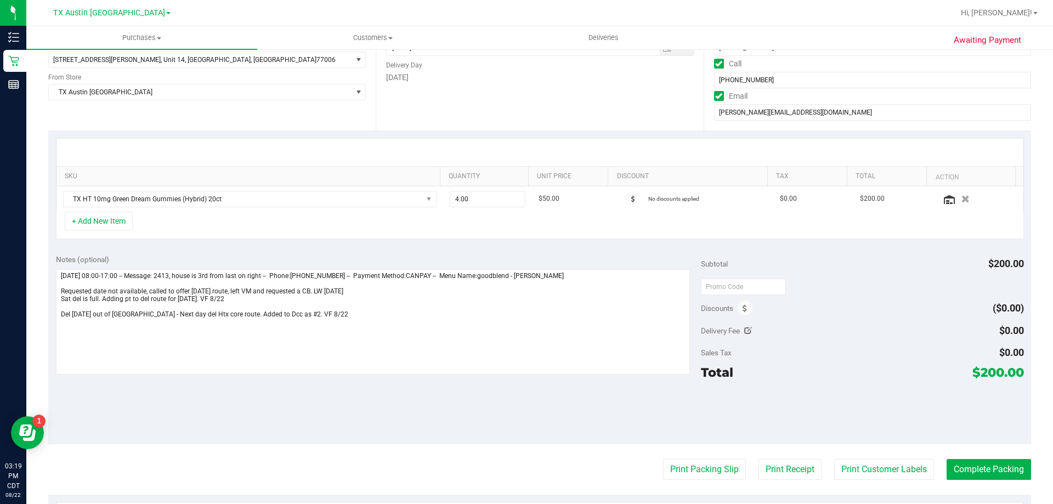
scroll to position [165, 0]
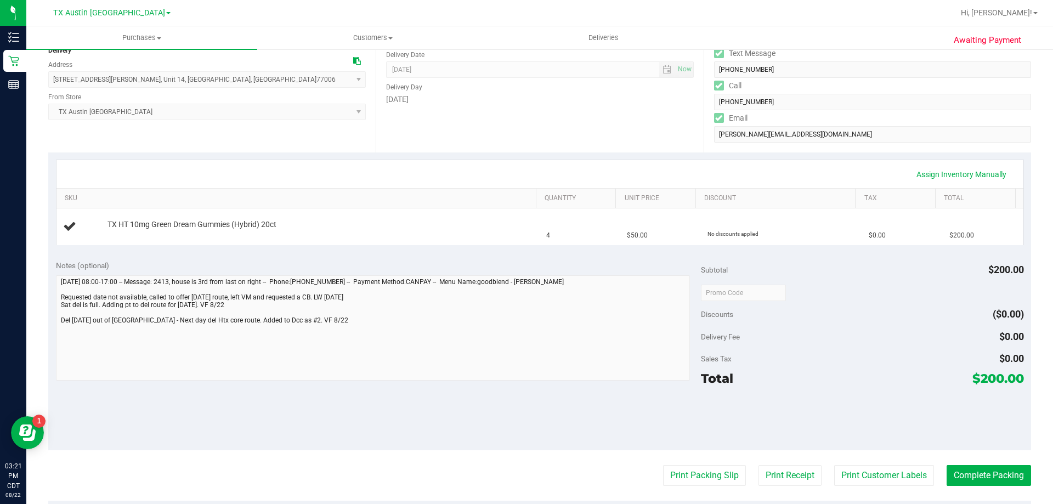
scroll to position [165, 0]
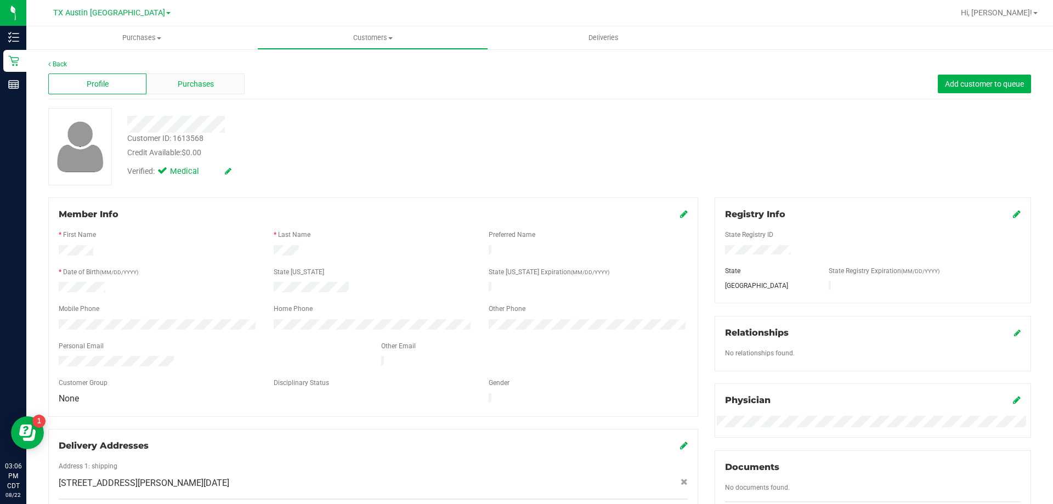
click at [190, 88] on span "Purchases" at bounding box center [196, 84] width 36 height 12
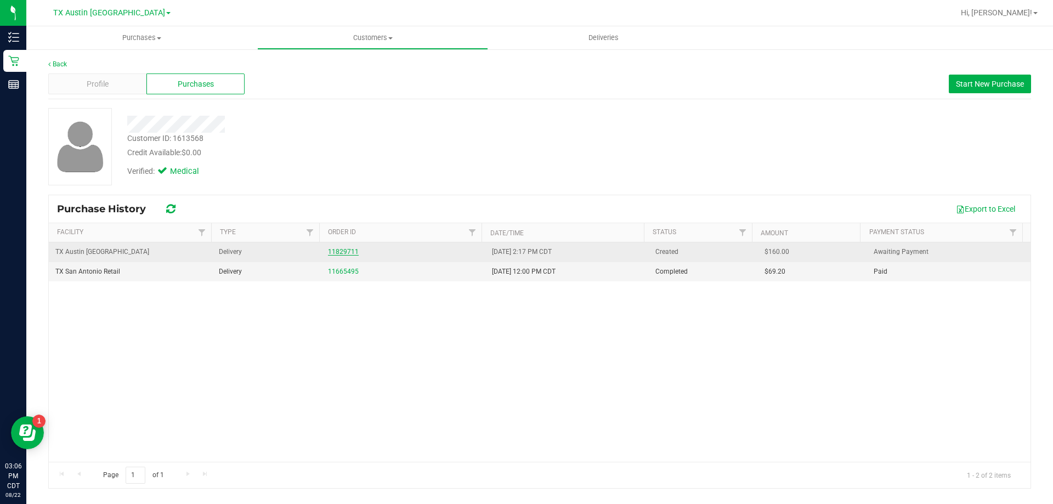
click at [347, 251] on link "11829711" at bounding box center [343, 252] width 31 height 8
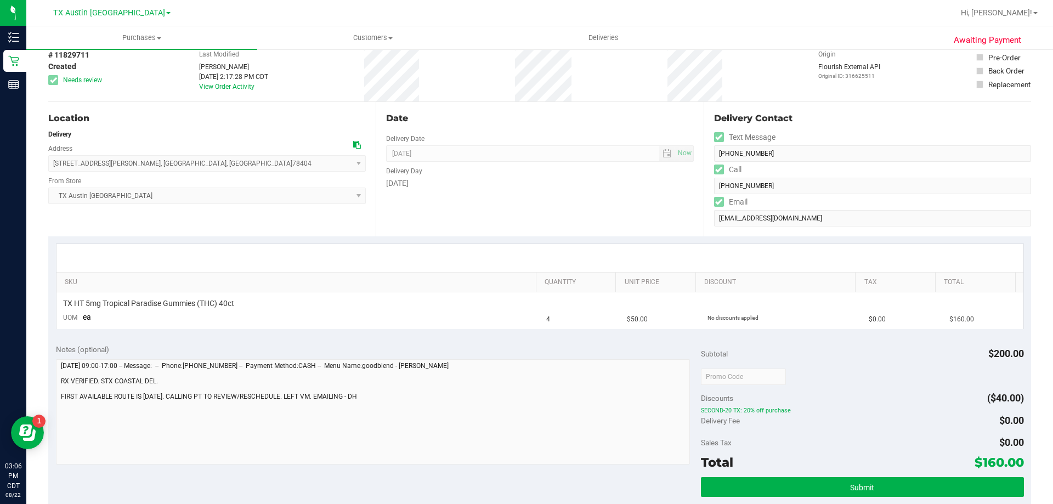
scroll to position [110, 0]
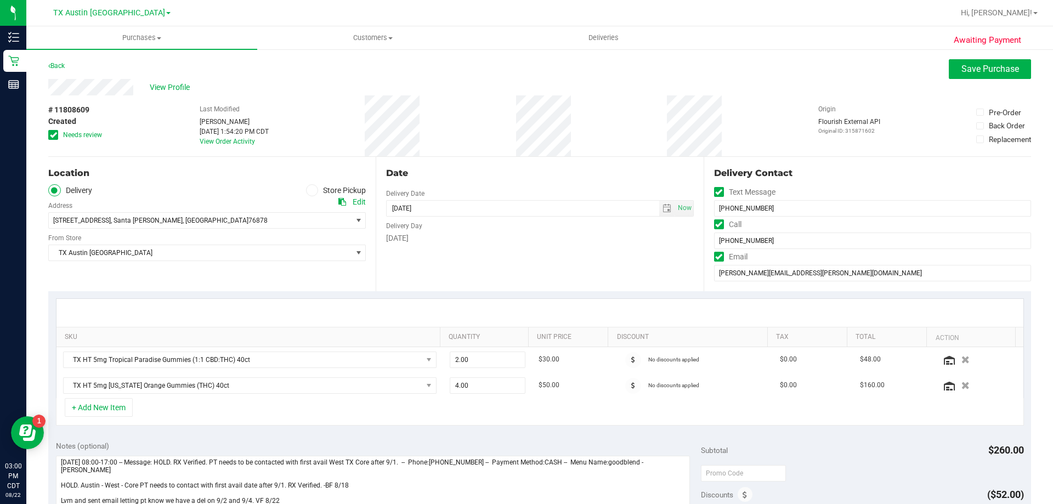
click at [56, 135] on icon at bounding box center [53, 135] width 7 height 0
click at [0, 0] on input "Needs review" at bounding box center [0, 0] width 0 height 0
click at [663, 208] on span "select" at bounding box center [667, 208] width 9 height 9
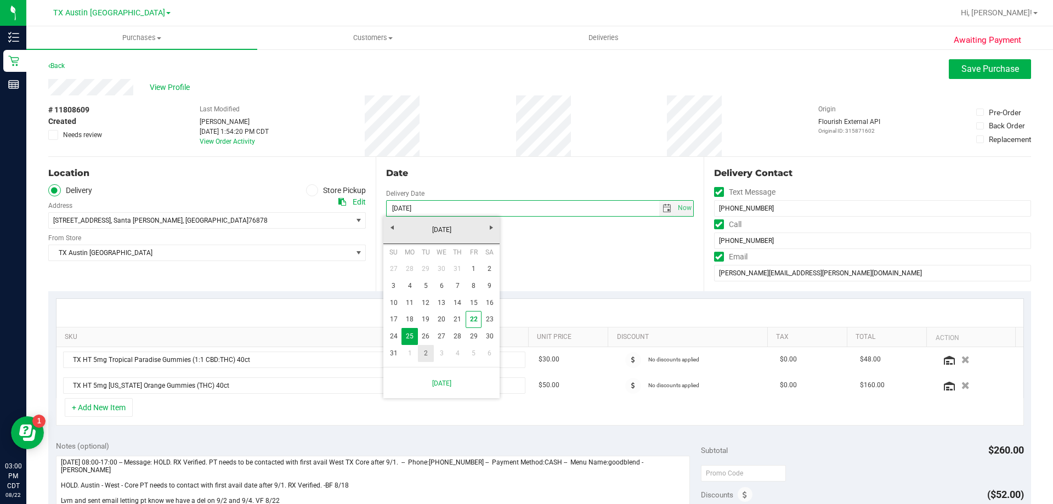
click at [428, 353] on link "2" at bounding box center [426, 353] width 16 height 17
type input "[DATE]"
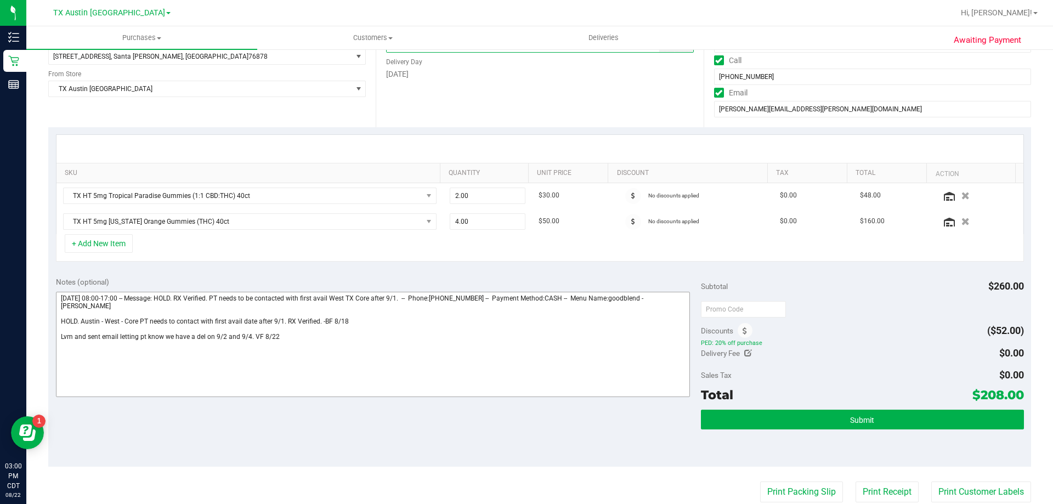
scroll to position [165, 0]
click at [66, 309] on textarea at bounding box center [373, 343] width 635 height 105
click at [59, 330] on textarea at bounding box center [373, 343] width 635 height 105
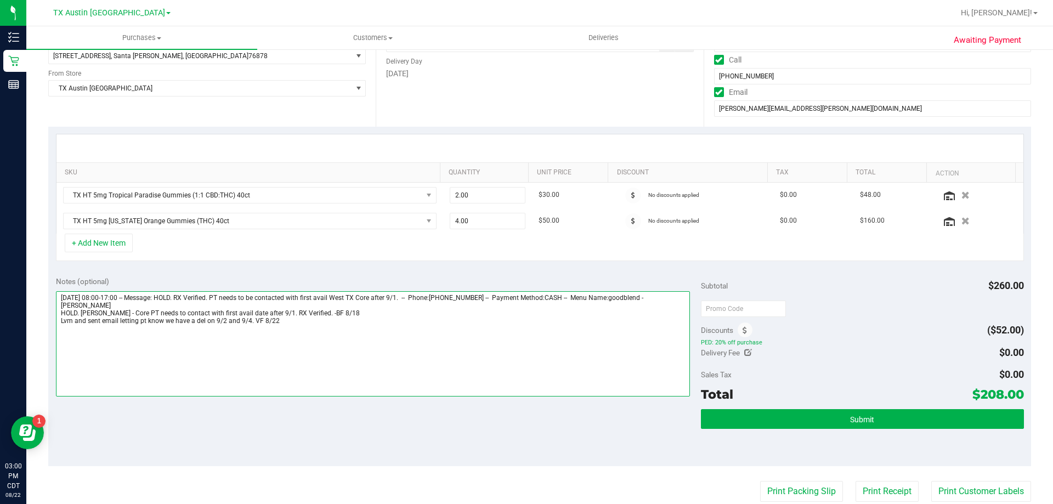
click at [303, 319] on textarea at bounding box center [373, 343] width 635 height 105
type textarea "[DATE] 08:00-17:00 -- Message: HOLD. RX Verified. PT needs to be contacted with…"
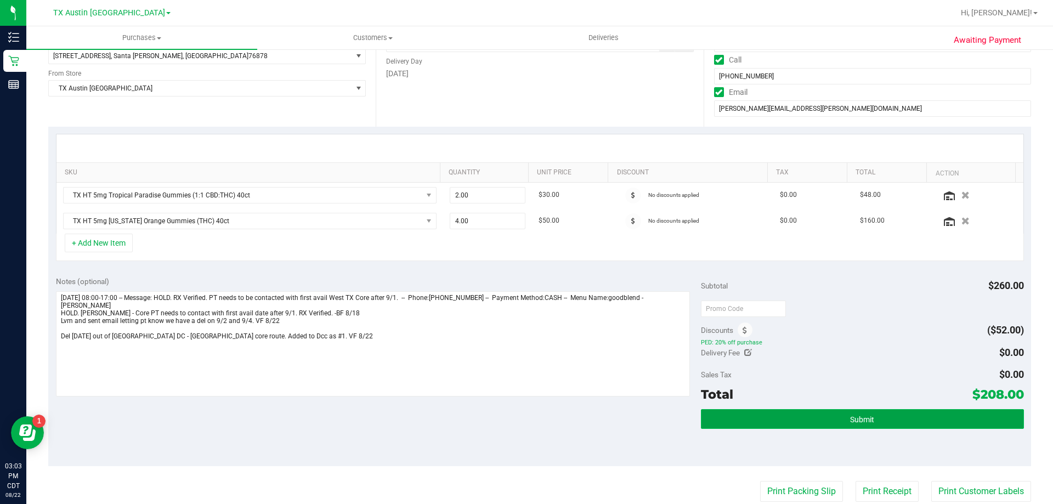
click at [763, 420] on button "Submit" at bounding box center [862, 419] width 323 height 20
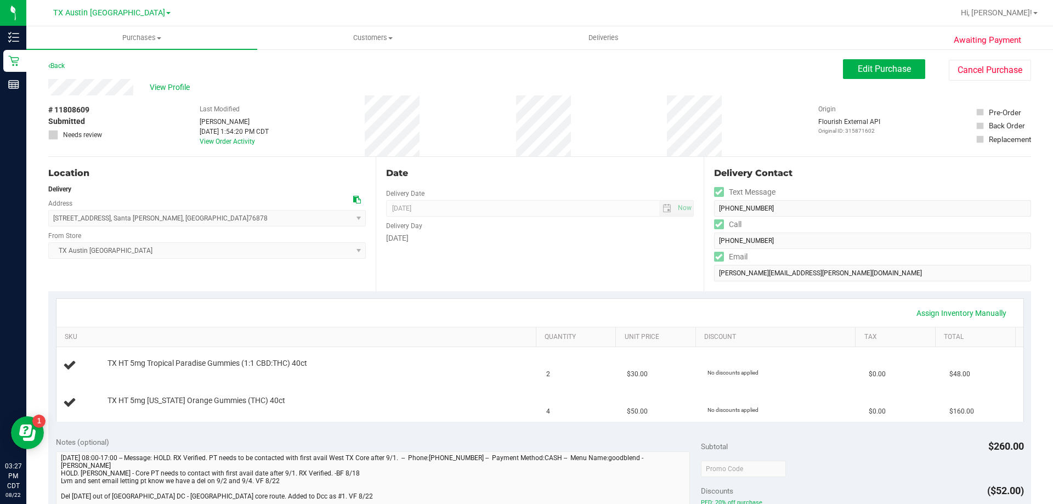
click at [365, 26] on nav "TX Austin DC Hi, [PERSON_NAME]!" at bounding box center [539, 13] width 1027 height 26
click at [365, 38] on span "Customers" at bounding box center [373, 38] width 230 height 10
click at [371, 80] on li "Add a new customer" at bounding box center [372, 79] width 231 height 13
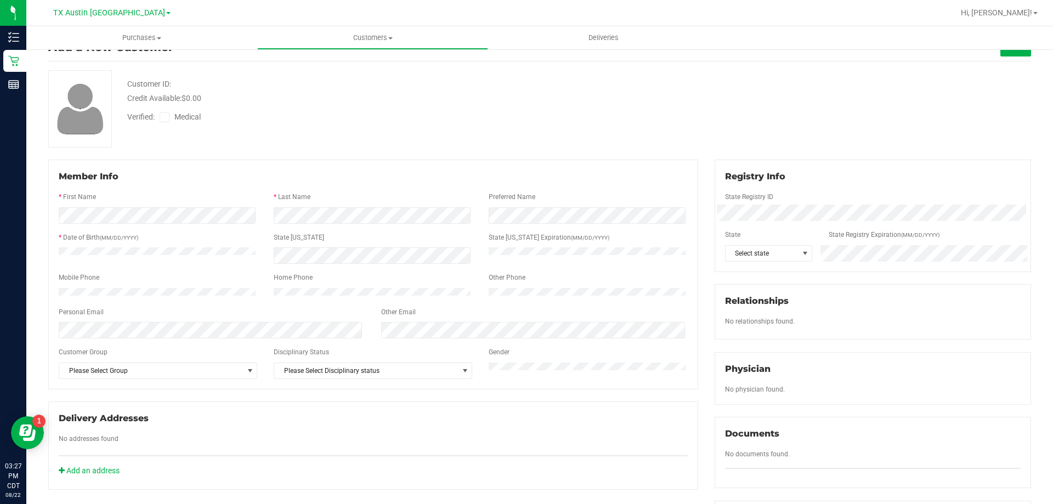
scroll to position [55, 0]
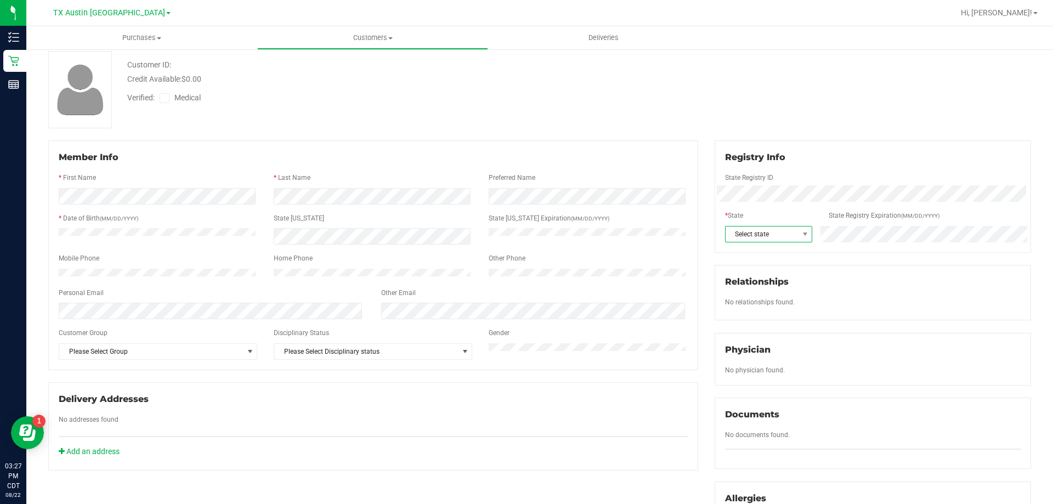
click at [760, 235] on span "Select state" at bounding box center [762, 234] width 73 height 15
click at [746, 356] on li "[GEOGRAPHIC_DATA]" at bounding box center [763, 361] width 86 height 19
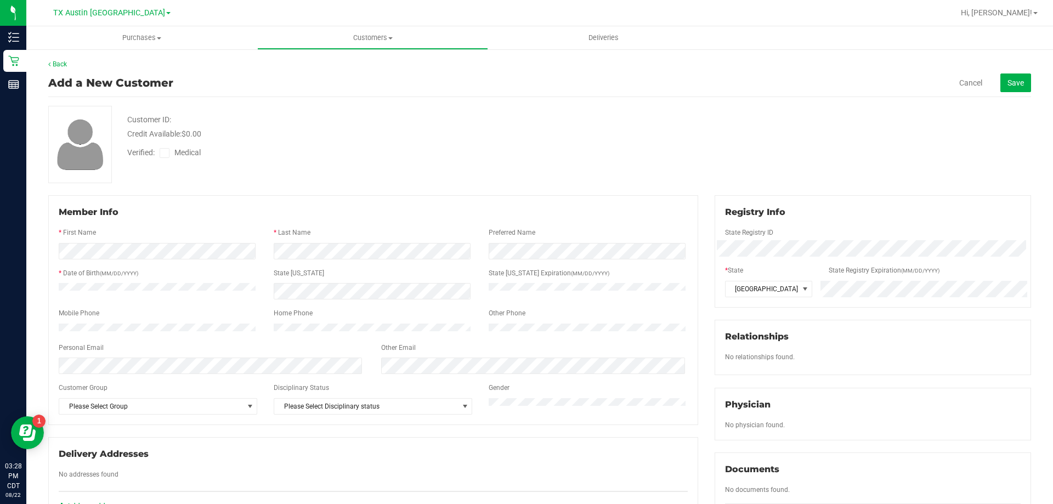
click at [168, 153] on icon at bounding box center [164, 153] width 7 height 0
click at [0, 0] on input "Medical" at bounding box center [0, 0] width 0 height 0
click at [1008, 79] on span "Save" at bounding box center [1016, 82] width 16 height 9
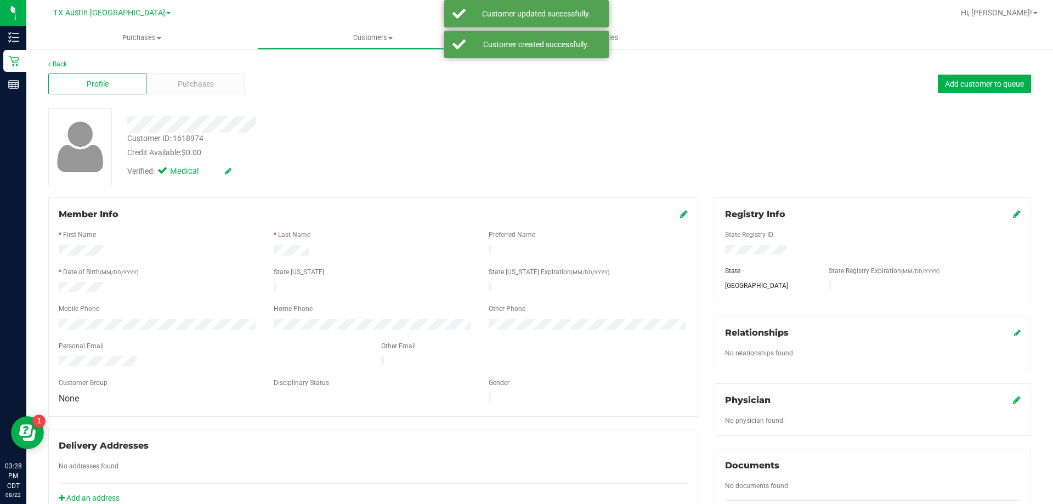
click at [1013, 398] on icon at bounding box center [1017, 400] width 8 height 9
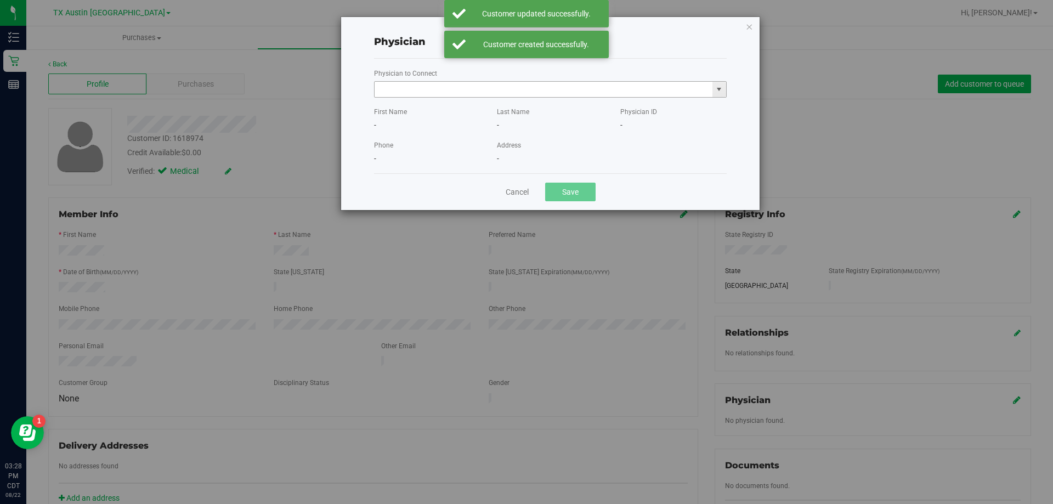
click at [398, 95] on input "text" at bounding box center [544, 89] width 338 height 15
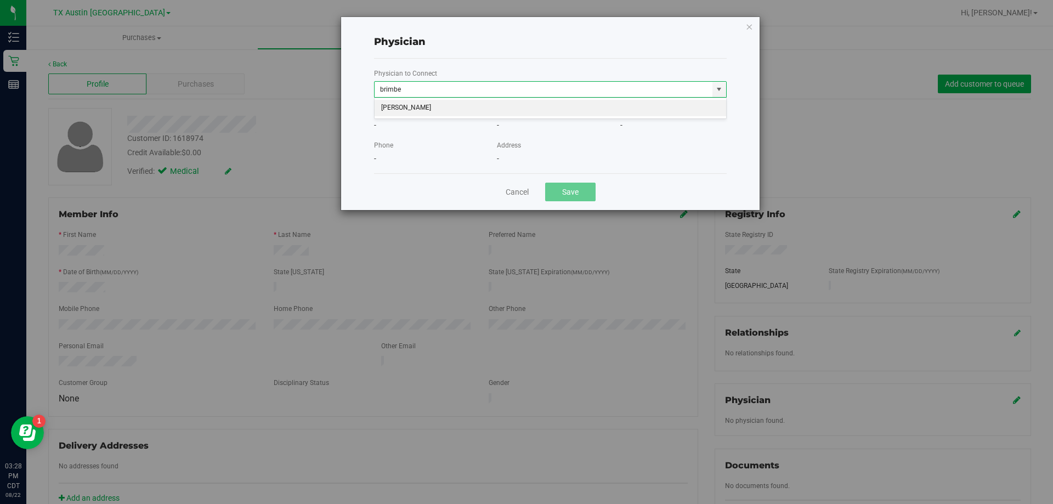
click at [409, 108] on li "Matthew Brimberry" at bounding box center [551, 108] width 352 height 16
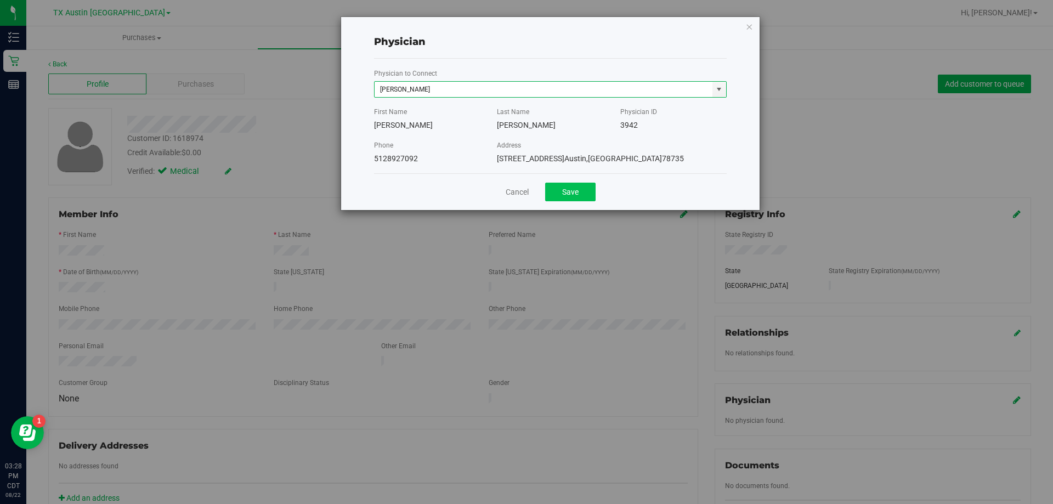
type input "Matthew Brimberry"
click at [569, 199] on button "Save" at bounding box center [570, 192] width 50 height 19
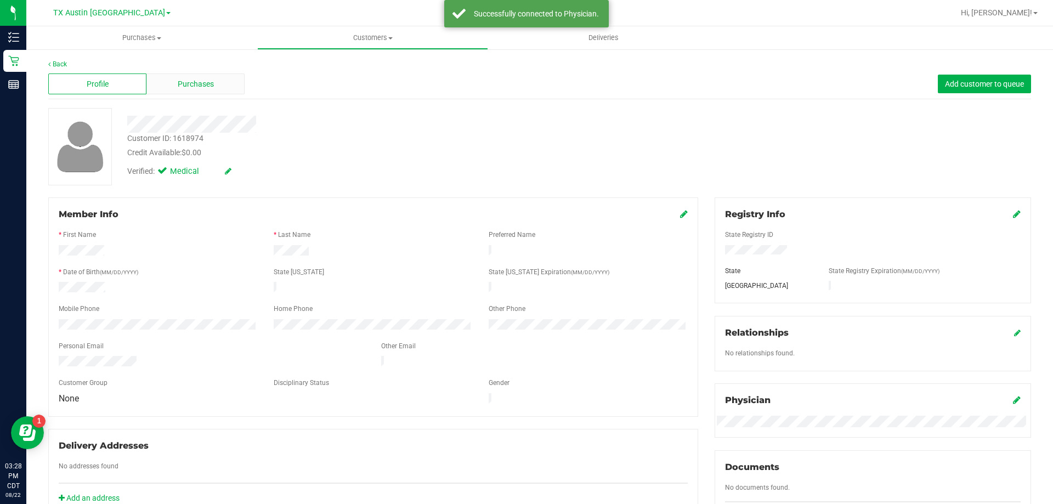
click at [167, 82] on div "Purchases" at bounding box center [195, 84] width 98 height 21
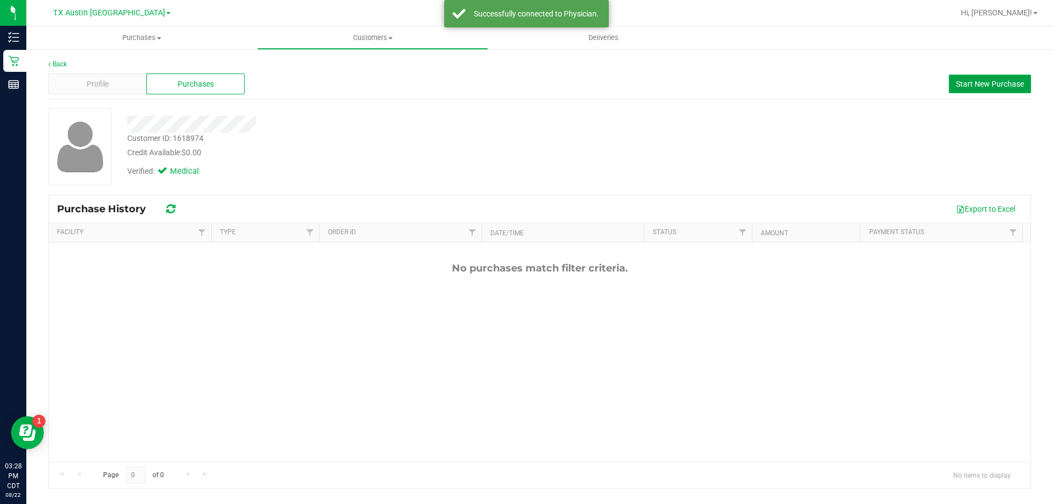
click at [995, 83] on span "Start New Purchase" at bounding box center [990, 84] width 68 height 9
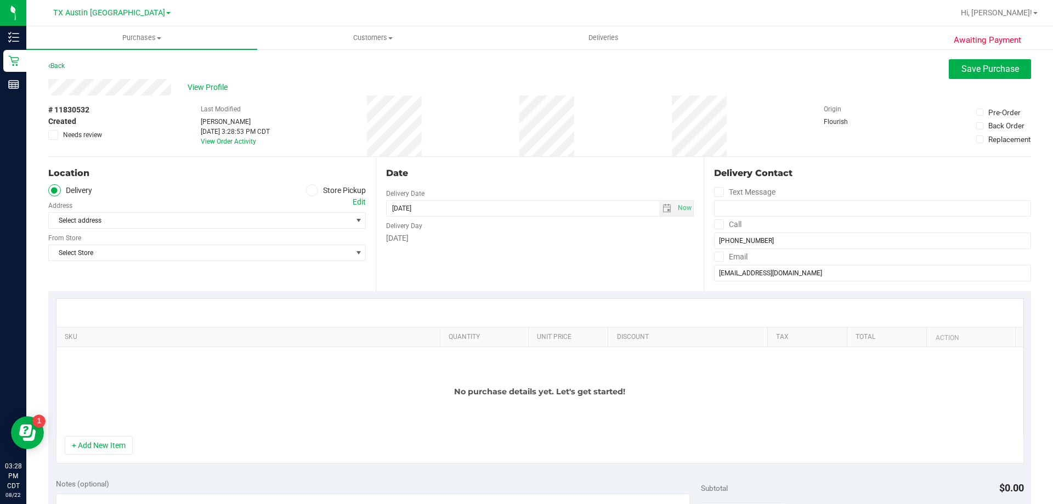
click at [354, 201] on div "Edit" at bounding box center [359, 202] width 13 height 12
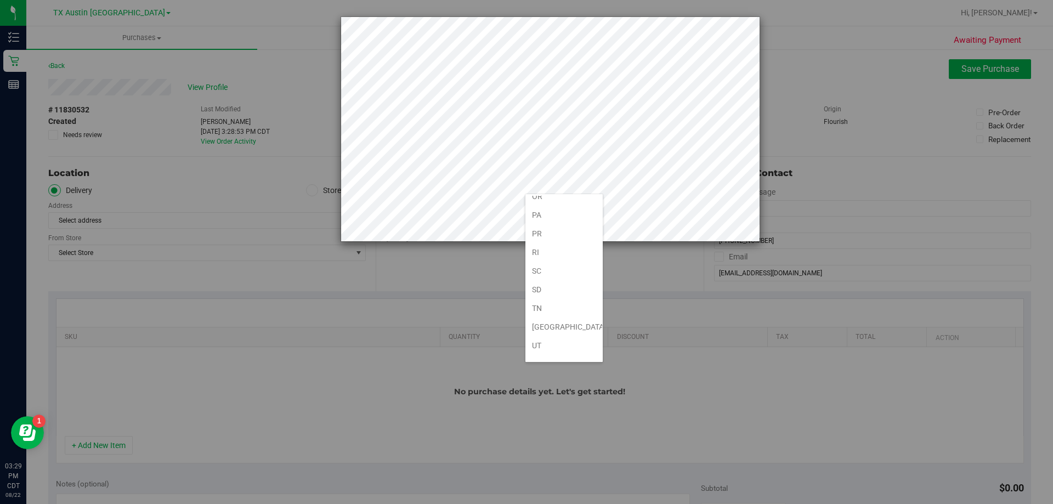
scroll to position [805, 0]
click at [553, 224] on li "[GEOGRAPHIC_DATA]" at bounding box center [564, 220] width 77 height 19
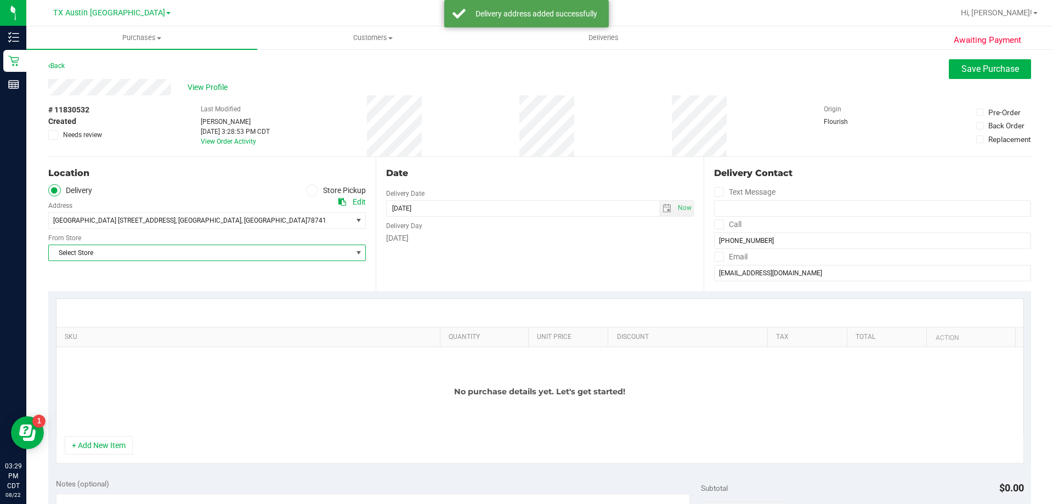
click at [235, 252] on span "Select Store" at bounding box center [200, 252] width 303 height 15
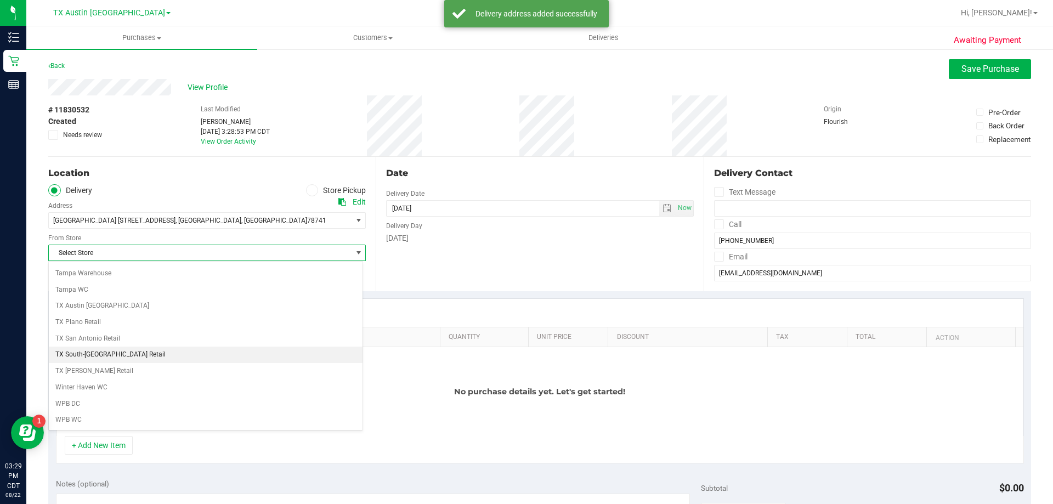
click at [125, 352] on li "TX South-[GEOGRAPHIC_DATA] Retail" at bounding box center [206, 355] width 314 height 16
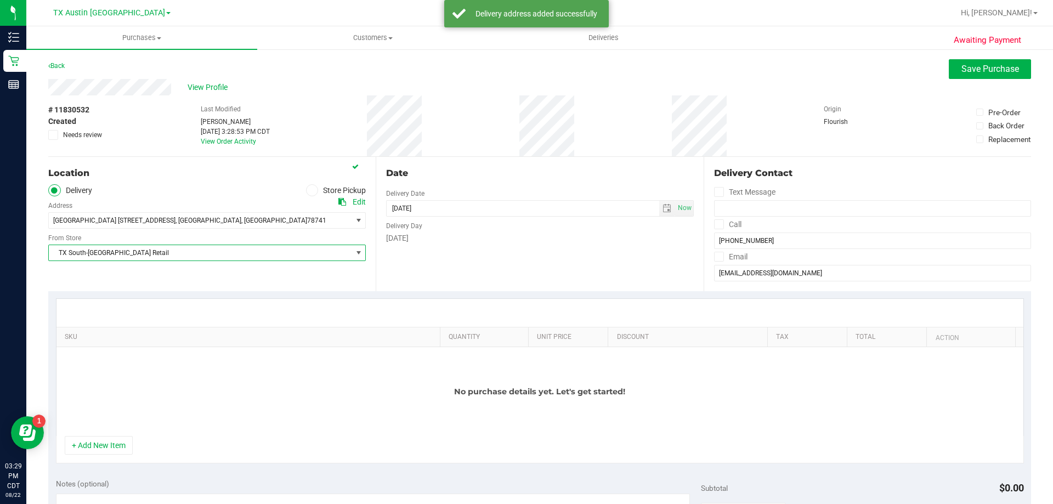
scroll to position [55, 0]
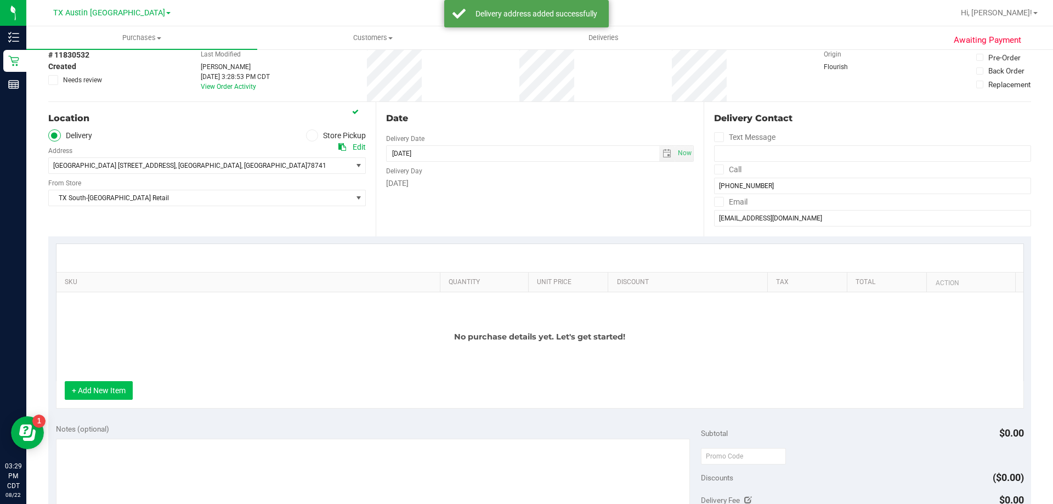
click at [114, 391] on button "+ Add New Item" at bounding box center [99, 390] width 68 height 19
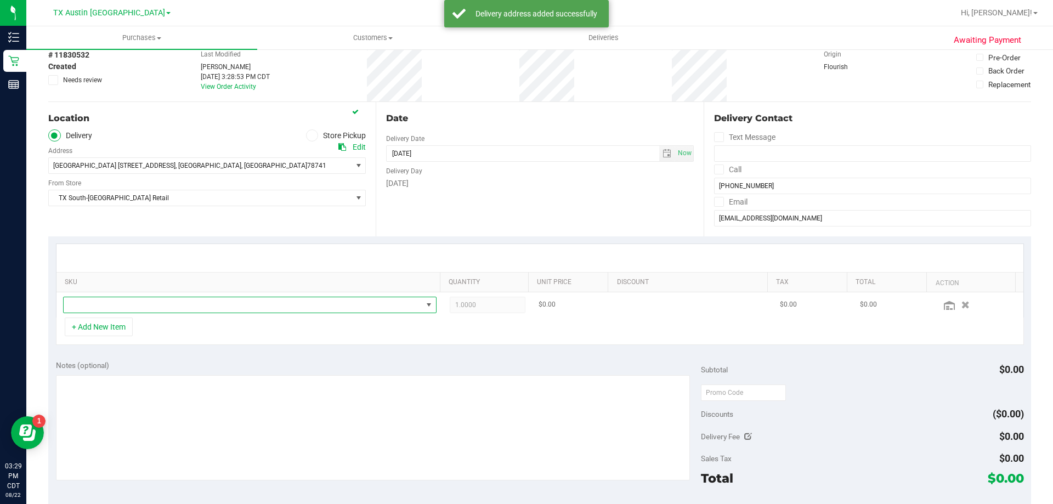
click at [135, 308] on span "NO DATA FOUND" at bounding box center [243, 304] width 359 height 15
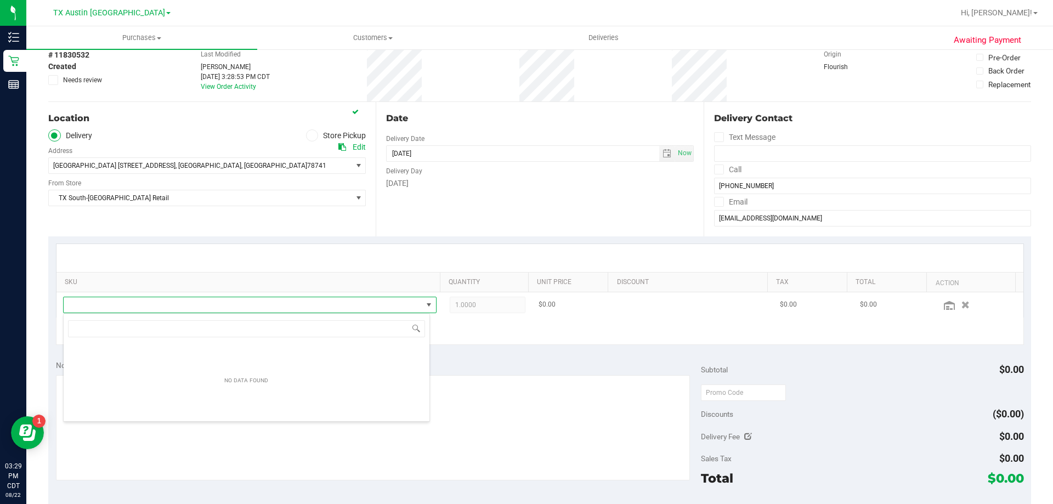
scroll to position [16, 364]
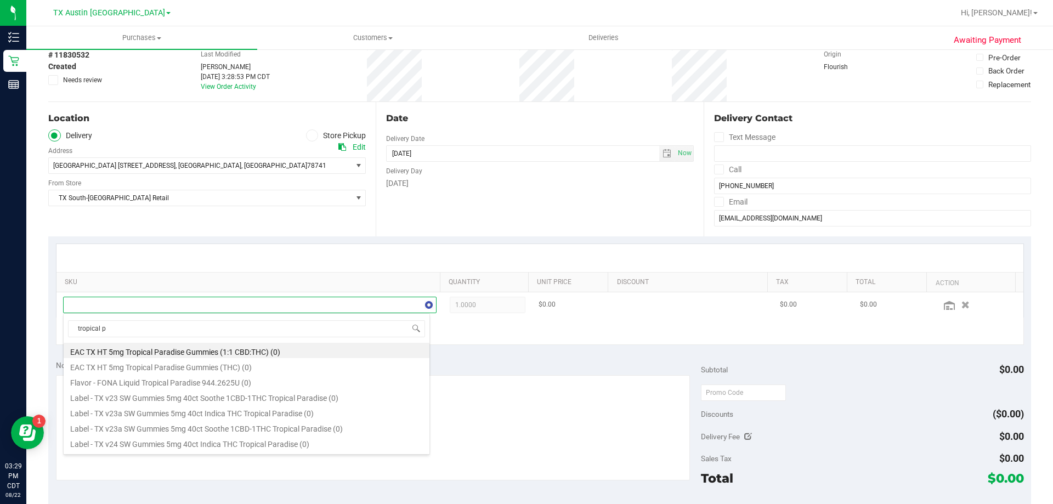
type input "tropical pa"
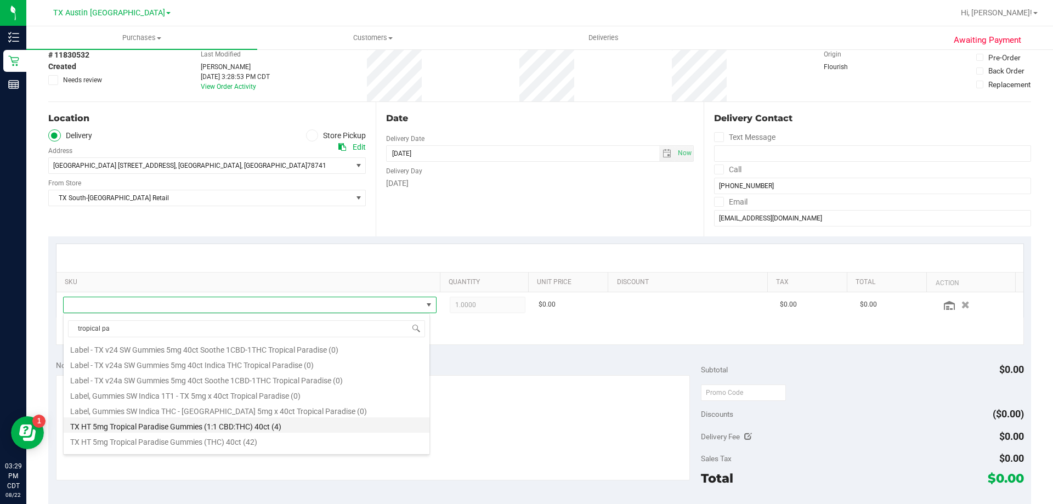
click at [136, 424] on li "TX HT 5mg Tropical Paradise Gummies (1:1 CBD:THC) 40ct (4)" at bounding box center [247, 425] width 366 height 15
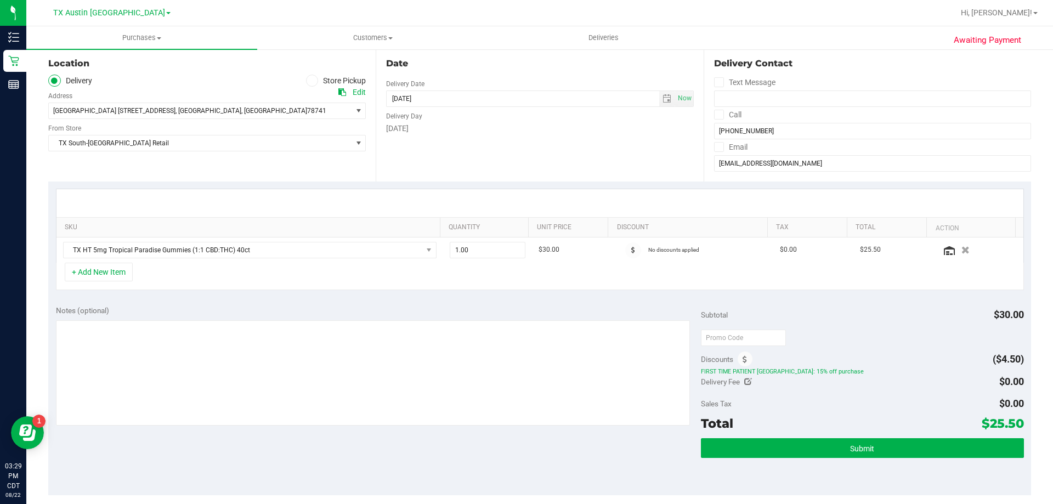
click at [715, 115] on icon at bounding box center [718, 115] width 7 height 0
click at [0, 0] on input "Call" at bounding box center [0, 0] width 0 height 0
click at [715, 147] on icon at bounding box center [718, 147] width 7 height 0
click at [0, 0] on input "Email" at bounding box center [0, 0] width 0 height 0
click at [663, 98] on span "select" at bounding box center [667, 98] width 9 height 9
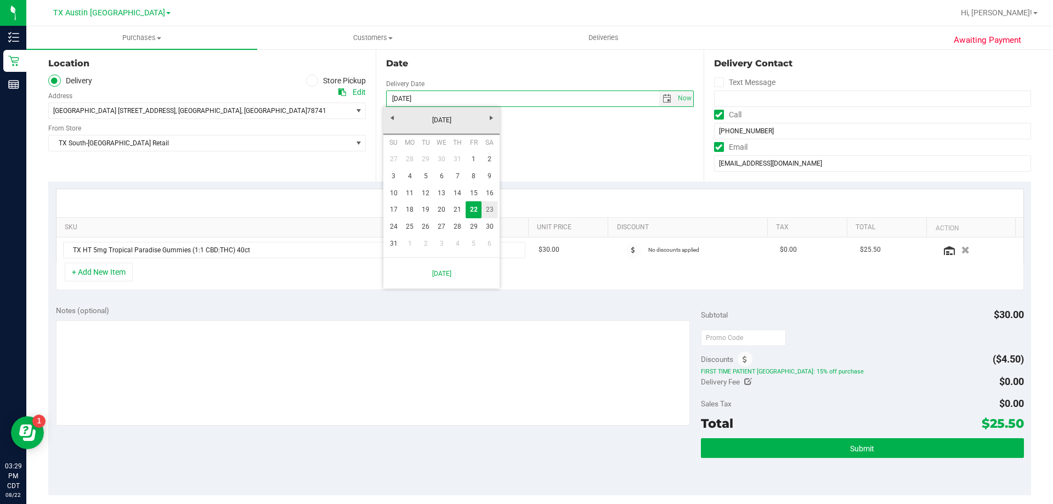
click at [494, 203] on link "23" at bounding box center [490, 209] width 16 height 17
type input "08/23/2025"
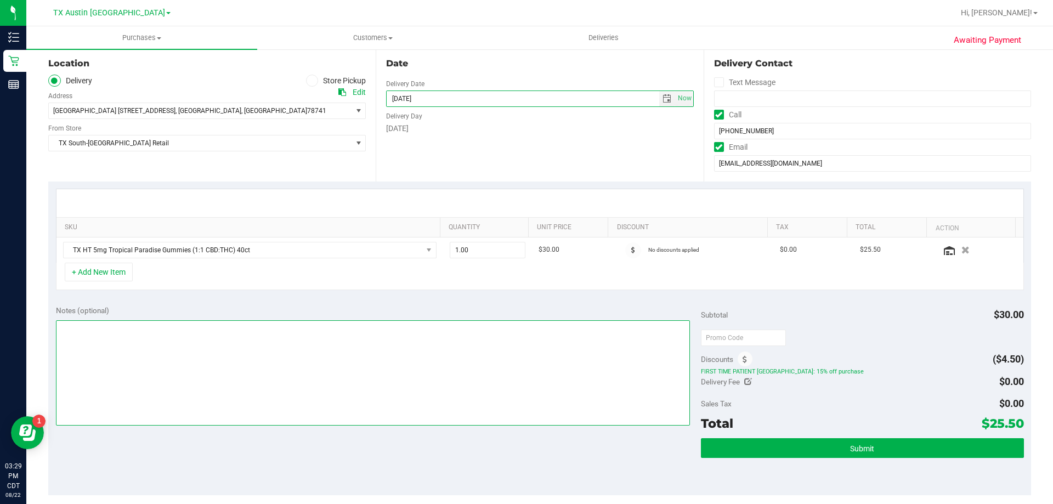
click at [294, 328] on textarea at bounding box center [373, 372] width 635 height 105
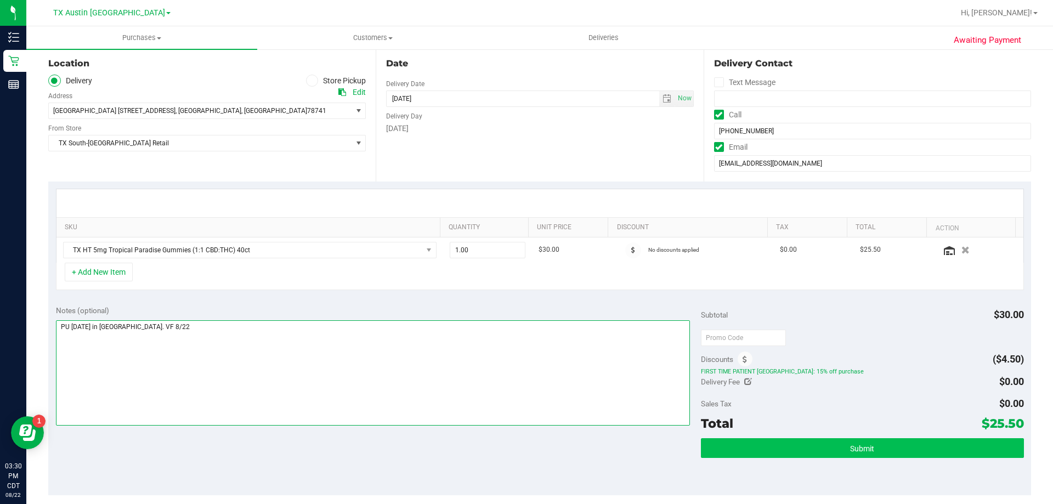
type textarea "PU Sat 8/23 in South Austin. VF 8/22"
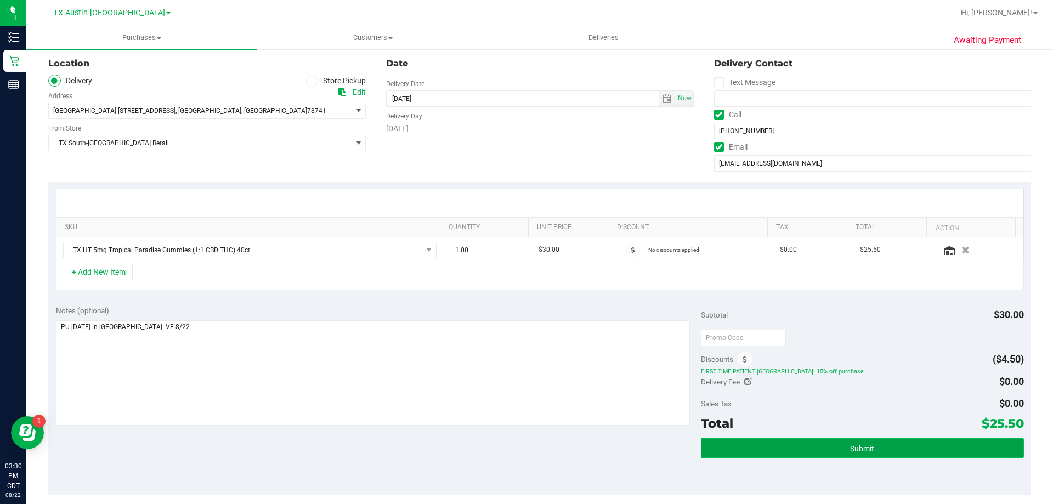
click at [842, 452] on button "Submit" at bounding box center [862, 448] width 323 height 20
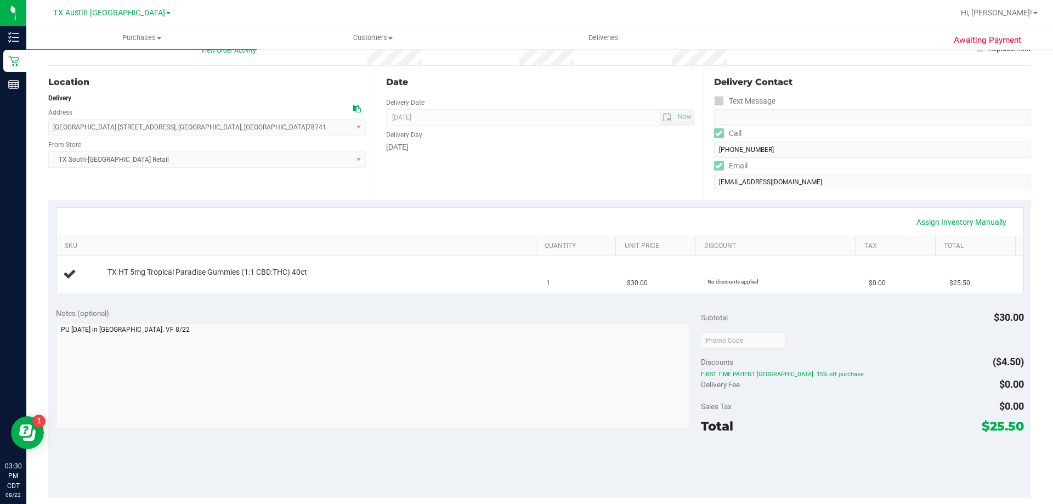
scroll to position [110, 0]
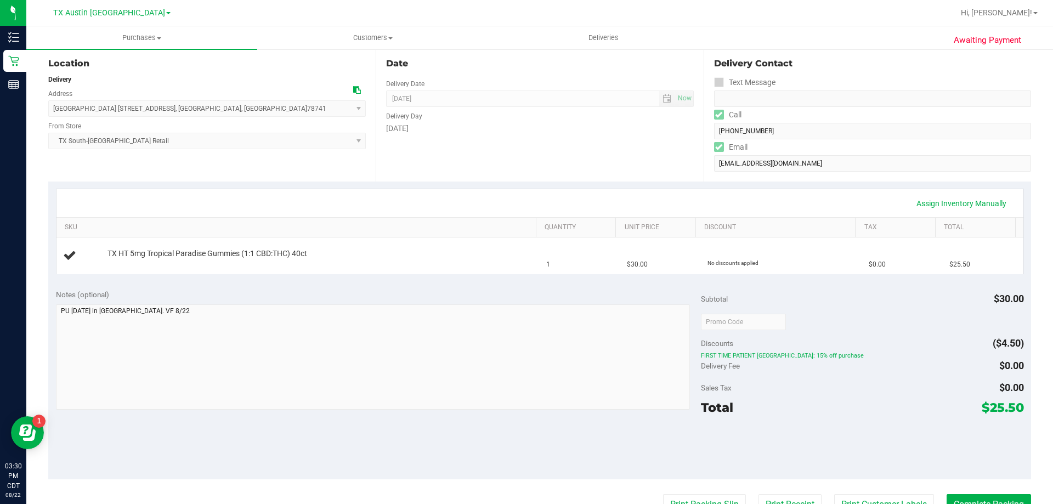
drag, startPoint x: 984, startPoint y: 408, endPoint x: 1016, endPoint y: 405, distance: 32.0
click at [1016, 405] on span "$25.50" at bounding box center [1003, 407] width 42 height 15
click at [861, 397] on div "Sales Tax $0.00" at bounding box center [862, 388] width 323 height 20
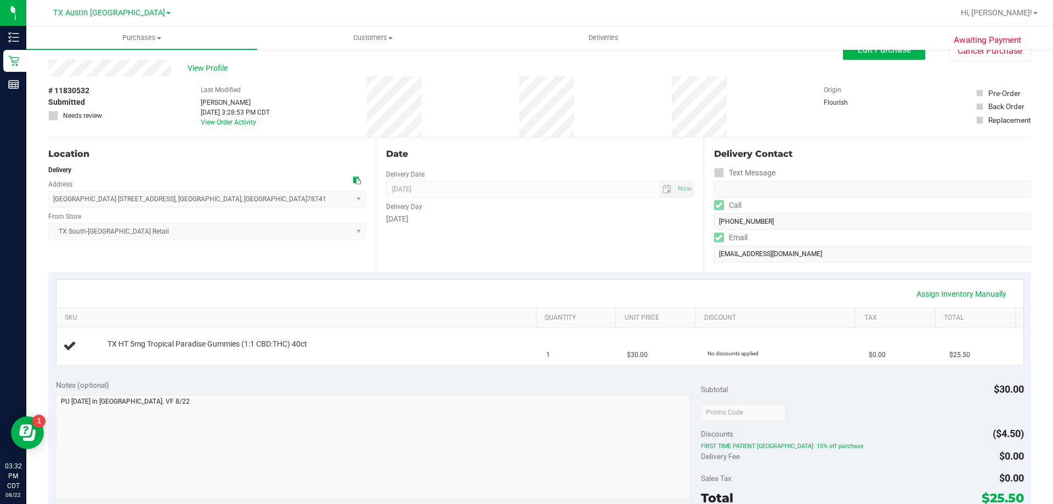
scroll to position [0, 0]
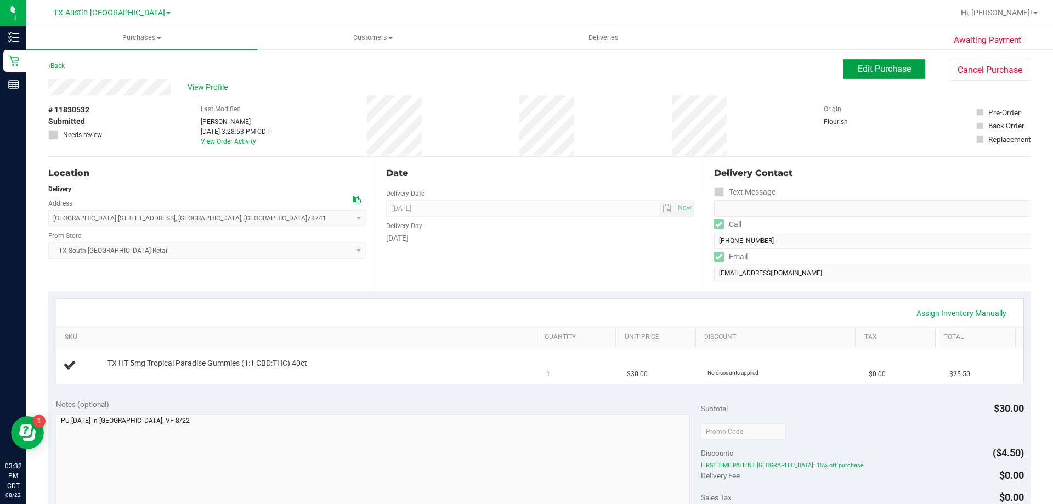
click at [844, 68] on button "Edit Purchase" at bounding box center [884, 69] width 82 height 20
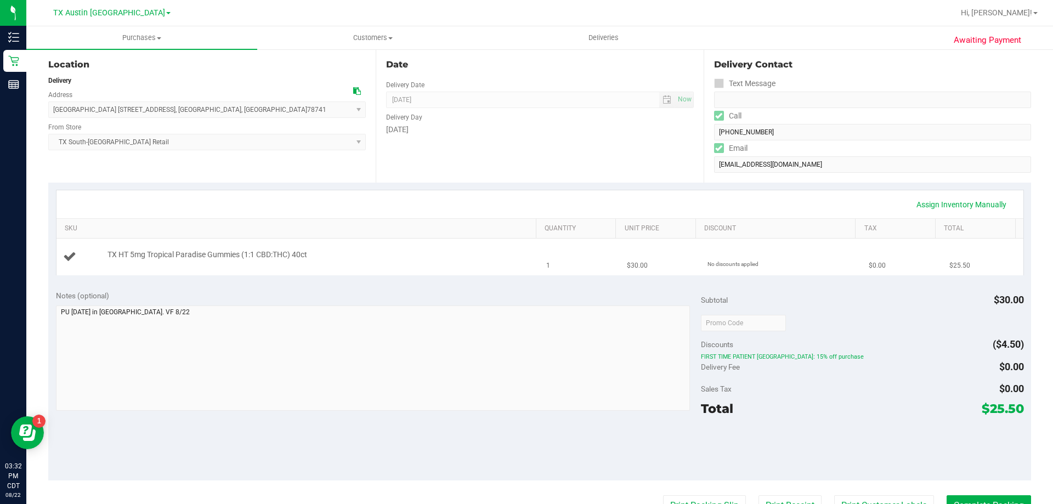
scroll to position [110, 0]
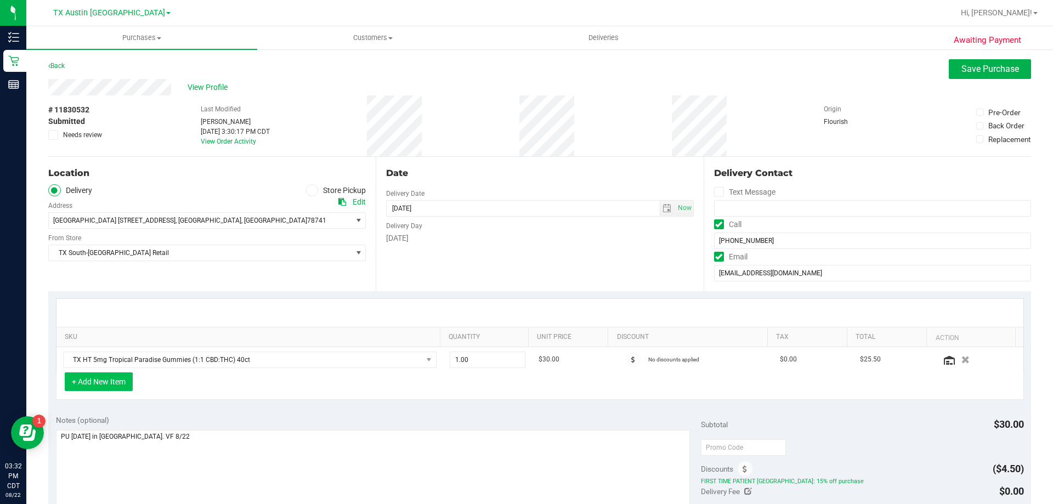
click at [106, 388] on button "+ Add New Item" at bounding box center [99, 382] width 68 height 19
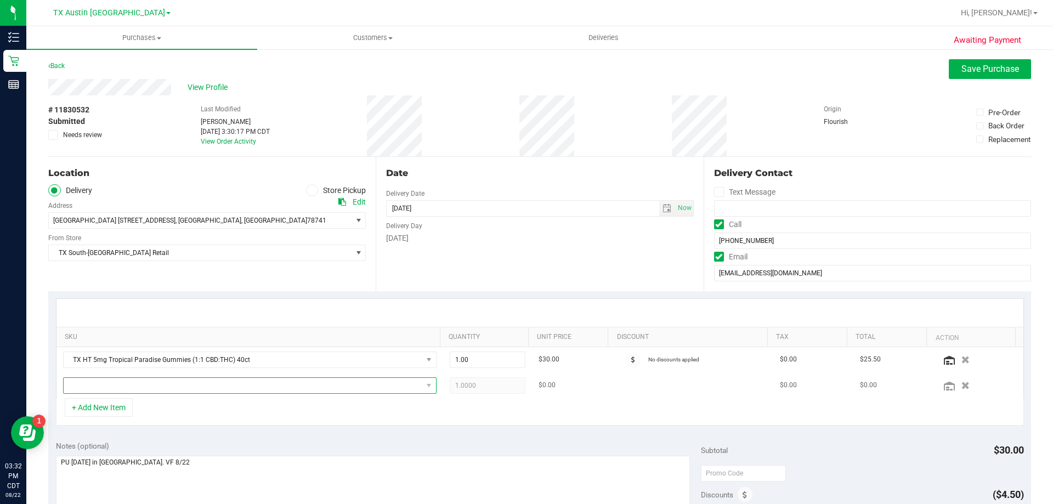
click at [131, 385] on span "NO DATA FOUND" at bounding box center [243, 385] width 359 height 15
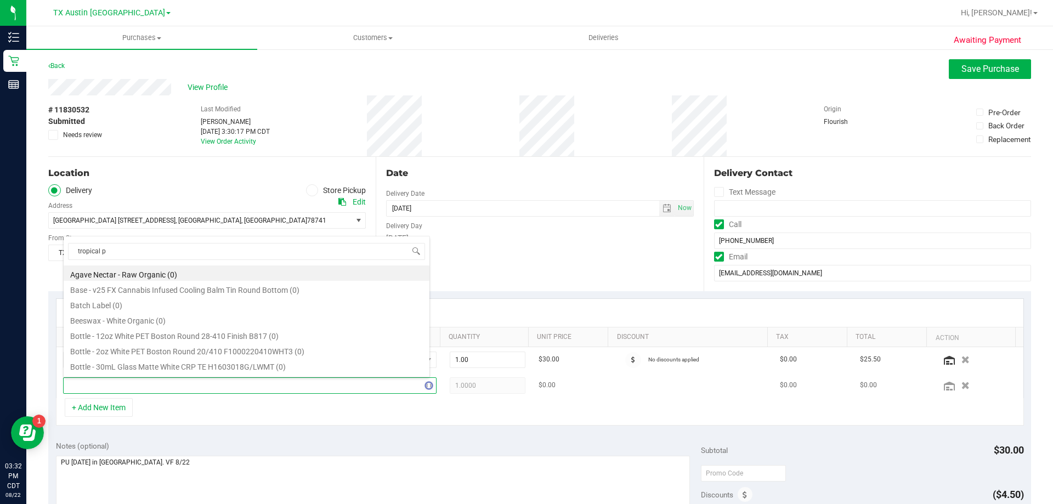
type input "tropical pa"
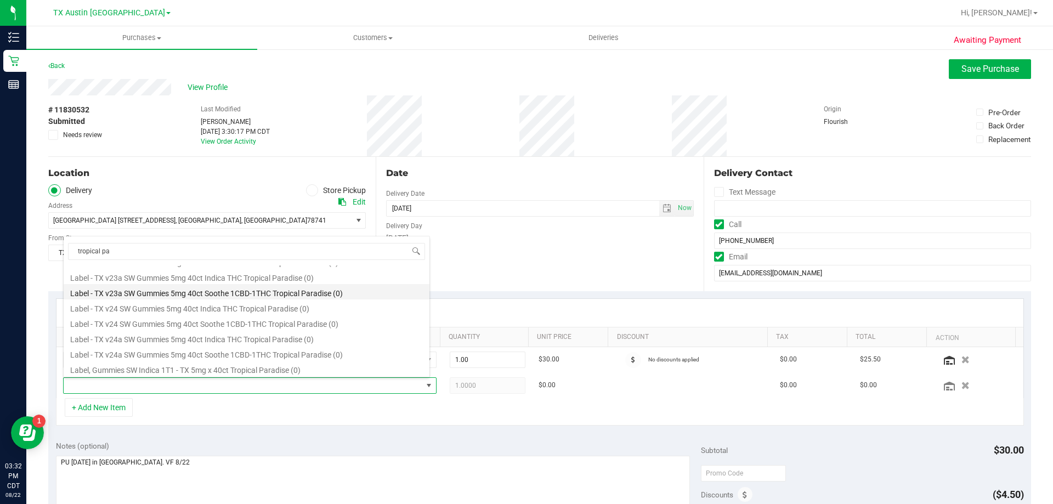
scroll to position [110, 0]
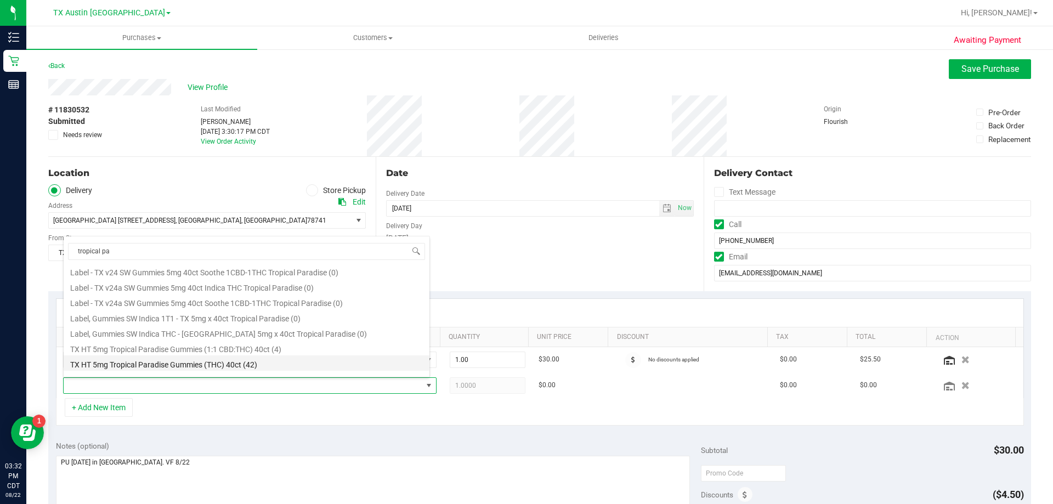
click at [163, 362] on li "TX HT 5mg Tropical Paradise Gummies (THC) 40ct (42)" at bounding box center [247, 363] width 366 height 15
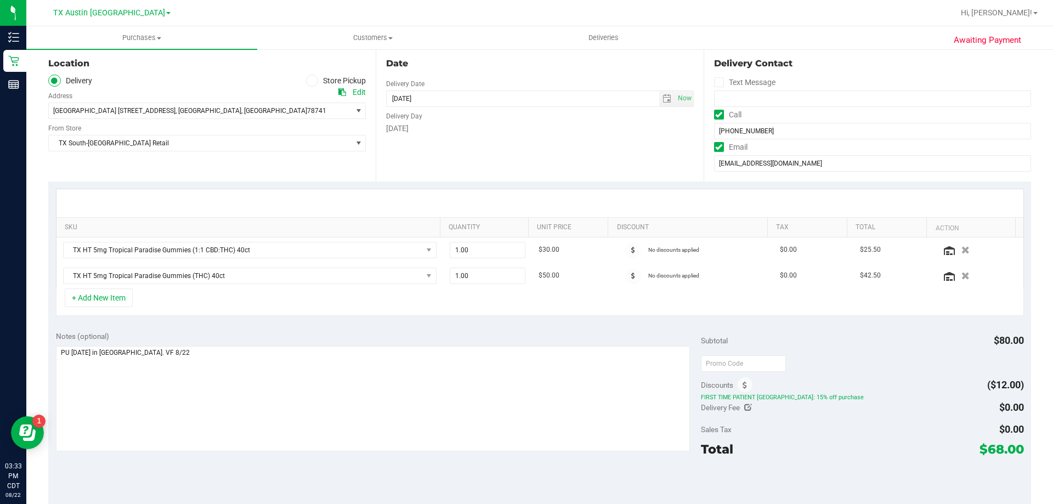
scroll to position [0, 0]
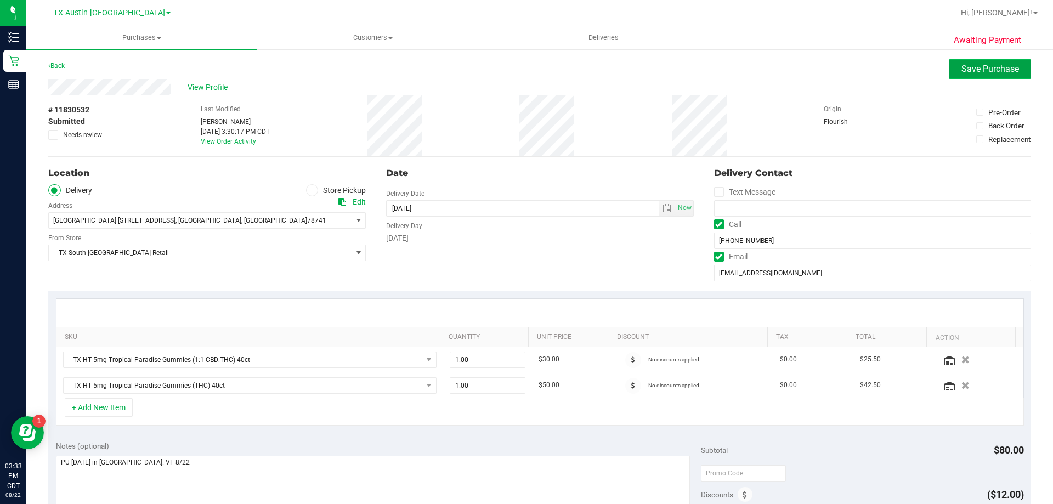
click at [962, 72] on span "Save Purchase" at bounding box center [991, 69] width 58 height 10
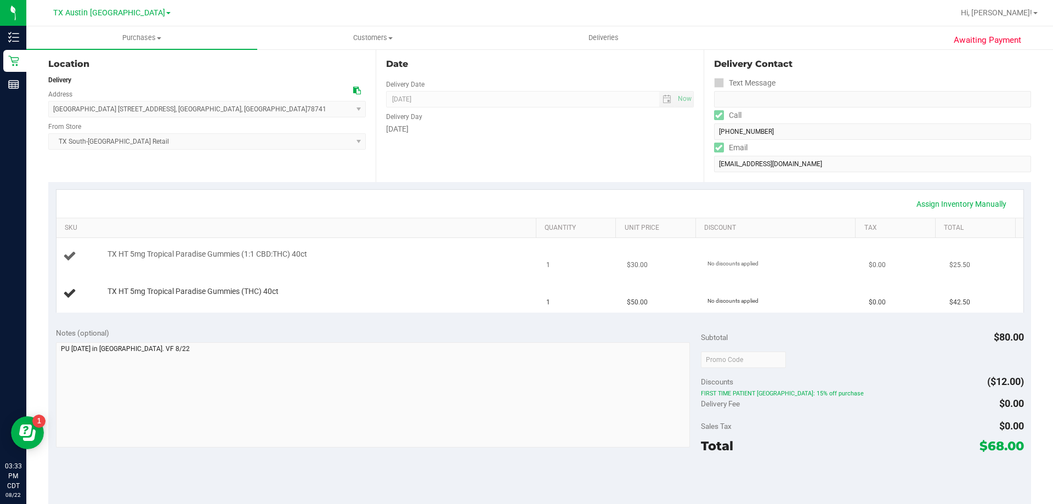
scroll to position [110, 0]
drag, startPoint x: 149, startPoint y: 347, endPoint x: 437, endPoint y: 164, distance: 341.1
click at [437, 164] on div "Date Delivery Date 08/23/2025 Now 08/23/2025 08:00 AM Now Delivery Day Saturday" at bounding box center [540, 114] width 328 height 134
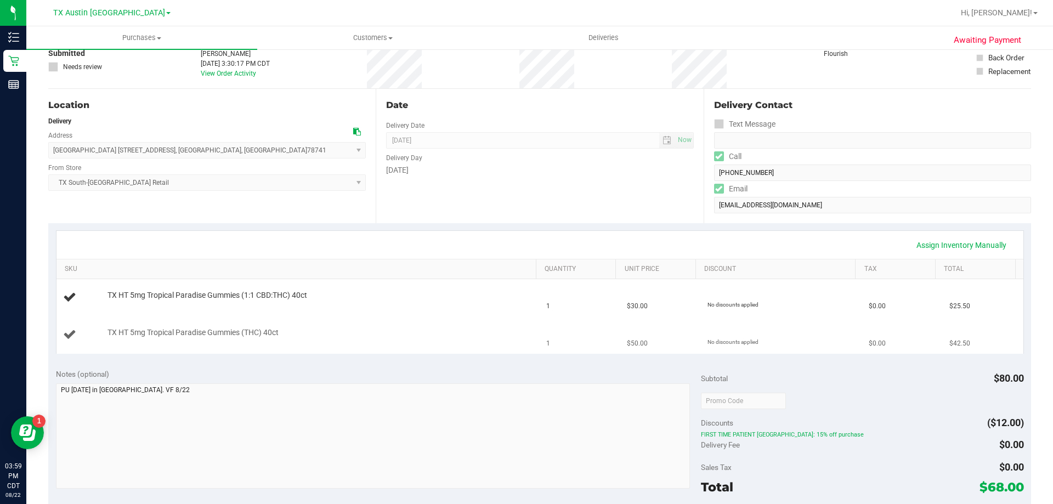
scroll to position [0, 0]
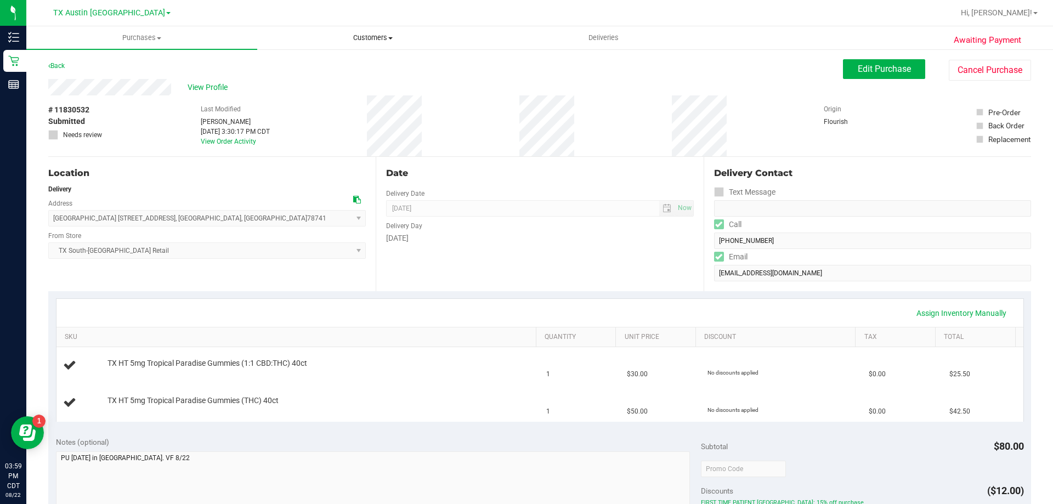
click at [376, 37] on span "Customers" at bounding box center [373, 38] width 230 height 10
click at [368, 78] on li "Add a new customer" at bounding box center [372, 79] width 231 height 13
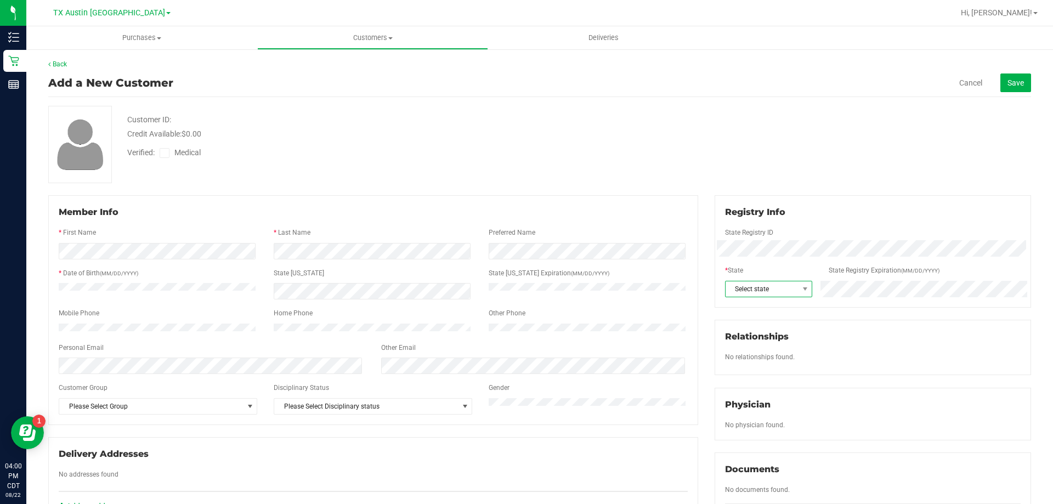
click at [767, 290] on span "Select state" at bounding box center [762, 288] width 73 height 15
click at [740, 325] on li "[GEOGRAPHIC_DATA]" at bounding box center [763, 324] width 86 height 19
click at [166, 157] on span at bounding box center [165, 153] width 10 height 10
click at [0, 0] on input "Medical" at bounding box center [0, 0] width 0 height 0
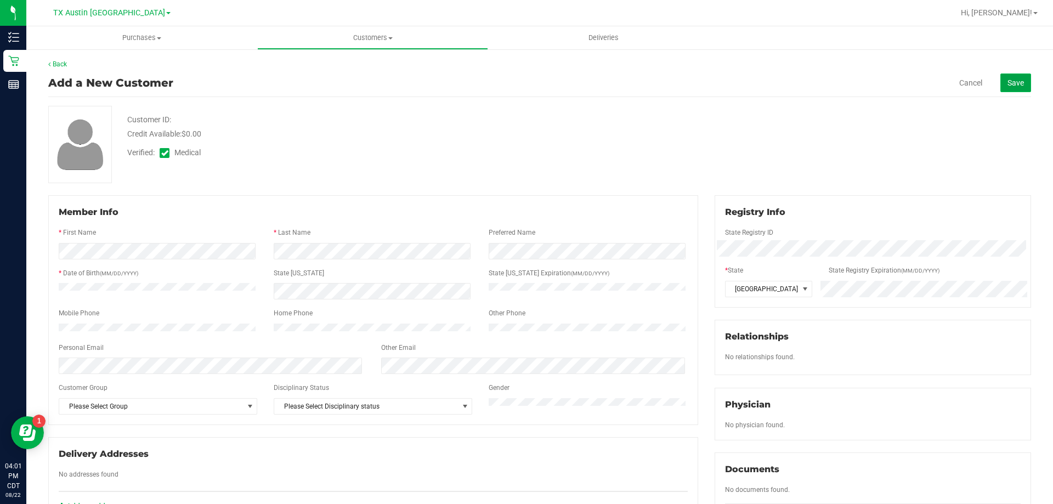
click at [1008, 83] on span "Save" at bounding box center [1016, 82] width 16 height 9
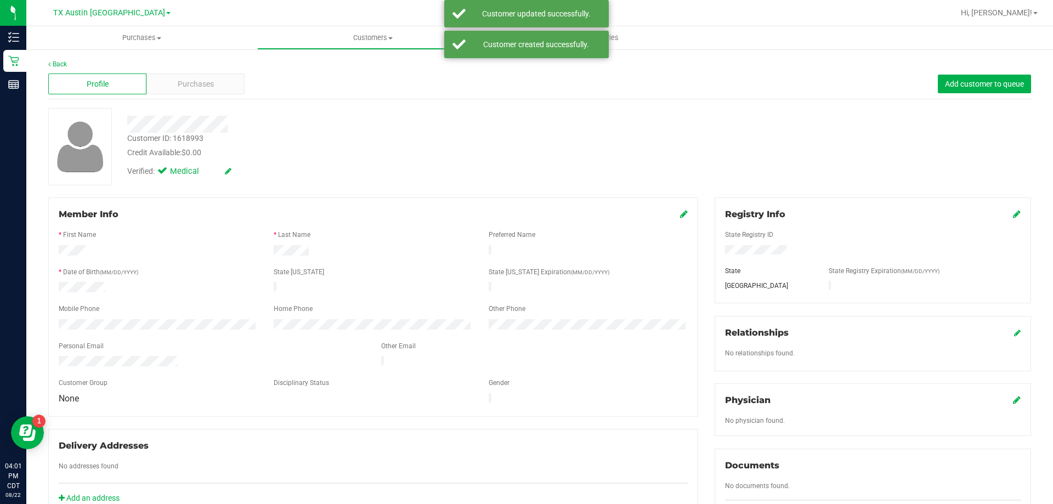
click at [1013, 403] on icon at bounding box center [1017, 400] width 8 height 9
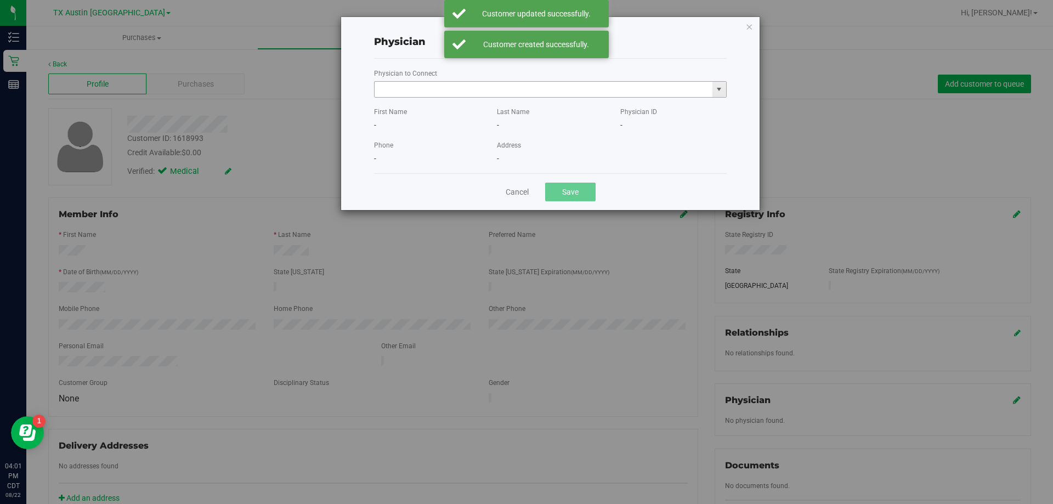
click at [466, 94] on input "text" at bounding box center [544, 89] width 338 height 15
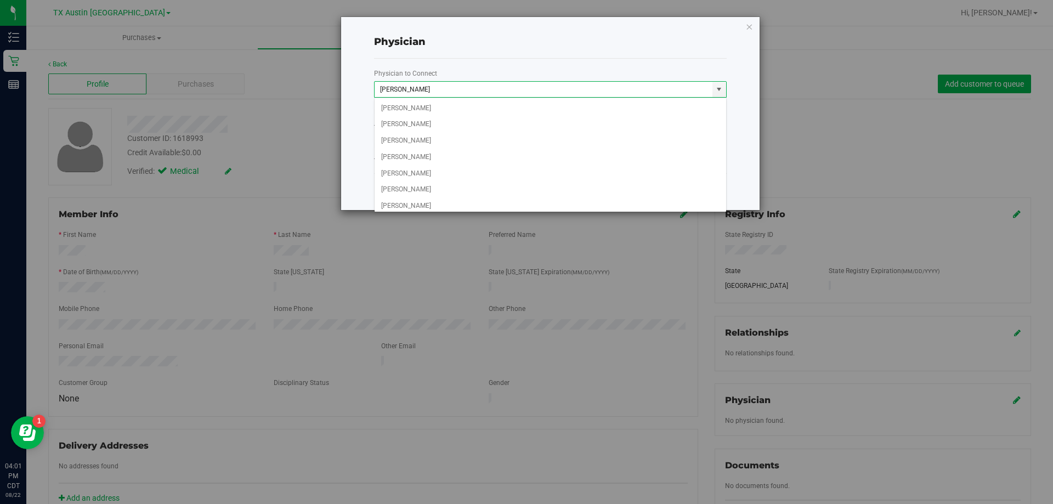
scroll to position [260, 0]
click at [410, 160] on li "Ravi Patel" at bounding box center [551, 158] width 352 height 16
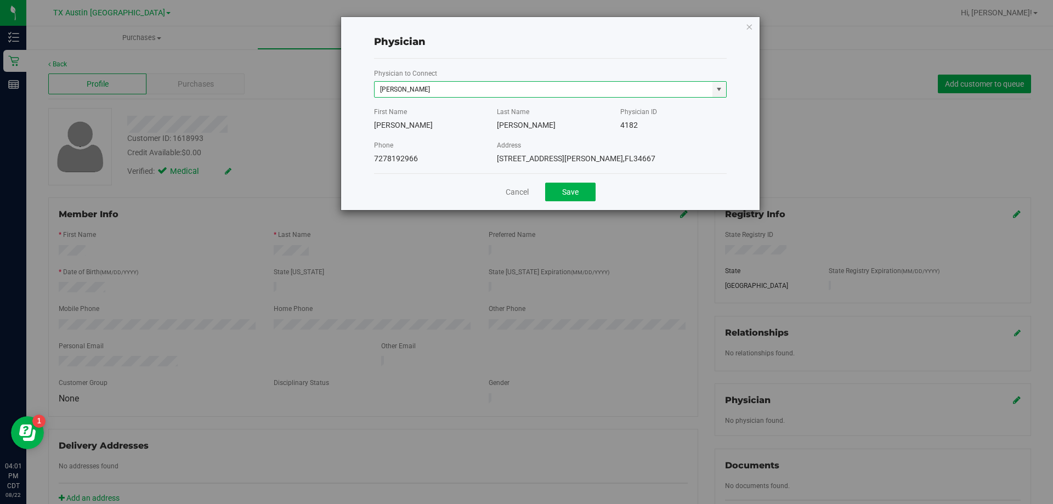
drag, startPoint x: 393, startPoint y: 89, endPoint x: 325, endPoint y: 89, distance: 68.0
click at [325, 89] on div "Physician Physician to Connect Ravi Patel 4182 First Name Ravi Last Name Patel …" at bounding box center [530, 113] width 459 height 194
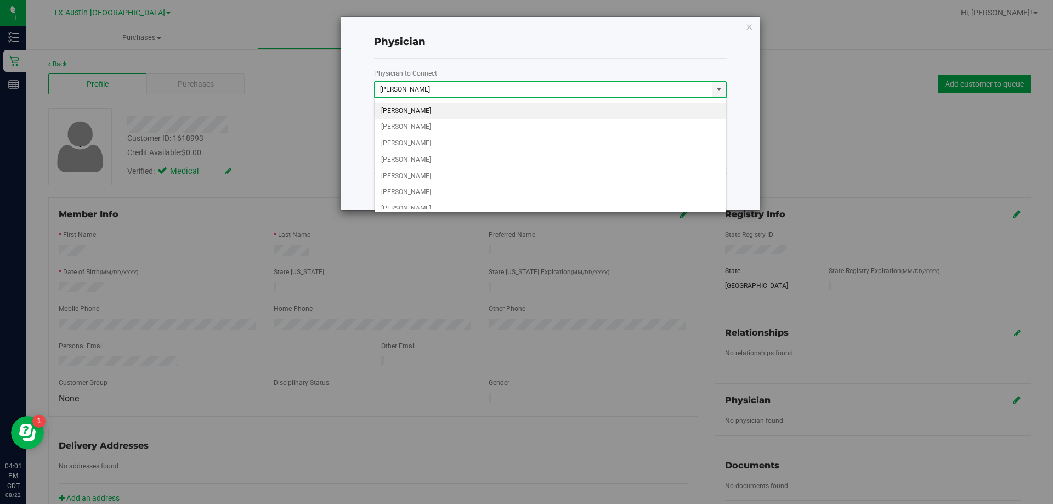
scroll to position [314, 0]
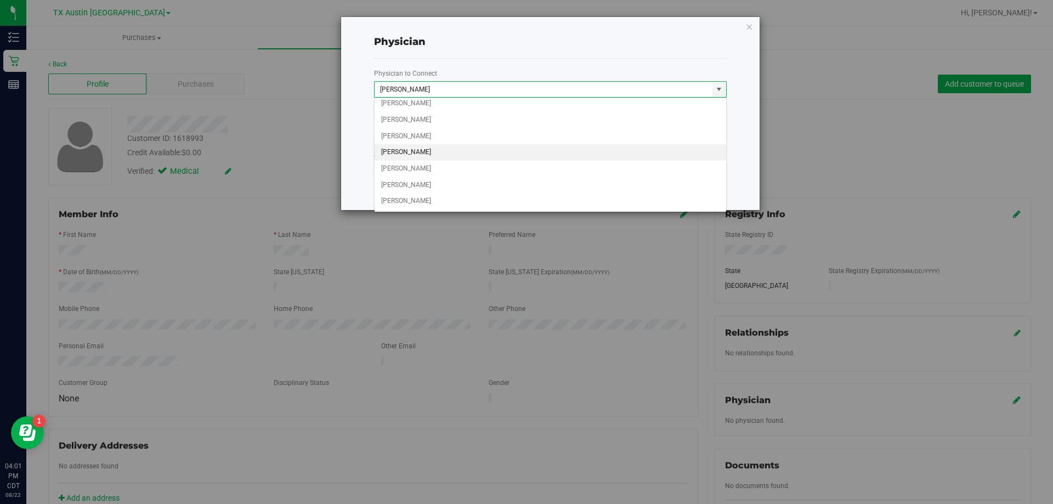
click at [409, 149] on li "NIMESH PATEL" at bounding box center [551, 152] width 352 height 16
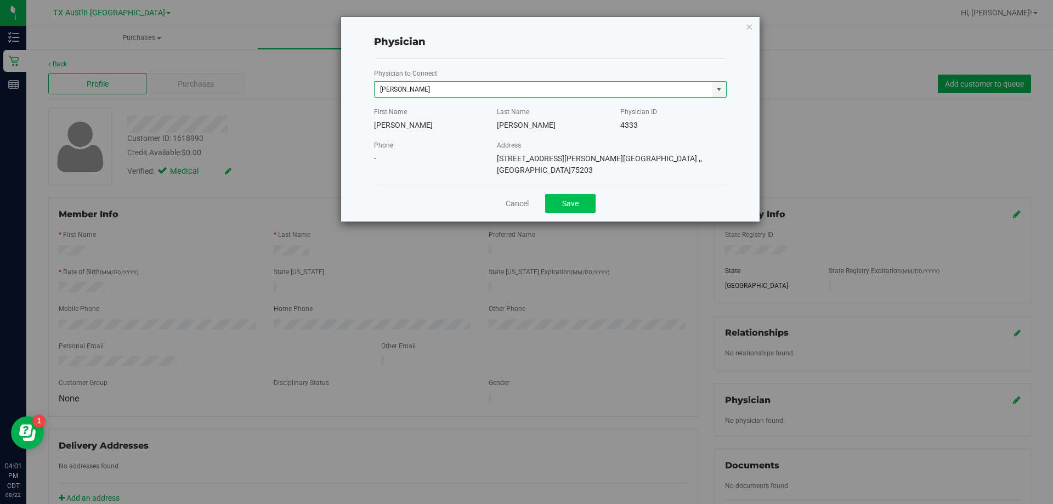
type input "NIMESH PATEL"
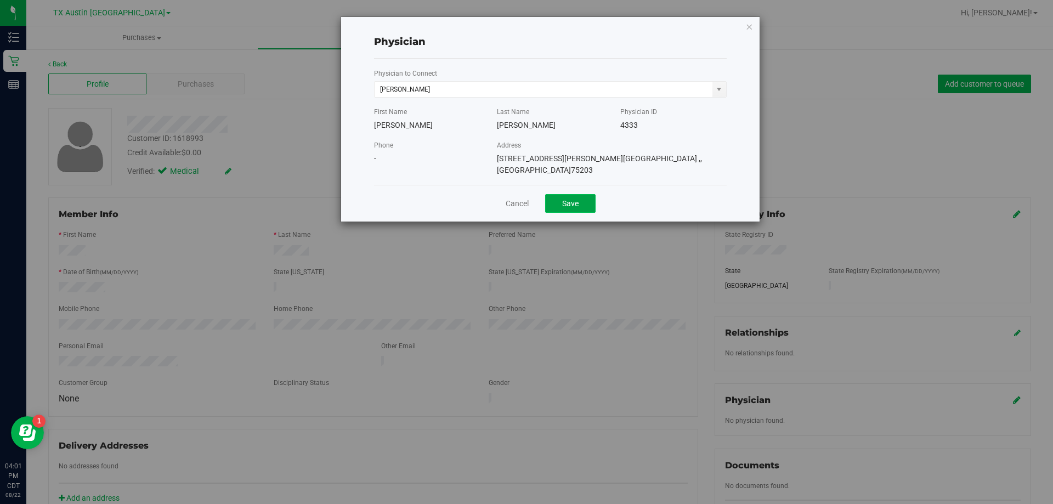
click at [573, 194] on button "Save" at bounding box center [570, 203] width 50 height 19
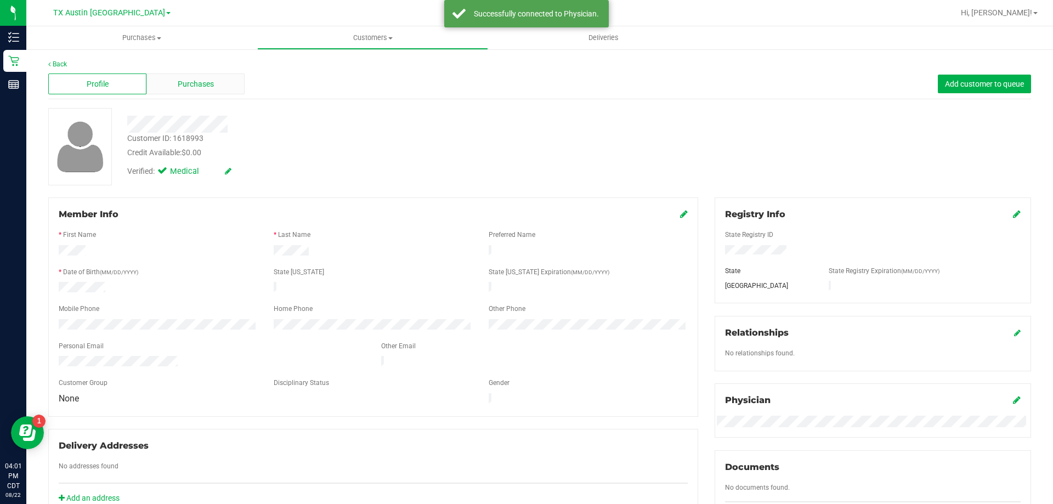
click at [200, 86] on span "Purchases" at bounding box center [196, 84] width 36 height 12
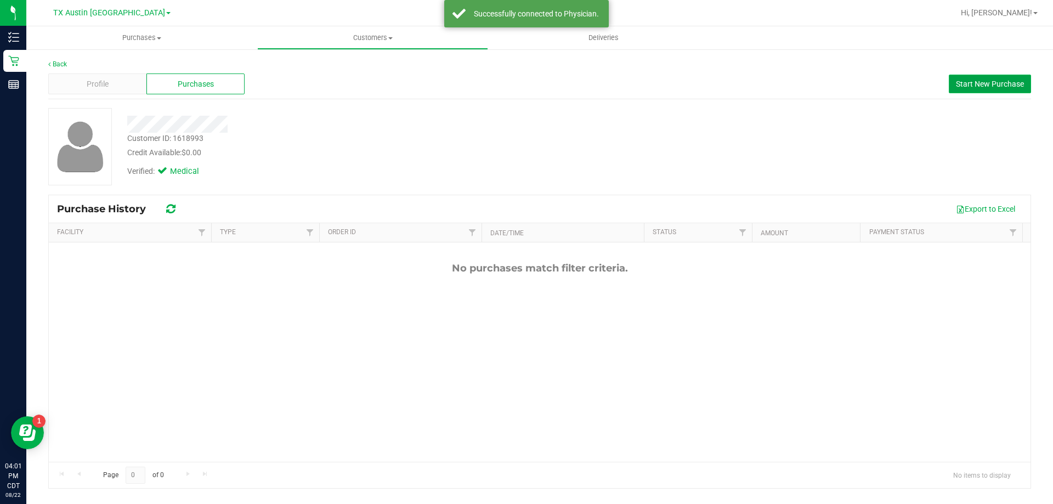
click at [964, 82] on span "Start New Purchase" at bounding box center [990, 84] width 68 height 9
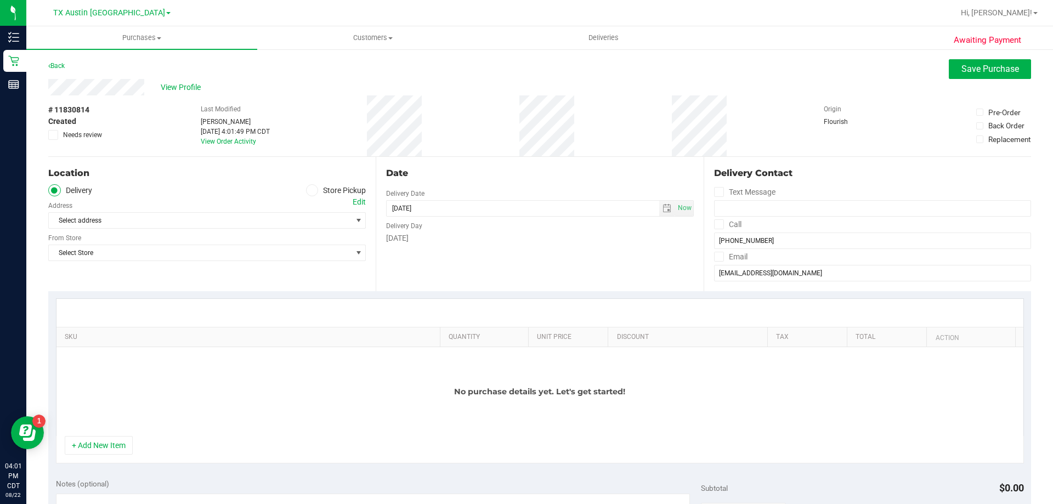
click at [715, 224] on icon at bounding box center [718, 224] width 7 height 0
click at [0, 0] on input "Call" at bounding box center [0, 0] width 0 height 0
click at [715, 257] on icon at bounding box center [718, 257] width 7 height 0
click at [0, 0] on input "Email" at bounding box center [0, 0] width 0 height 0
click at [356, 202] on div "Edit" at bounding box center [359, 202] width 13 height 12
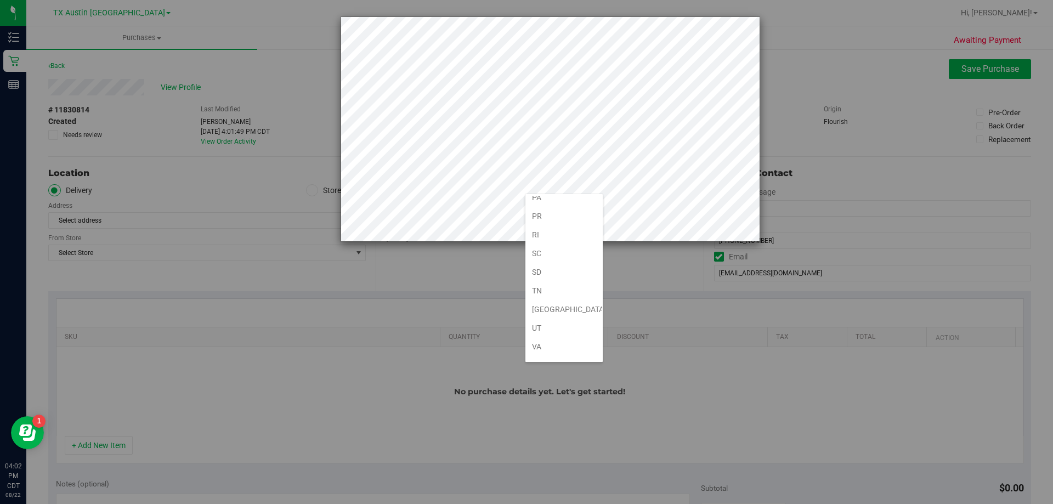
scroll to position [805, 0]
click at [554, 227] on li "[GEOGRAPHIC_DATA]" at bounding box center [564, 220] width 77 height 19
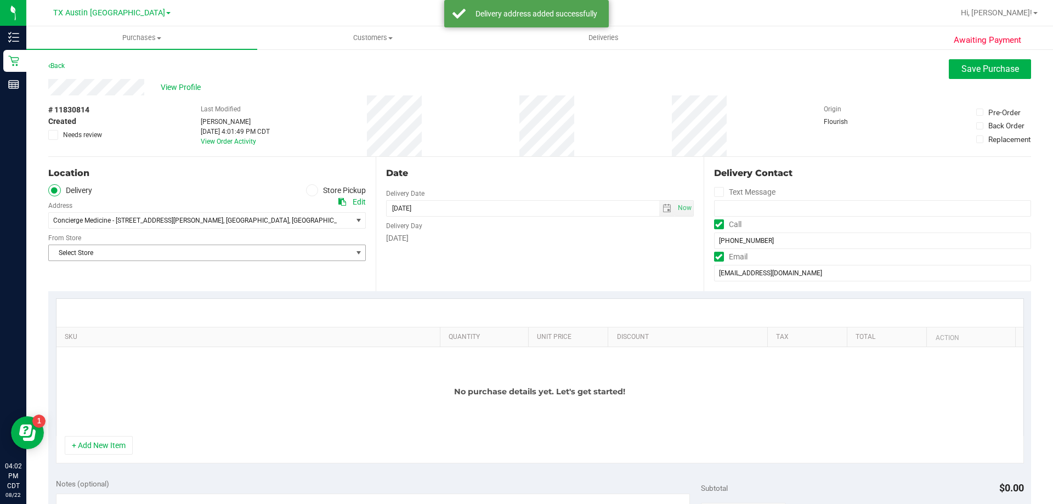
click at [235, 253] on span "Select Store" at bounding box center [200, 252] width 303 height 15
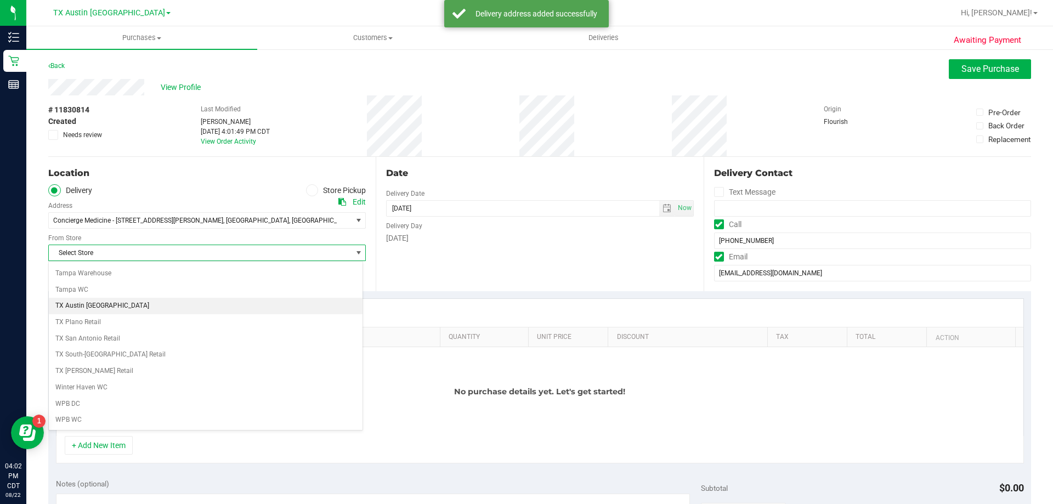
click at [99, 302] on li "TX Austin [GEOGRAPHIC_DATA]" at bounding box center [206, 306] width 314 height 16
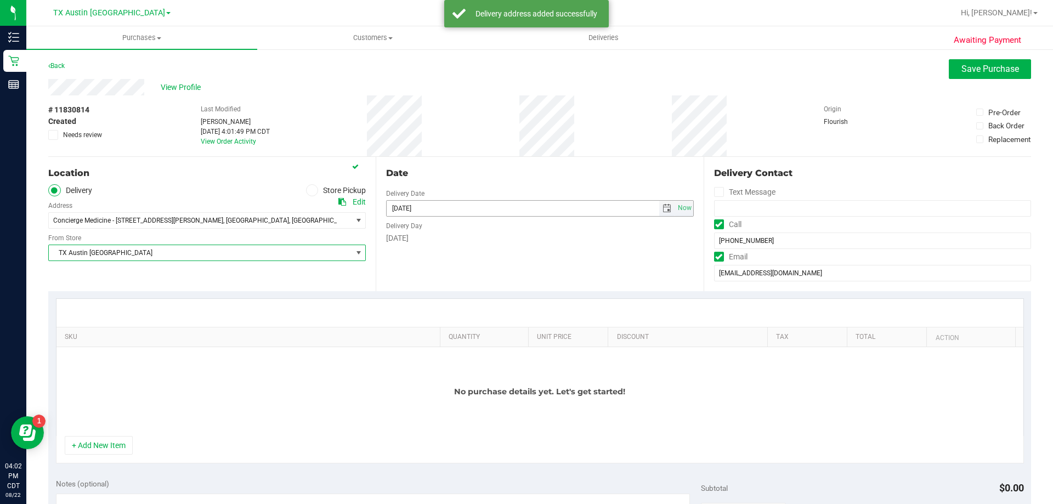
click at [660, 203] on span "select" at bounding box center [667, 208] width 16 height 15
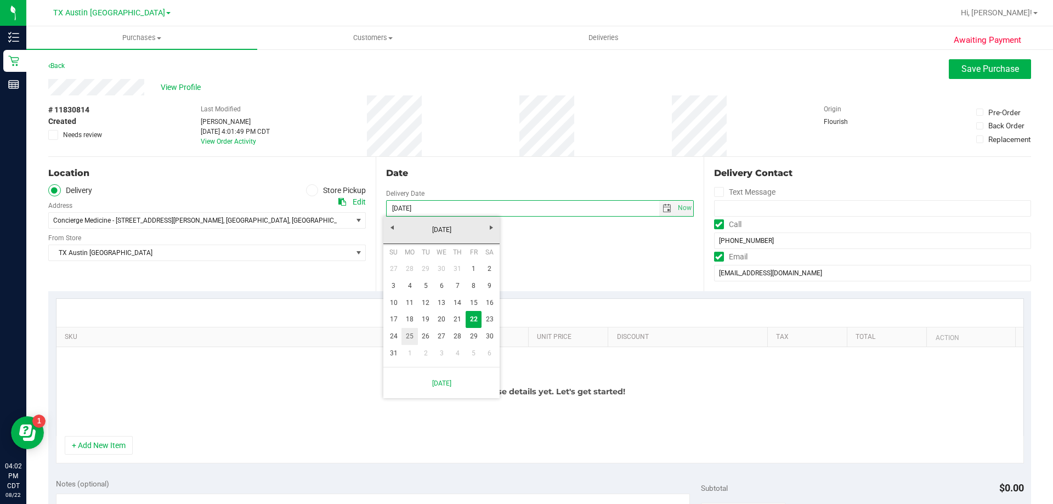
click at [411, 340] on link "25" at bounding box center [410, 336] width 16 height 17
type input "[DATE]"
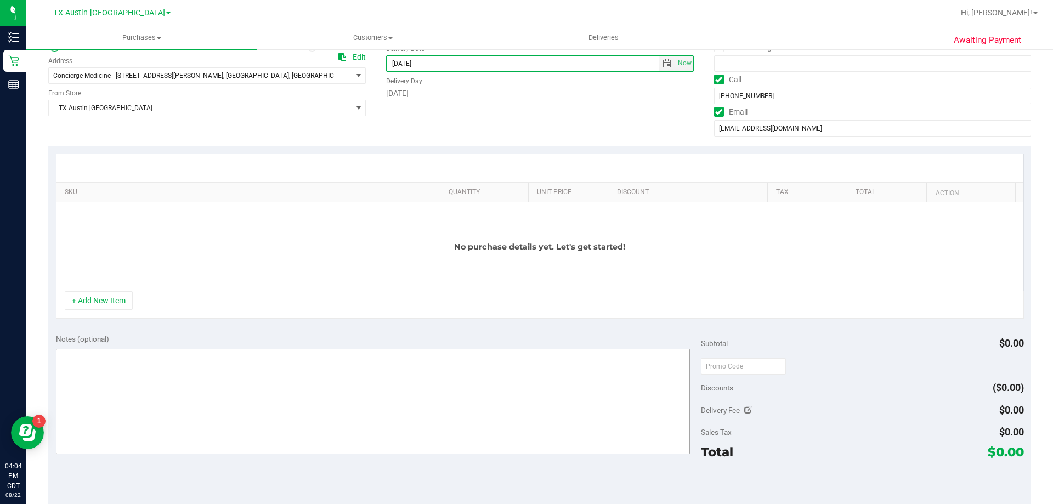
scroll to position [165, 0]
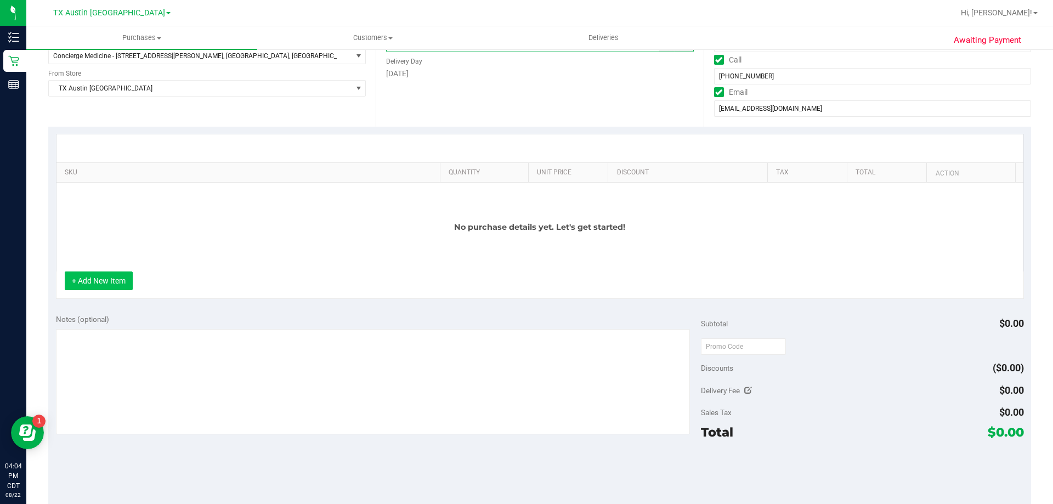
click at [87, 273] on button "+ Add New Item" at bounding box center [99, 281] width 68 height 19
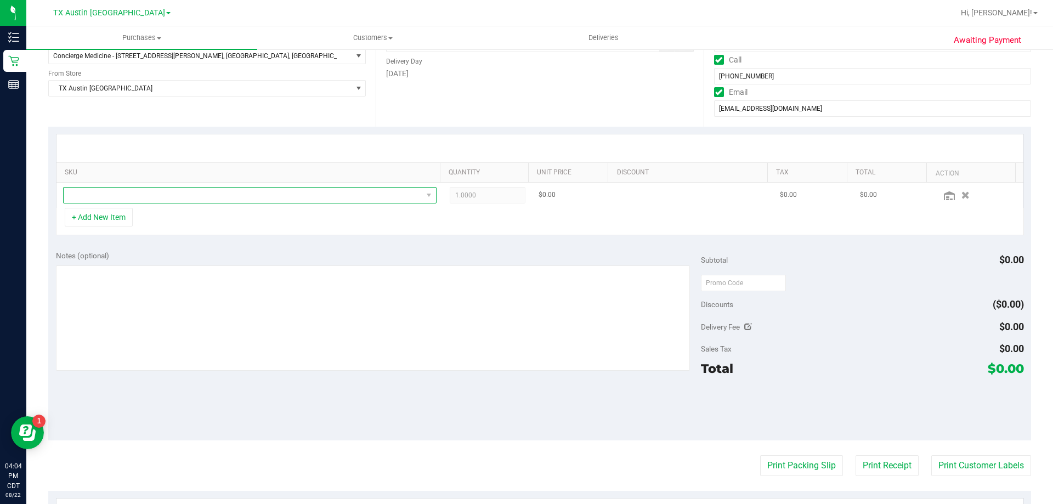
click at [149, 200] on span "NO DATA FOUND" at bounding box center [243, 195] width 359 height 15
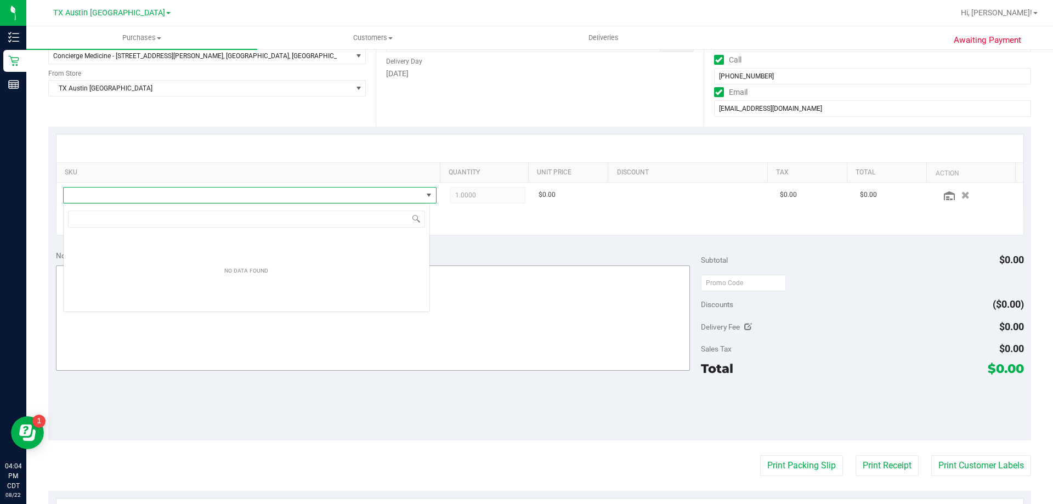
scroll to position [16, 367]
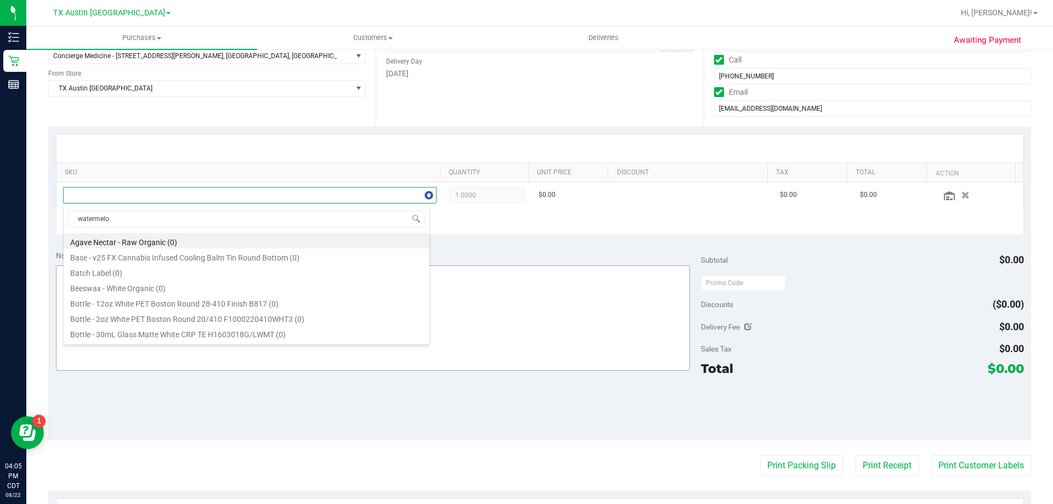
type input "watermelon"
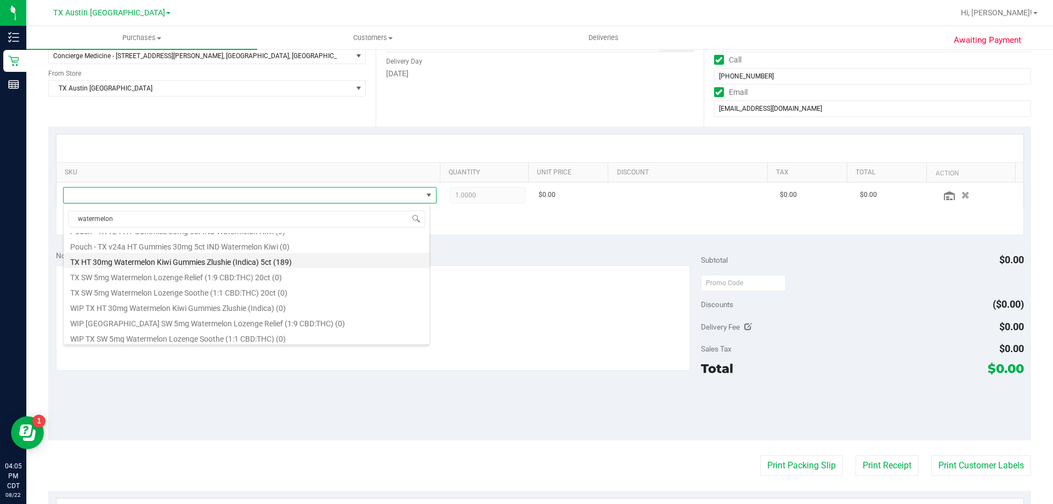
scroll to position [105, 0]
click at [206, 261] on li "TX HT 30mg Watermelon Kiwi Gummies Zlushie (Indica) 5ct (189)" at bounding box center [247, 258] width 366 height 15
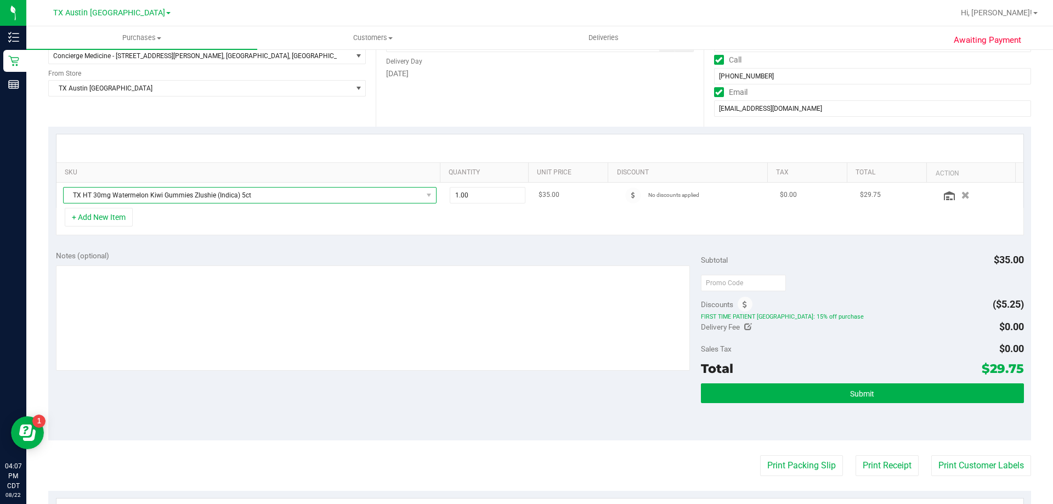
click at [317, 194] on span "TX HT 30mg Watermelon Kiwi Gummies Zlushie (Indica) 5ct" at bounding box center [243, 195] width 359 height 15
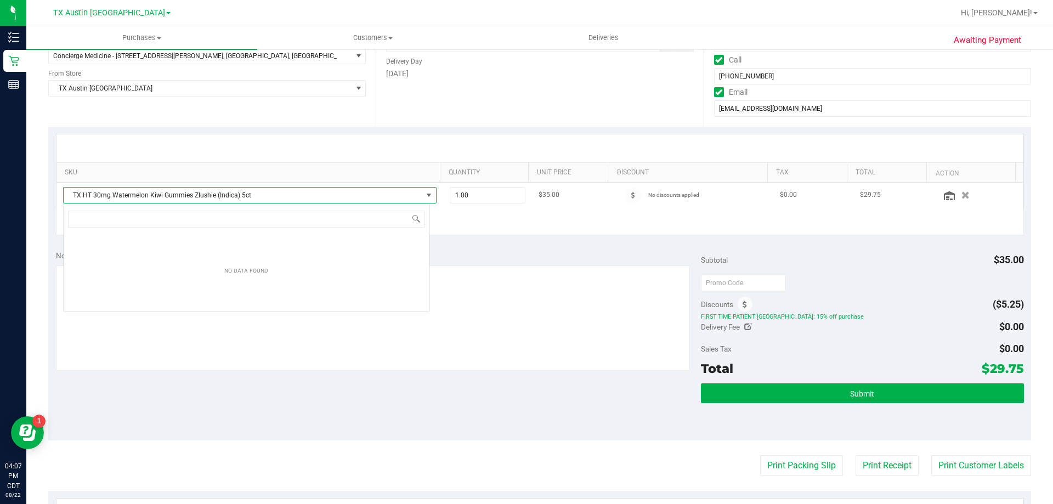
scroll to position [16, 367]
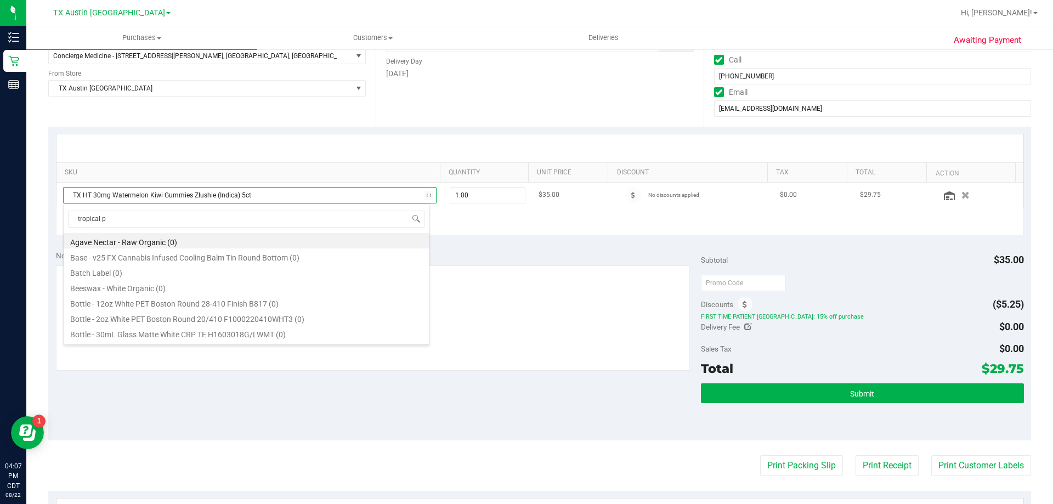
type input "tropical pa"
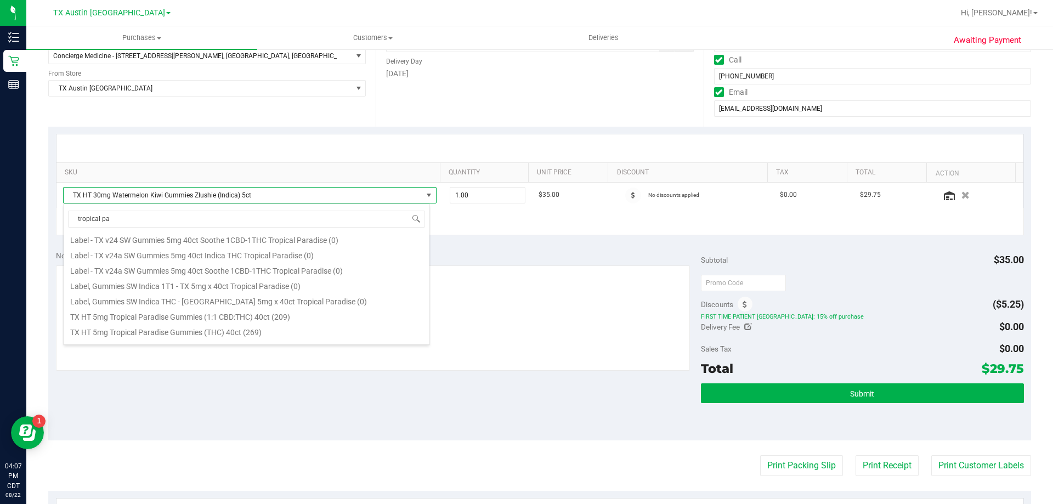
scroll to position [165, 0]
click at [200, 277] on li "TX HT 5mg Tropical Paradise Gummies (THC) 40ct (269)" at bounding box center [247, 275] width 366 height 15
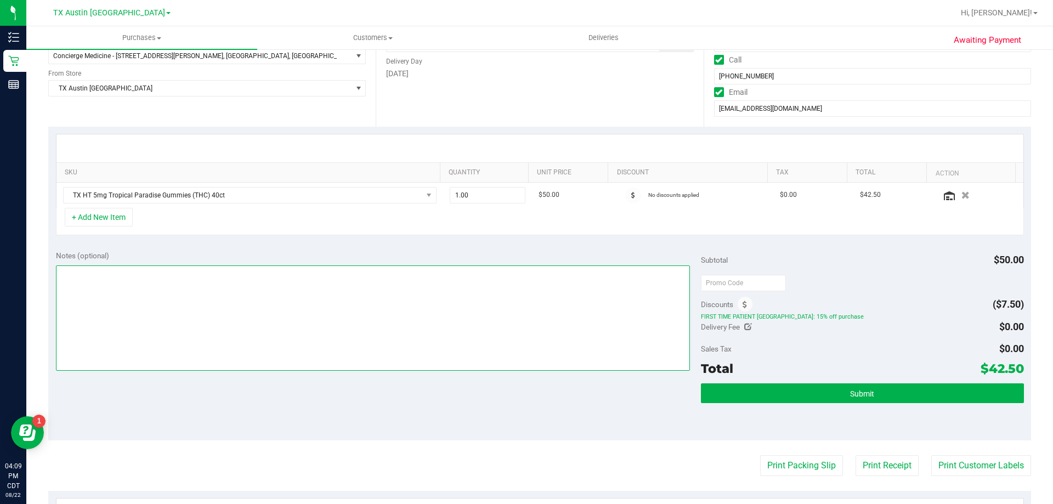
click at [183, 283] on textarea at bounding box center [373, 318] width 635 height 105
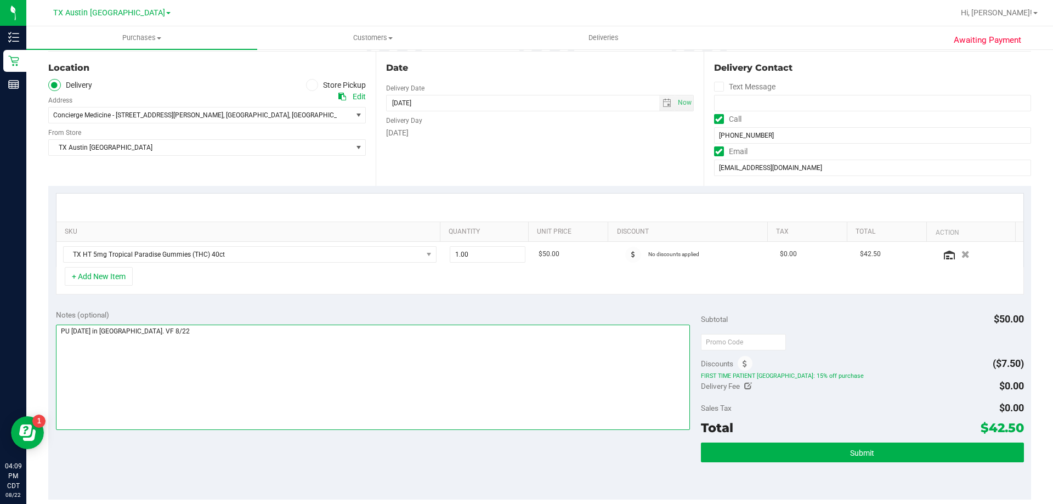
scroll to position [110, 0]
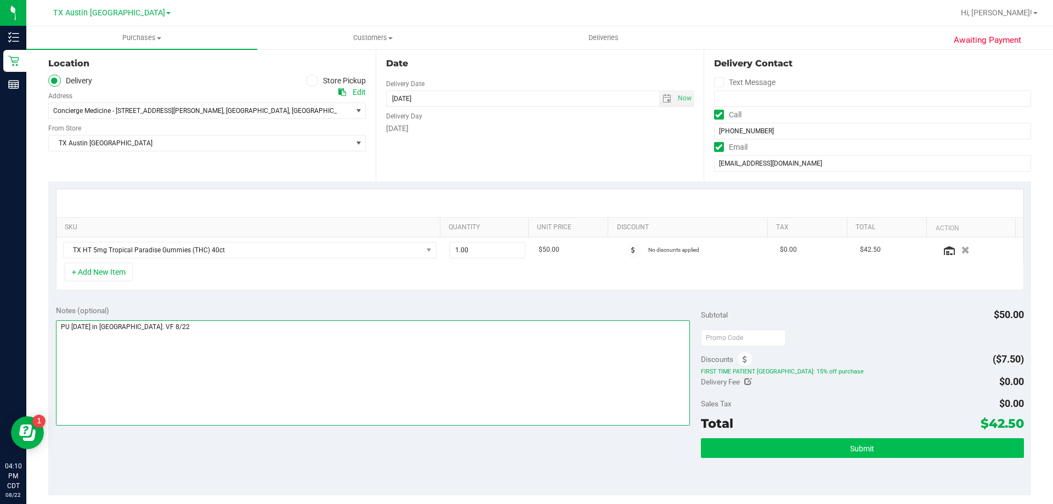
type textarea "PU Mon 8/25 in Houston. VF 8/22"
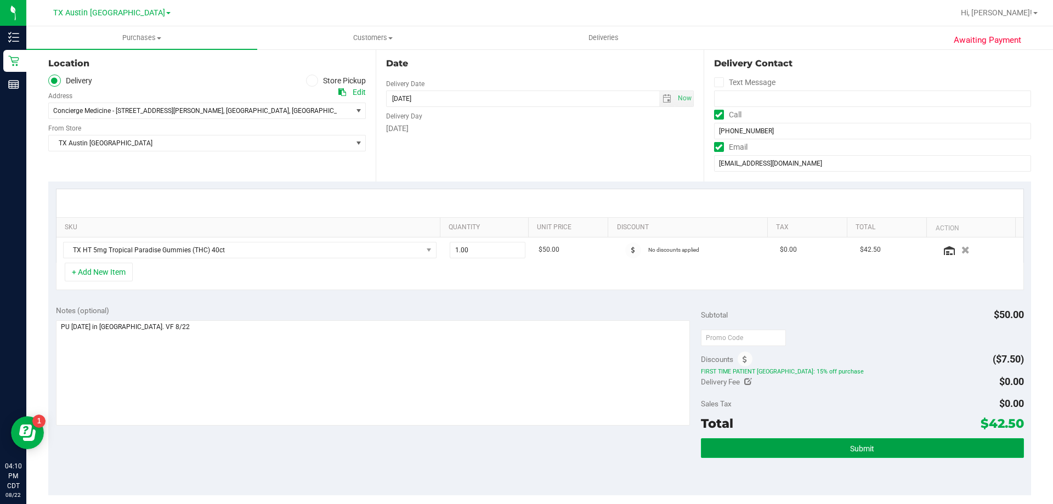
click at [899, 445] on button "Submit" at bounding box center [862, 448] width 323 height 20
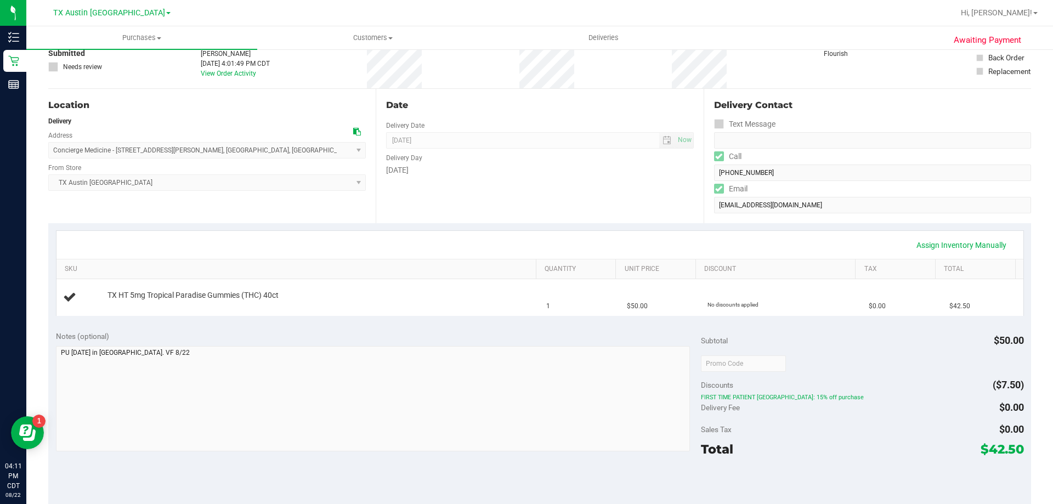
scroll to position [165, 0]
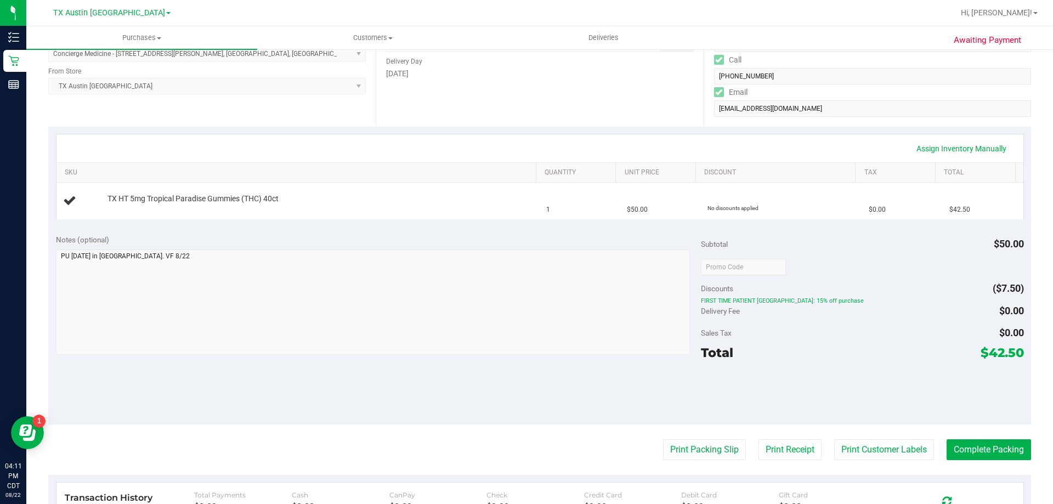
click at [1015, 16] on span "Hi, [PERSON_NAME]!" at bounding box center [996, 12] width 71 height 9
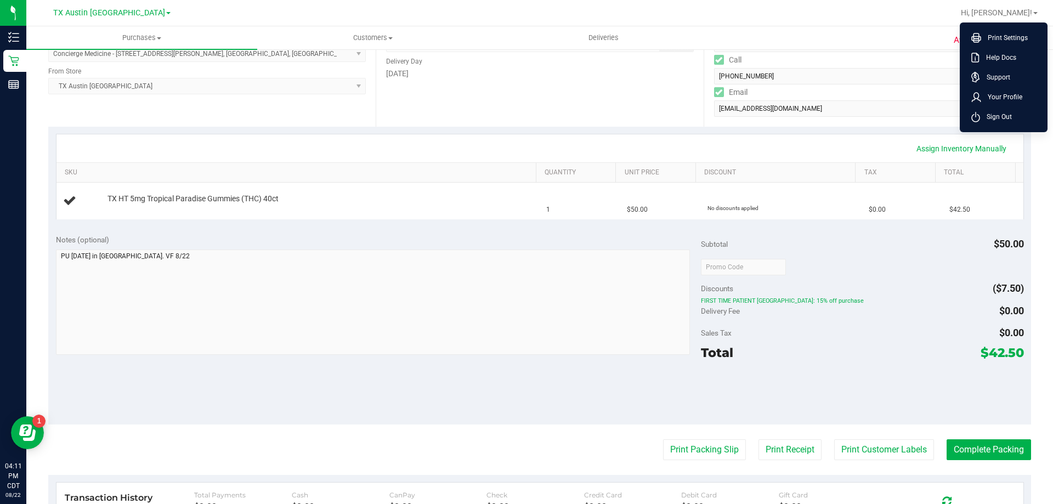
click at [1005, 116] on span "Sign Out" at bounding box center [996, 116] width 32 height 11
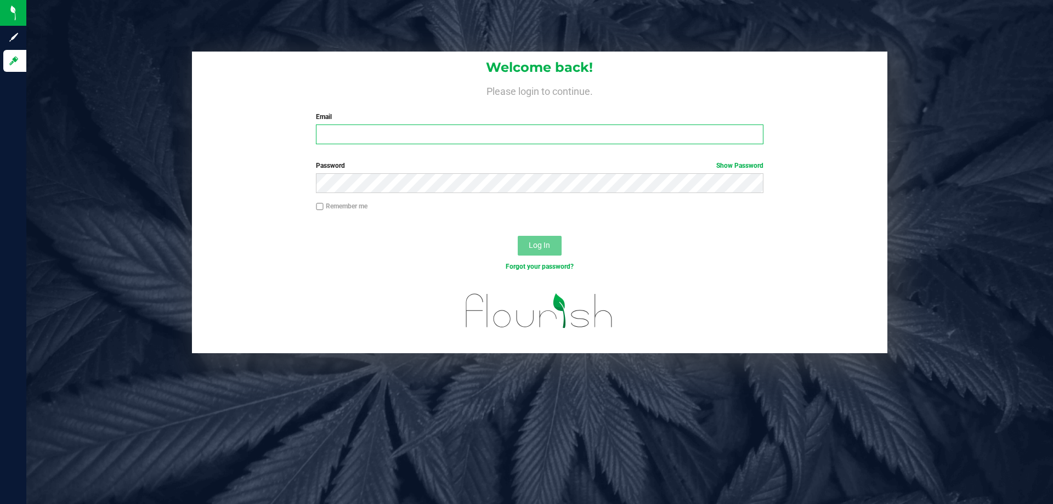
type input "vferrazza@liveparallel.com"
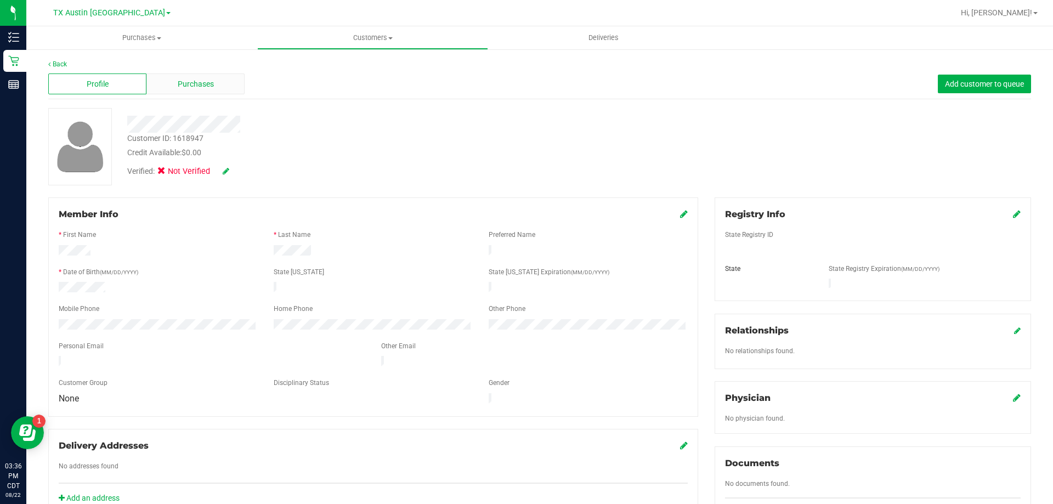
click at [187, 90] on div "Purchases" at bounding box center [195, 84] width 98 height 21
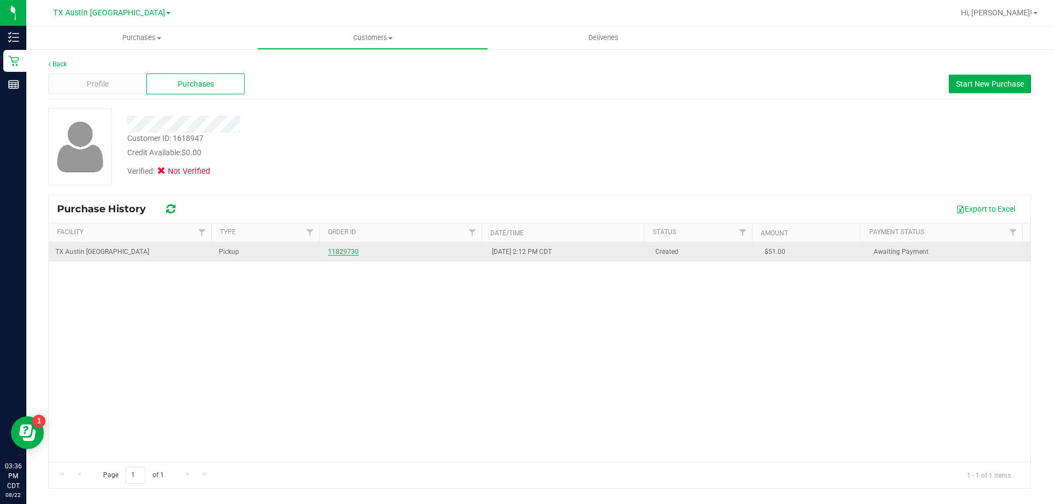
click at [346, 251] on link "11829730" at bounding box center [343, 252] width 31 height 8
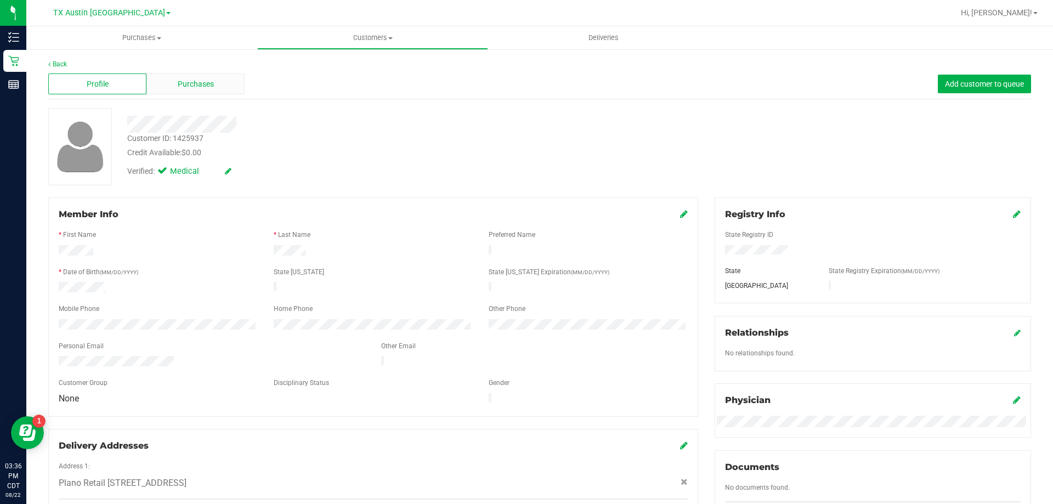
click at [223, 70] on div "Profile Purchases Add customer to queue" at bounding box center [539, 84] width 983 height 30
click at [215, 83] on div "Purchases" at bounding box center [195, 84] width 98 height 21
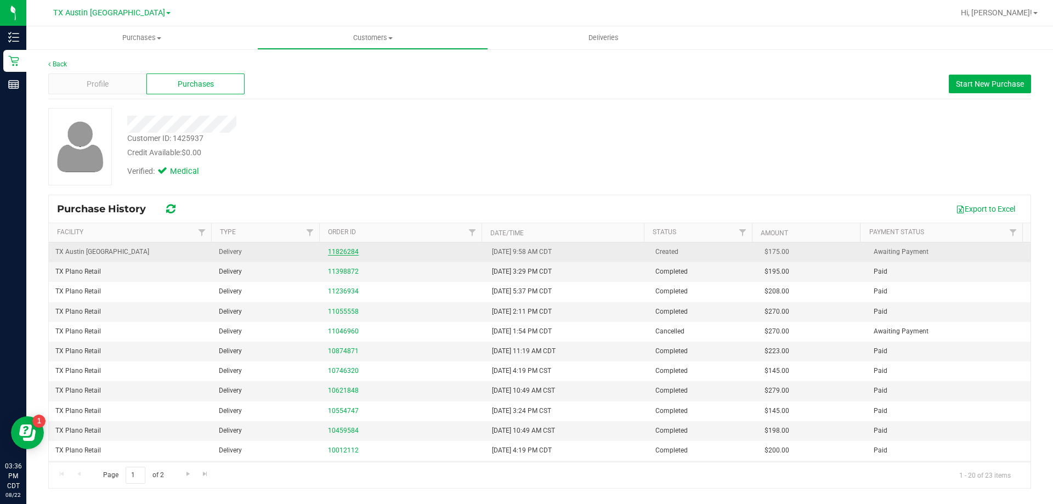
click at [338, 251] on link "11826284" at bounding box center [343, 252] width 31 height 8
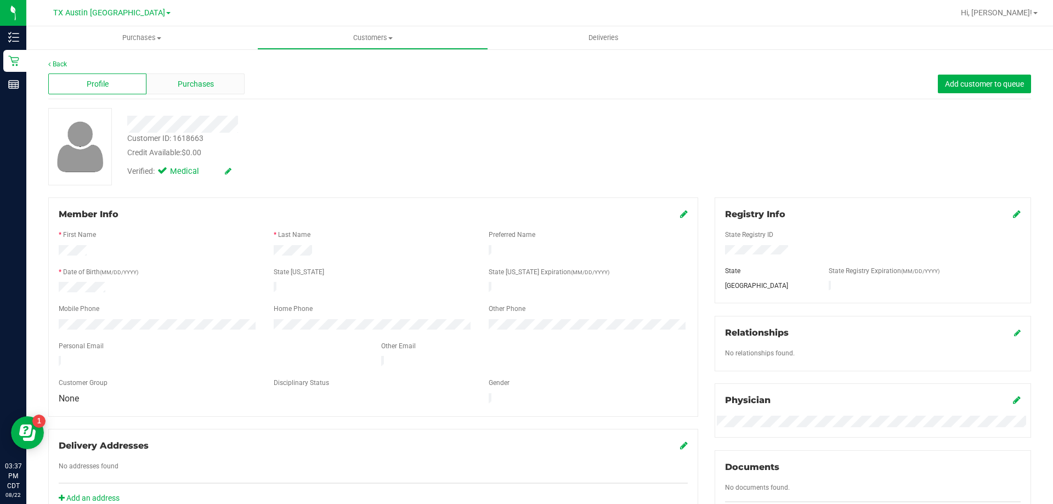
click at [188, 81] on span "Purchases" at bounding box center [196, 84] width 36 height 12
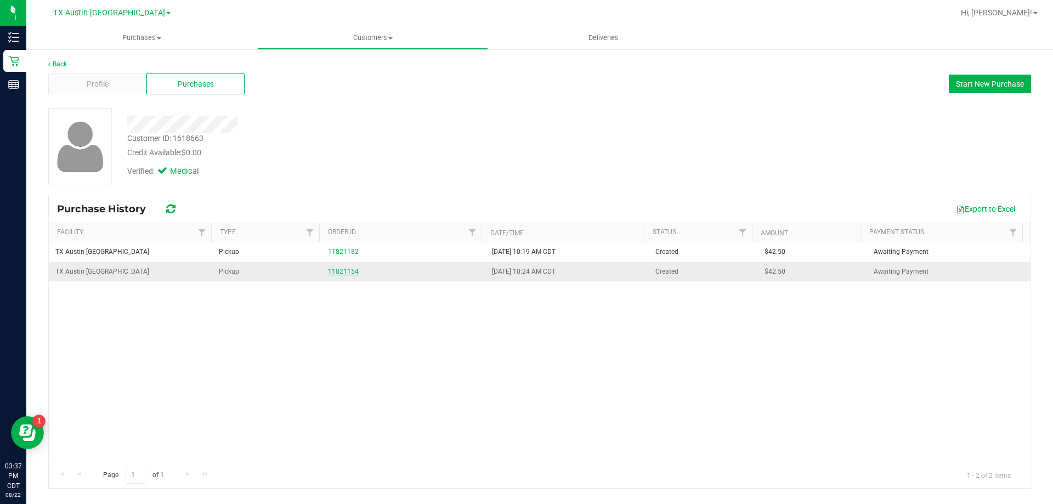
click at [354, 271] on link "11821154" at bounding box center [343, 272] width 31 height 8
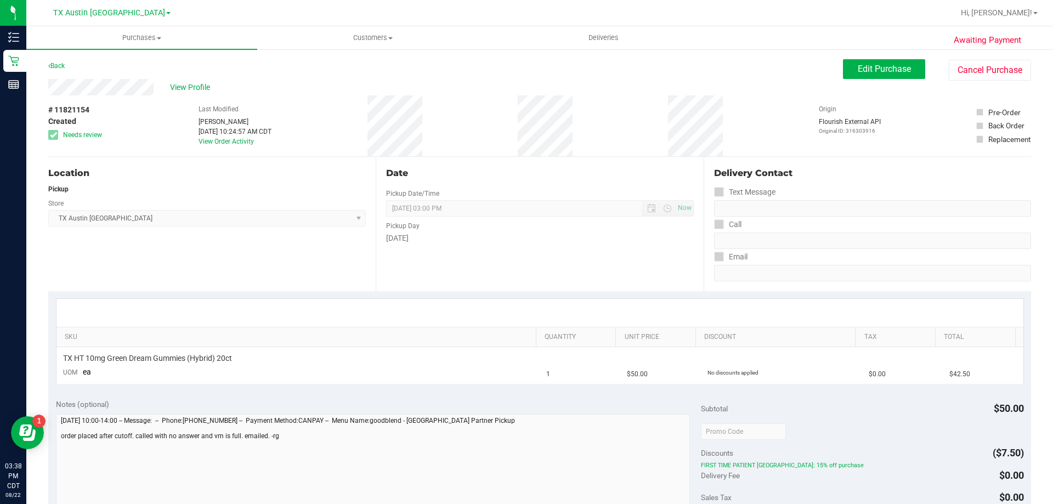
click at [157, 83] on div "View Profile" at bounding box center [445, 87] width 795 height 16
click at [179, 83] on span "View Profile" at bounding box center [192, 88] width 44 height 12
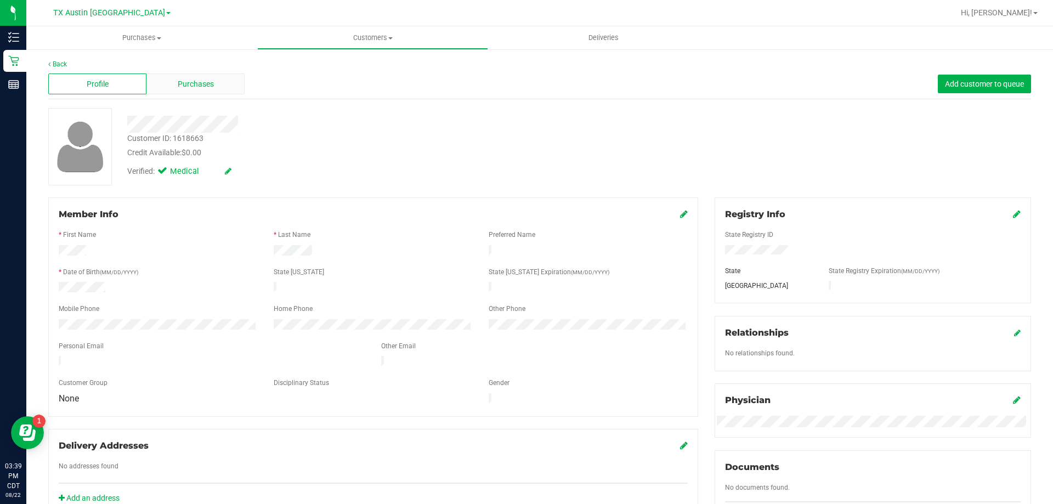
click at [199, 88] on span "Purchases" at bounding box center [196, 84] width 36 height 12
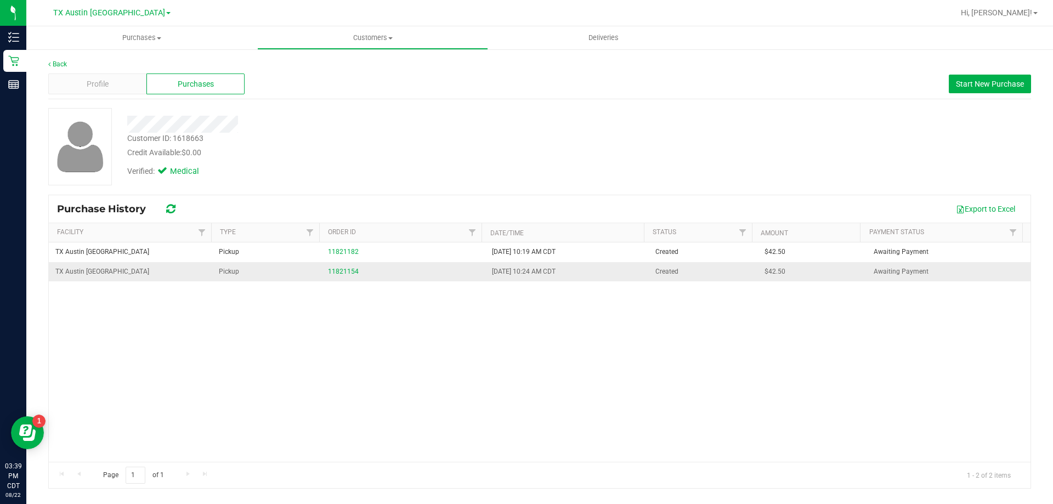
click at [348, 266] on td "11821154" at bounding box center [402, 271] width 163 height 19
click at [346, 272] on link "11821154" at bounding box center [343, 272] width 31 height 8
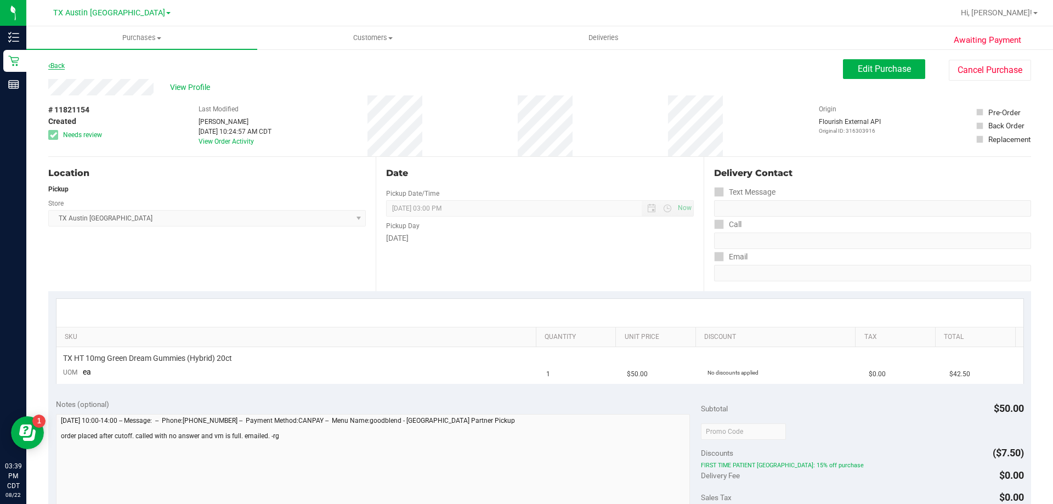
click at [54, 64] on link "Back" at bounding box center [56, 66] width 16 height 8
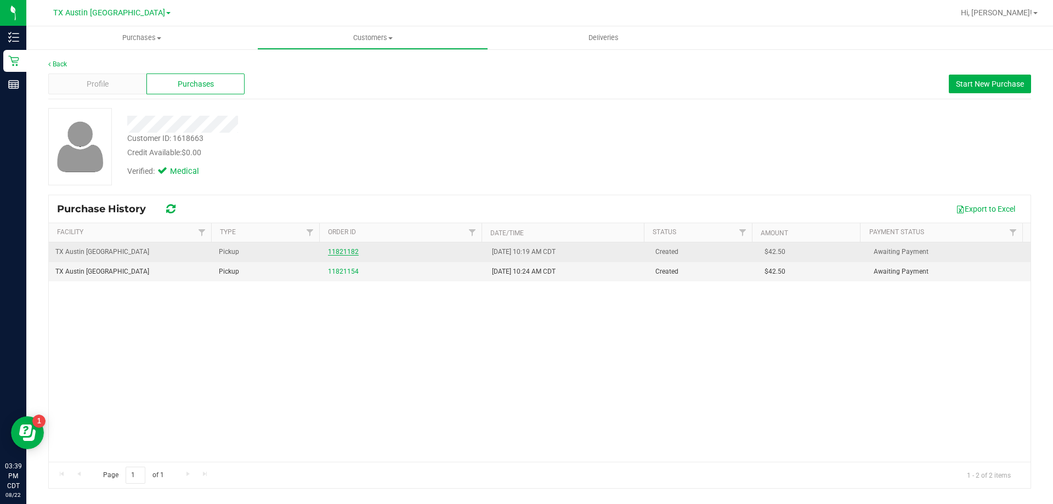
click at [339, 250] on link "11821182" at bounding box center [343, 252] width 31 height 8
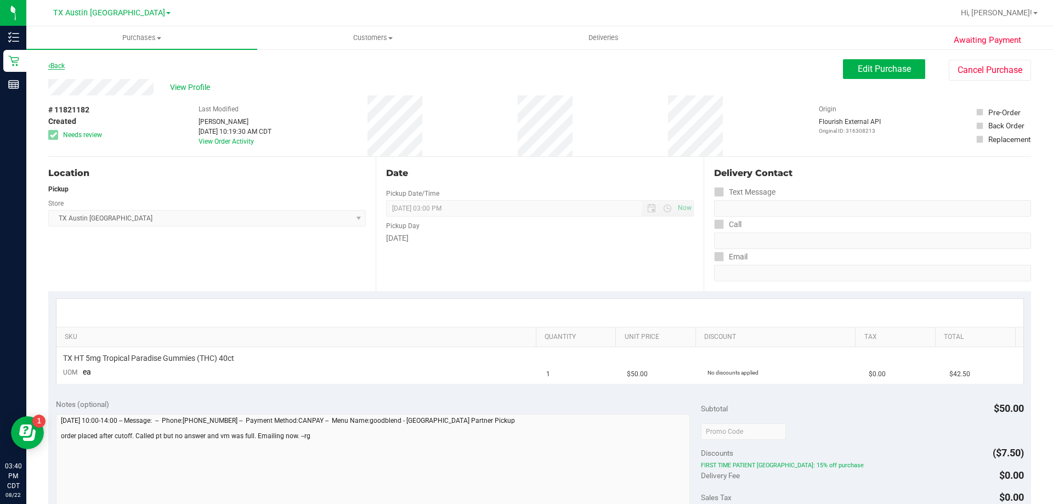
click at [52, 65] on link "Back" at bounding box center [56, 66] width 16 height 8
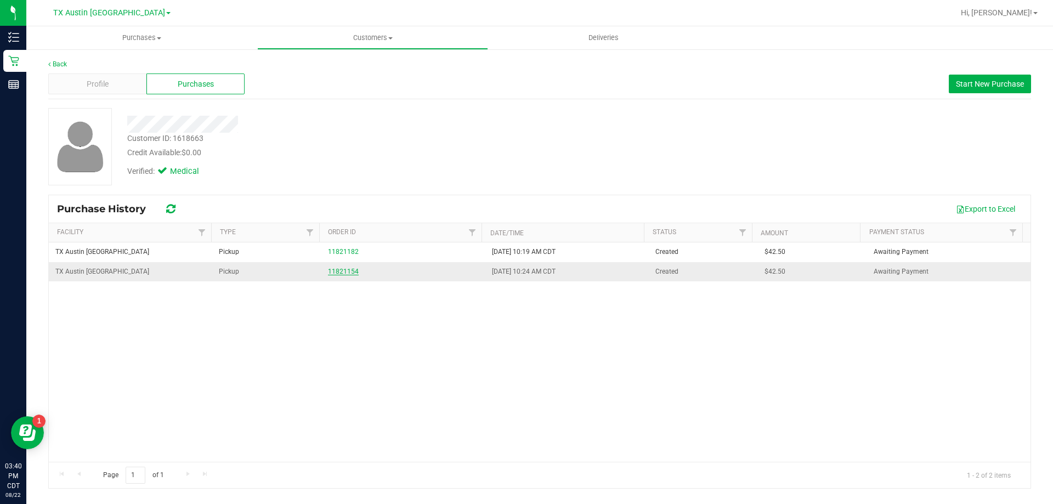
click at [345, 270] on link "11821154" at bounding box center [343, 272] width 31 height 8
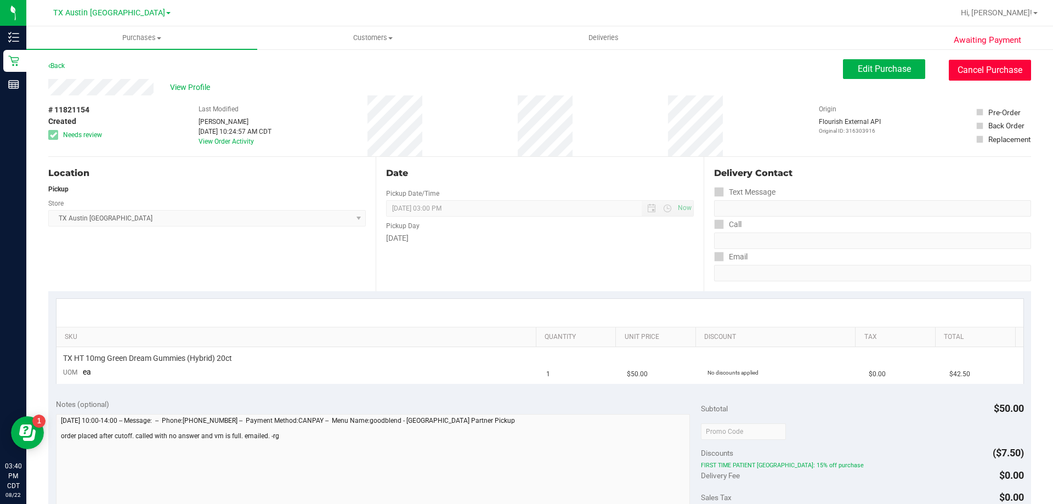
click at [979, 63] on button "Cancel Purchase" at bounding box center [990, 70] width 82 height 21
click at [62, 65] on link "Back" at bounding box center [56, 66] width 16 height 8
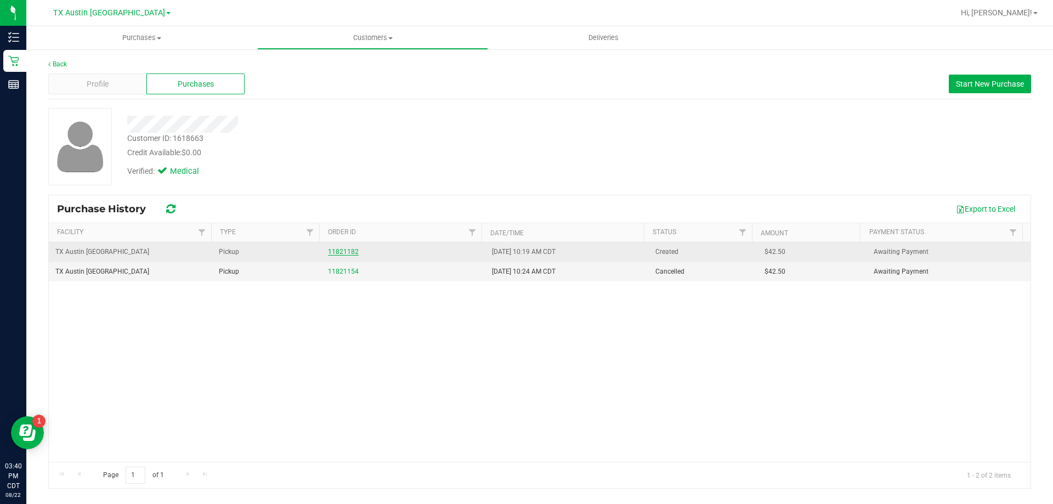
click at [349, 253] on link "11821182" at bounding box center [343, 252] width 31 height 8
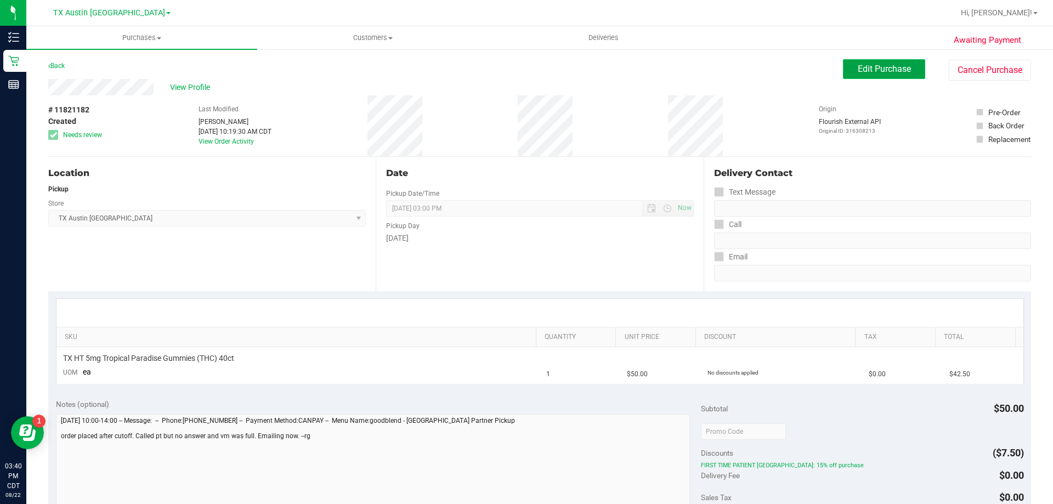
click at [876, 69] on span "Edit Purchase" at bounding box center [884, 69] width 53 height 10
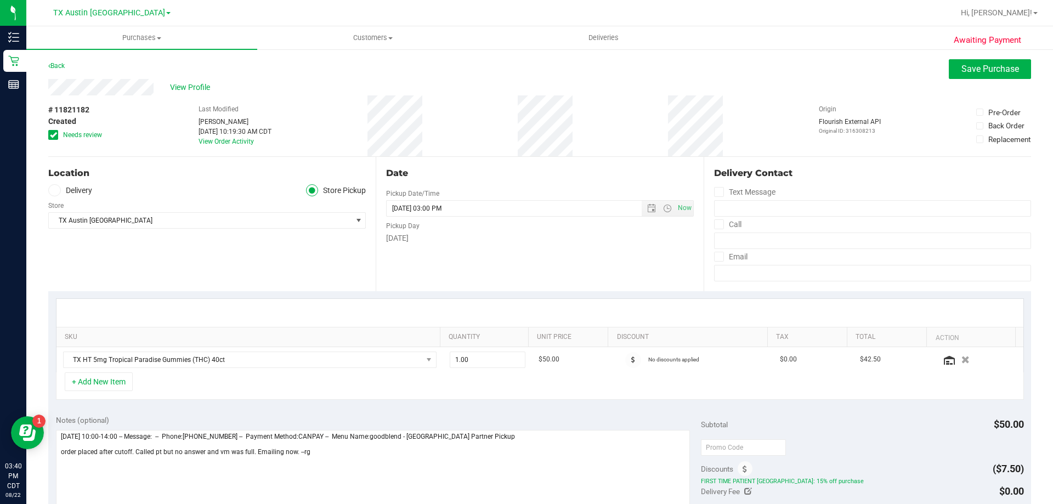
click at [55, 135] on icon at bounding box center [53, 135] width 7 height 0
click at [0, 0] on input "Needs review" at bounding box center [0, 0] width 0 height 0
click at [57, 190] on icon at bounding box center [54, 190] width 7 height 0
click at [0, 0] on input "Delivery" at bounding box center [0, 0] width 0 height 0
click at [353, 201] on div "Edit" at bounding box center [359, 202] width 13 height 12
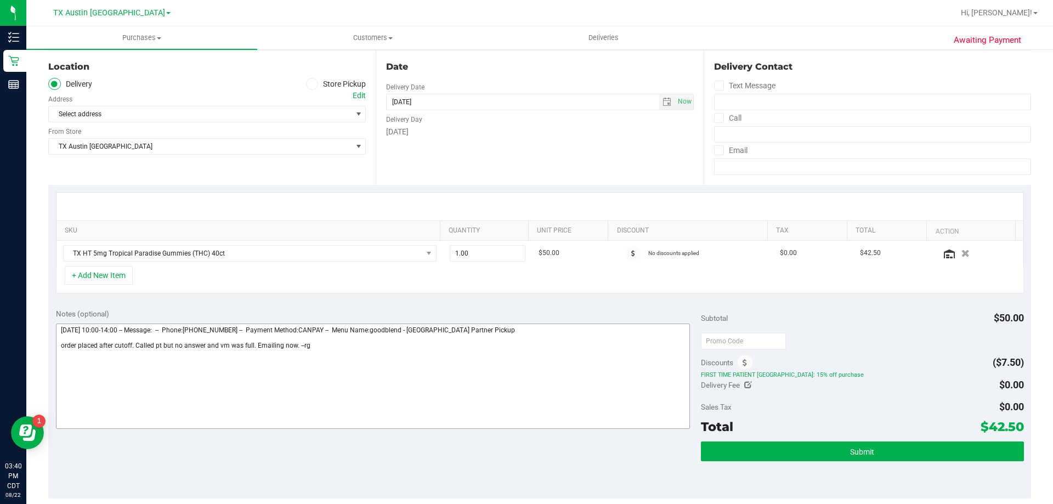
scroll to position [110, 0]
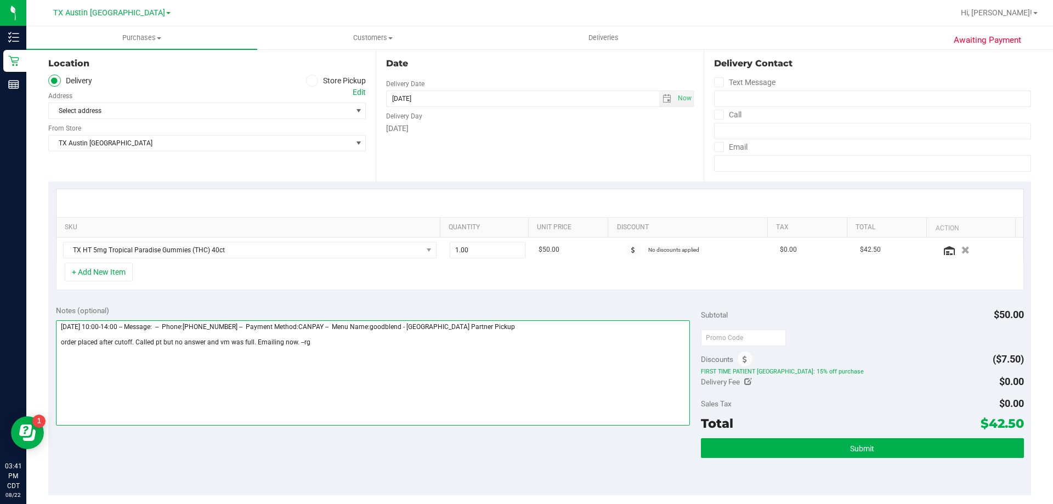
click at [368, 342] on textarea at bounding box center [373, 372] width 635 height 105
click at [367, 91] on div "Location Delivery Store Pickup Address Edit Select address Select address From …" at bounding box center [212, 114] width 328 height 134
click at [357, 91] on div "Edit" at bounding box center [359, 93] width 13 height 12
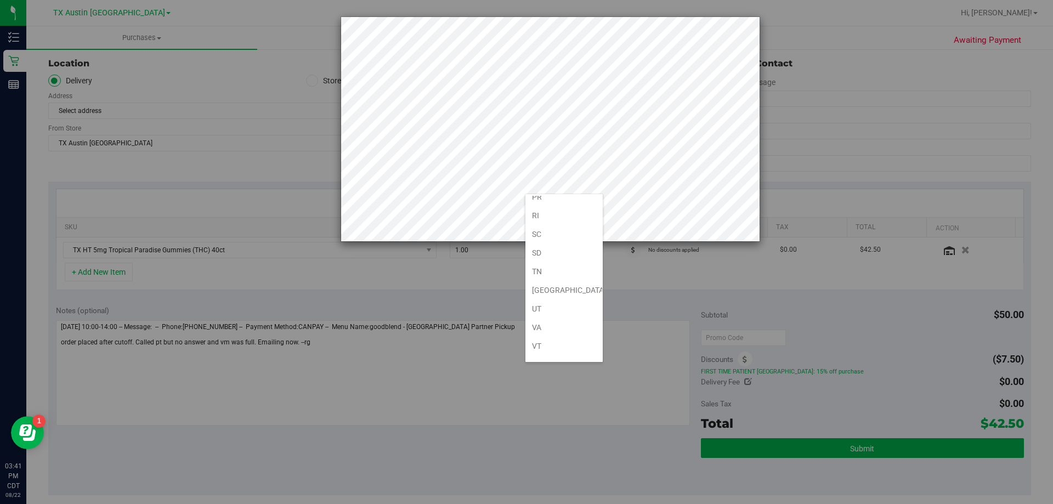
scroll to position [805, 0]
click at [548, 225] on li "[GEOGRAPHIC_DATA]" at bounding box center [564, 220] width 77 height 19
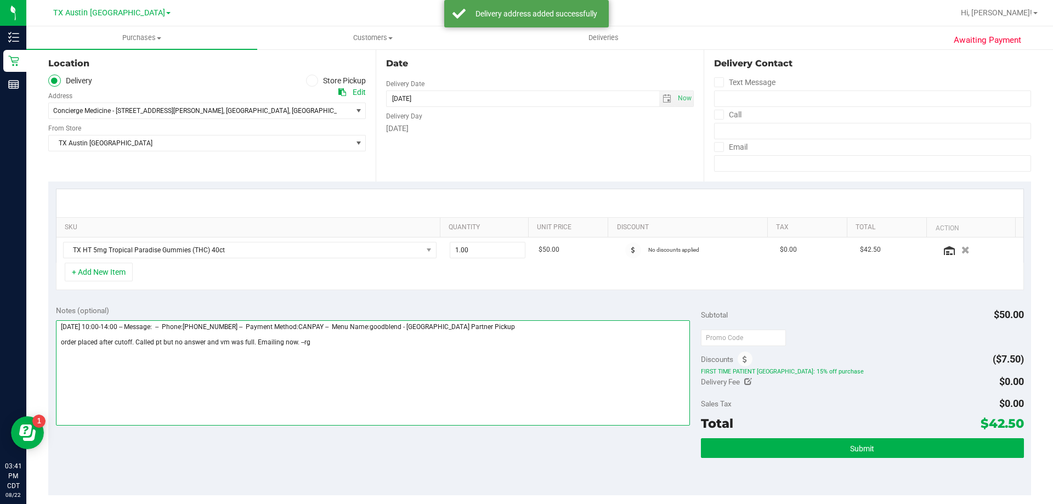
click at [325, 348] on textarea at bounding box center [373, 372] width 635 height 105
click at [663, 99] on span "select" at bounding box center [667, 98] width 9 height 9
type textarea "[DATE] 10:00-14:00 -- Message: -- Phone:[PHONE_NUMBER] -- Payment Method:CANPAY…"
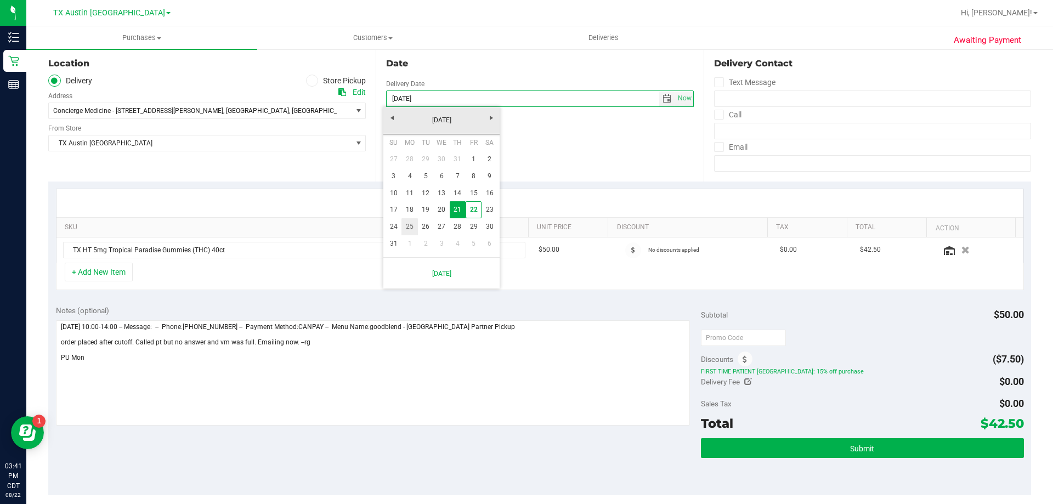
click at [413, 225] on link "25" at bounding box center [410, 226] width 16 height 17
type input "[DATE]"
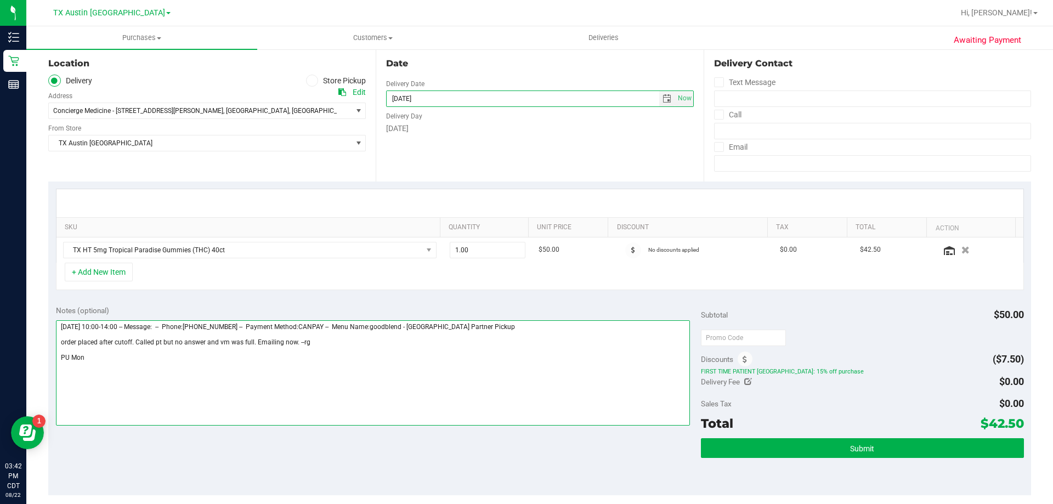
click at [156, 358] on textarea at bounding box center [373, 372] width 635 height 105
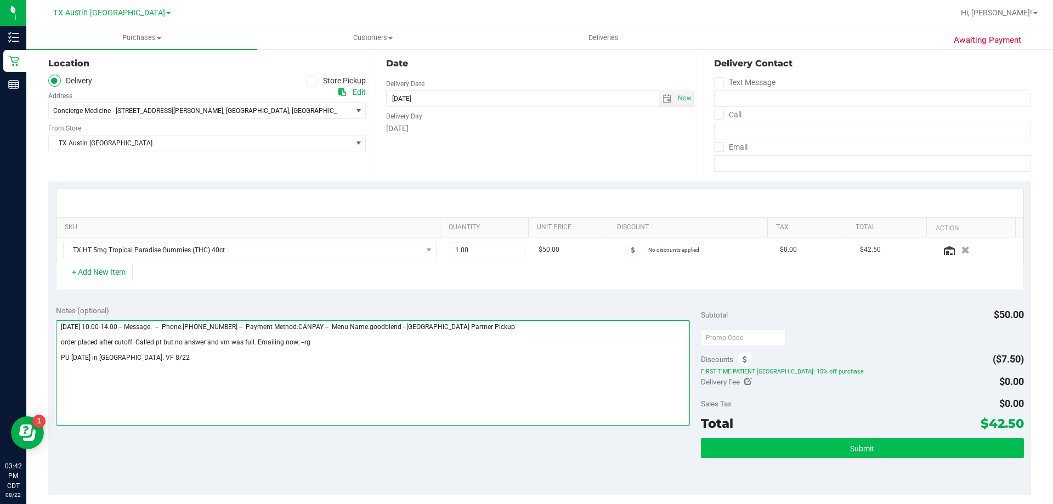
type textarea "[DATE] 10:00-14:00 -- Message: -- Phone:[PHONE_NUMBER] -- Payment Method:CANPAY…"
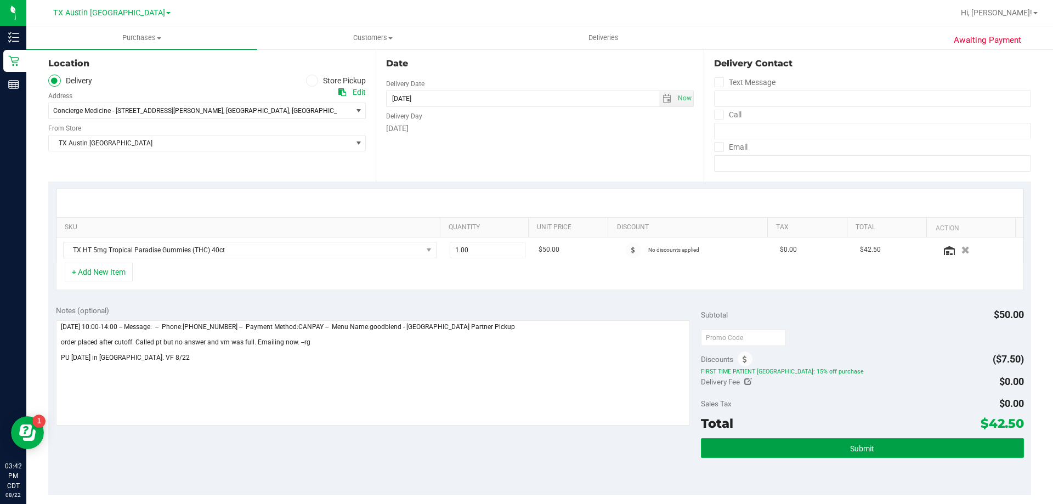
click at [776, 445] on button "Submit" at bounding box center [862, 448] width 323 height 20
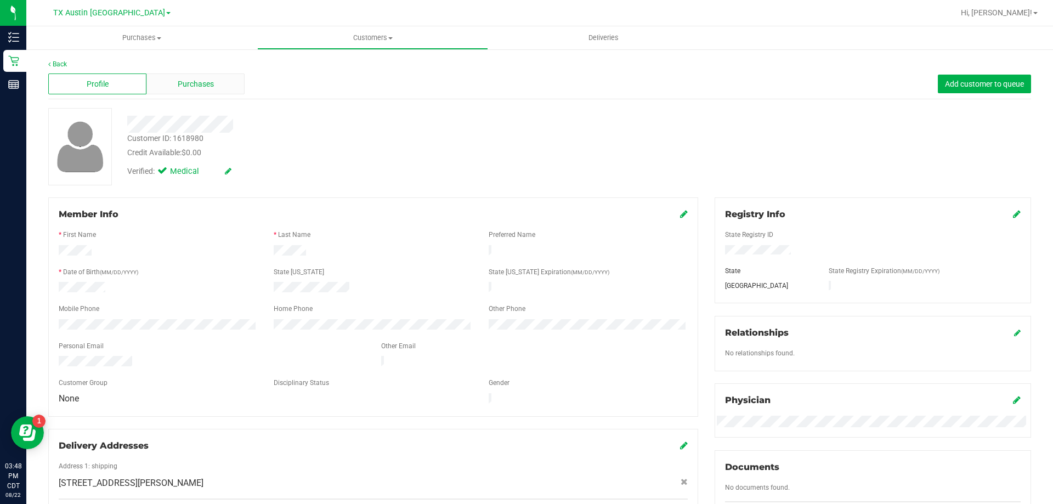
click at [206, 89] on span "Purchases" at bounding box center [196, 84] width 36 height 12
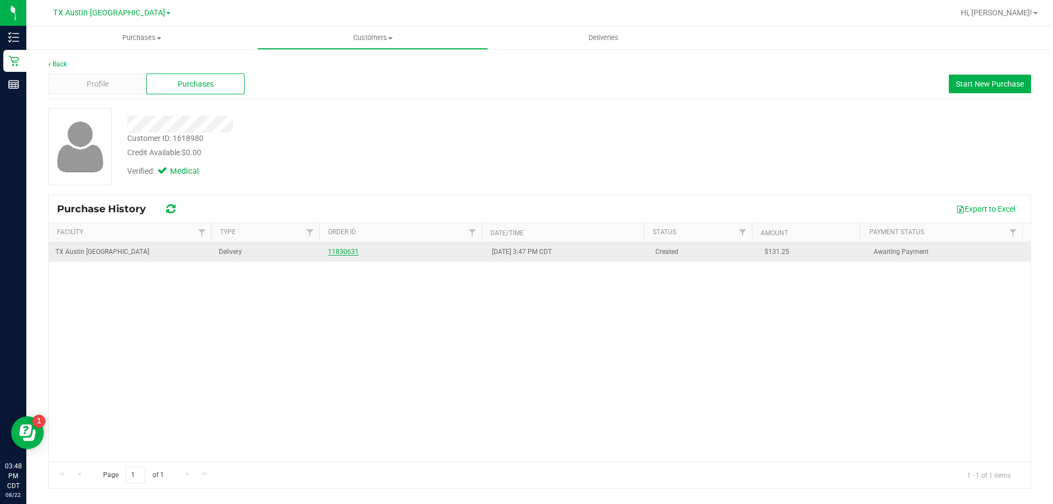
click at [345, 250] on link "11830631" at bounding box center [343, 252] width 31 height 8
